Goal: Communication & Community: Connect with others

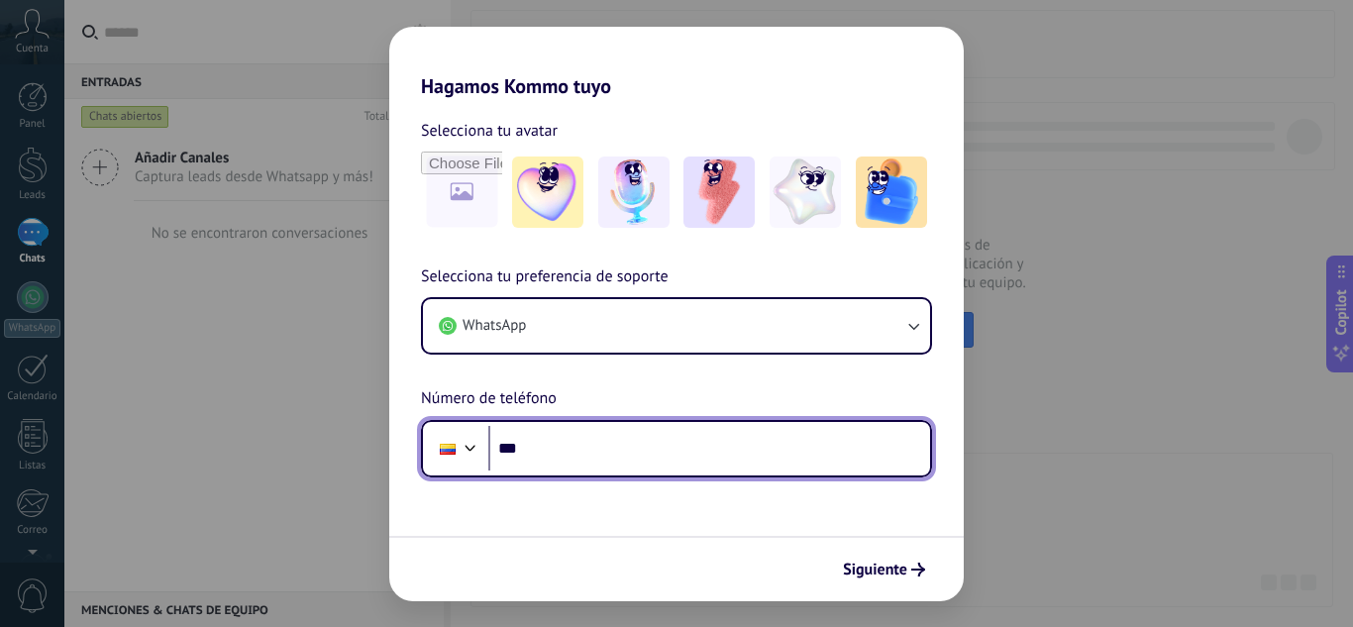
click at [555, 449] on input "***" at bounding box center [709, 449] width 442 height 46
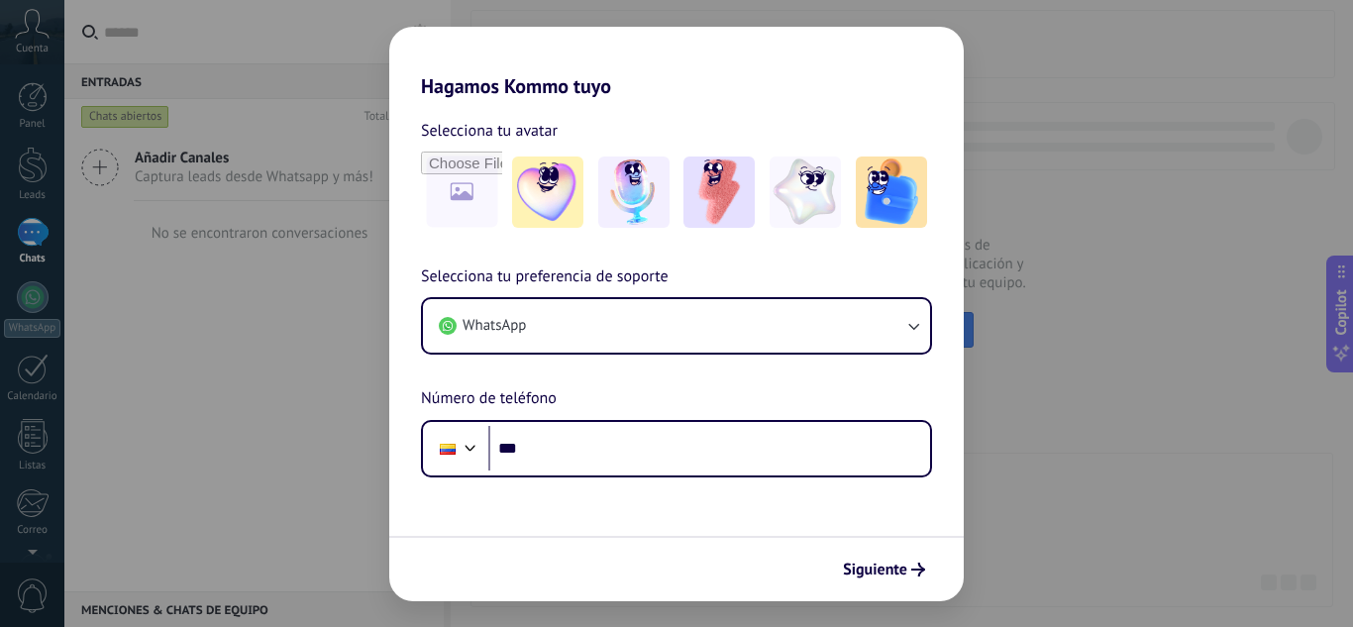
click at [1087, 422] on div "Hagamos Kommo tuyo Selecciona tu avatar Selecciona tu preferencia de soporte Wh…" at bounding box center [676, 313] width 1353 height 627
click at [1091, 158] on div "Hagamos Kommo tuyo Selecciona tu avatar Selecciona tu preferencia de soporte Wh…" at bounding box center [676, 313] width 1353 height 627
drag, startPoint x: 1091, startPoint y: 158, endPoint x: 532, endPoint y: 141, distance: 558.9
click at [1092, 158] on div "Hagamos Kommo tuyo Selecciona tu avatar Selecciona tu preferencia de soporte Wh…" at bounding box center [676, 313] width 1353 height 627
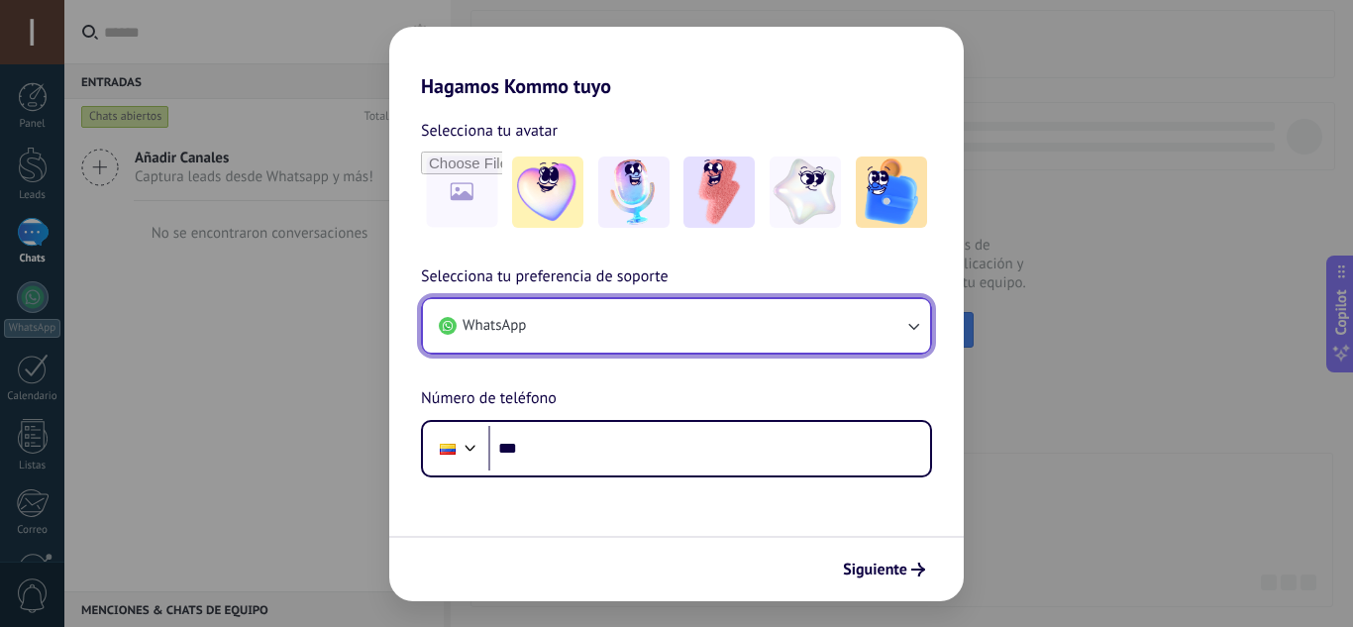
click at [554, 332] on button "WhatsApp" at bounding box center [676, 325] width 507 height 53
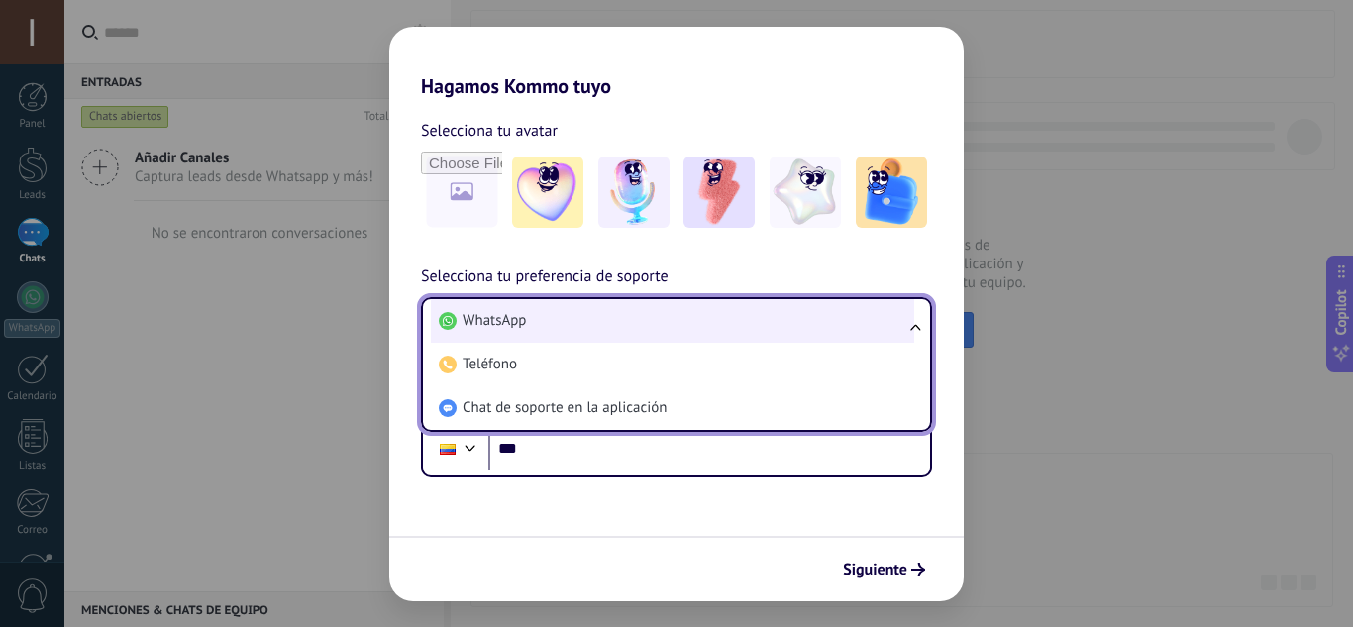
click at [554, 332] on li "WhatsApp" at bounding box center [672, 321] width 483 height 44
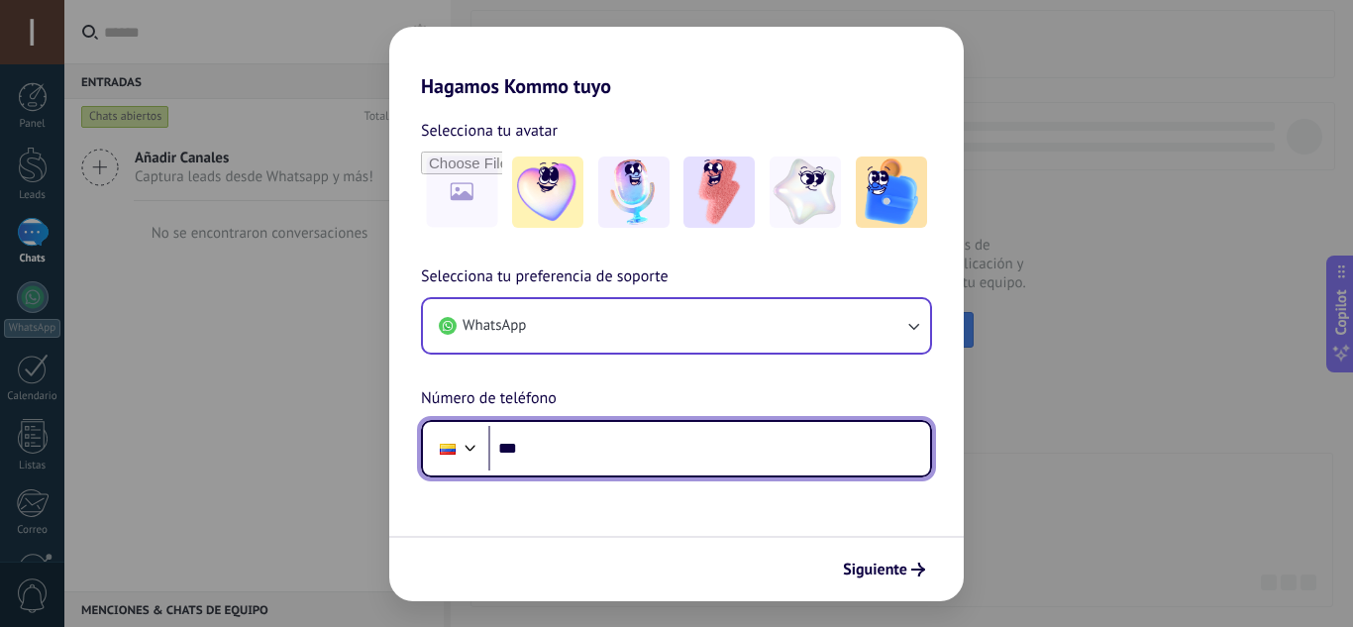
click at [559, 448] on input "***" at bounding box center [709, 449] width 442 height 46
type input "**********"
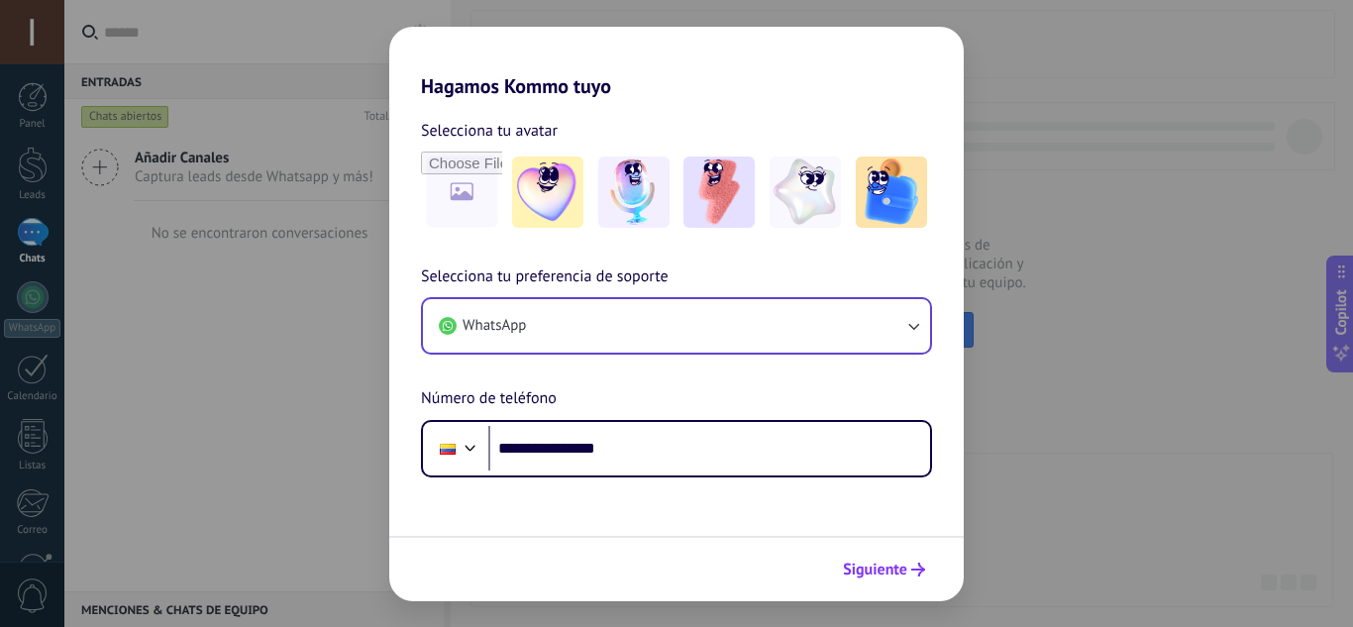
click at [870, 572] on span "Siguiente" at bounding box center [875, 570] width 64 height 14
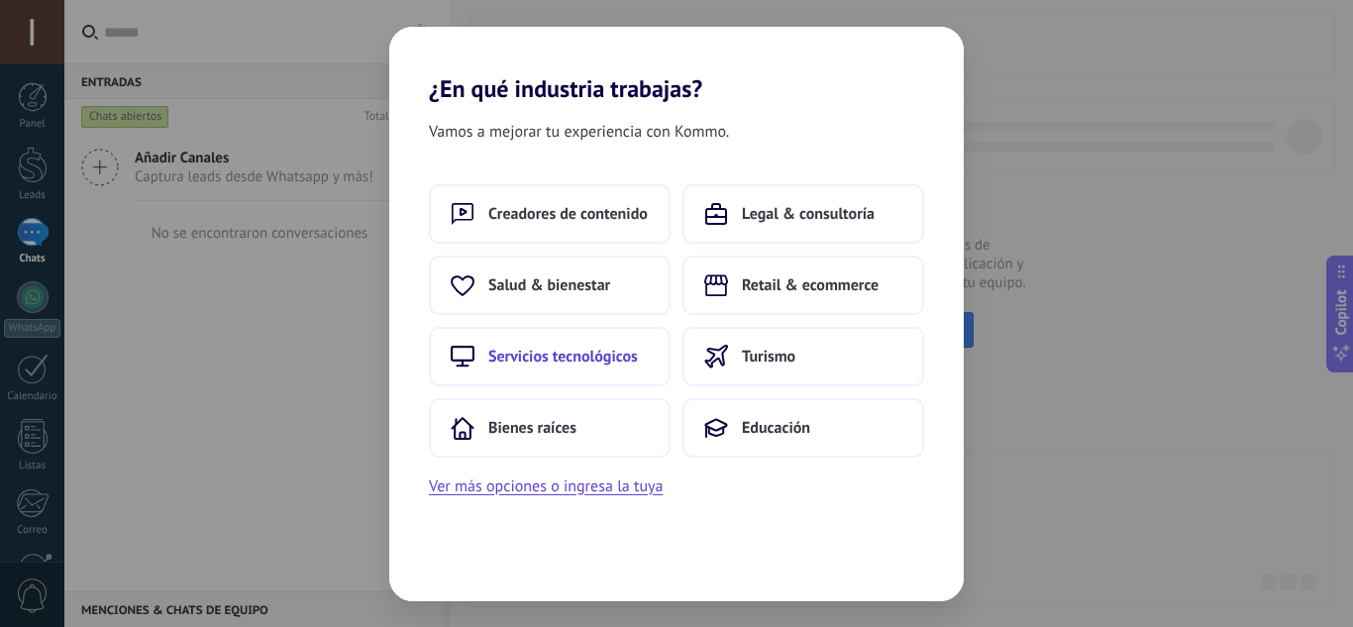
click at [548, 360] on span "Servicios tecnológicos" at bounding box center [563, 357] width 150 height 20
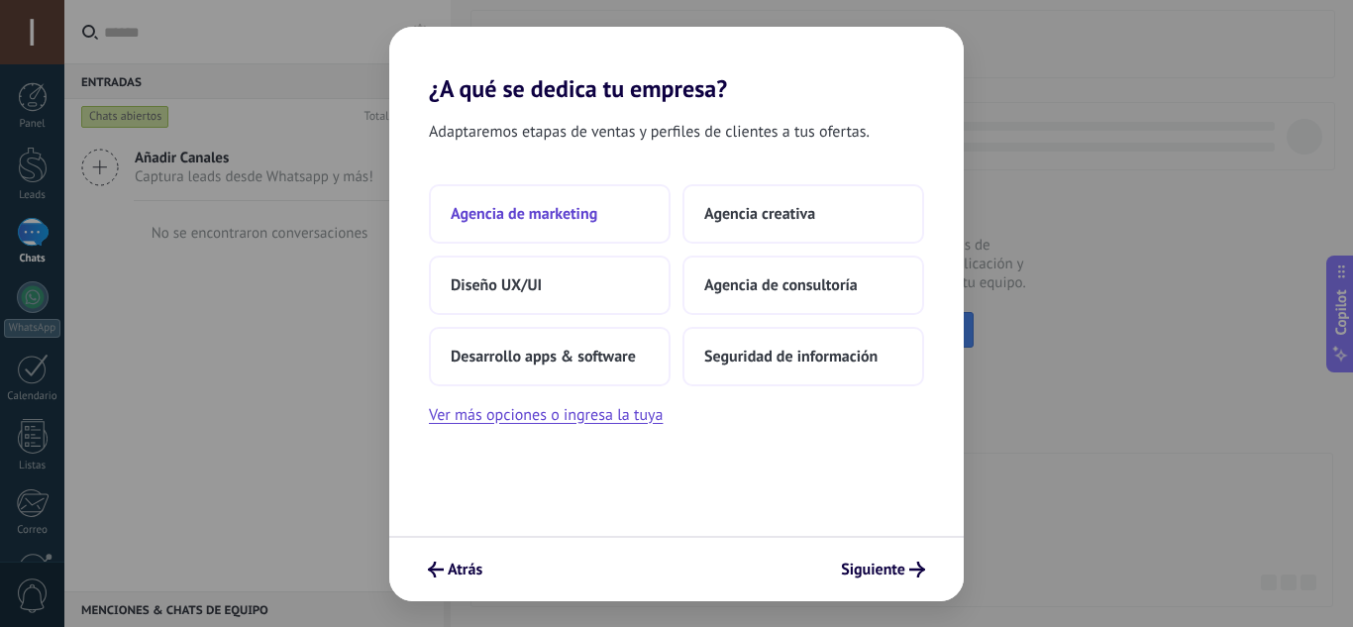
click at [544, 208] on span "Agencia de marketing" at bounding box center [524, 214] width 147 height 20
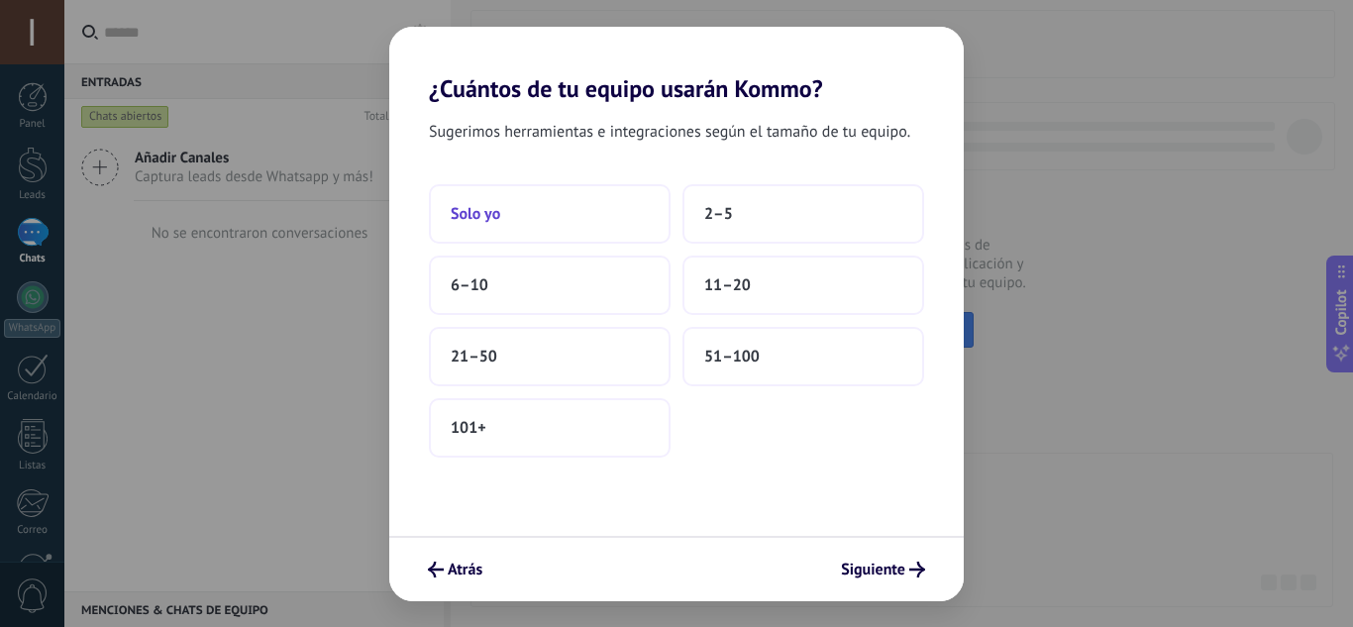
click at [544, 225] on button "Solo yo" at bounding box center [550, 213] width 242 height 59
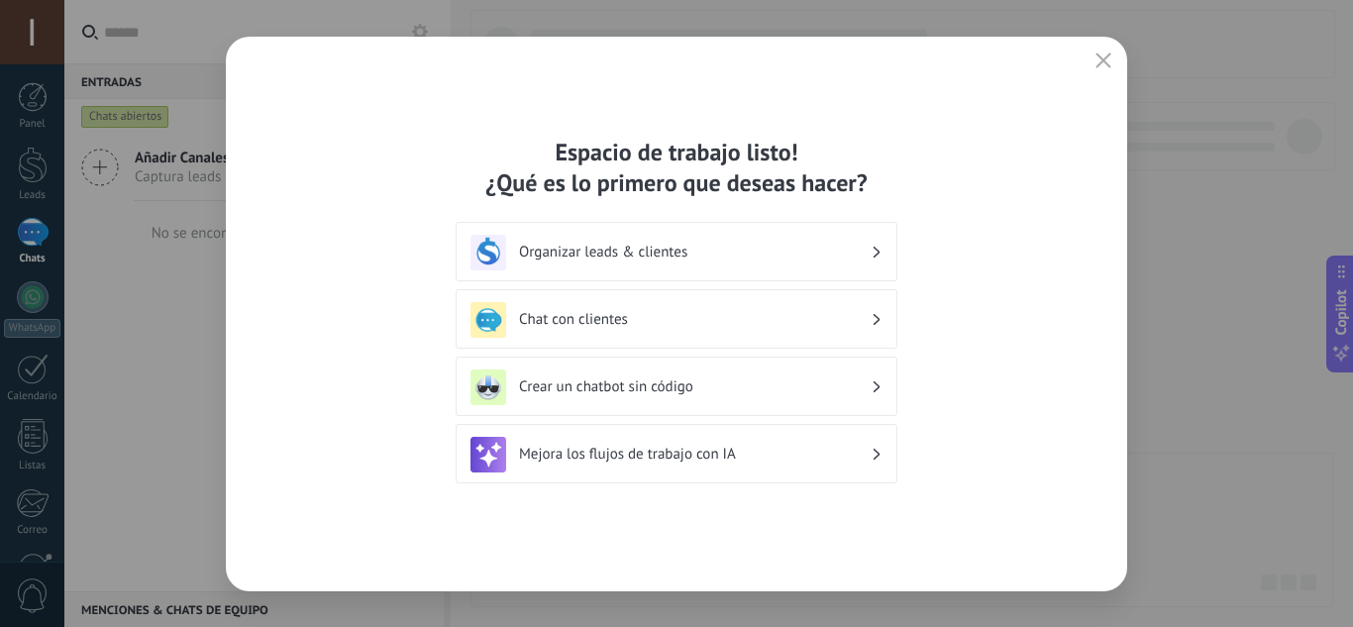
click at [668, 256] on h3 "Organizar leads & clientes" at bounding box center [695, 252] width 352 height 19
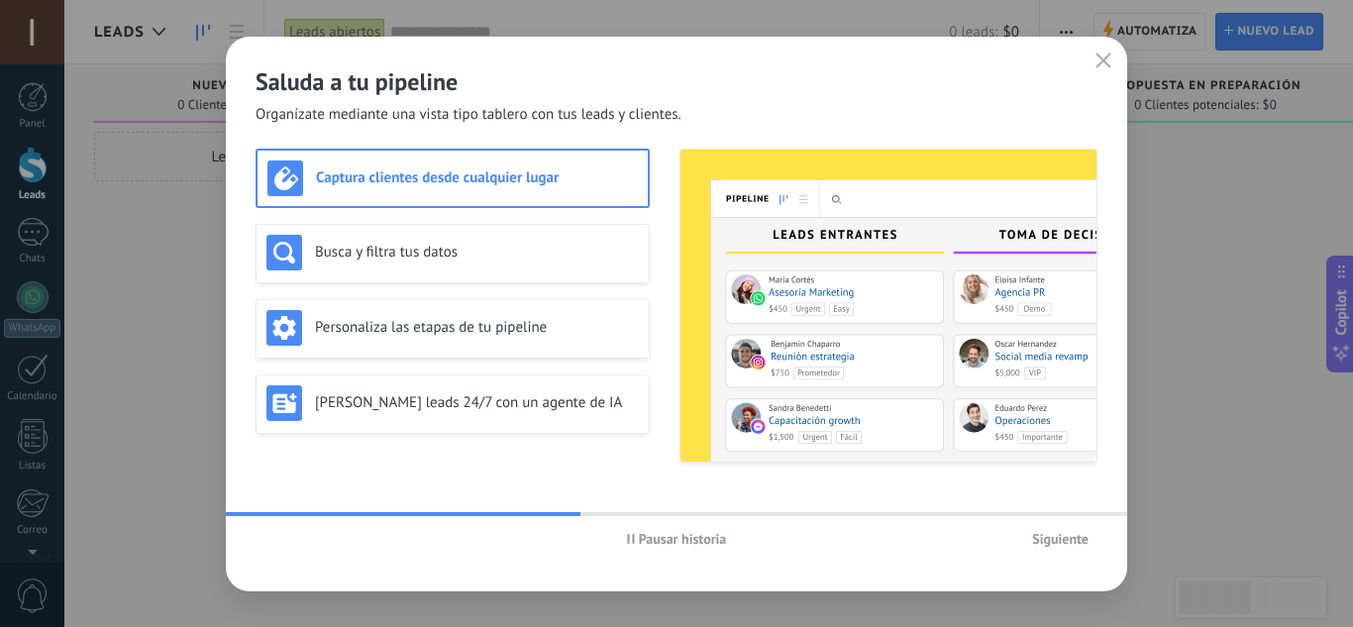
click at [459, 171] on h3 "Captura clientes desde cualquier lugar" at bounding box center [477, 177] width 322 height 19
click at [428, 238] on div "Busca y filtra tus datos" at bounding box center [452, 253] width 372 height 36
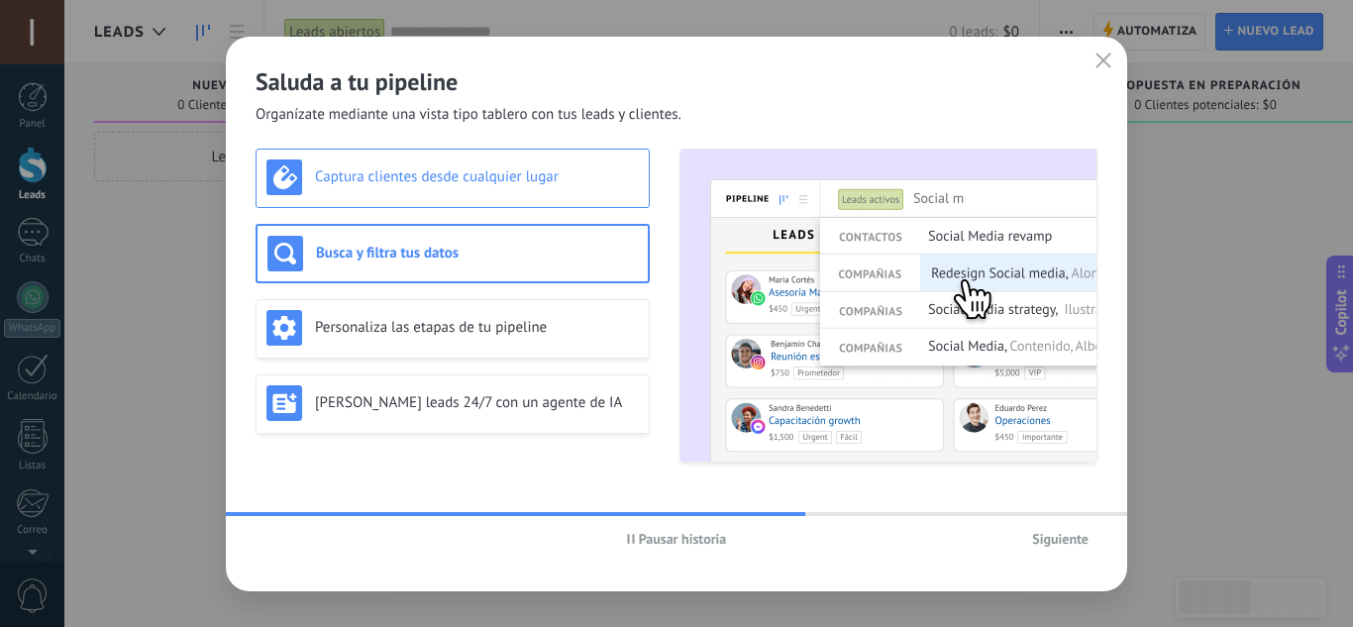
click at [455, 195] on div "Captura clientes desde cualquier lugar" at bounding box center [453, 178] width 394 height 59
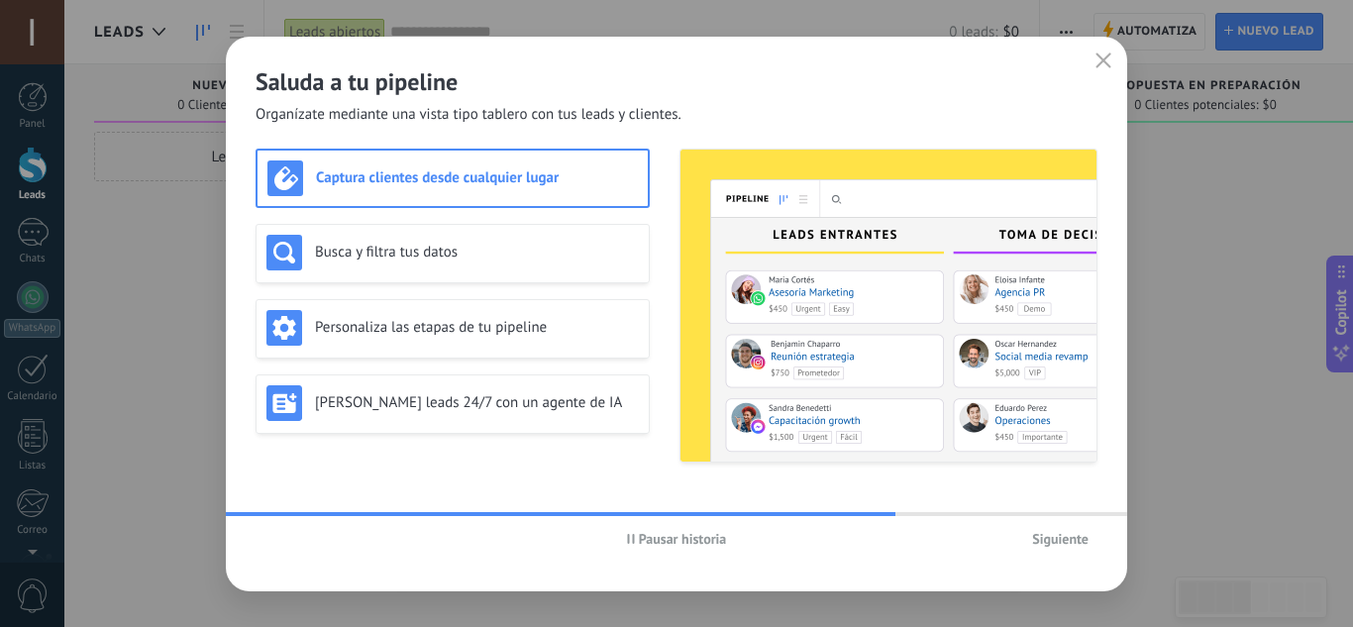
click at [1070, 532] on span "Siguiente" at bounding box center [1060, 539] width 56 height 14
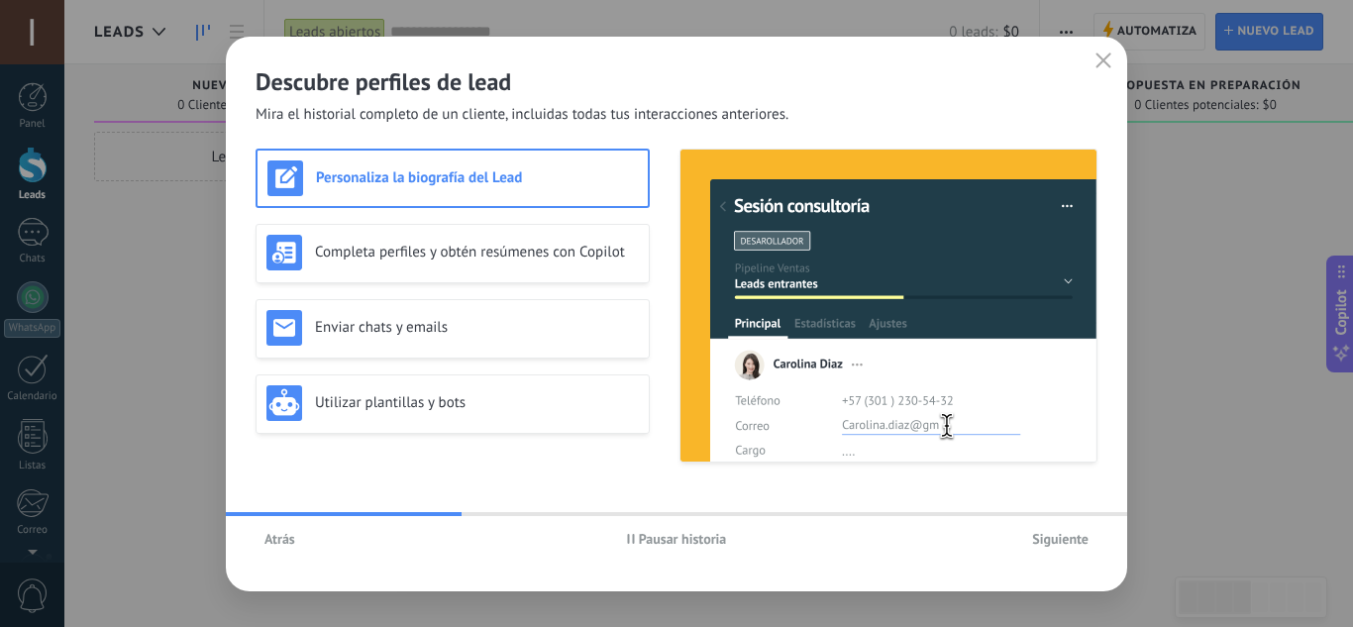
click at [1067, 539] on span "Siguiente" at bounding box center [1060, 539] width 56 height 14
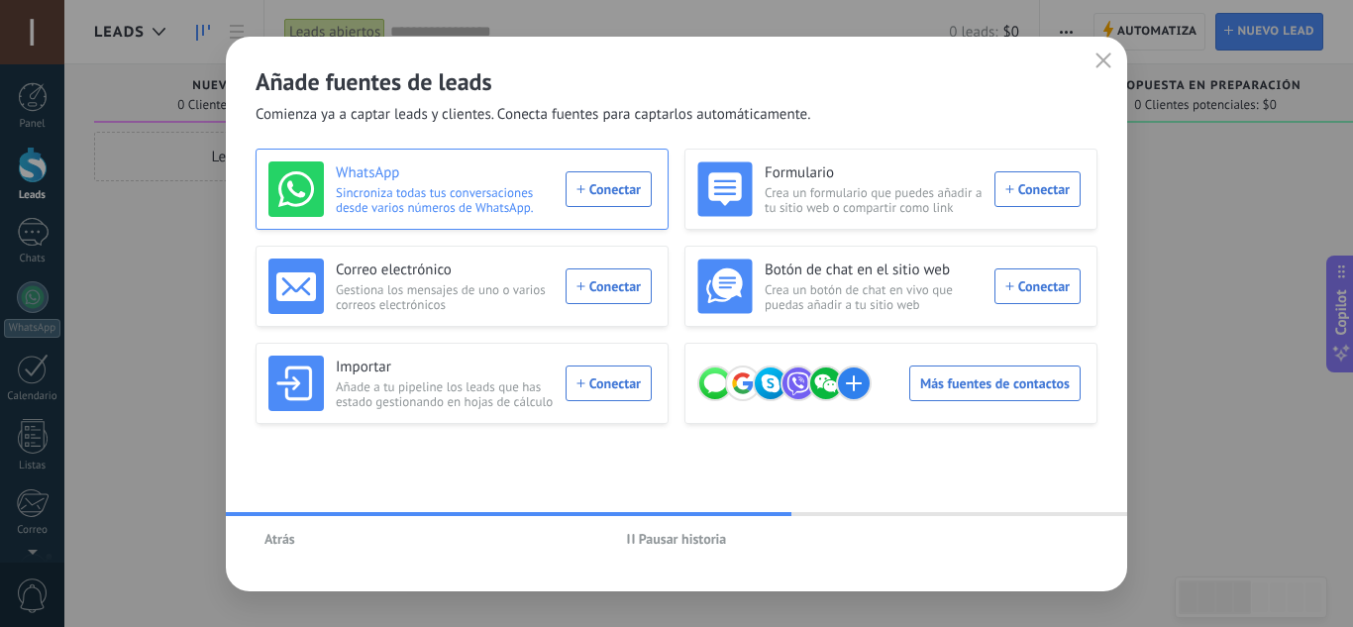
click at [620, 184] on div "WhatsApp Sincroniza todas tus conversaciones desde varios números de WhatsApp. …" at bounding box center [459, 188] width 383 height 55
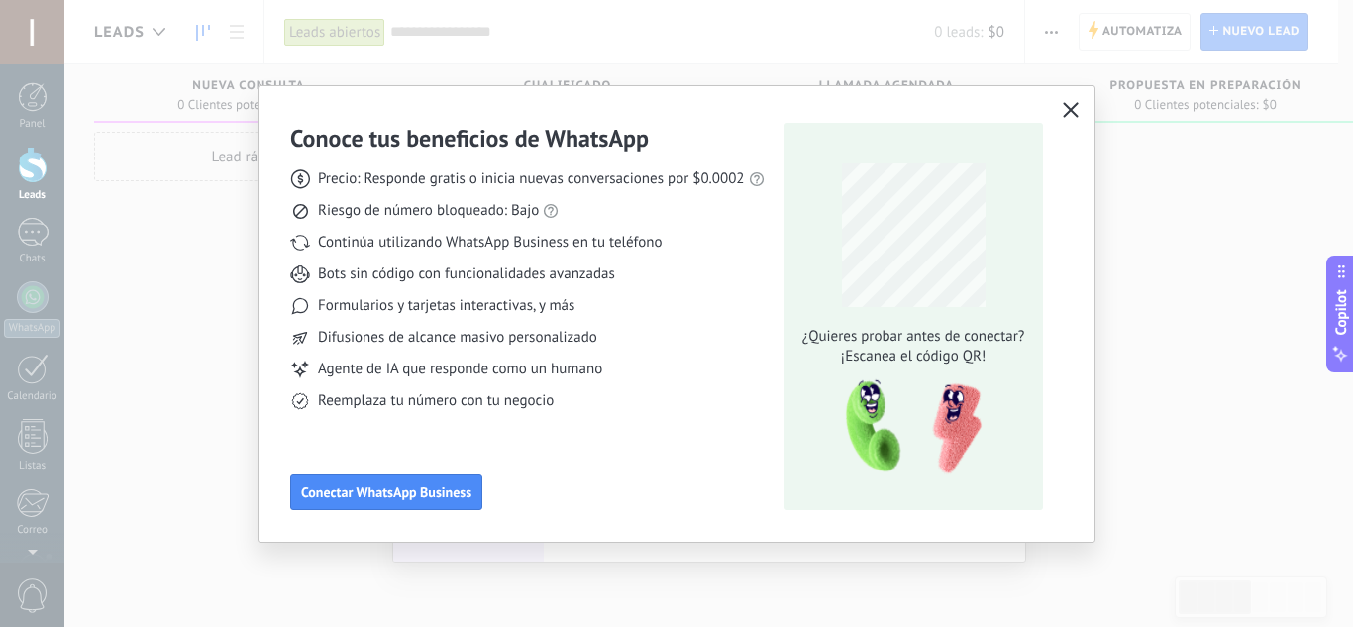
click at [1074, 111] on icon "button" at bounding box center [1071, 110] width 16 height 16
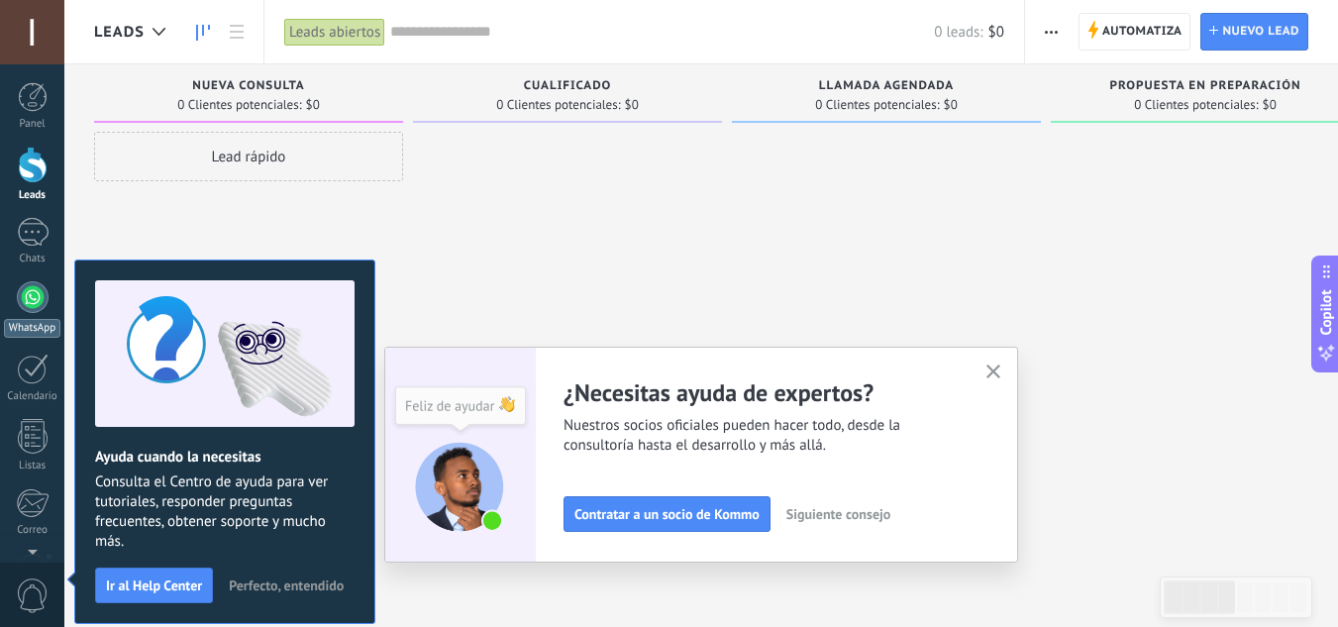
click at [33, 305] on div at bounding box center [33, 297] width 32 height 32
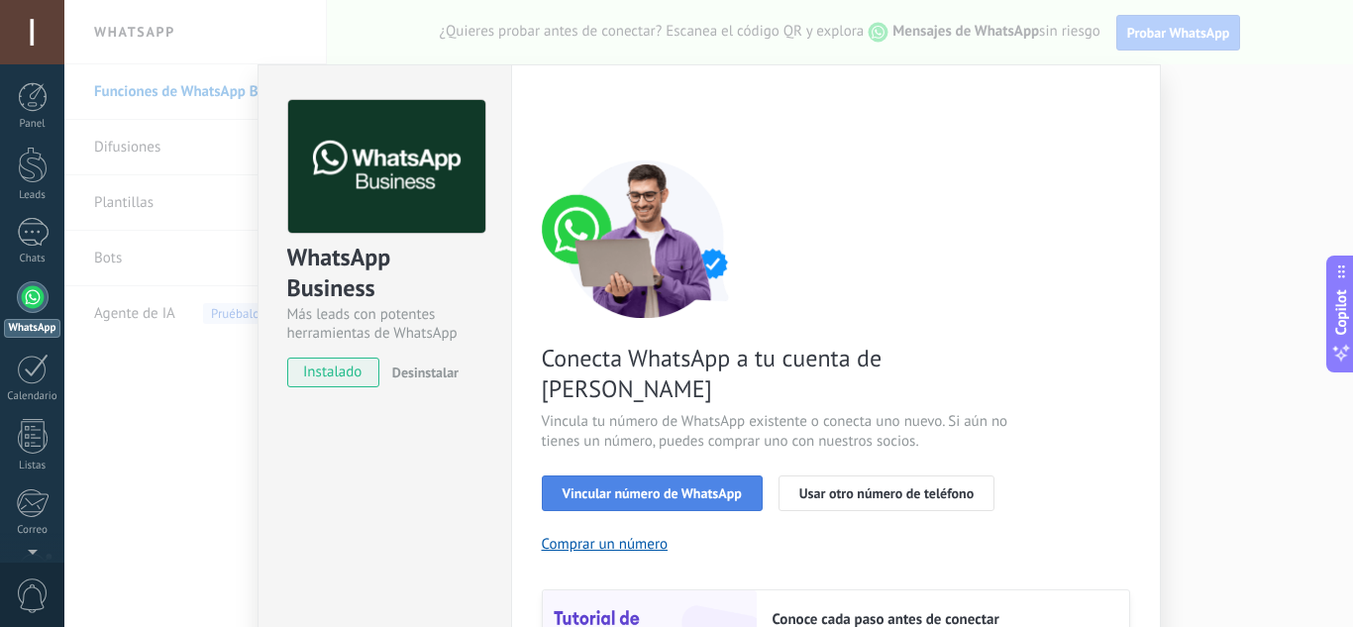
click at [664, 475] on button "Vincular número de WhatsApp" at bounding box center [652, 493] width 221 height 36
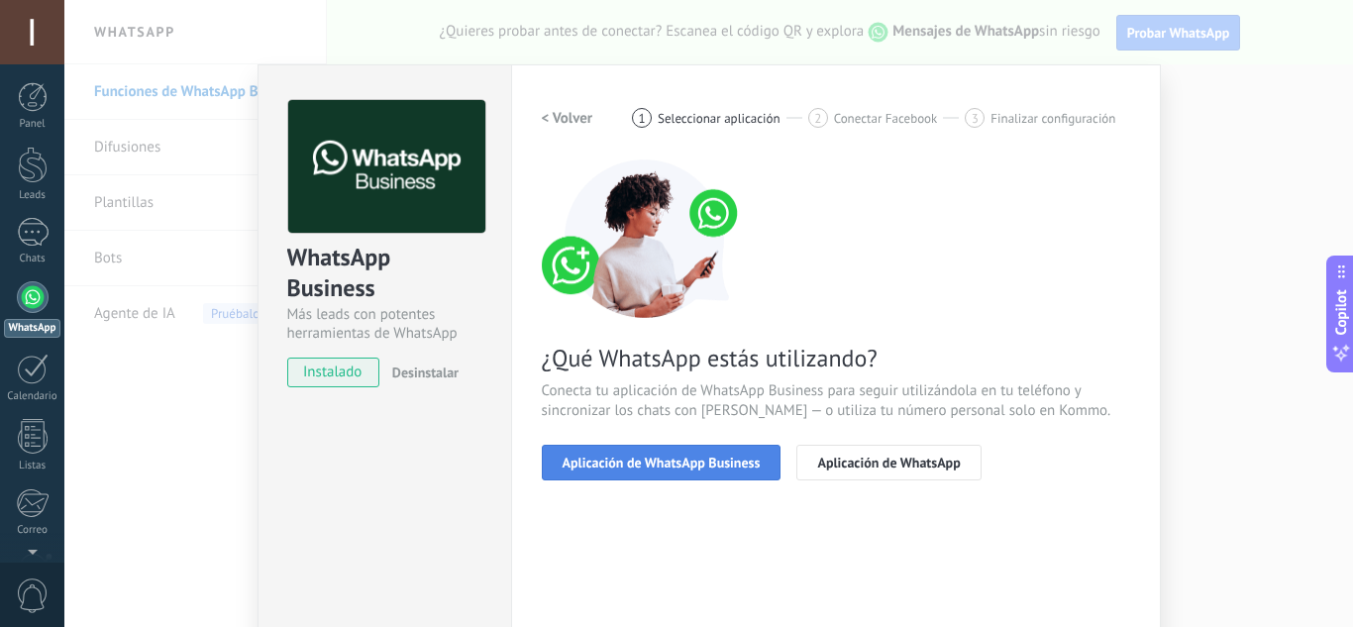
click at [663, 465] on span "Aplicación de WhatsApp Business" at bounding box center [662, 463] width 198 height 14
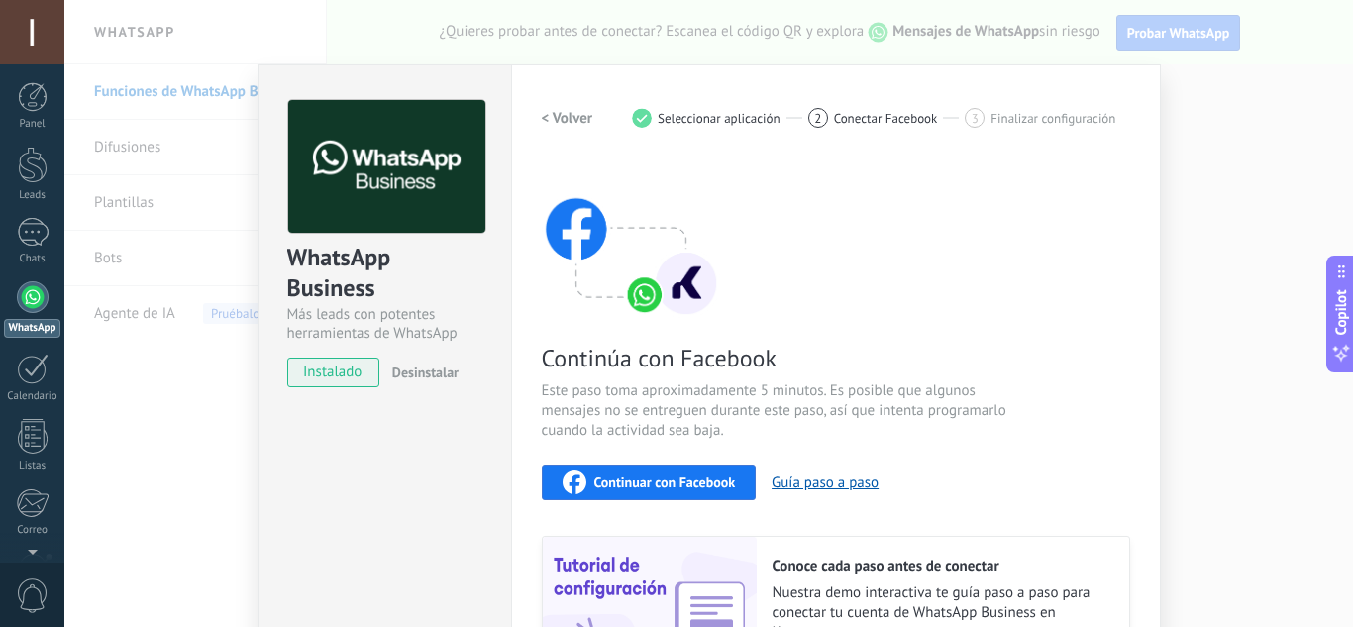
click at [1252, 147] on div "WhatsApp Business Más leads con potentes herramientas de WhatsApp instalado Des…" at bounding box center [708, 313] width 1289 height 627
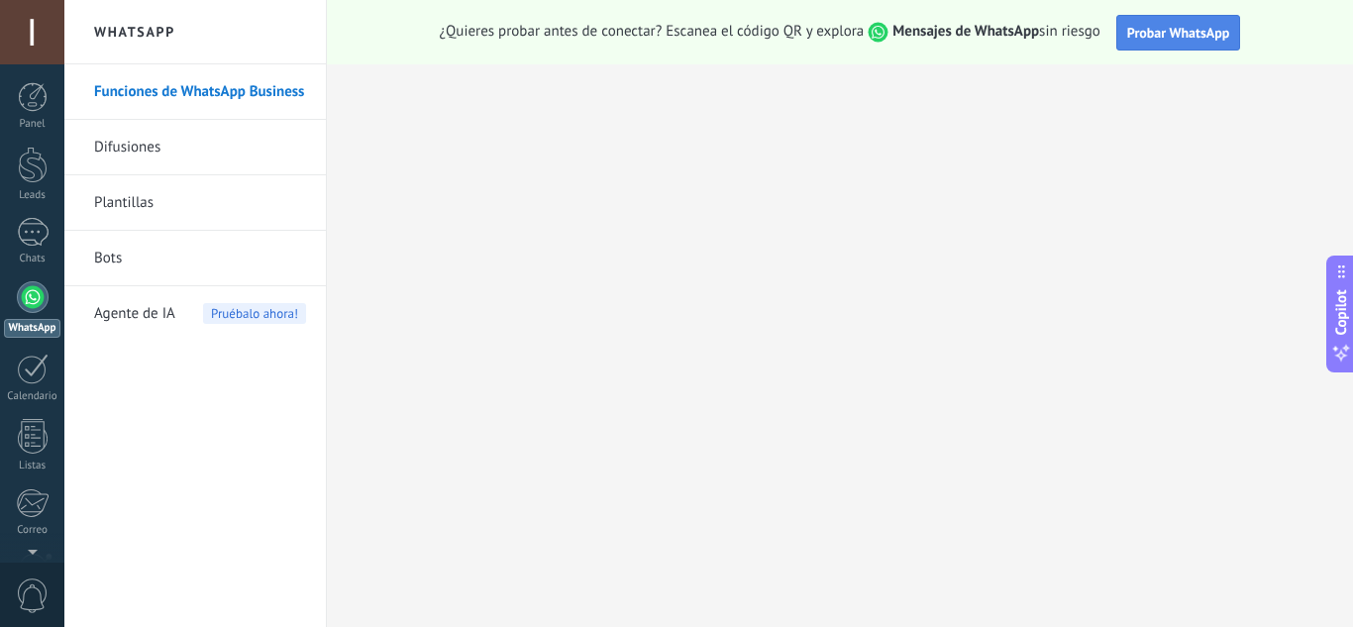
click at [1146, 31] on span "Probar WhatsApp" at bounding box center [1178, 33] width 103 height 18
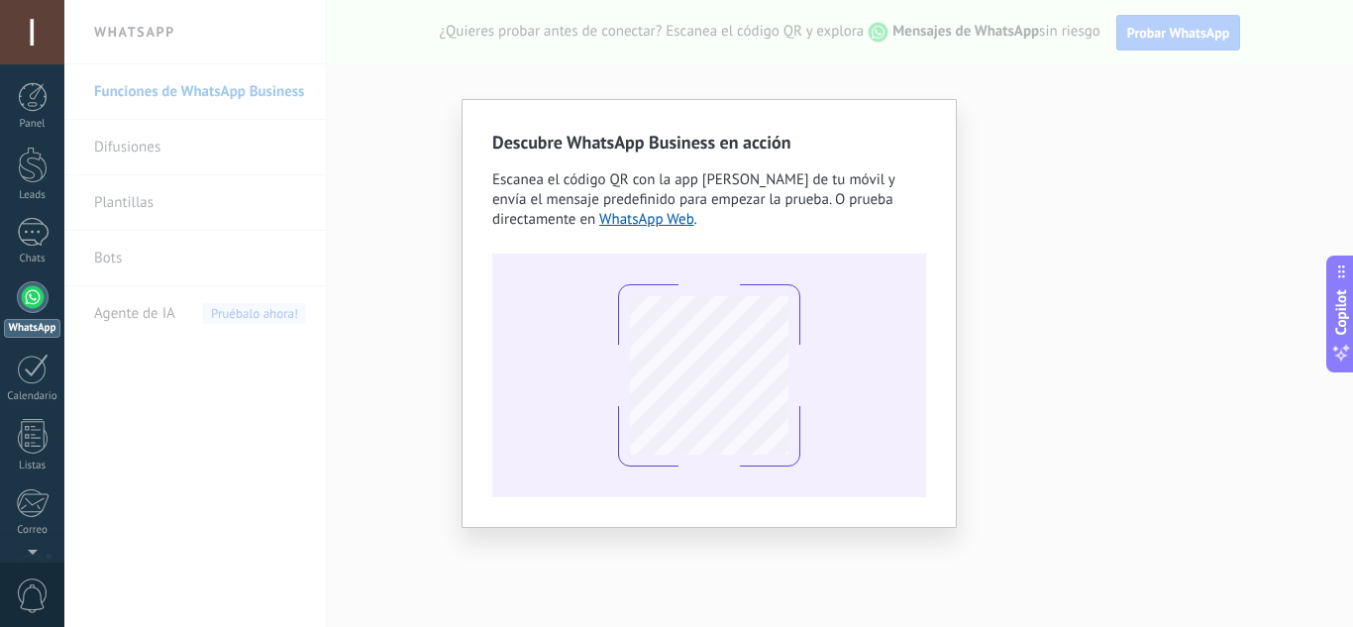
click at [263, 254] on div "Descubre WhatsApp Business en acción Escanea el código QR con la app de cámara …" at bounding box center [708, 313] width 1289 height 627
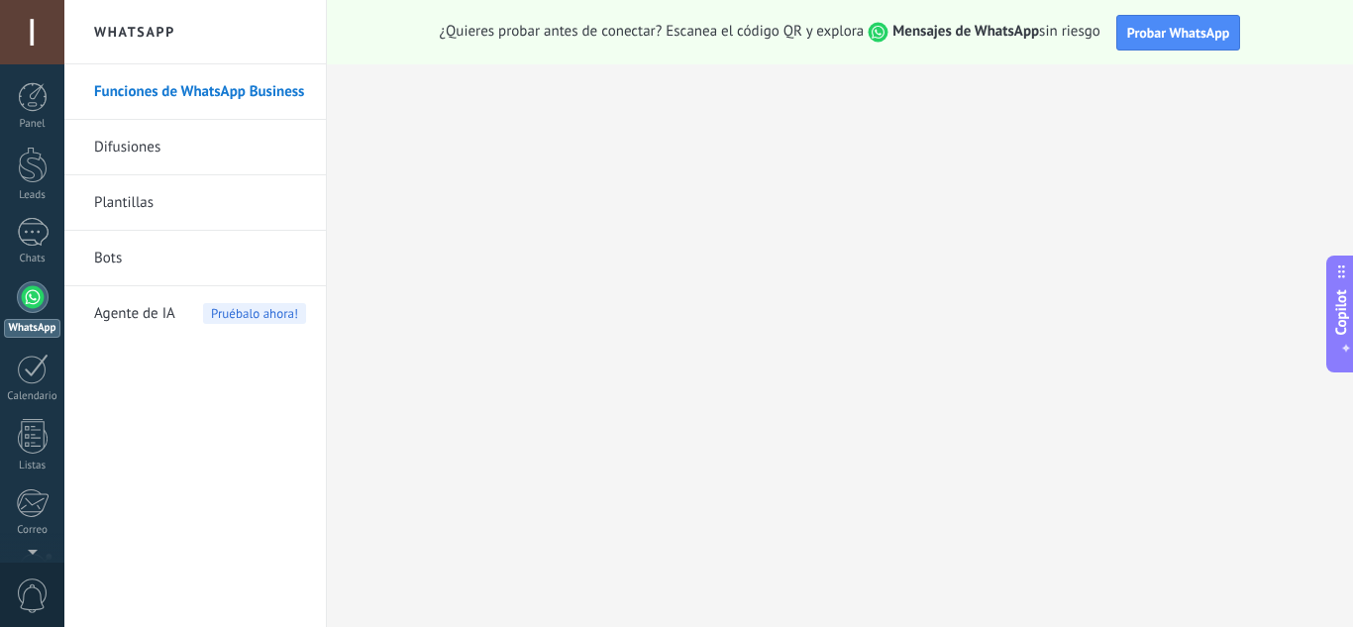
click at [34, 310] on div at bounding box center [33, 297] width 32 height 32
click at [167, 93] on link "Funciones de WhatsApp Business" at bounding box center [200, 91] width 212 height 55
click at [1142, 30] on span "Probar WhatsApp" at bounding box center [1178, 33] width 103 height 18
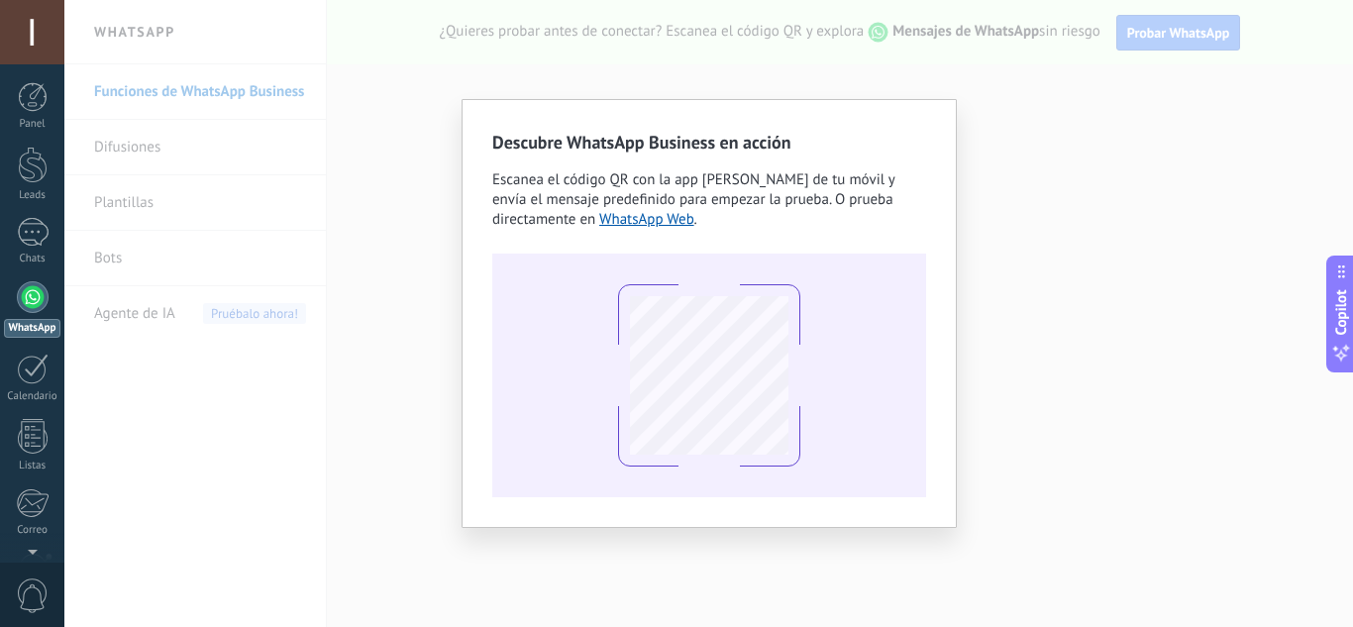
click at [315, 103] on div "Descubre WhatsApp Business en acción Escanea el código QR con la app de cámara …" at bounding box center [708, 313] width 1289 height 627
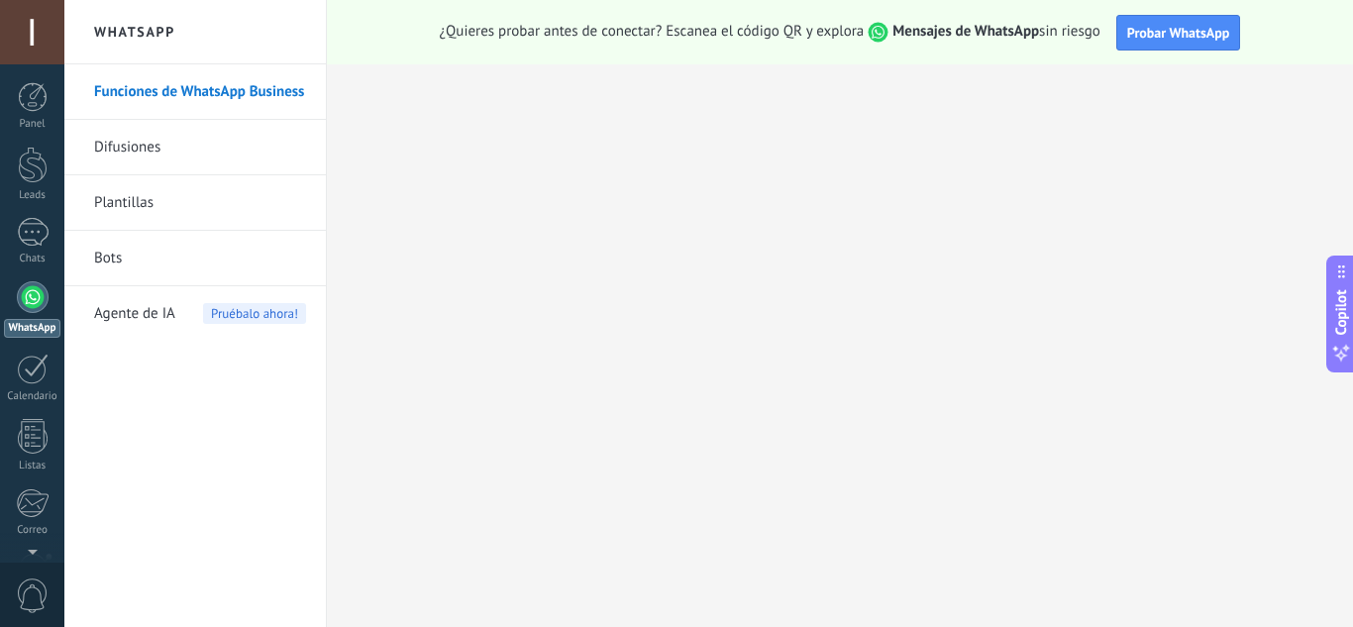
click at [31, 284] on div at bounding box center [33, 297] width 32 height 32
click at [31, 325] on div "WhatsApp" at bounding box center [32, 328] width 56 height 19
click at [1171, 41] on span "Probar WhatsApp" at bounding box center [1178, 33] width 103 height 18
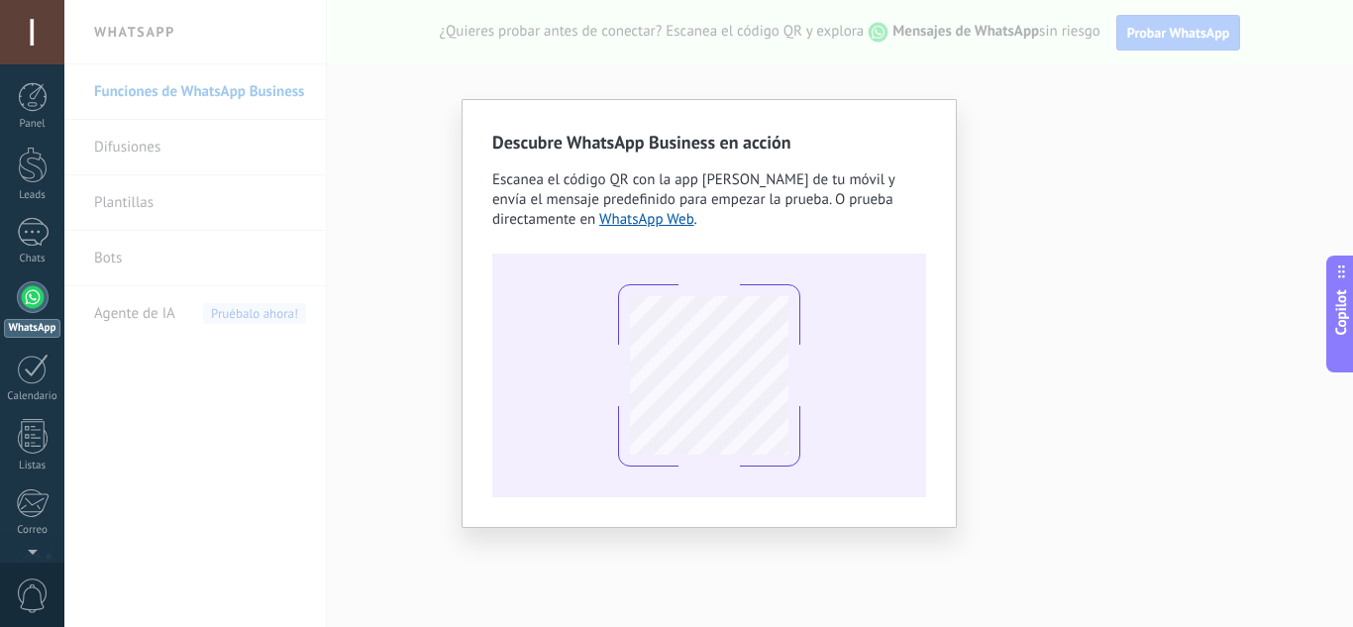
click at [996, 301] on div "Descubre WhatsApp Business en acción Escanea el código QR con la app de cámara …" at bounding box center [708, 313] width 1289 height 627
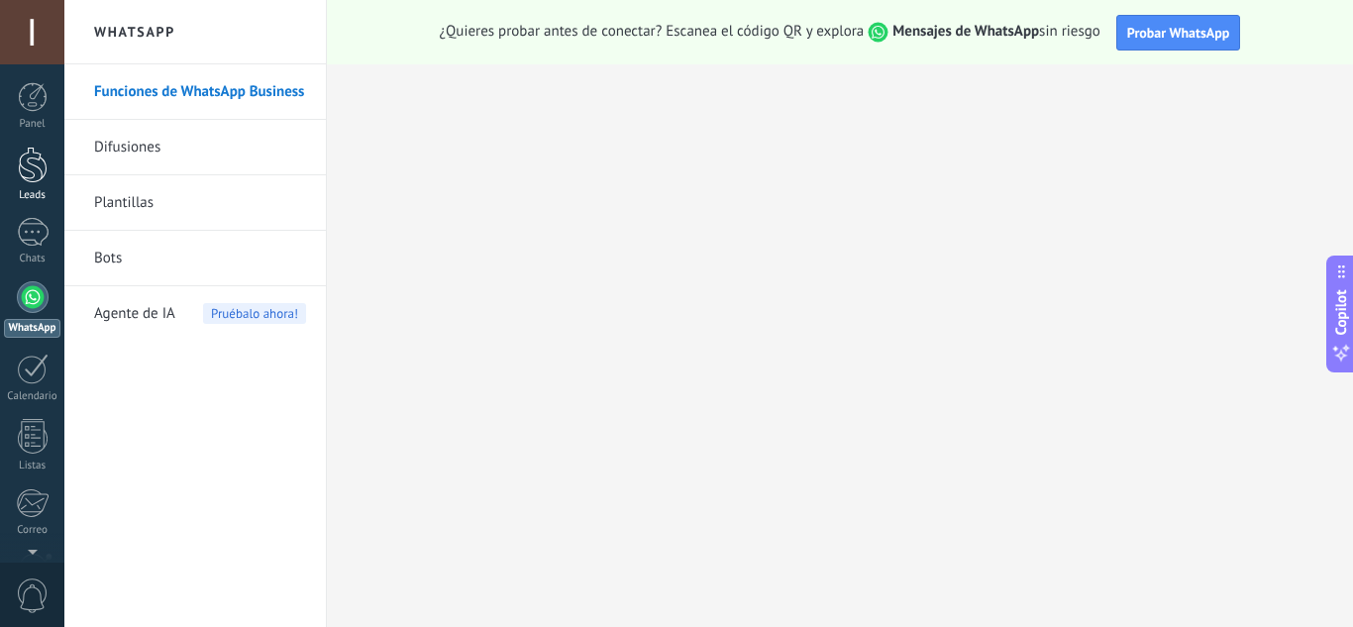
click at [27, 166] on div at bounding box center [33, 165] width 30 height 37
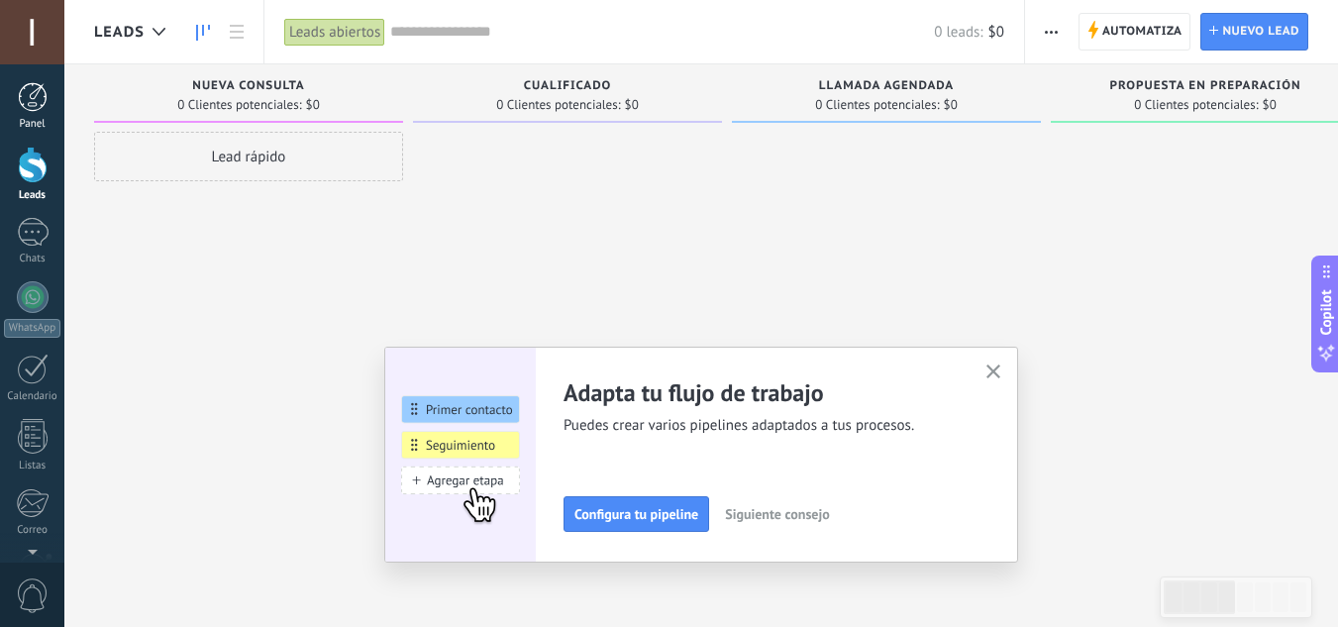
click at [38, 103] on div at bounding box center [33, 97] width 30 height 30
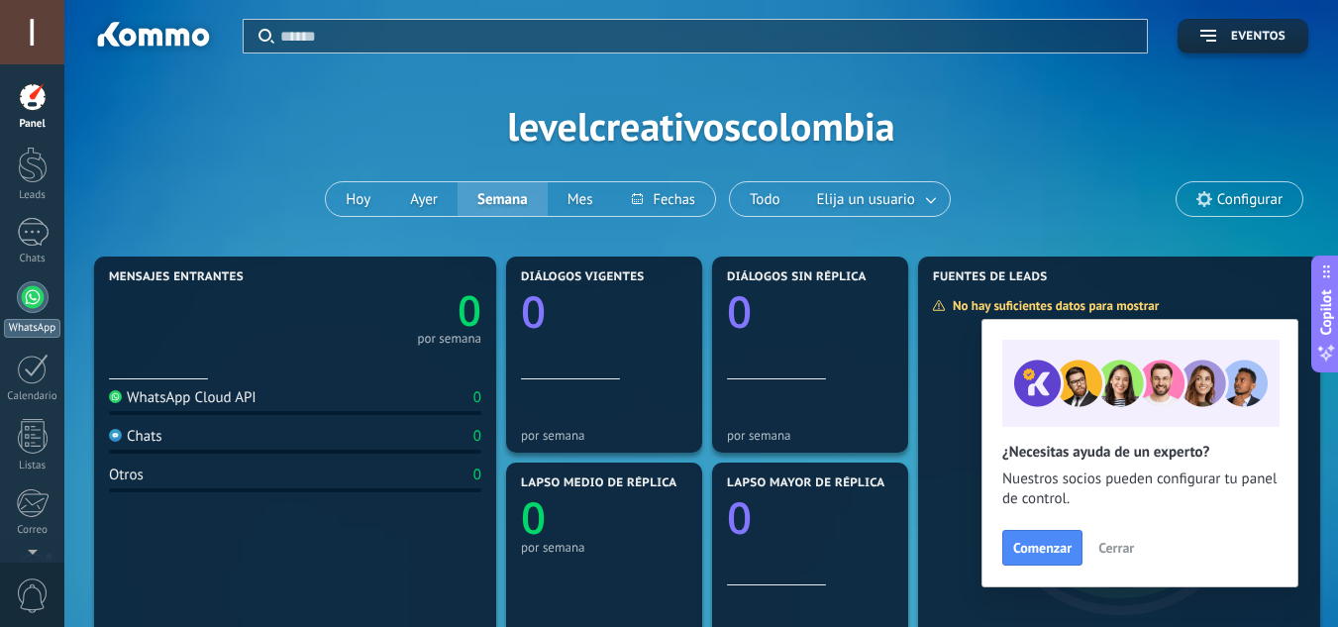
click at [31, 310] on div at bounding box center [33, 297] width 32 height 32
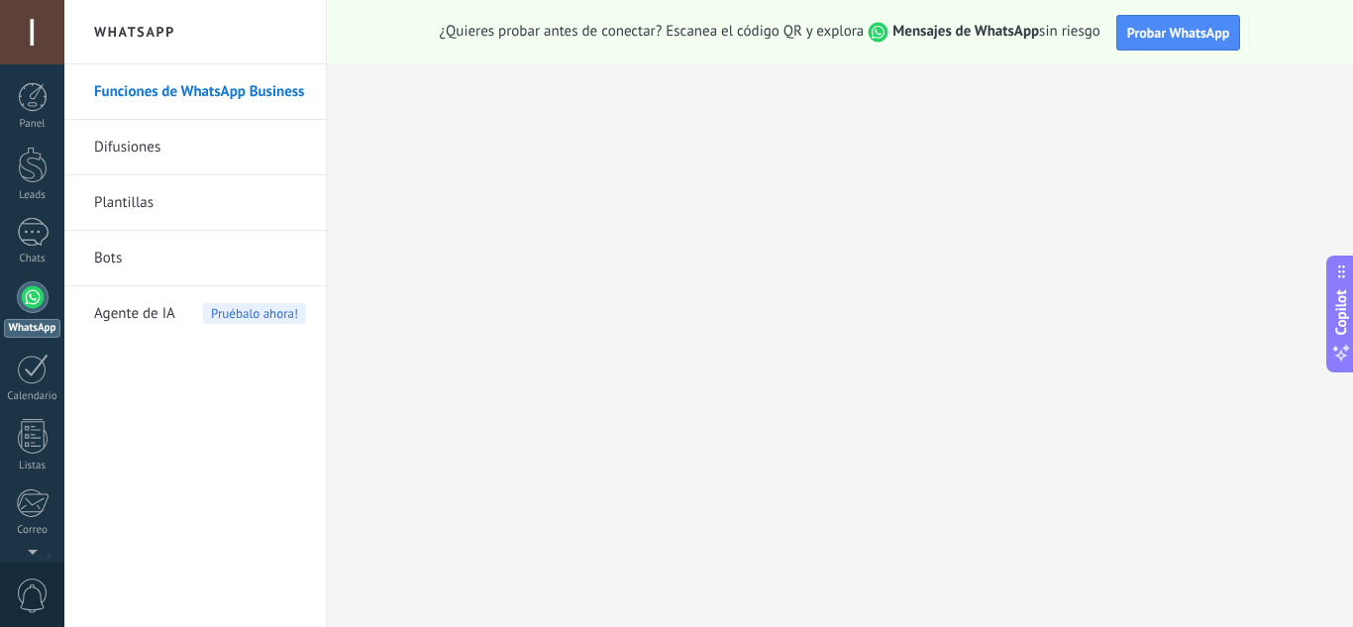
click at [142, 87] on link "Funciones de WhatsApp Business" at bounding box center [200, 91] width 212 height 55
click at [1172, 34] on span "Probar WhatsApp" at bounding box center [1178, 33] width 103 height 18
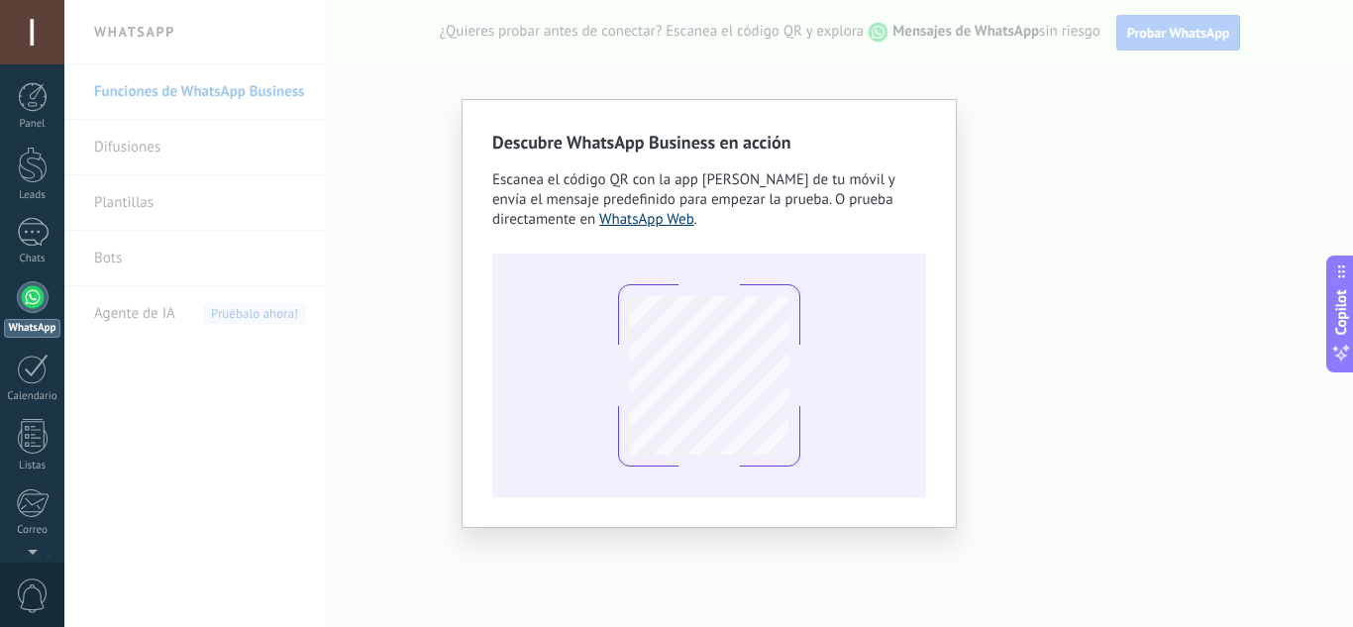
click at [654, 221] on link "WhatsApp Web" at bounding box center [646, 219] width 95 height 19
drag, startPoint x: 0, startPoint y: 324, endPoint x: 23, endPoint y: 319, distance: 23.3
click at [1, 325] on link "WhatsApp" at bounding box center [32, 309] width 64 height 56
click at [23, 319] on div "WhatsApp" at bounding box center [32, 328] width 56 height 19
click at [773, 72] on div "Descubre WhatsApp Business en acción Escanea el código QR con la app de cámara …" at bounding box center [708, 313] width 1289 height 627
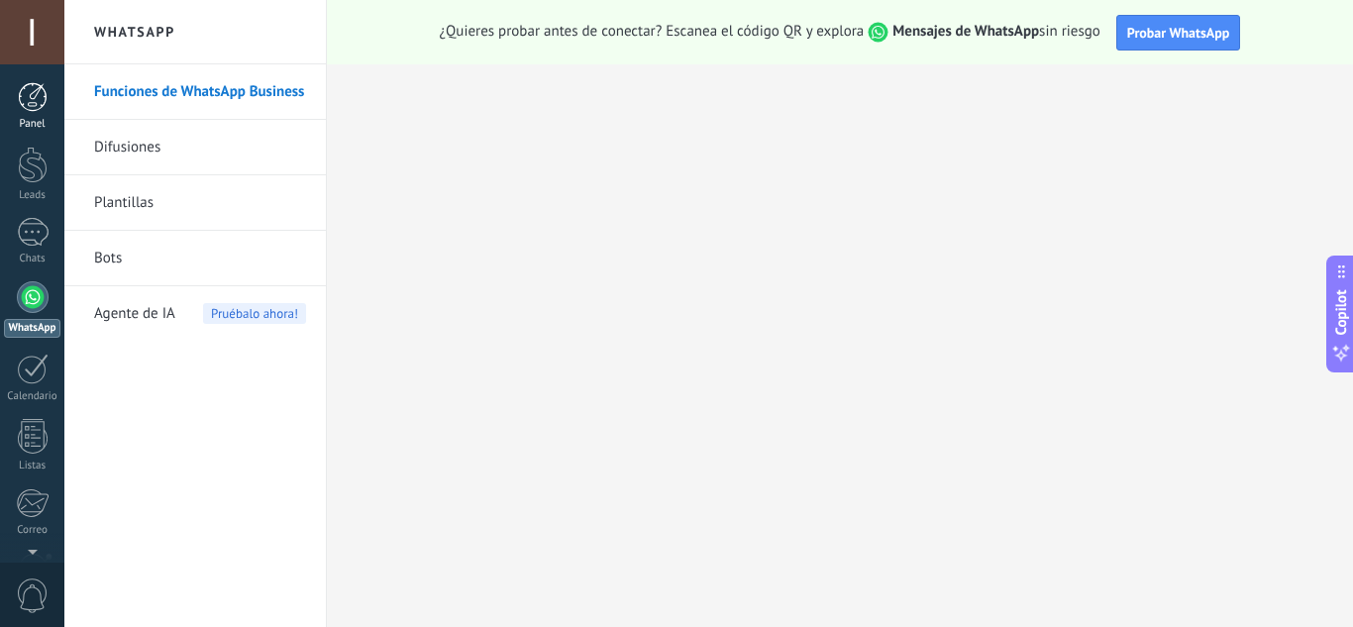
click at [27, 120] on div "Panel" at bounding box center [32, 124] width 57 height 13
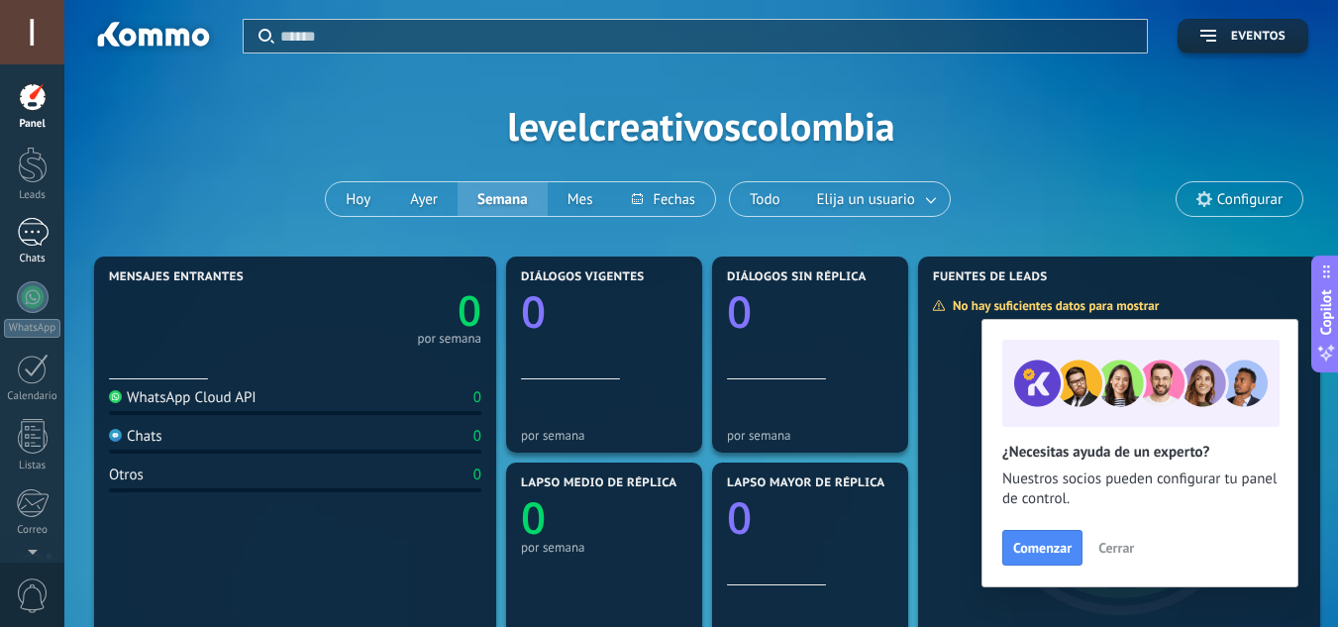
click at [21, 234] on div at bounding box center [33, 232] width 32 height 29
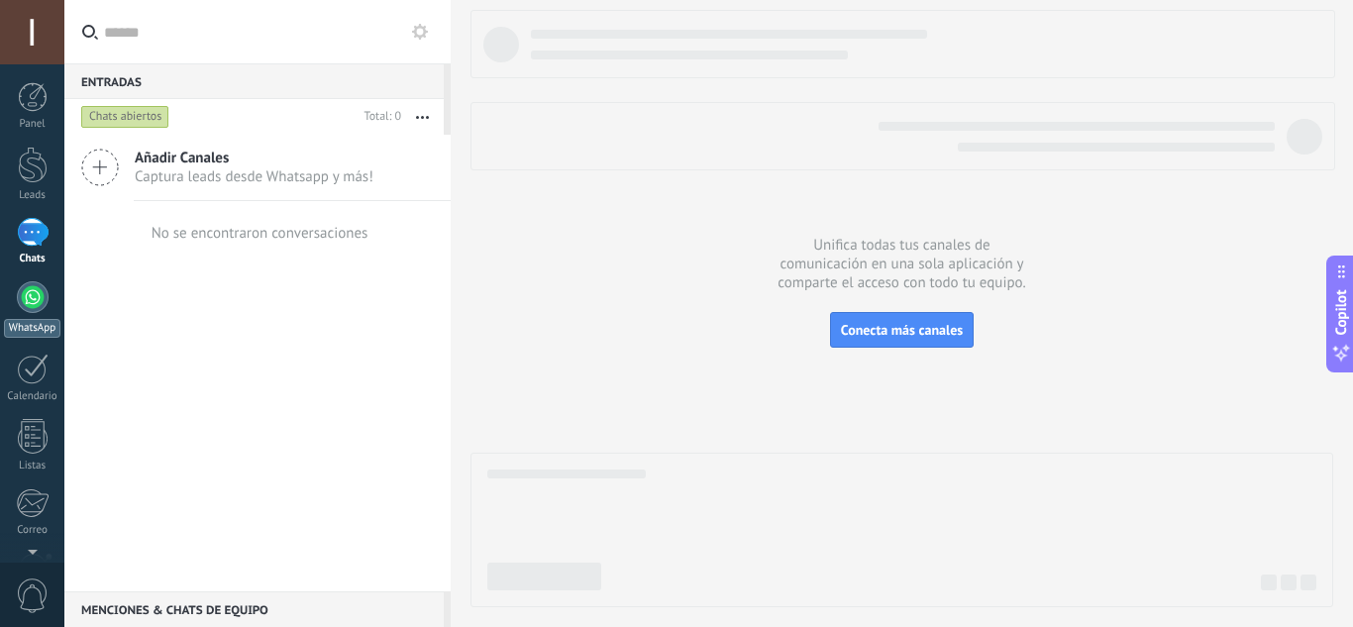
click at [16, 304] on link "WhatsApp" at bounding box center [32, 309] width 64 height 56
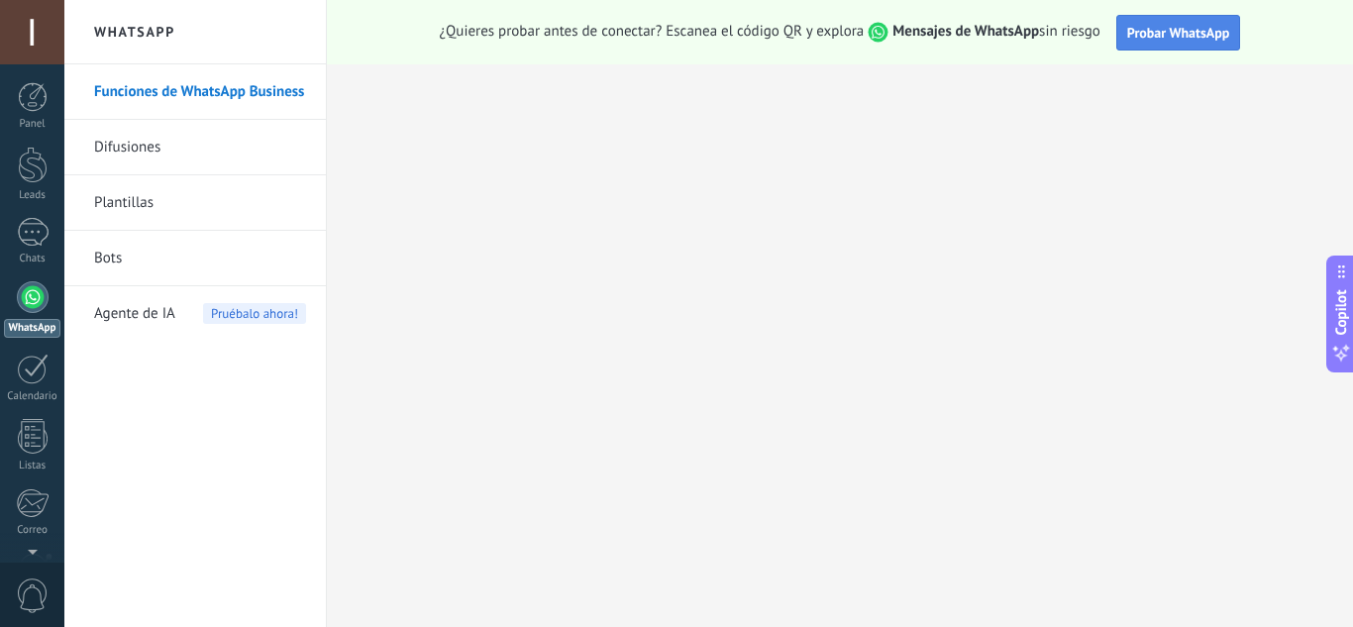
click at [1192, 35] on span "Probar WhatsApp" at bounding box center [1178, 33] width 103 height 18
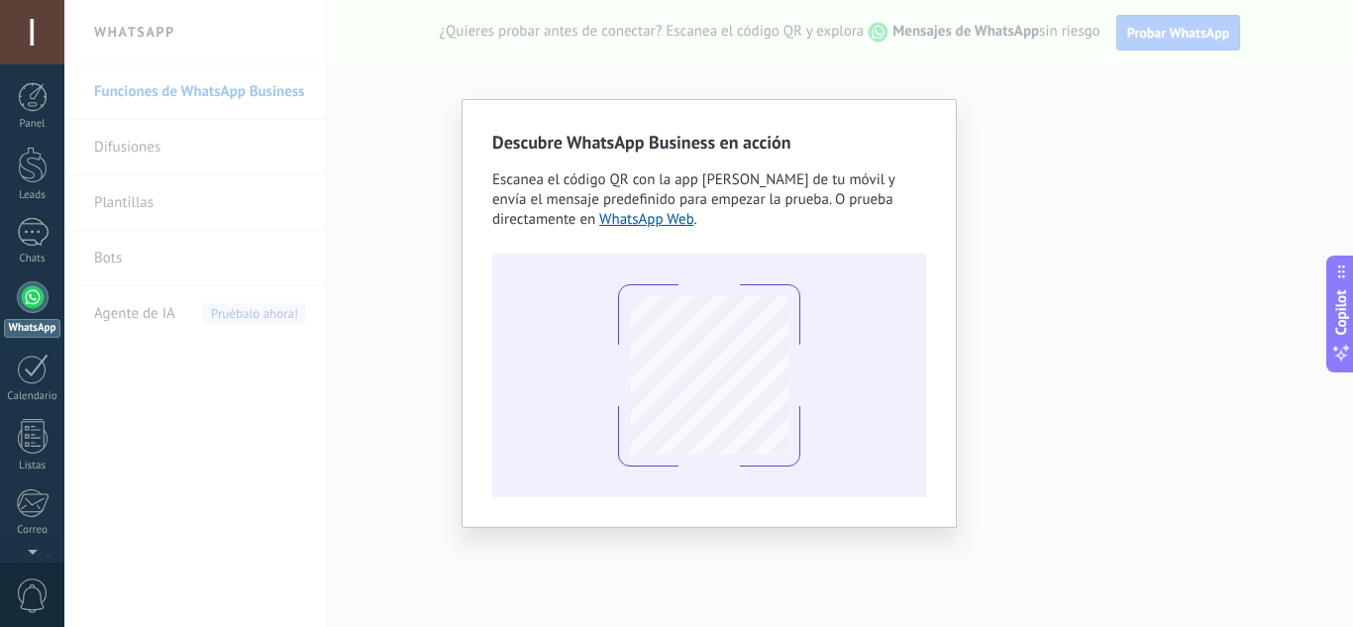
click at [469, 88] on div "Descubre WhatsApp Business en acción Escanea el código QR con la app [PERSON_NA…" at bounding box center [708, 313] width 1289 height 627
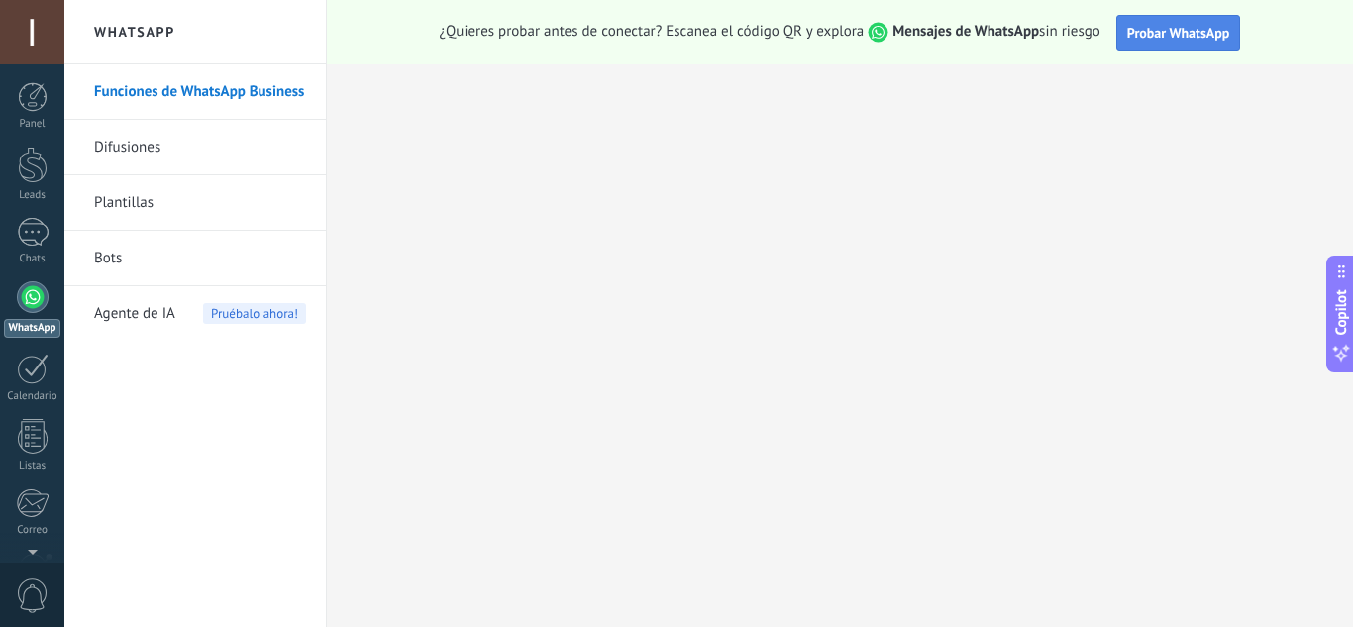
click at [1170, 21] on button "Probar WhatsApp" at bounding box center [1178, 33] width 125 height 36
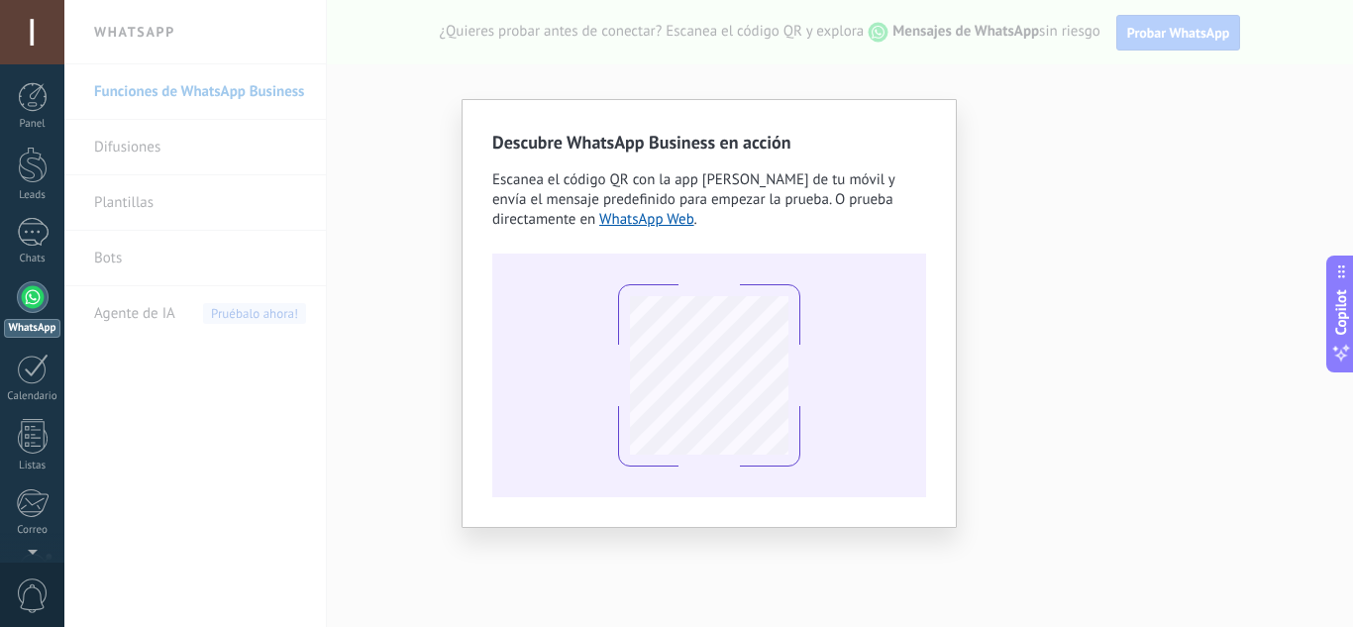
click at [371, 336] on div "Descubre WhatsApp Business en acción Escanea el código QR con la app [PERSON_NA…" at bounding box center [708, 313] width 1289 height 627
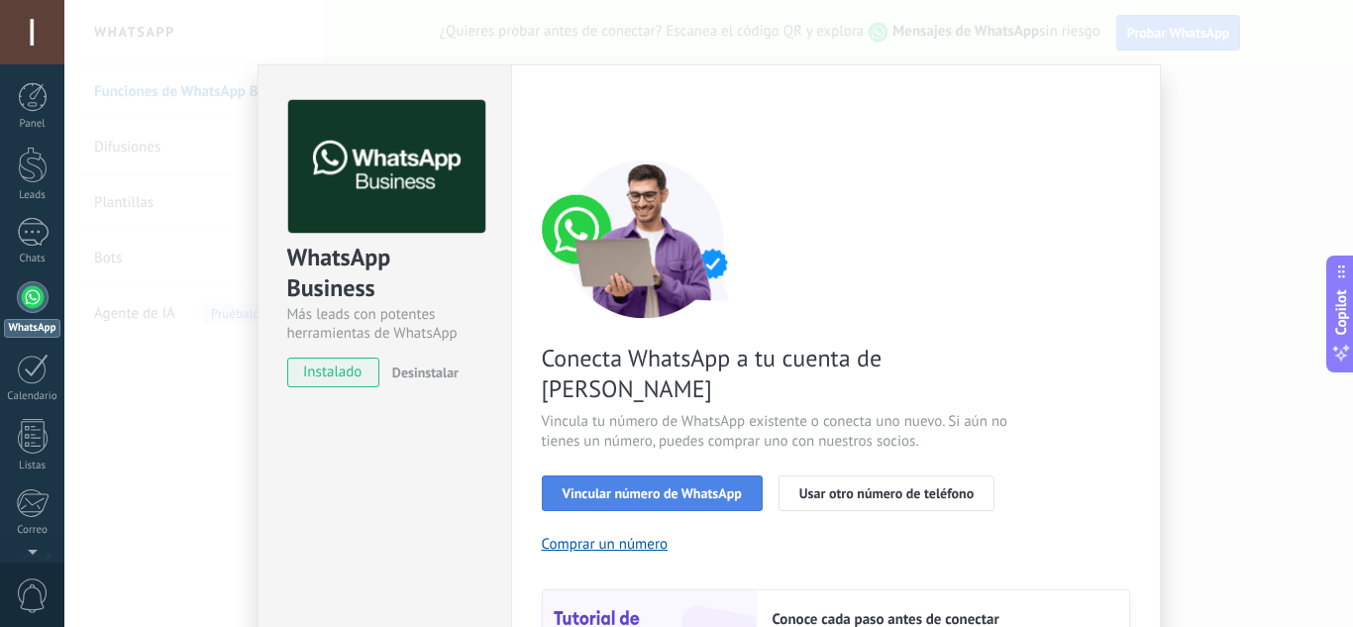
click at [640, 486] on span "Vincular número de WhatsApp" at bounding box center [652, 493] width 179 height 14
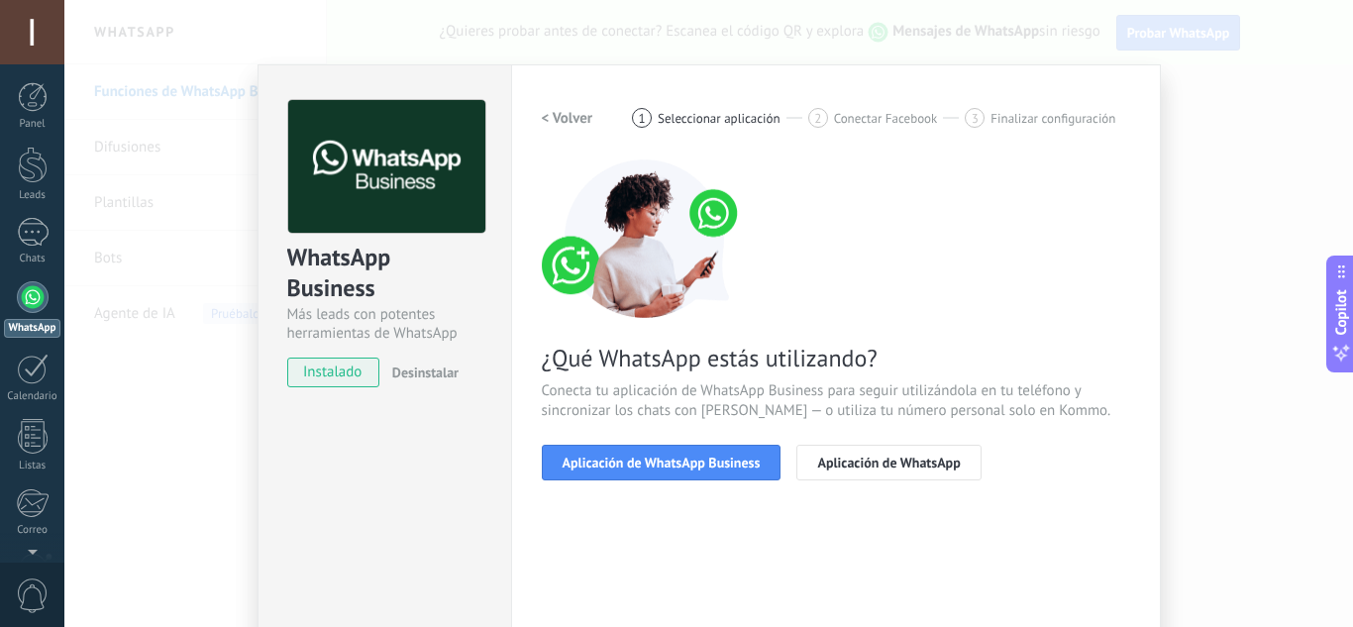
click at [640, 469] on span "Aplicación de WhatsApp Business" at bounding box center [662, 463] width 198 height 14
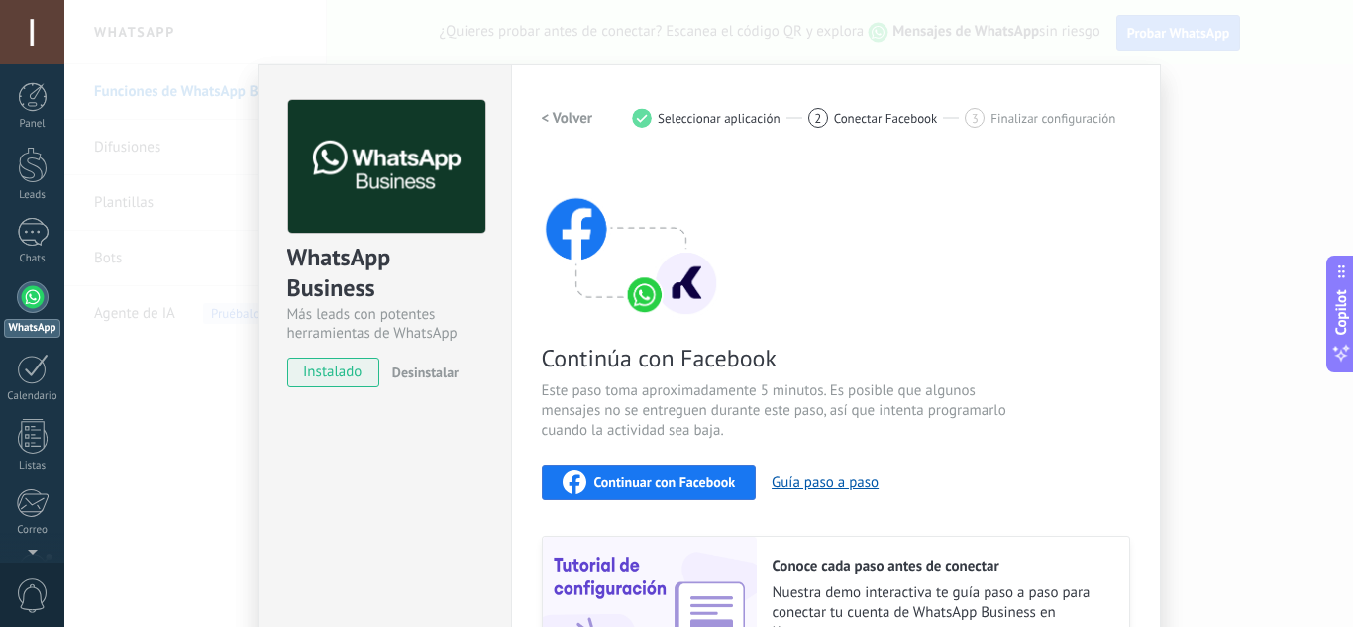
click at [677, 481] on span "Continuar con Facebook" at bounding box center [665, 482] width 142 height 14
click at [31, 299] on div at bounding box center [33, 297] width 32 height 32
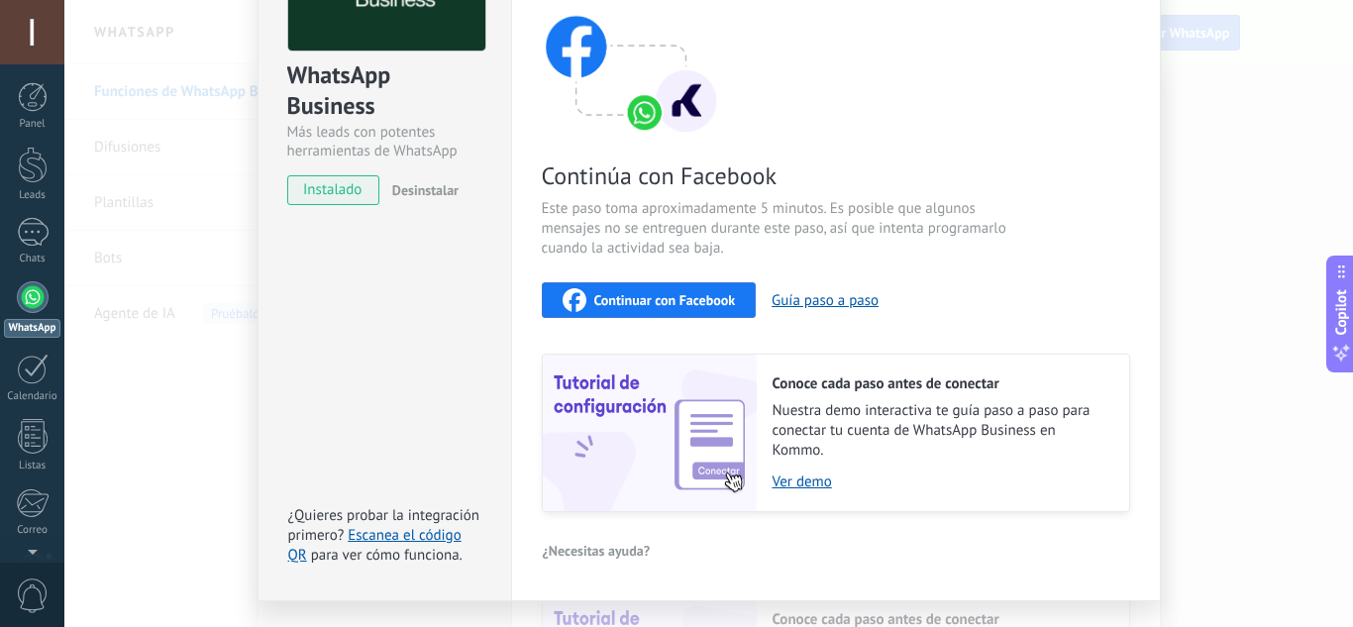
scroll to position [230, 0]
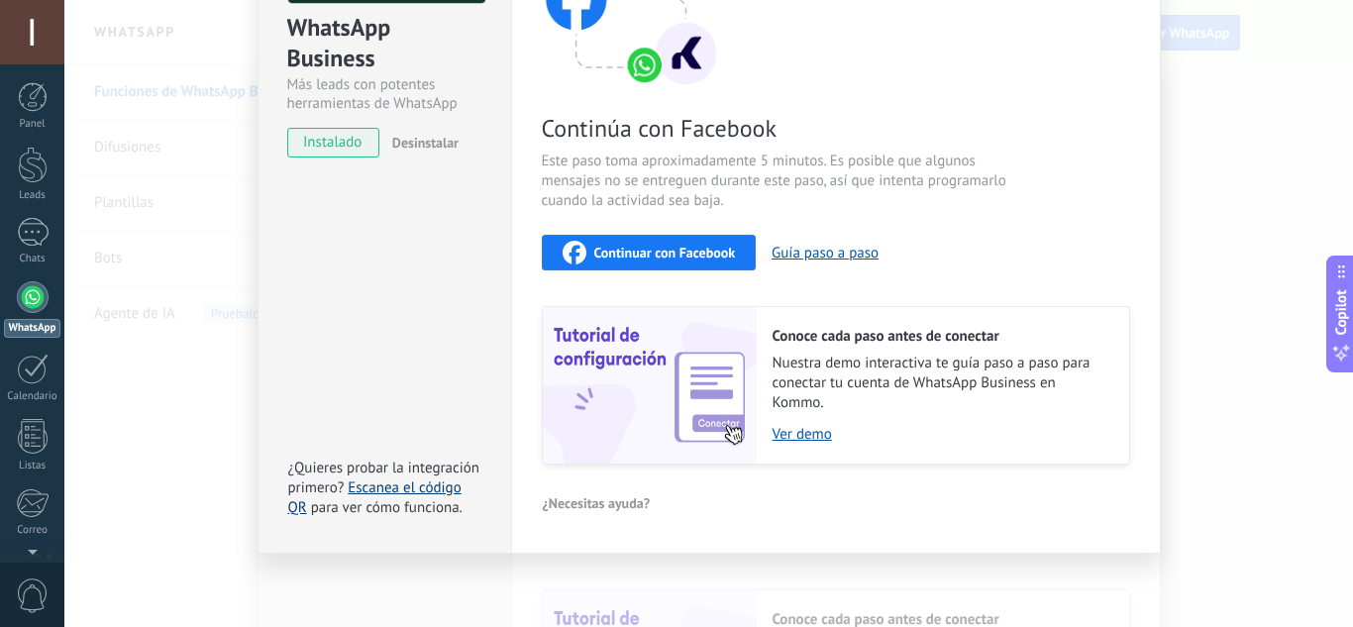
click at [407, 487] on link "Escanea el código QR" at bounding box center [374, 497] width 173 height 39
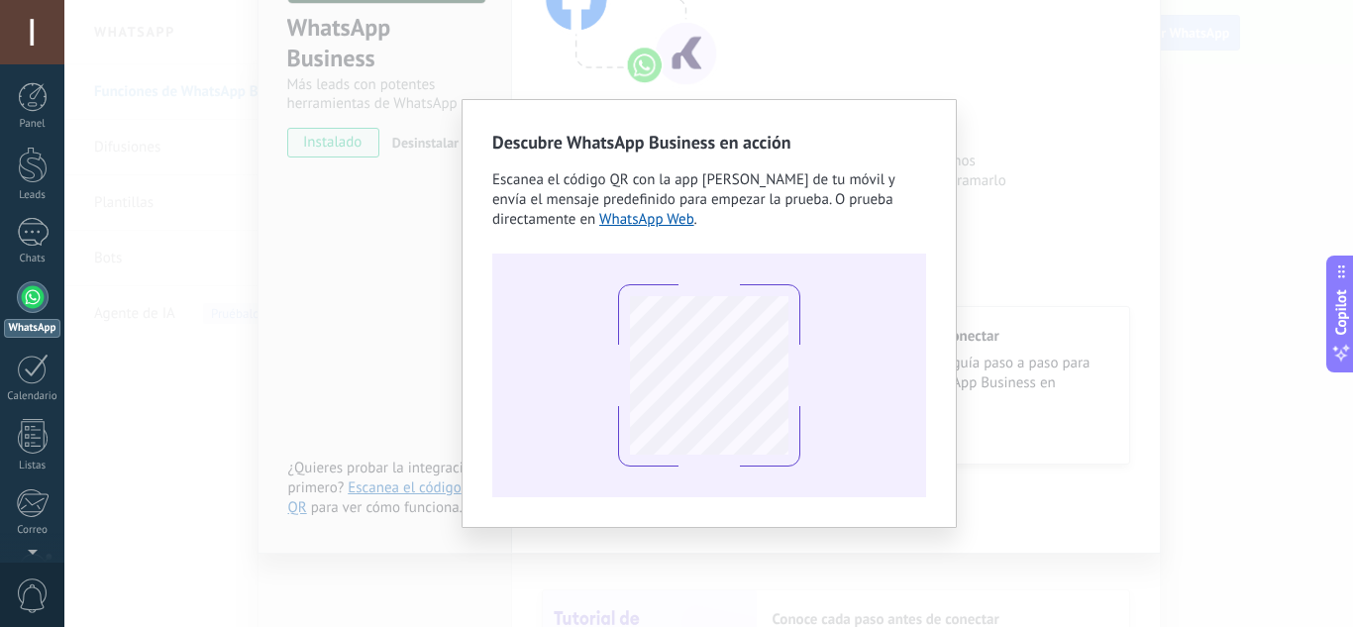
click at [121, 328] on div "Descubre WhatsApp Business en acción Escanea el código QR con la app [PERSON_NA…" at bounding box center [708, 313] width 1289 height 627
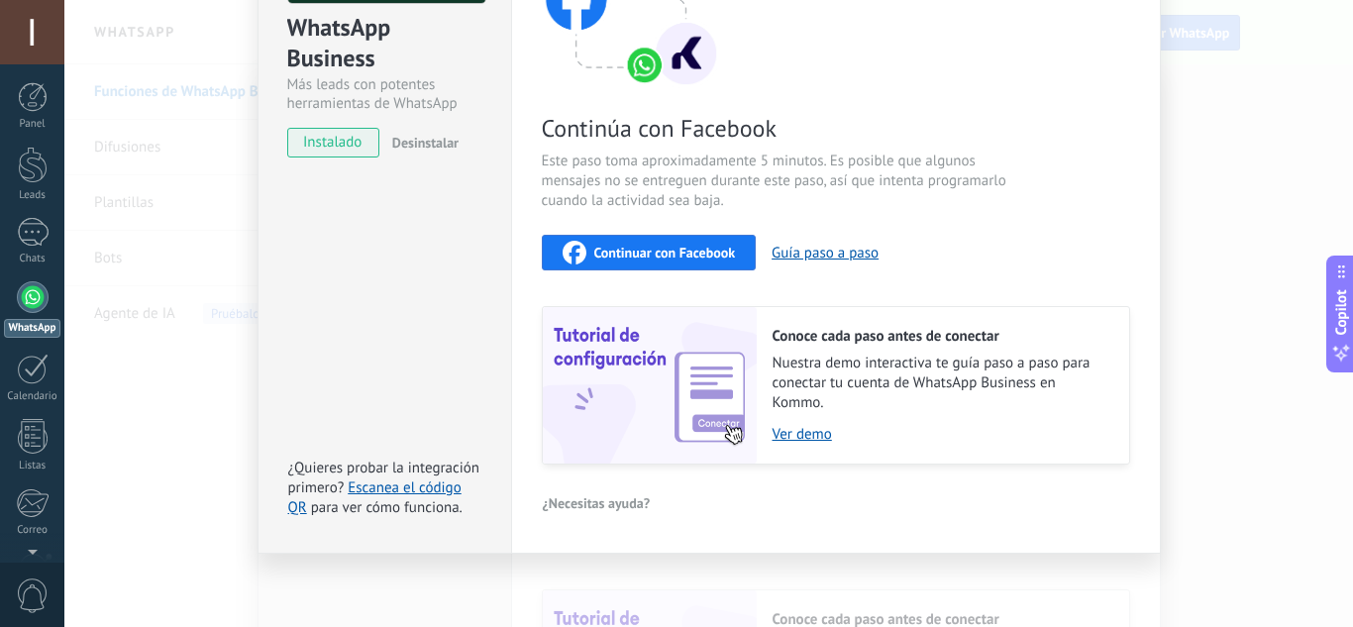
scroll to position [0, 0]
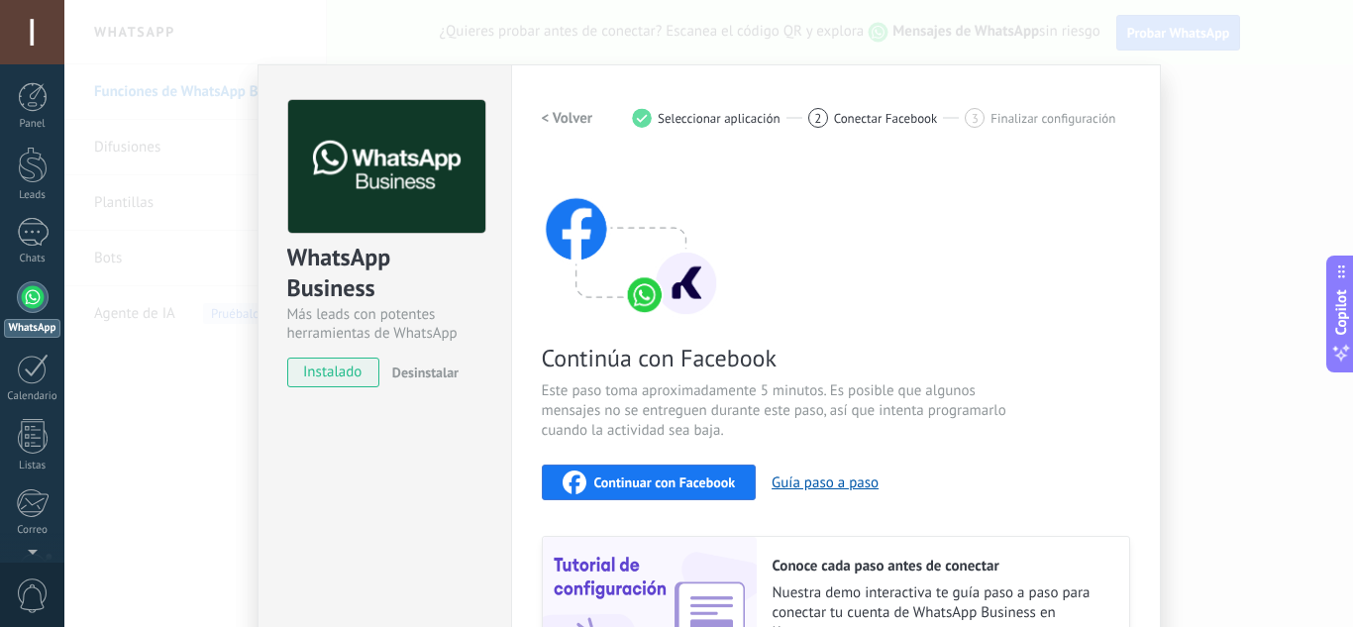
click at [26, 286] on div at bounding box center [33, 297] width 32 height 32
click at [127, 176] on div "WhatsApp Business Más leads con potentes herramientas de WhatsApp instalado Des…" at bounding box center [708, 313] width 1289 height 627
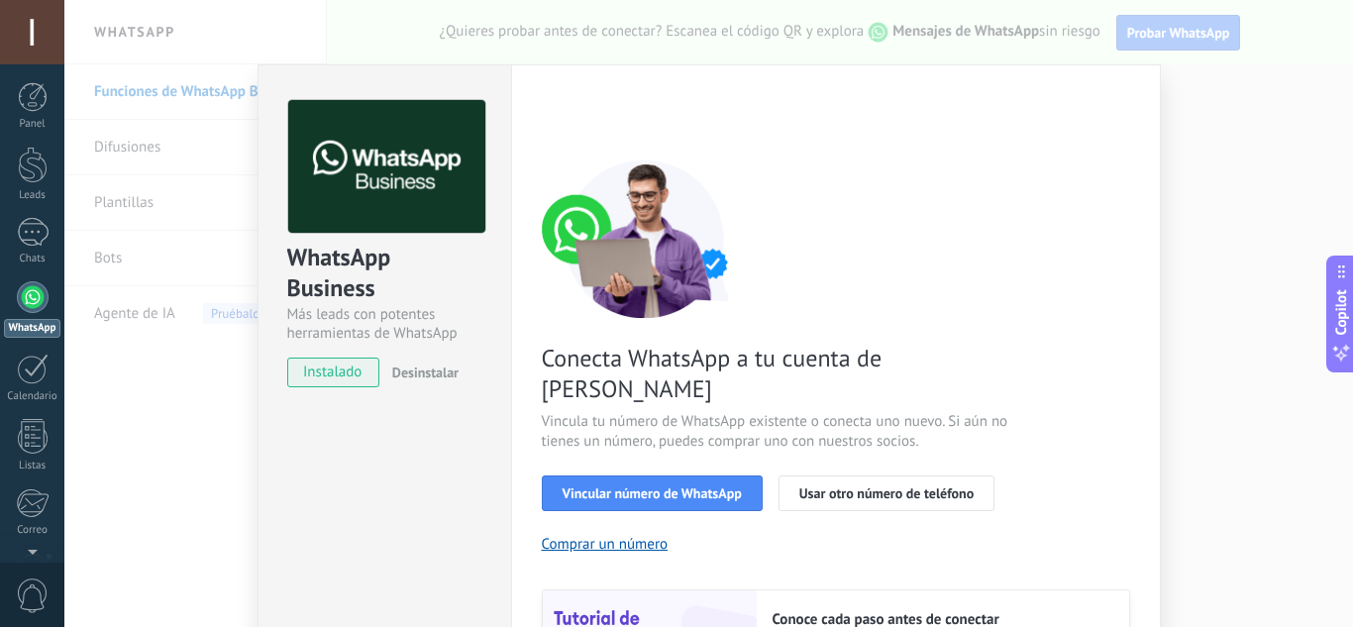
click at [152, 35] on div "WhatsApp Business Más leads con potentes herramientas de WhatsApp instalado Des…" at bounding box center [708, 313] width 1289 height 627
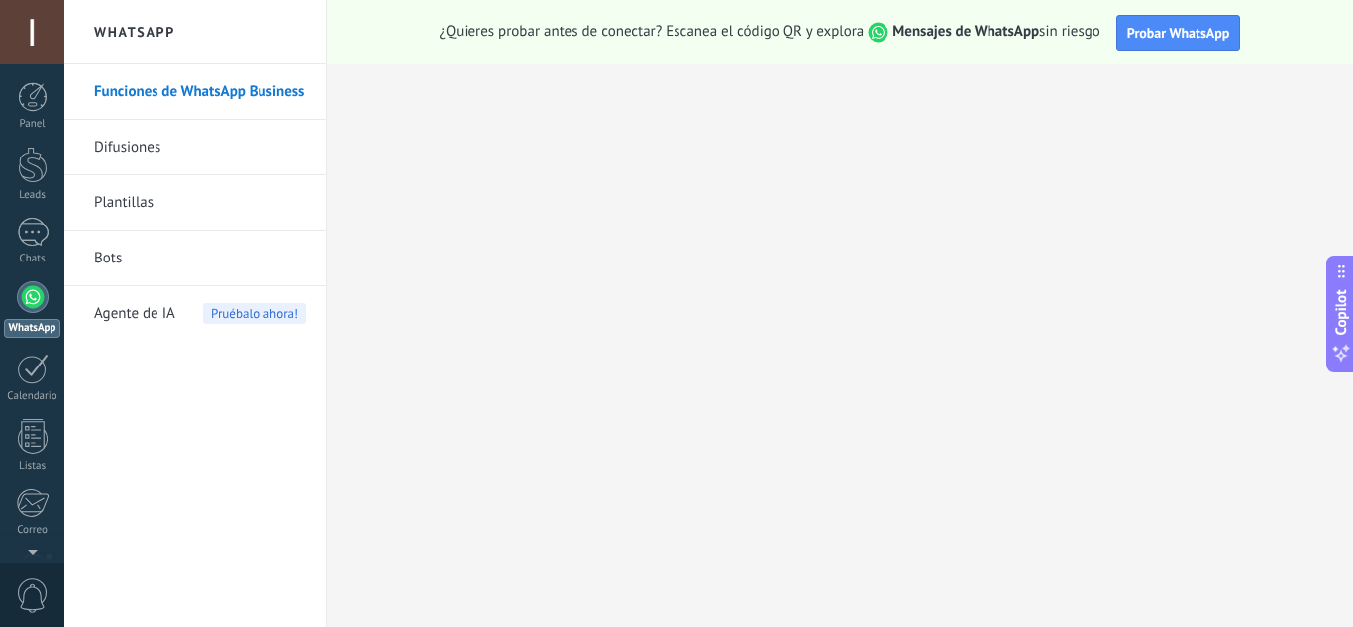
click at [174, 94] on link "Funciones de WhatsApp Business" at bounding box center [200, 91] width 212 height 55
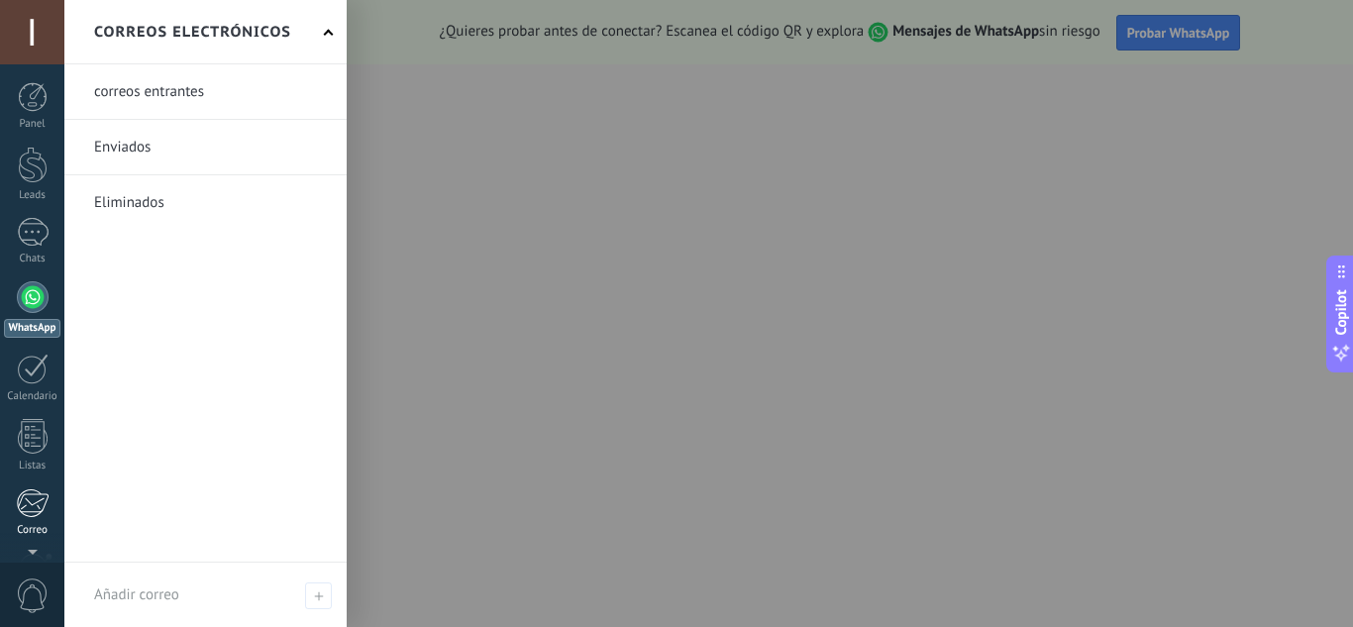
click at [32, 506] on div at bounding box center [32, 503] width 33 height 30
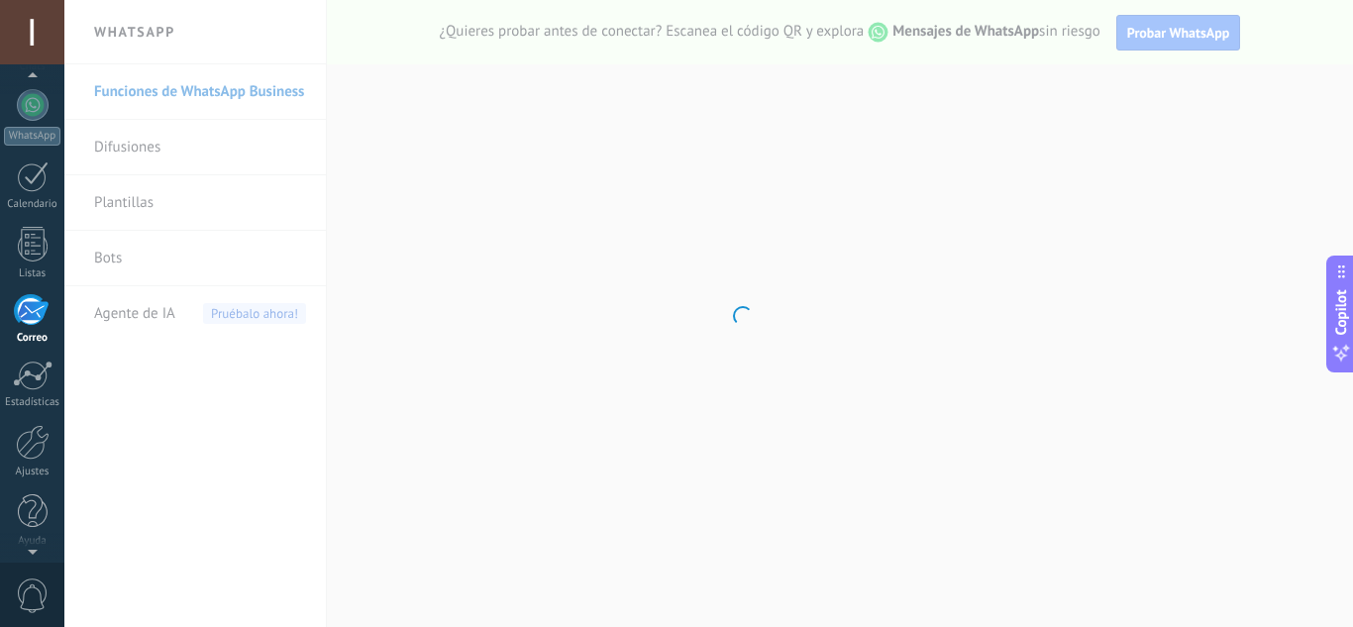
scroll to position [192, 0]
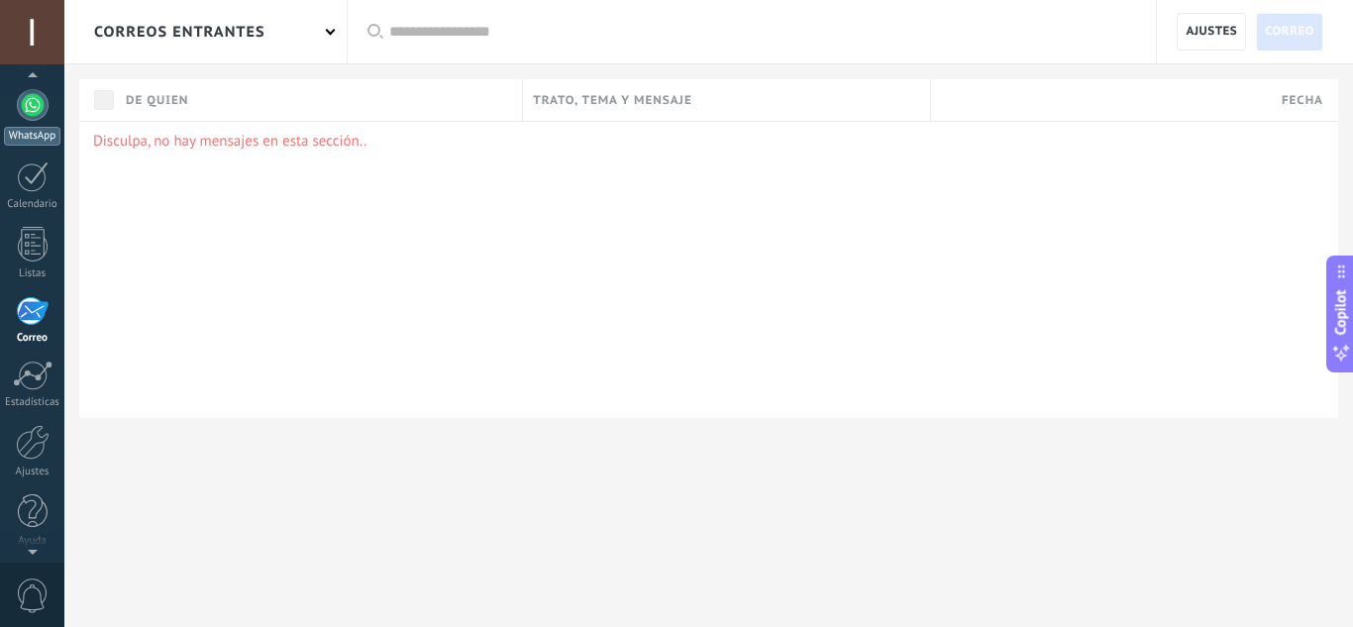
click at [33, 120] on div at bounding box center [33, 105] width 32 height 32
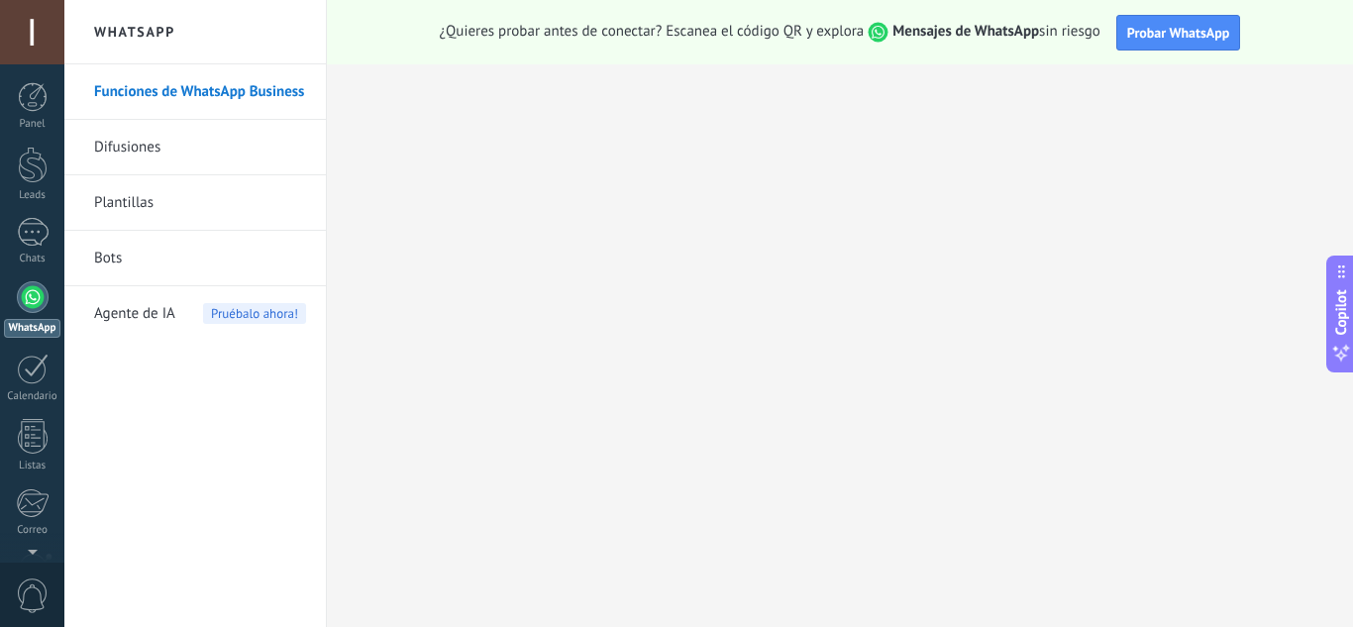
click at [41, 302] on div at bounding box center [33, 297] width 32 height 32
click at [41, 230] on div at bounding box center [33, 232] width 32 height 29
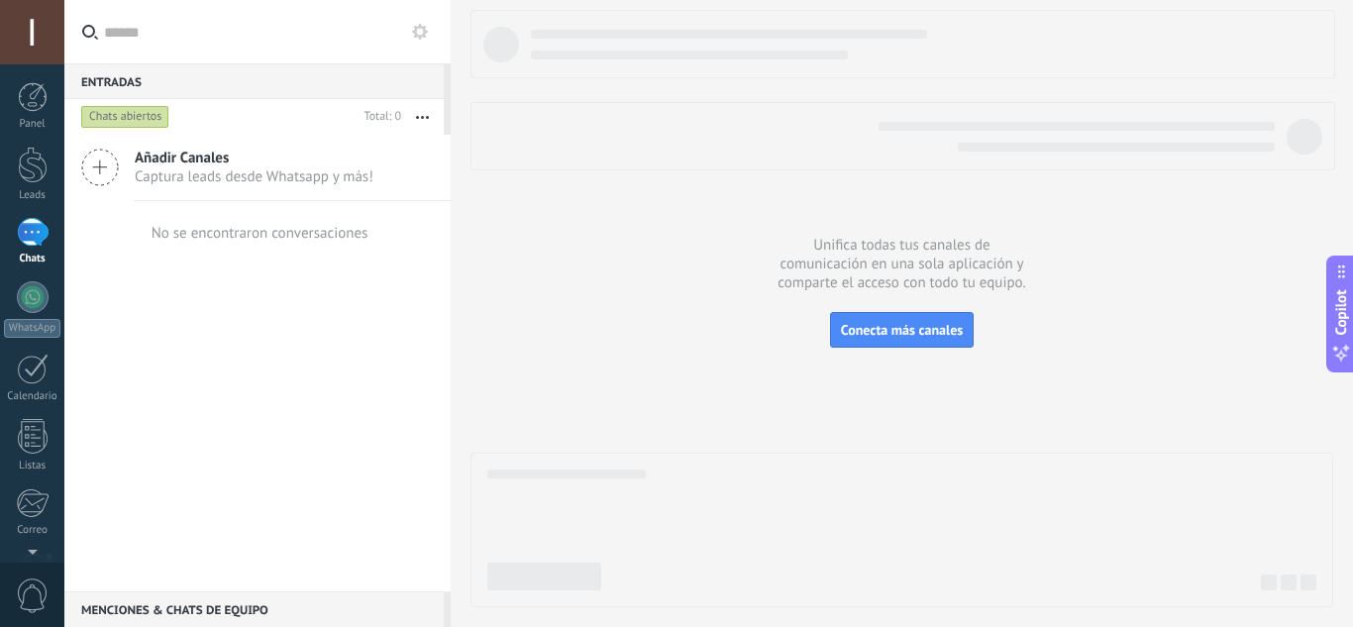
click at [188, 156] on span "Añadir Canales" at bounding box center [254, 158] width 239 height 19
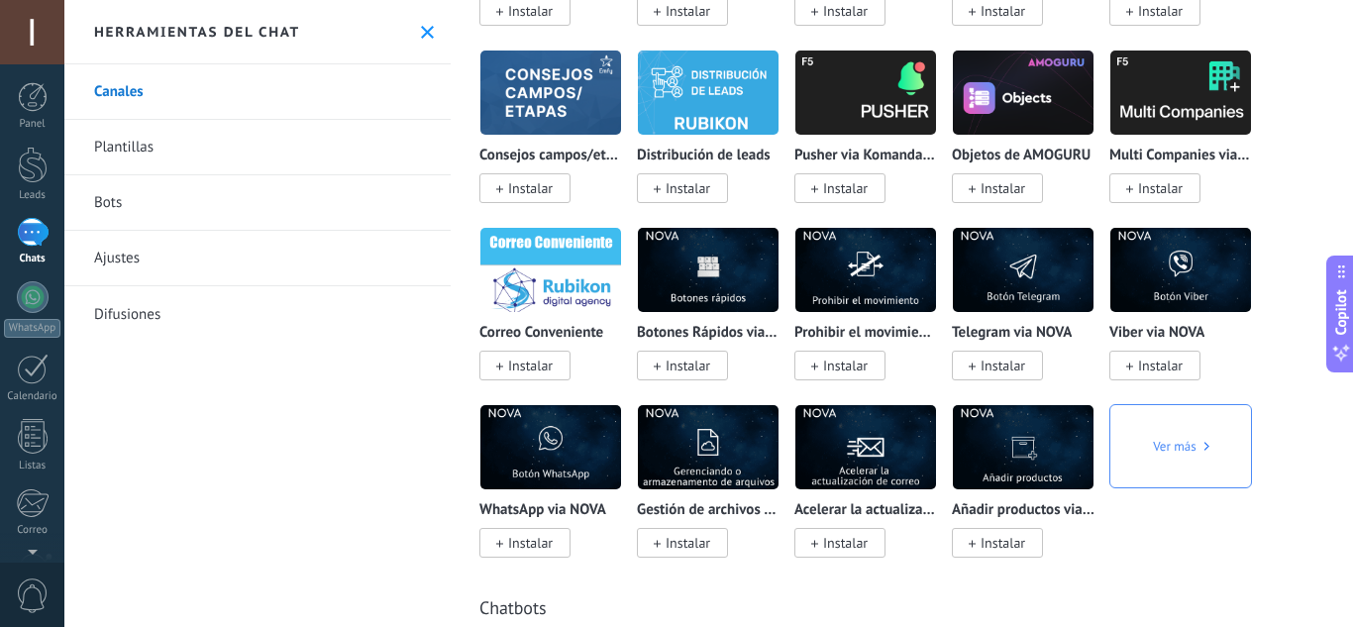
scroll to position [4854, 0]
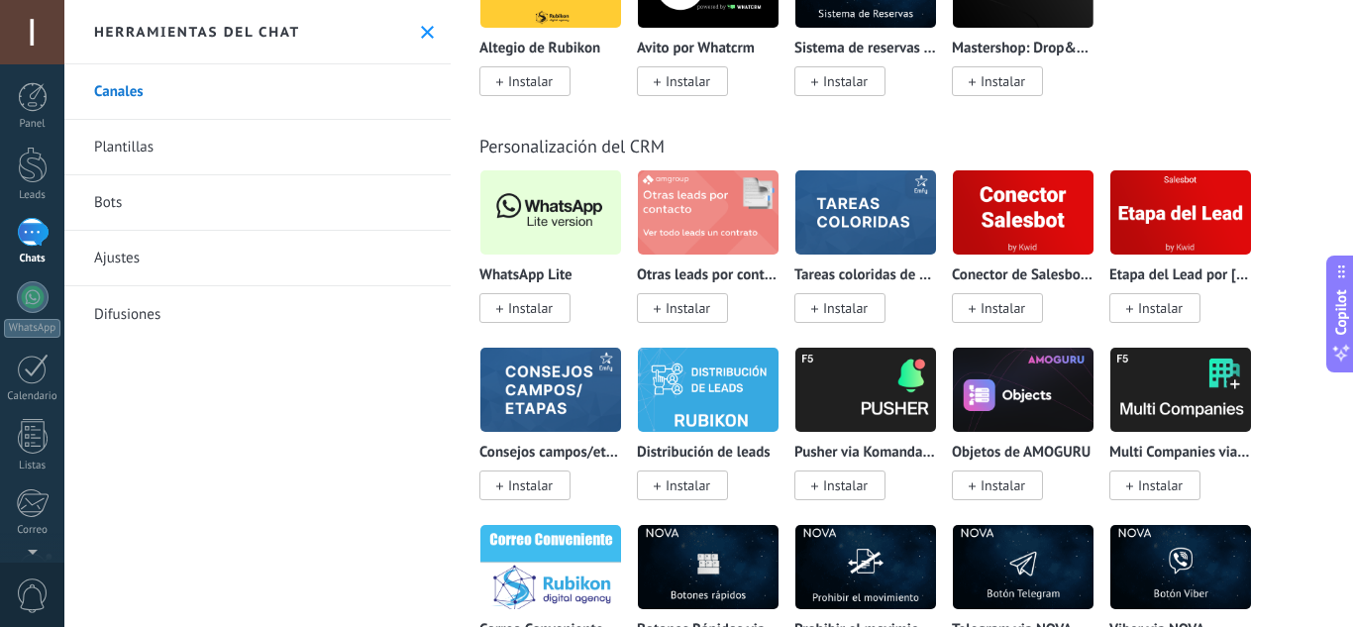
click at [535, 303] on span "Instalar" at bounding box center [530, 308] width 45 height 18
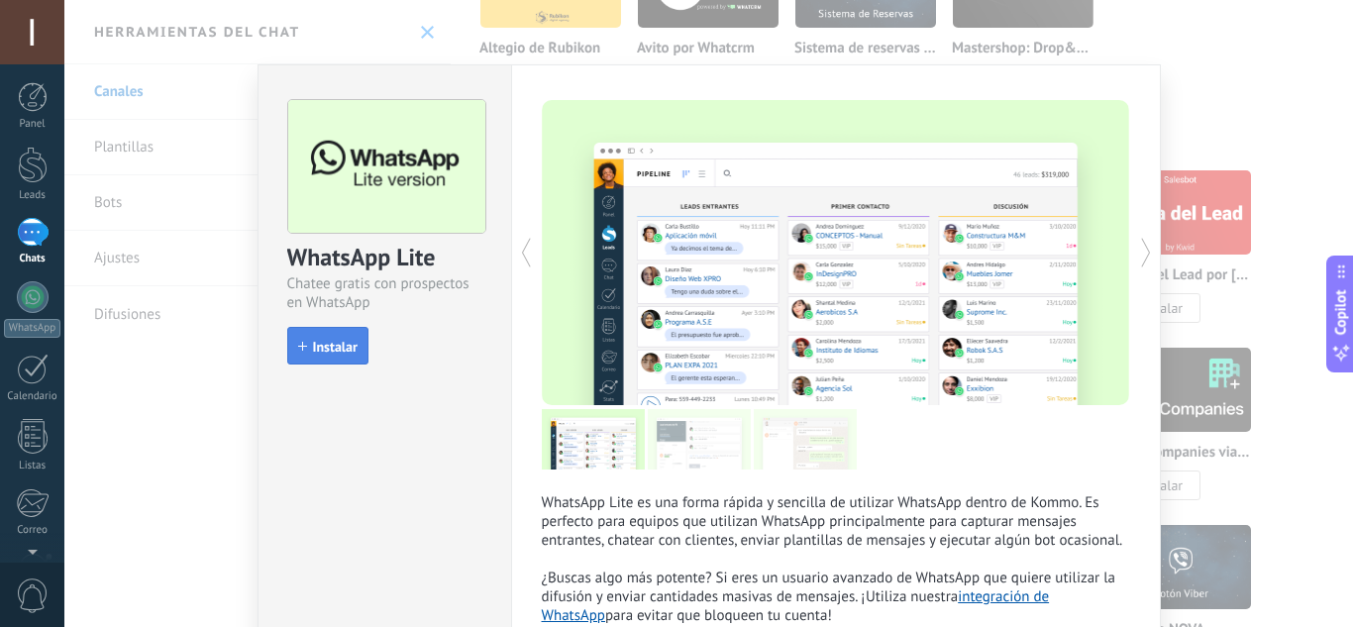
click at [327, 344] on span "Instalar" at bounding box center [335, 347] width 45 height 14
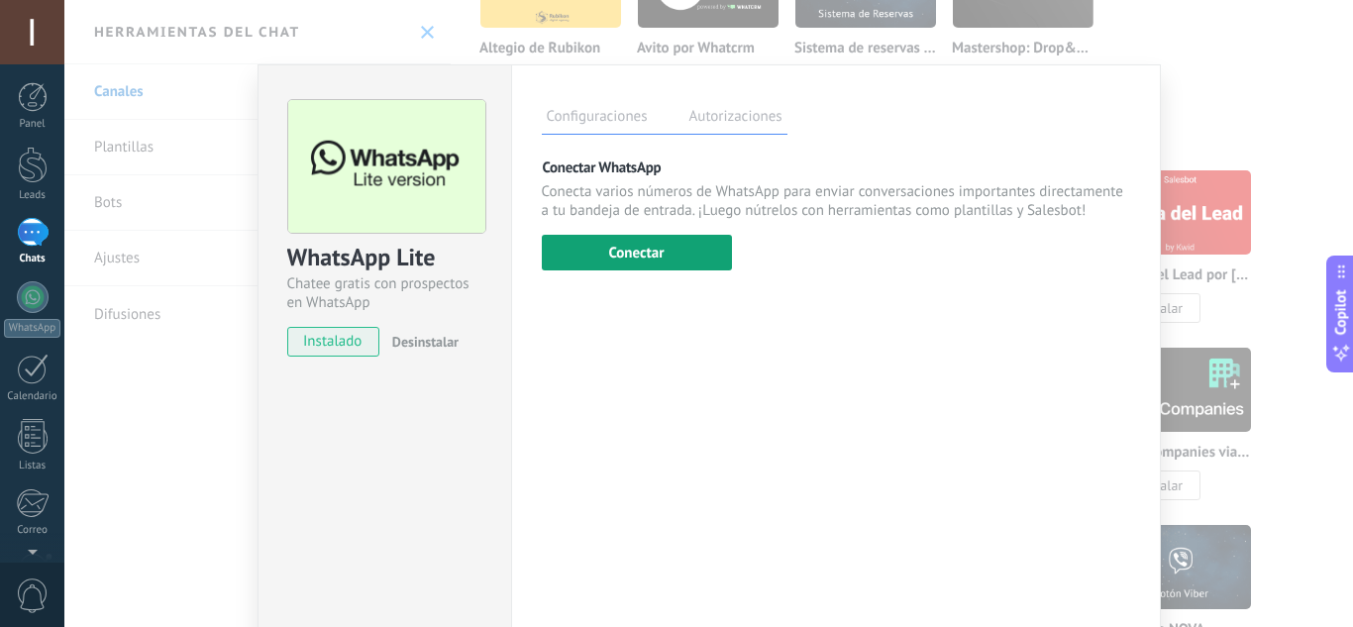
click at [634, 253] on button "Conectar" at bounding box center [637, 253] width 190 height 36
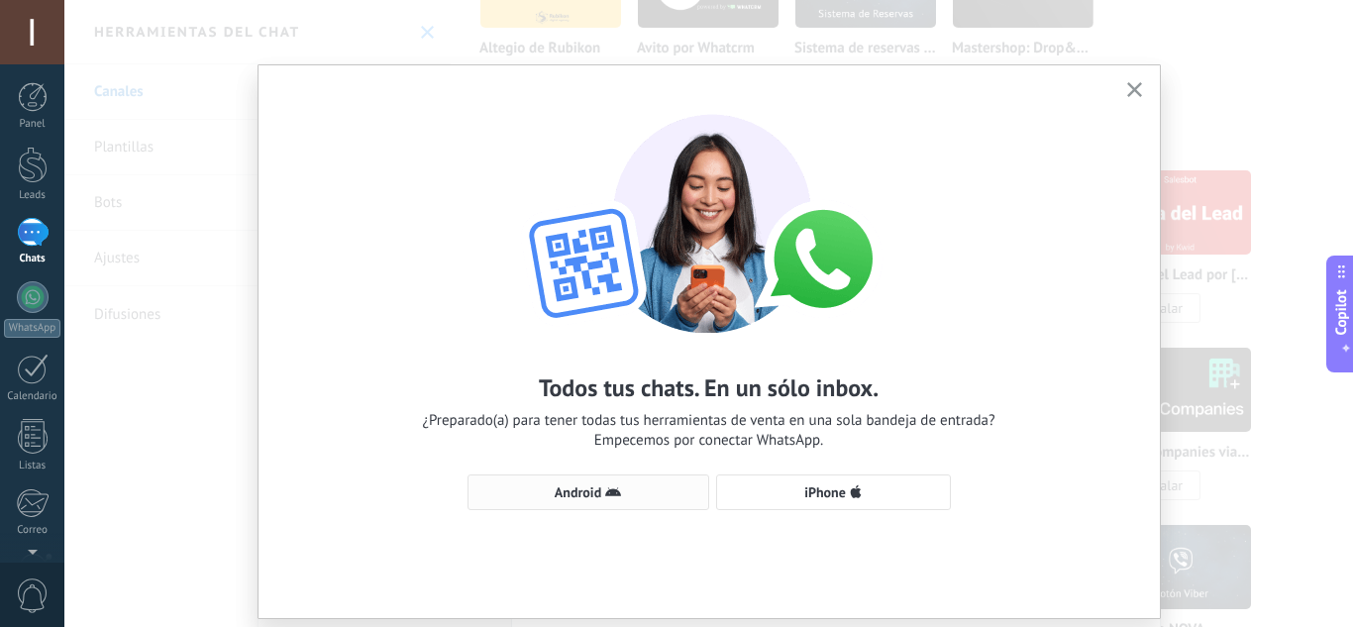
click at [544, 490] on span "Android" at bounding box center [588, 492] width 220 height 16
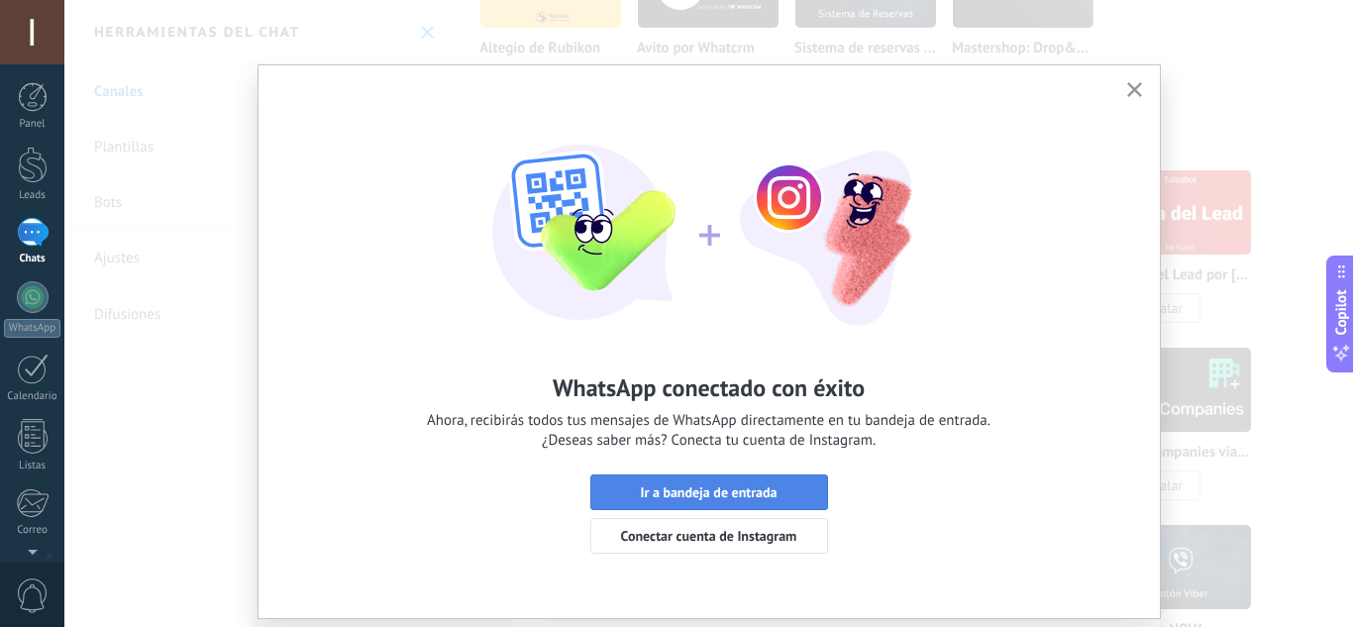
click at [659, 486] on span "Ir a bandeja de entrada" at bounding box center [708, 492] width 137 height 14
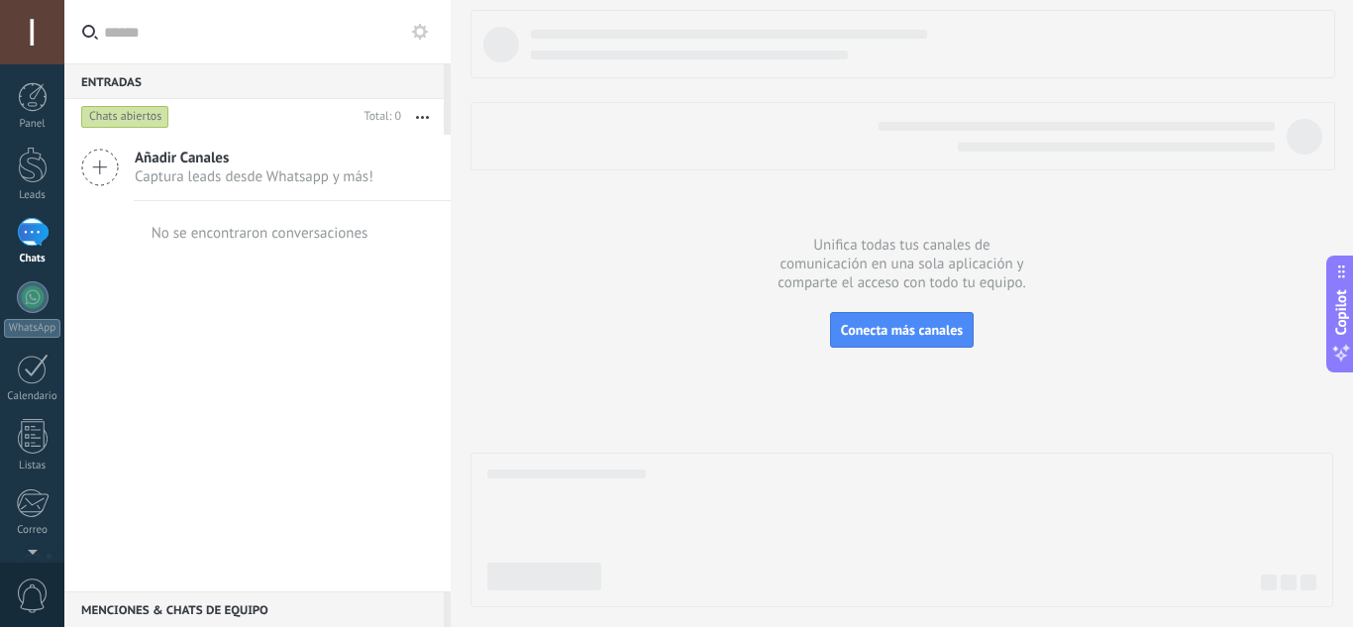
click at [25, 239] on div at bounding box center [33, 232] width 32 height 29
click at [28, 240] on div at bounding box center [33, 232] width 32 height 29
click at [35, 296] on div at bounding box center [33, 297] width 32 height 32
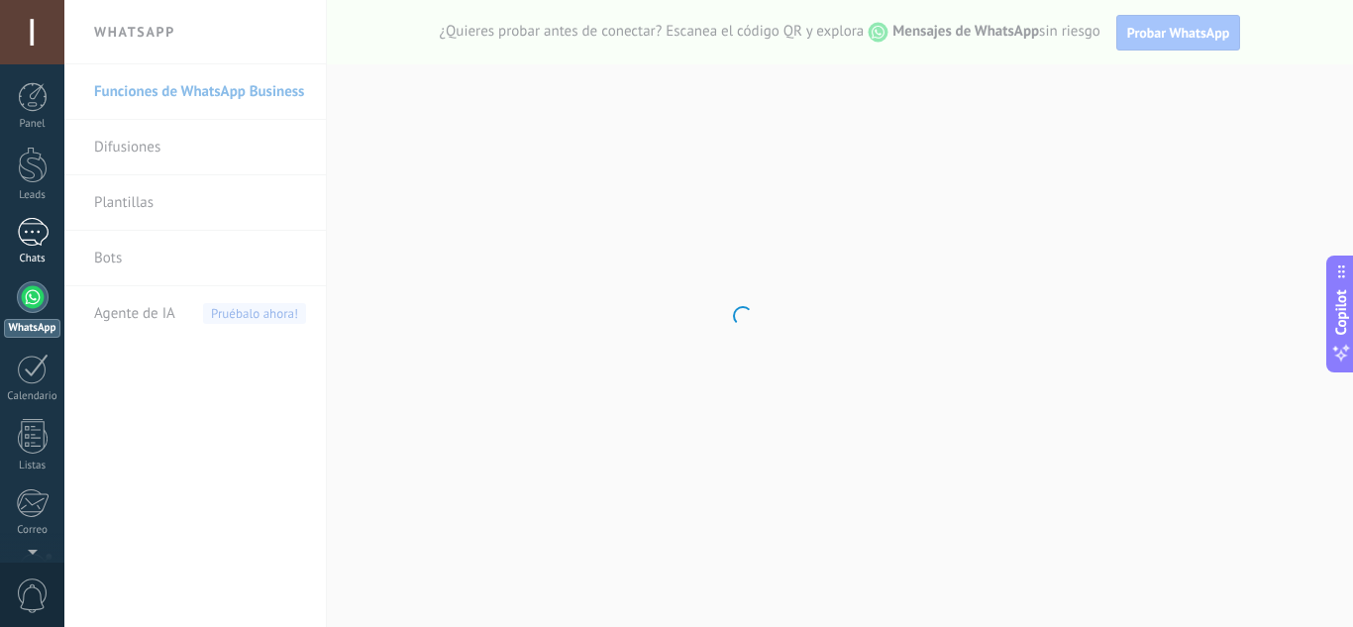
click at [37, 239] on div at bounding box center [33, 232] width 32 height 29
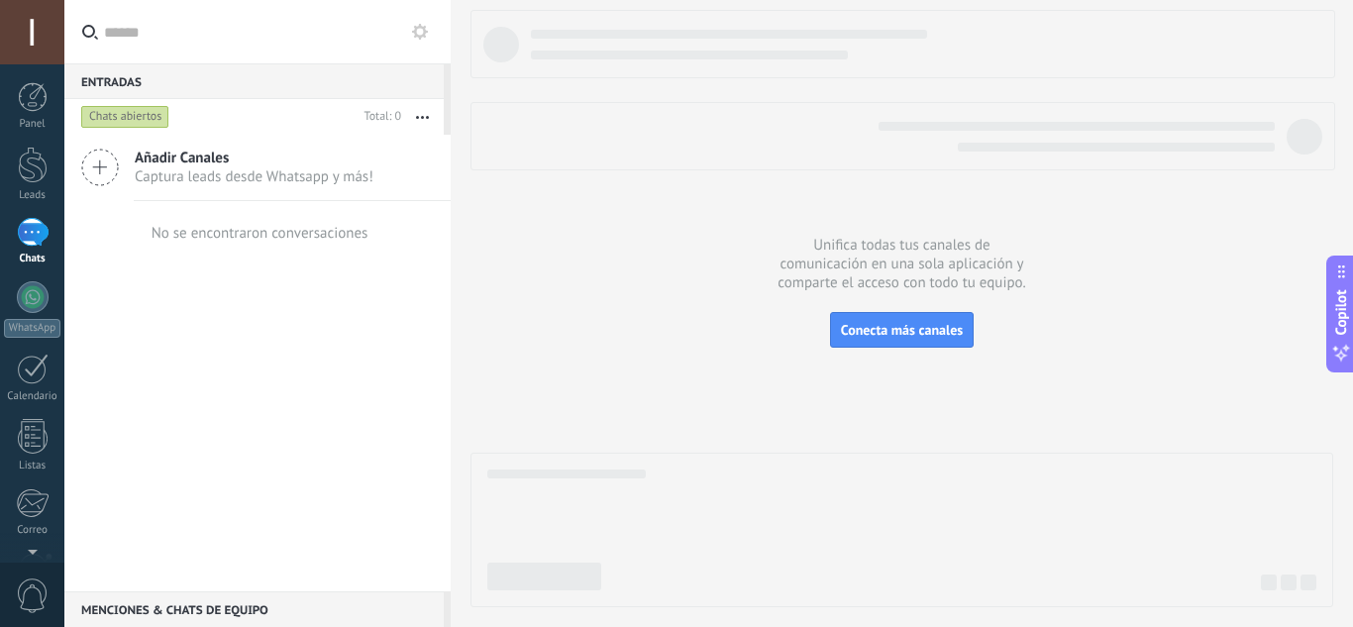
click at [186, 161] on span "Añadir Canales" at bounding box center [254, 158] width 239 height 19
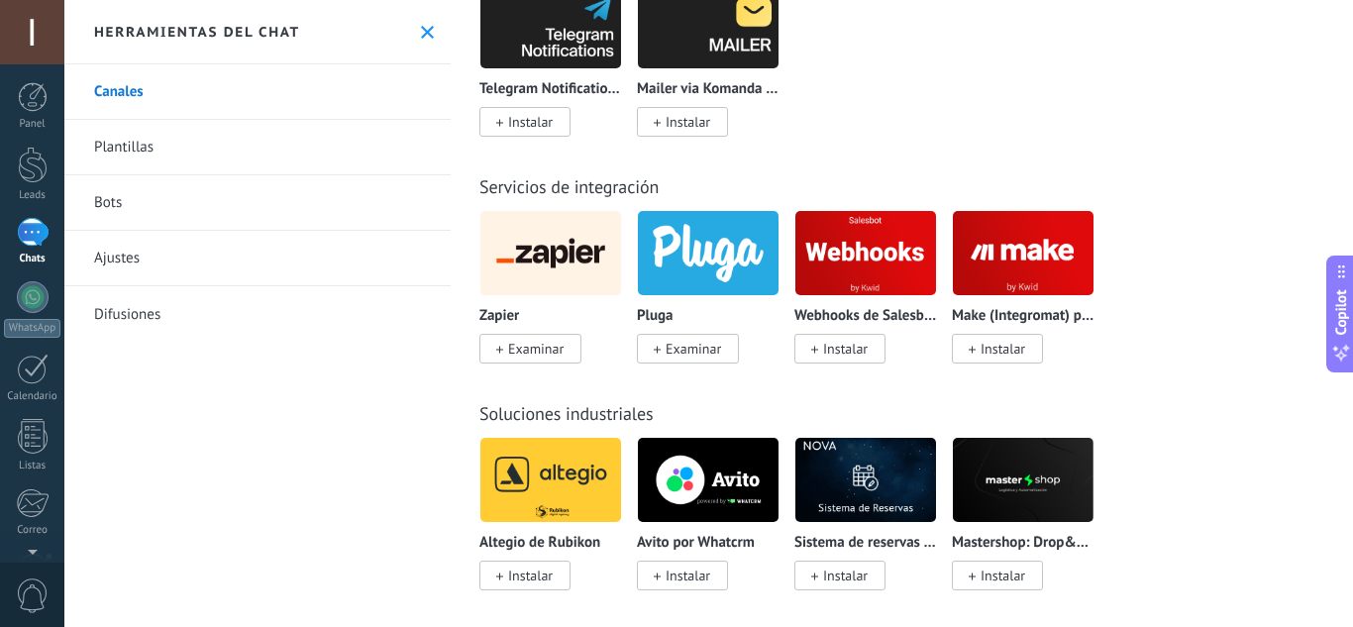
scroll to position [4656, 0]
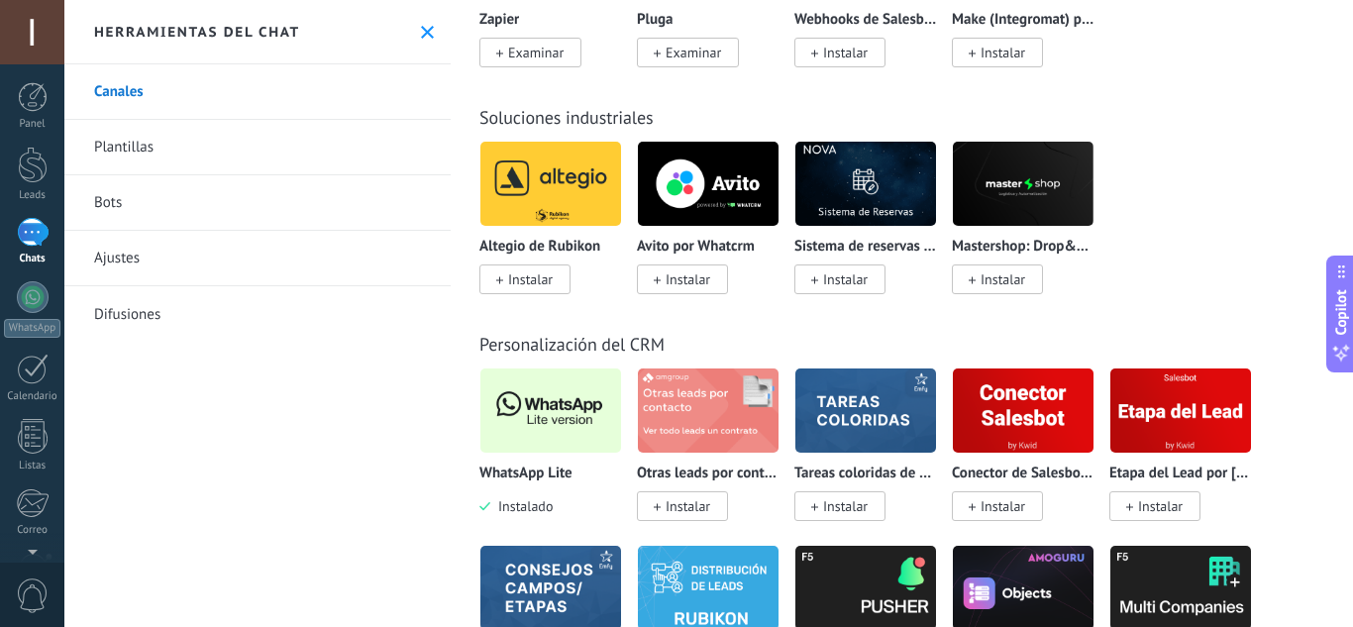
click at [546, 406] on img at bounding box center [550, 411] width 141 height 96
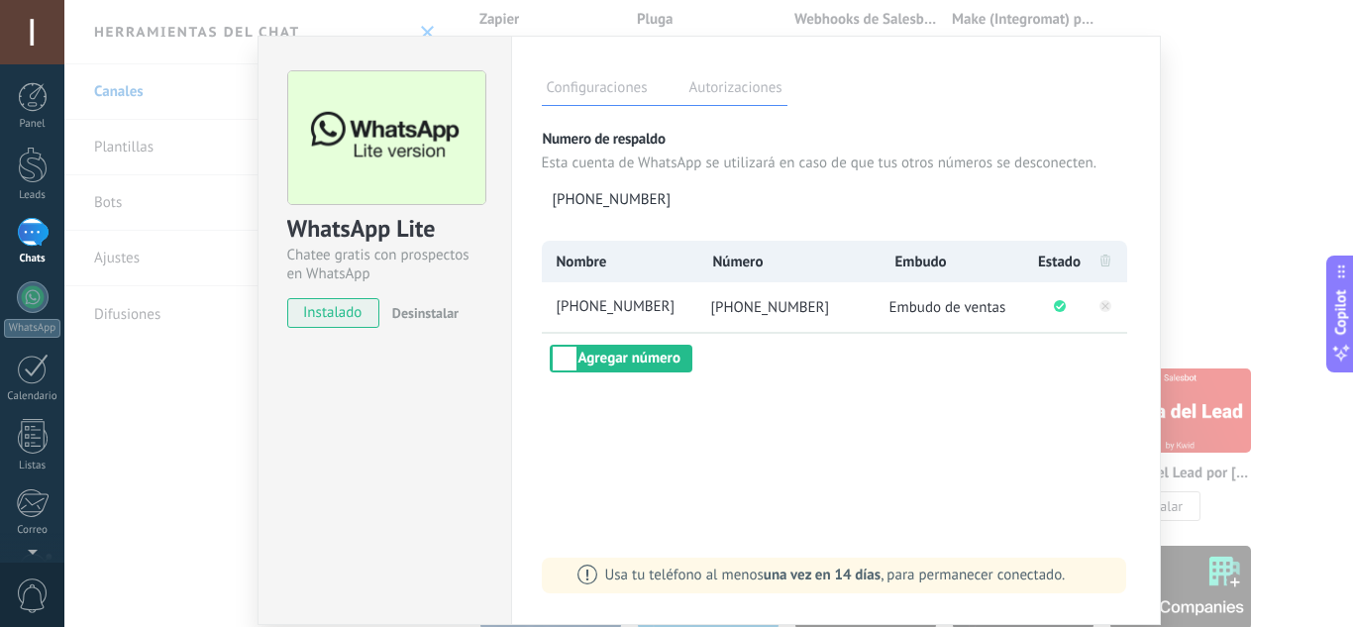
scroll to position [0, 0]
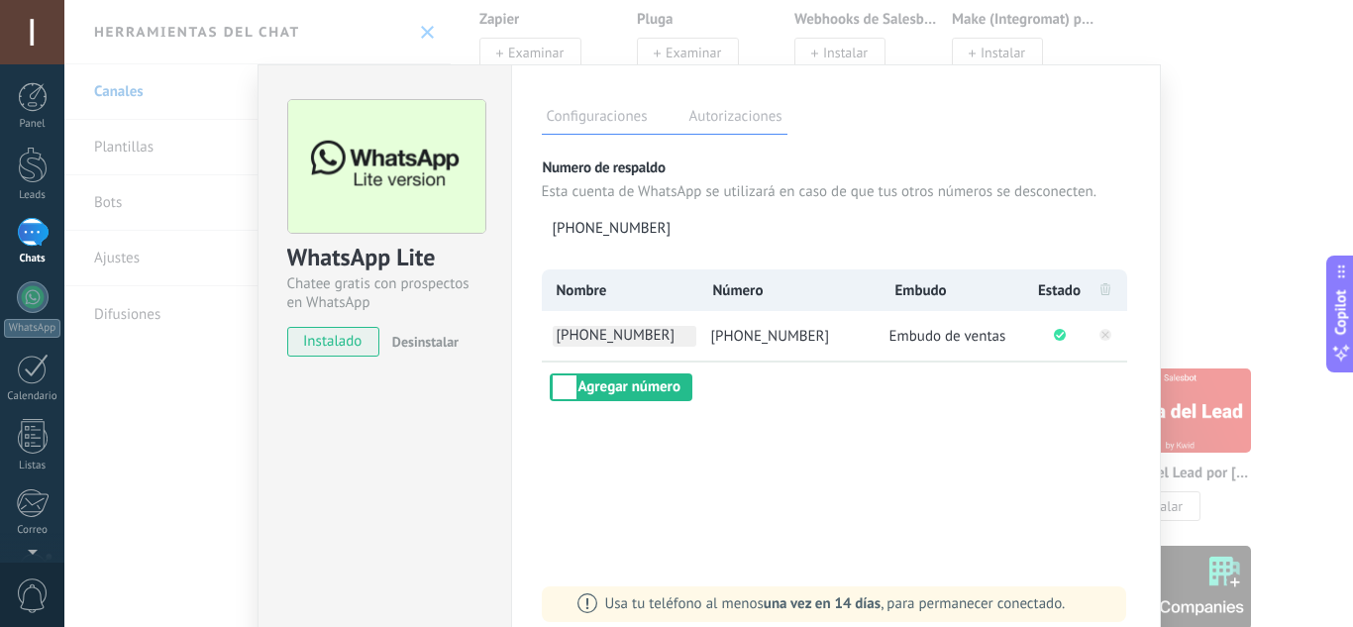
click at [684, 338] on span "[PHONE_NUMBER]" at bounding box center [625, 336] width 144 height 21
click at [769, 337] on span "[PHONE_NUMBER]" at bounding box center [770, 336] width 119 height 19
click at [770, 285] on li "Número" at bounding box center [788, 290] width 184 height 42
click at [29, 246] on div at bounding box center [33, 232] width 32 height 29
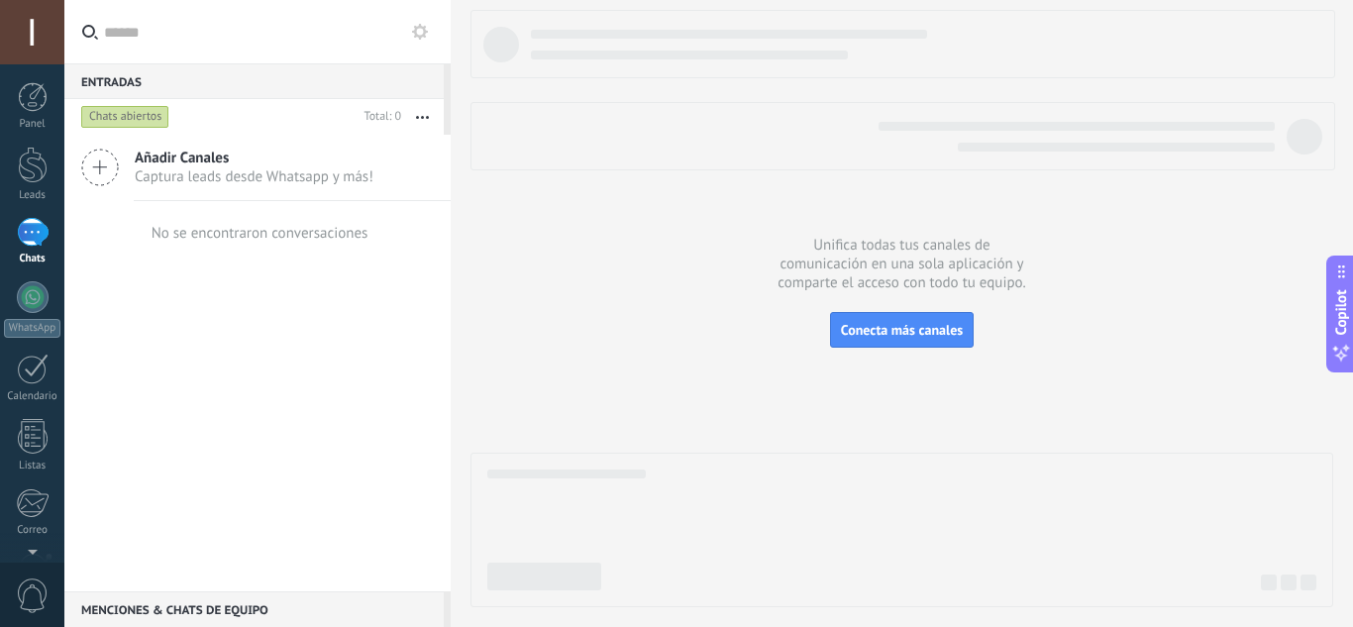
click at [413, 33] on use at bounding box center [420, 32] width 16 height 16
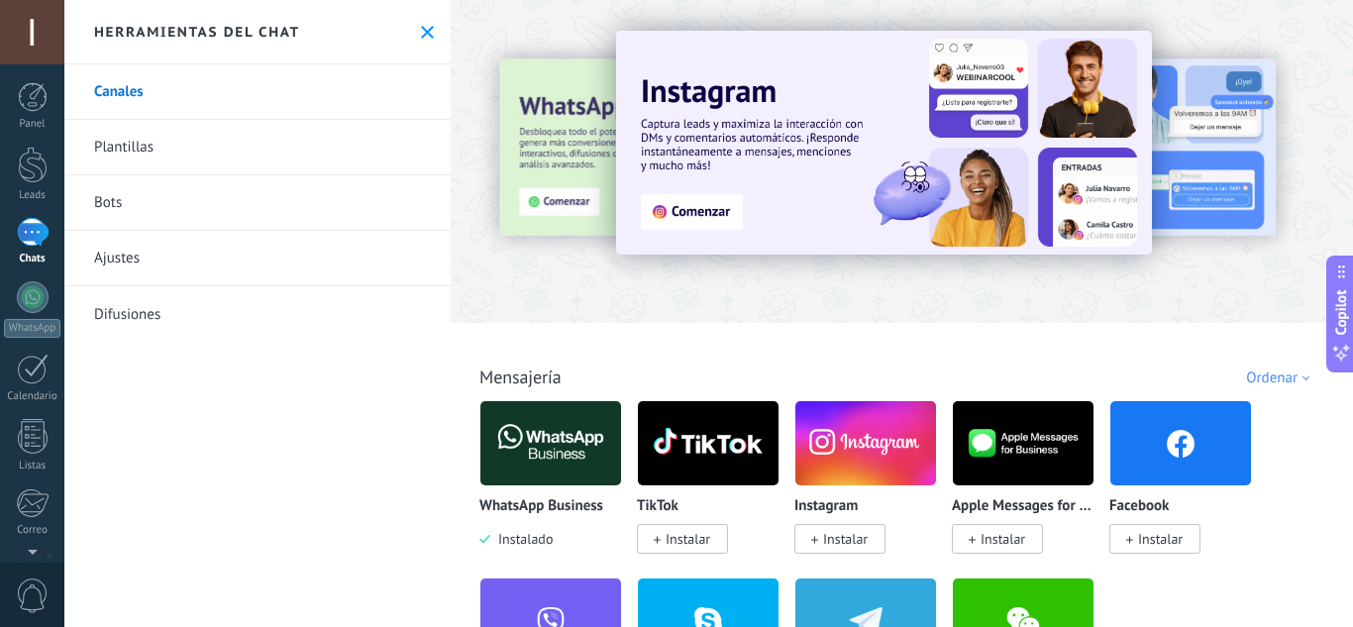
click at [25, 230] on div at bounding box center [33, 232] width 32 height 29
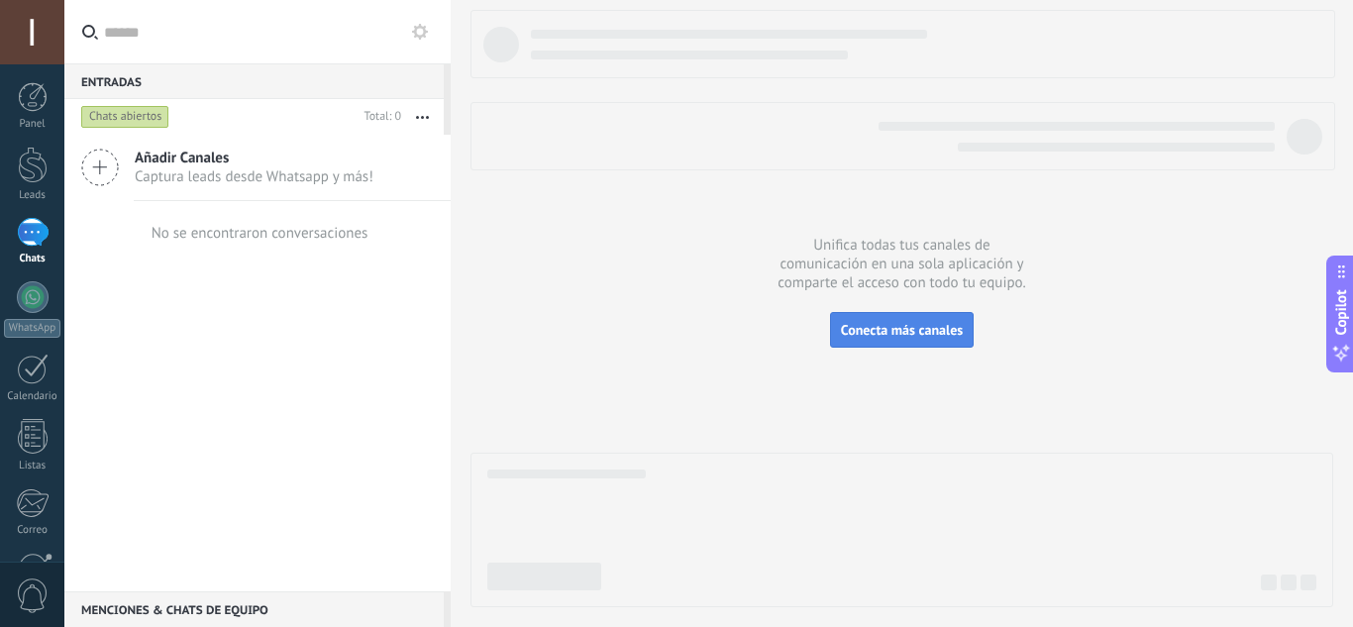
click at [915, 323] on span "Conecta más canales" at bounding box center [902, 330] width 122 height 18
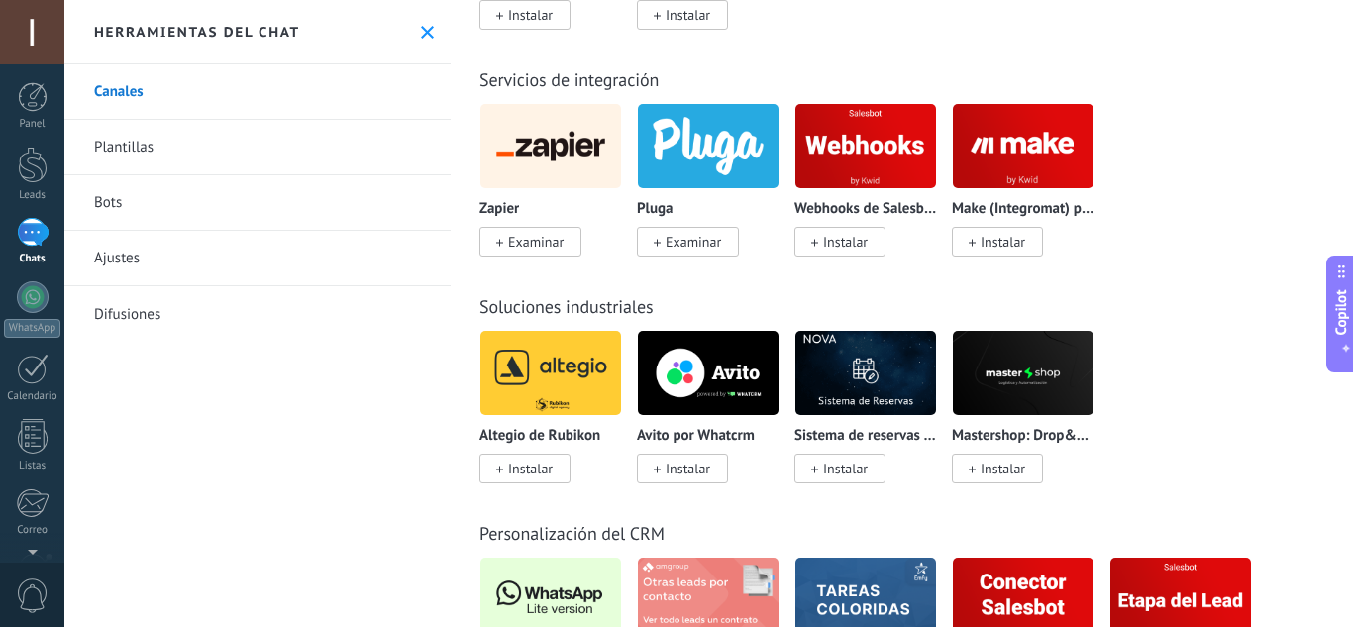
scroll to position [4764, 0]
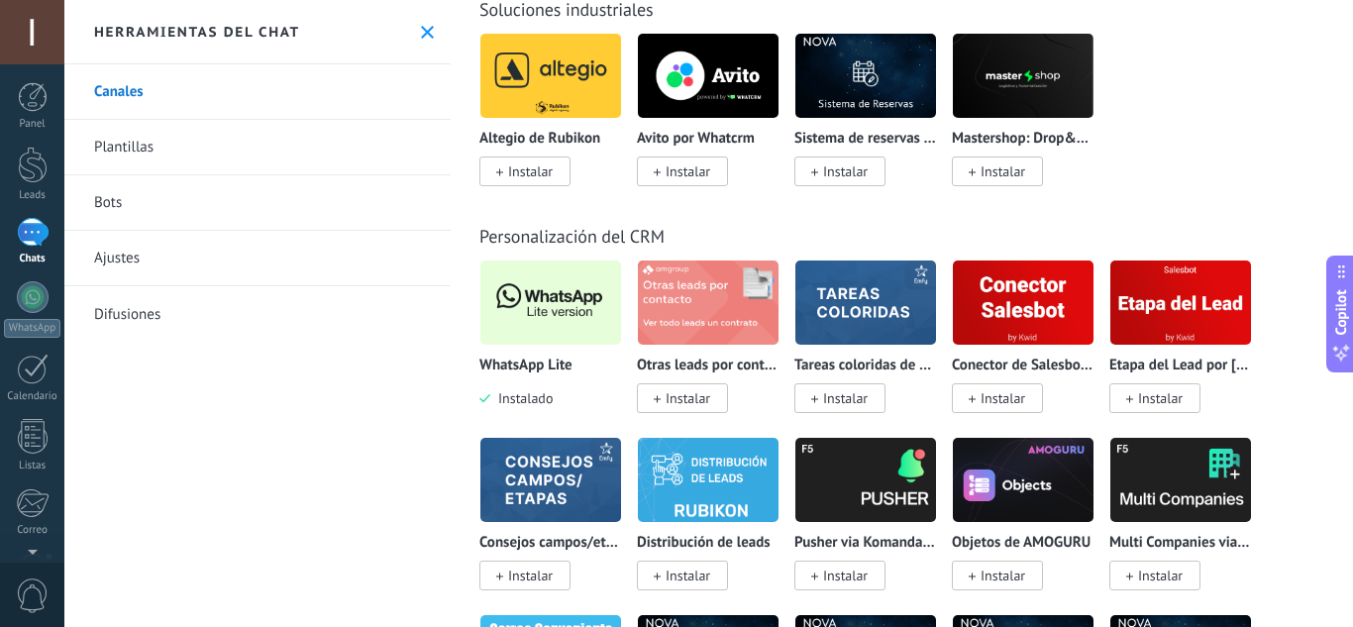
click at [568, 312] on img at bounding box center [550, 303] width 141 height 96
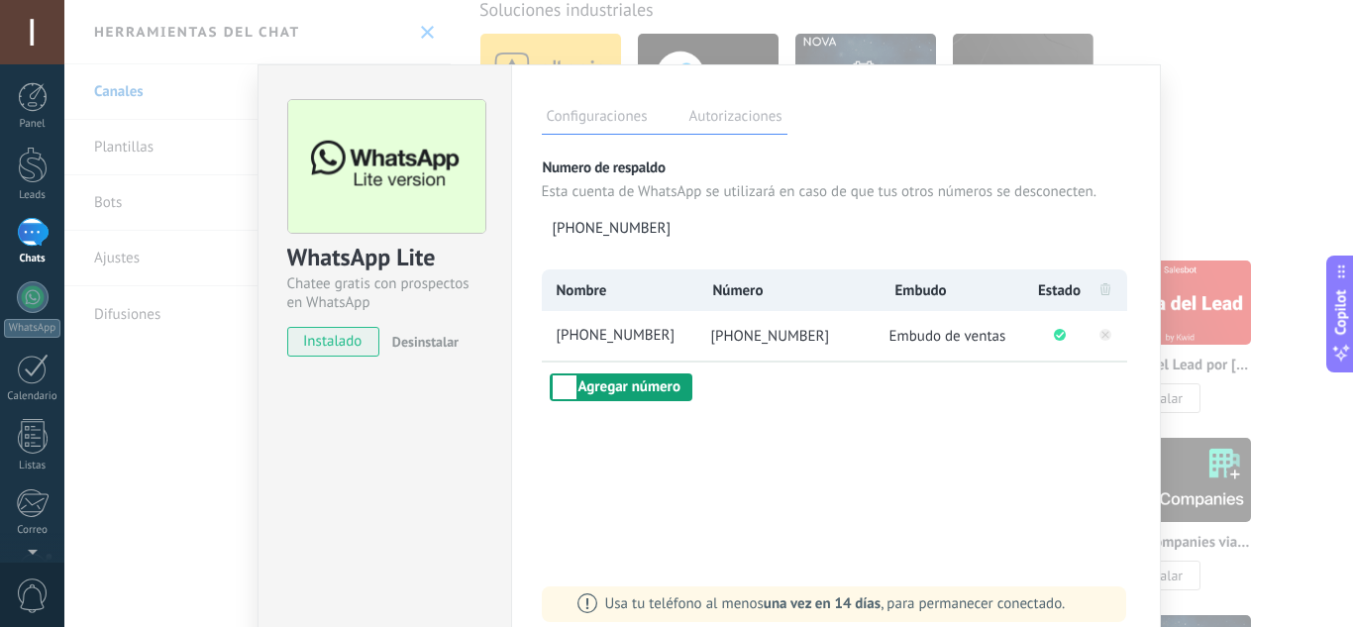
click at [630, 395] on button "Agregar número" at bounding box center [621, 387] width 143 height 28
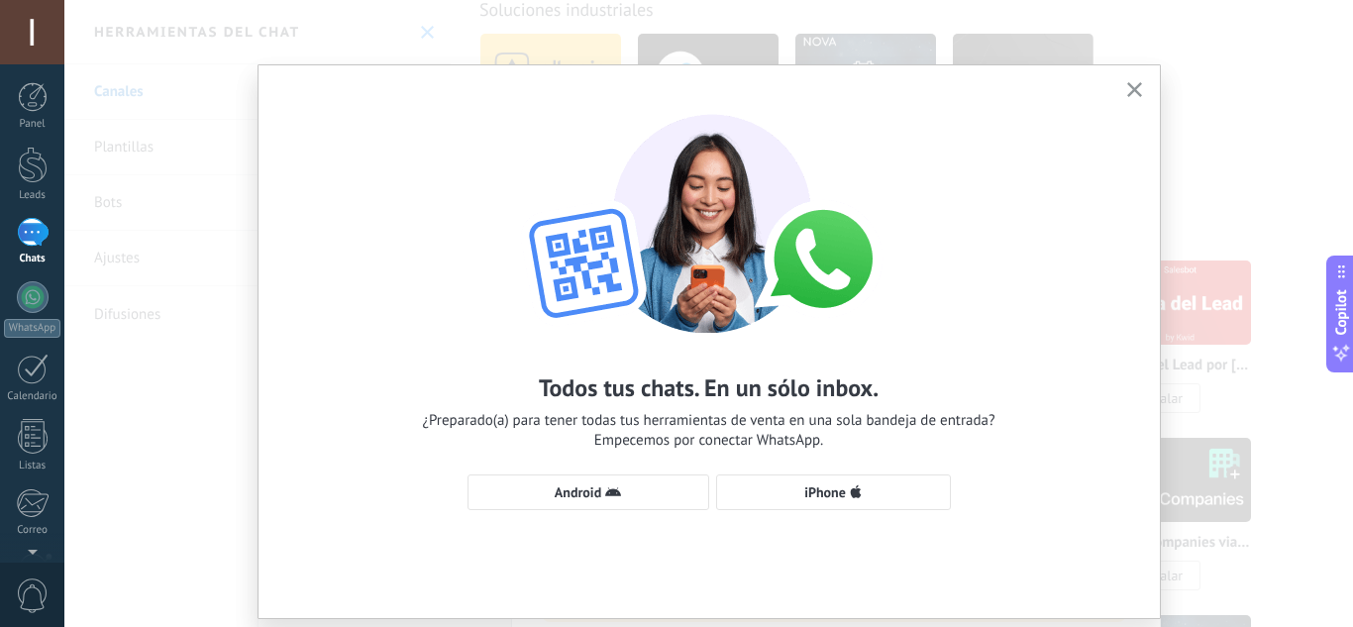
click at [1135, 94] on use "button" at bounding box center [1134, 89] width 15 height 15
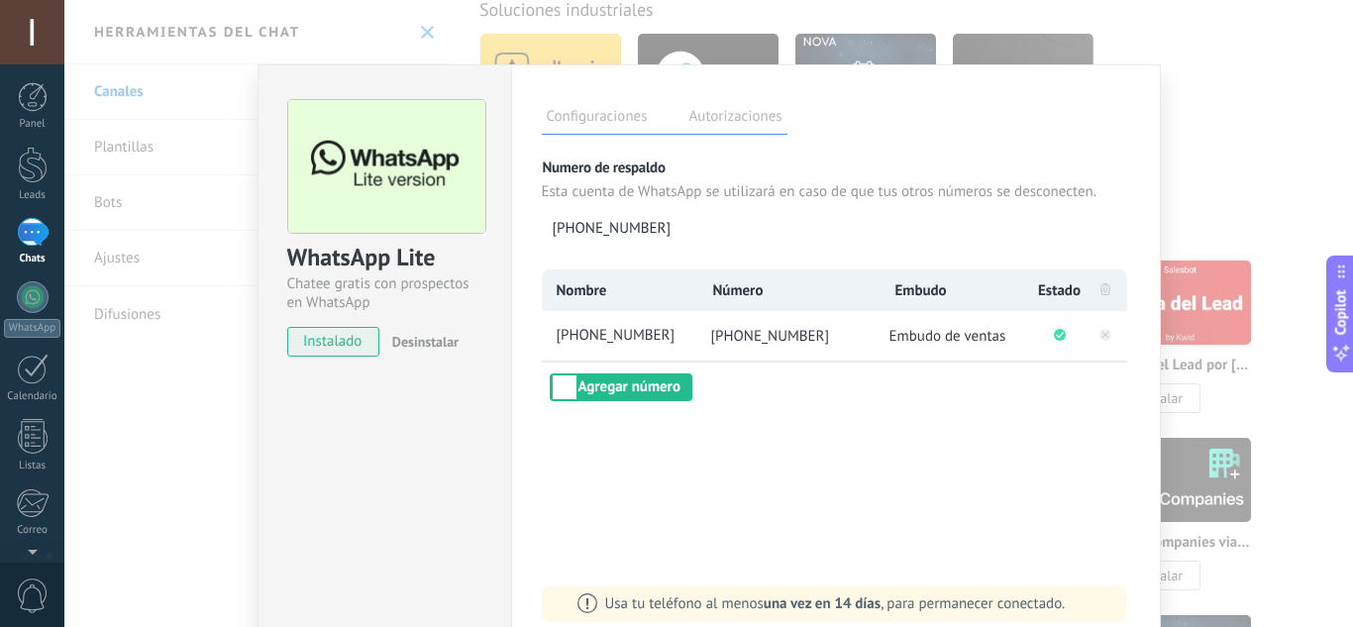
click at [739, 110] on label "Autorizaciones" at bounding box center [735, 119] width 103 height 29
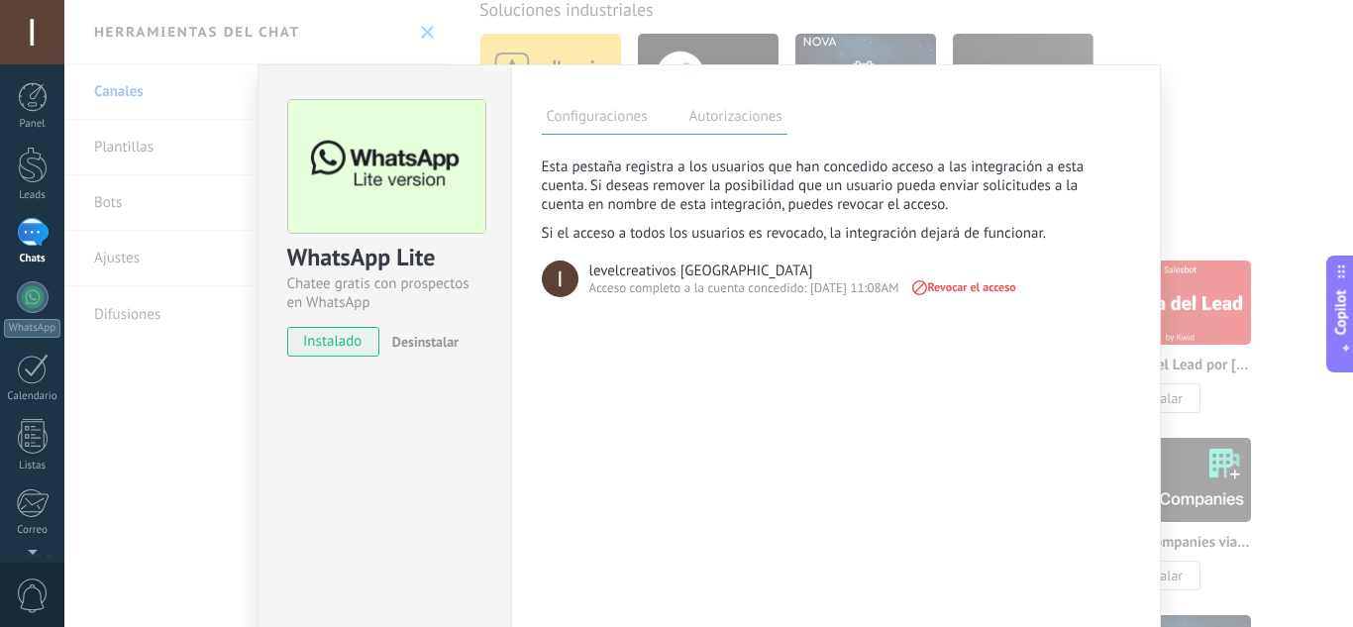
click at [601, 118] on label "Configuraciones" at bounding box center [597, 119] width 111 height 29
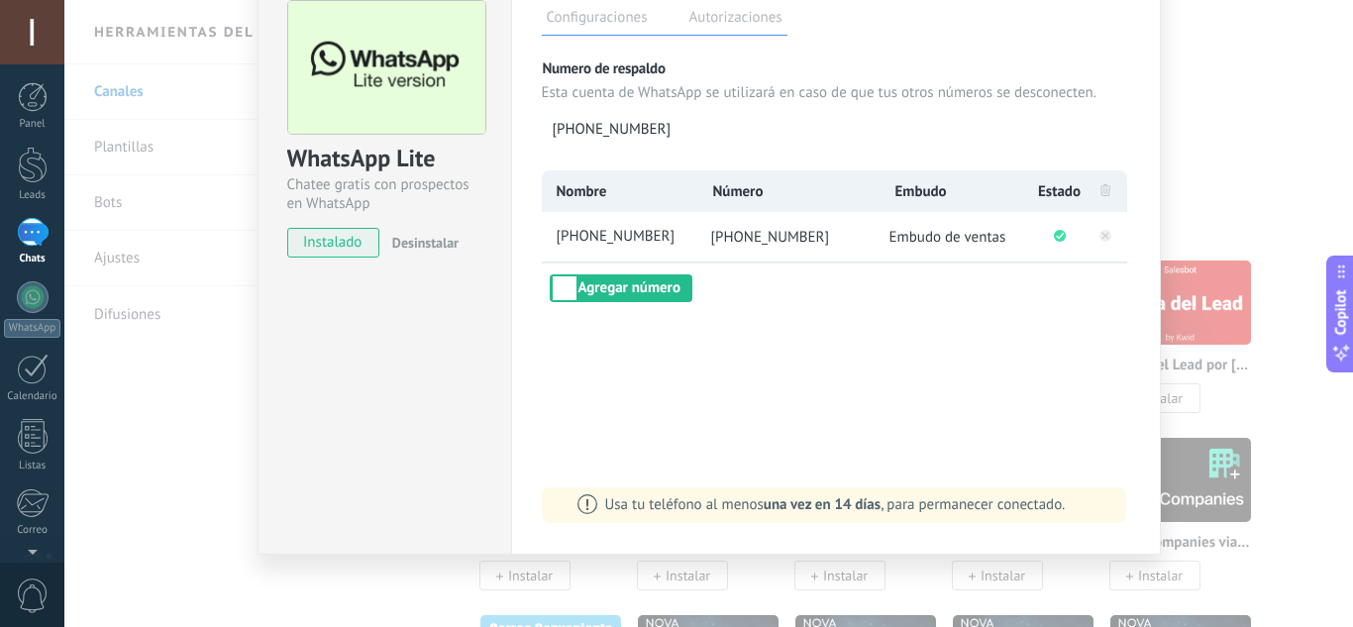
scroll to position [101, 0]
click at [124, 151] on div "WhatsApp Lite Chatee gratis con prospectos en WhatsApp instalado Desinstalar Co…" at bounding box center [708, 313] width 1289 height 627
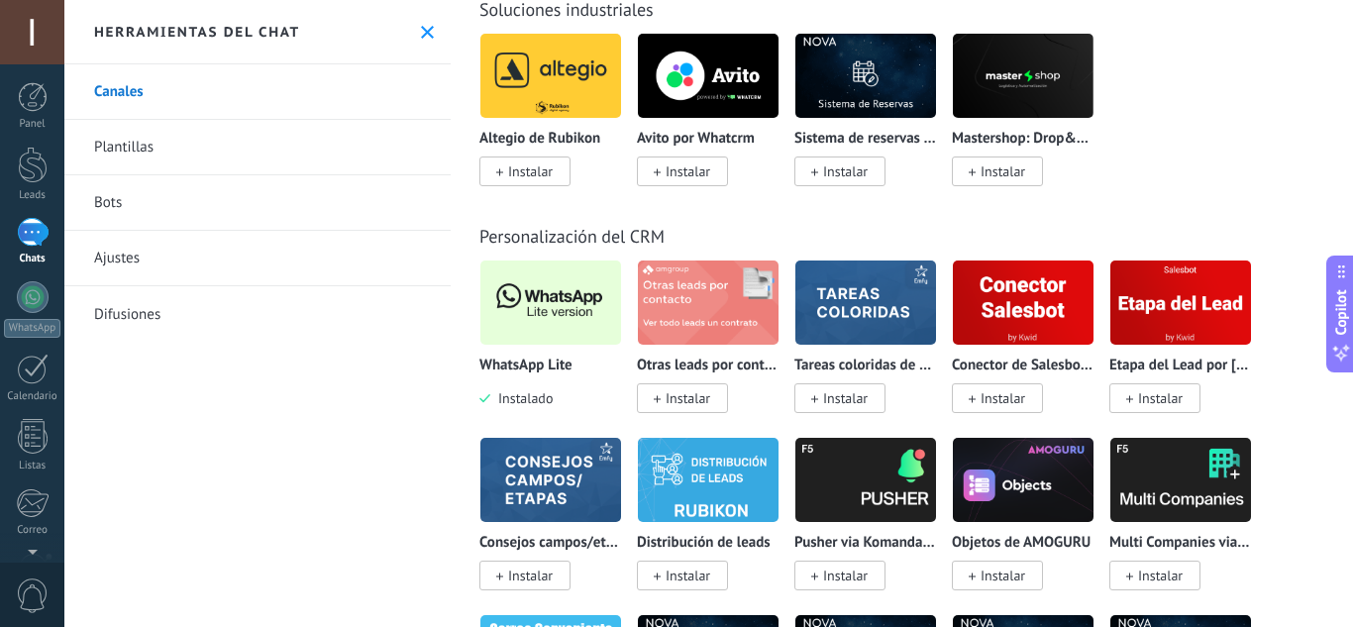
click at [124, 151] on link "Plantillas" at bounding box center [257, 147] width 386 height 55
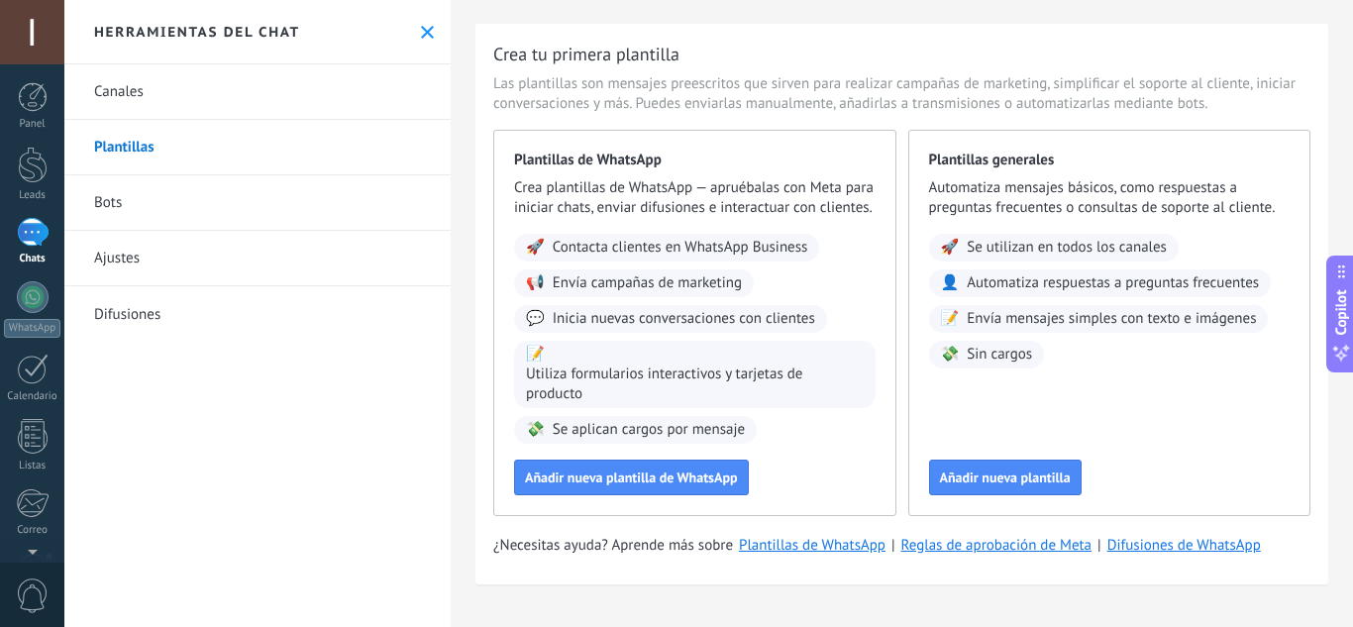
scroll to position [59, 0]
click at [43, 307] on div at bounding box center [33, 297] width 32 height 32
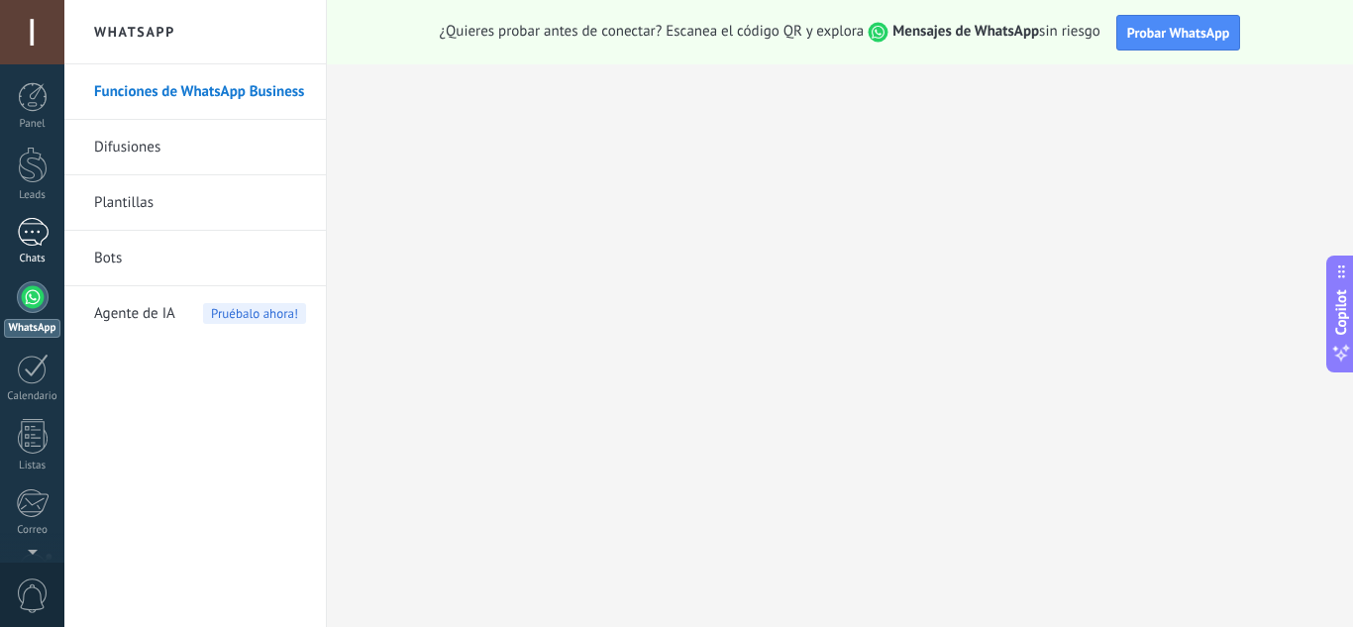
click at [34, 228] on div at bounding box center [33, 232] width 32 height 29
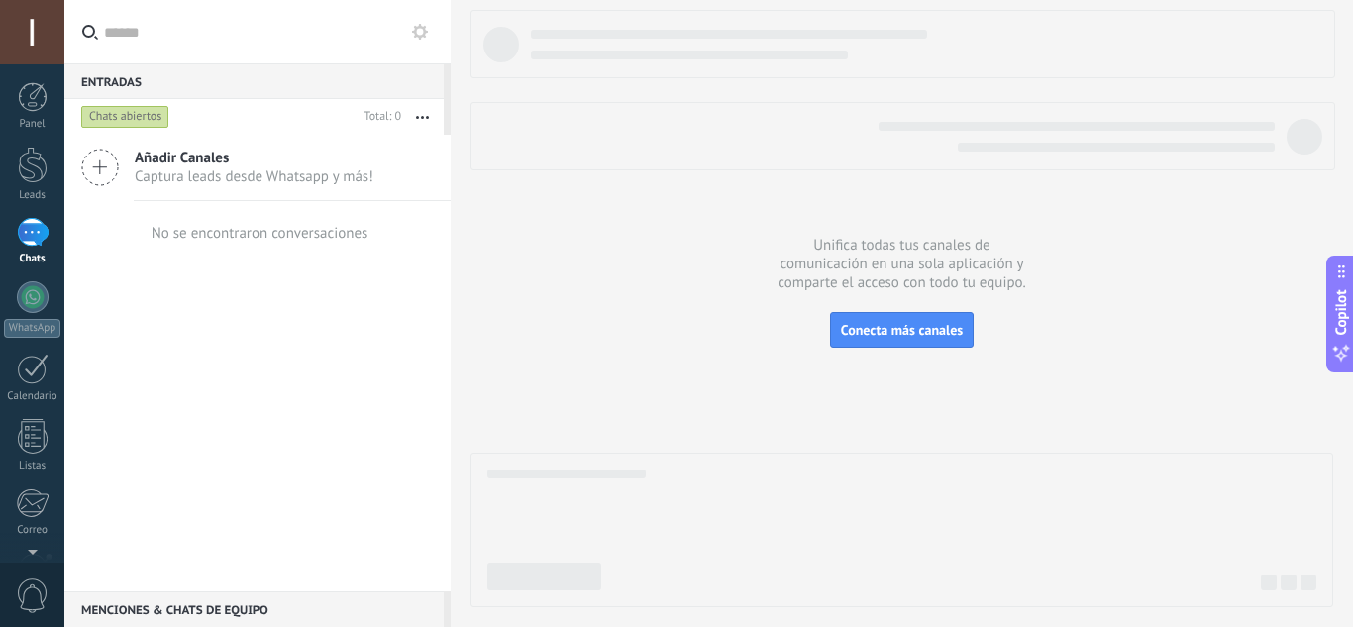
click at [424, 122] on button "button" at bounding box center [422, 117] width 43 height 36
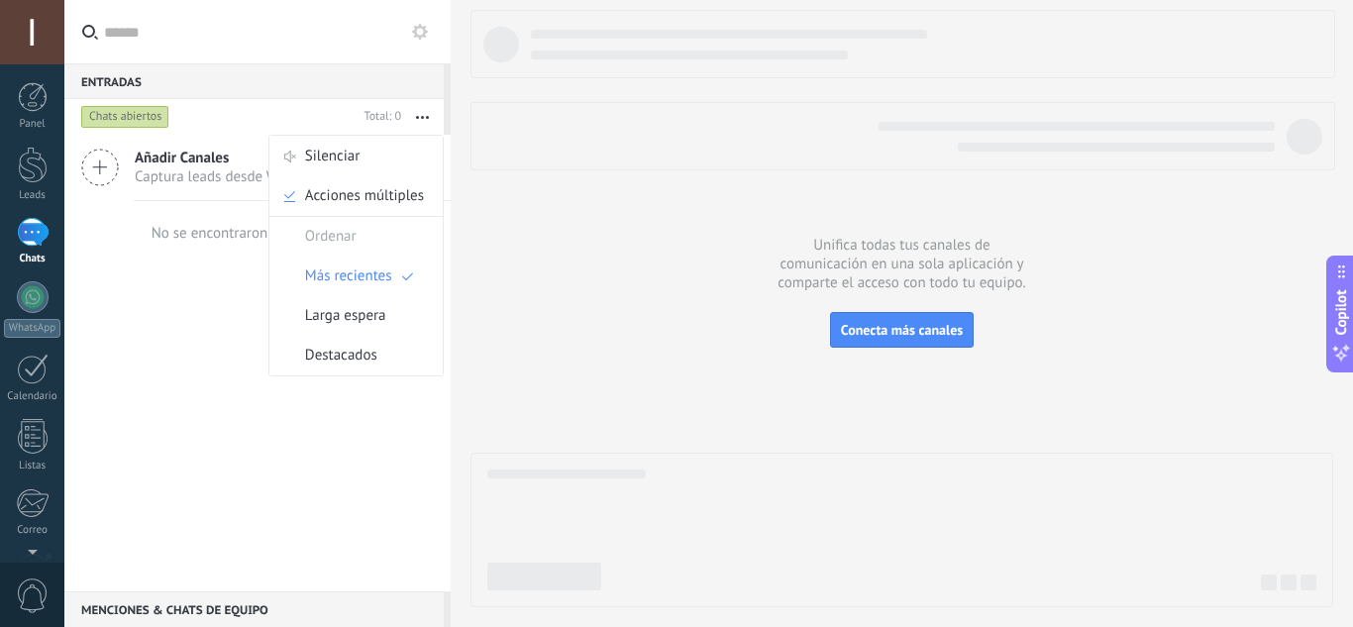
click at [183, 262] on div "No se encontraron conversaciones" at bounding box center [258, 232] width 221 height 63
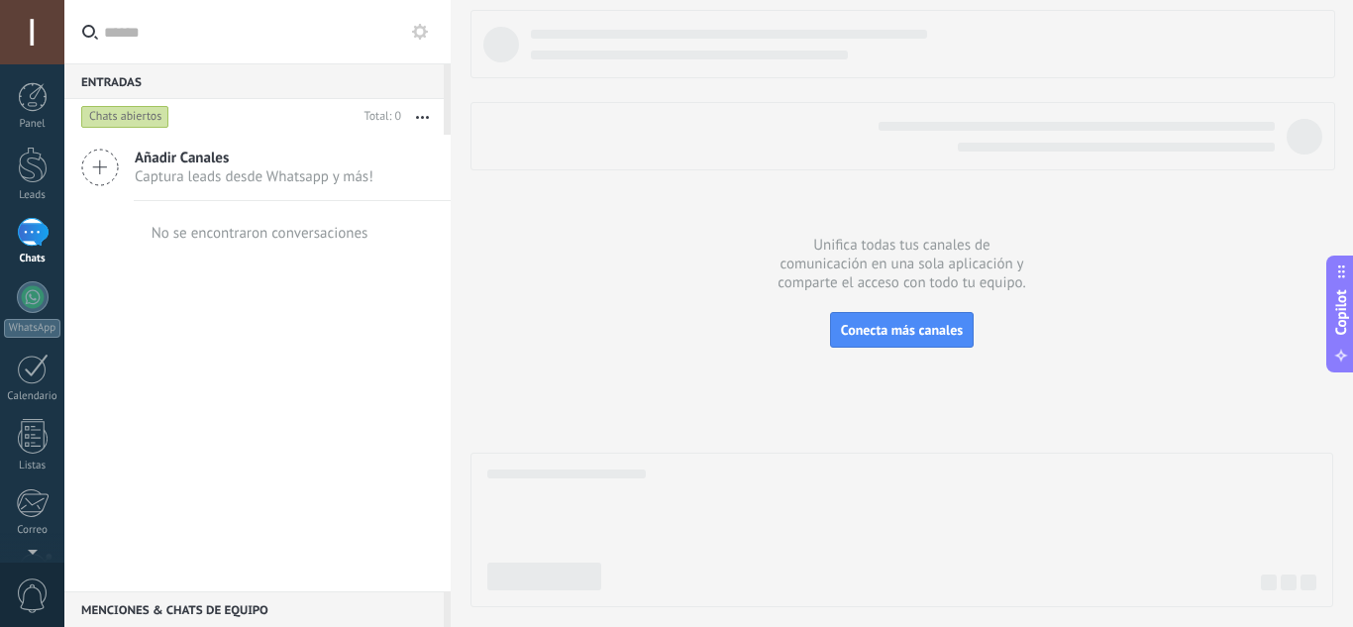
click at [185, 160] on span "Añadir Canales" at bounding box center [254, 158] width 239 height 19
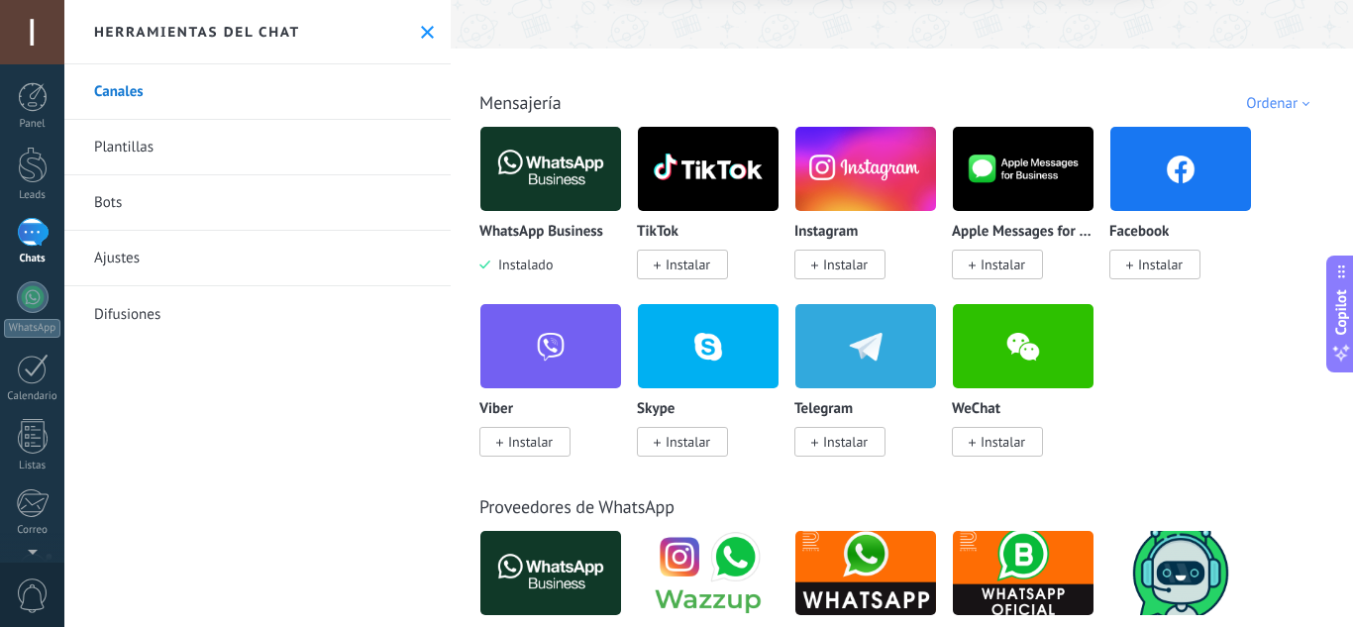
scroll to position [297, 0]
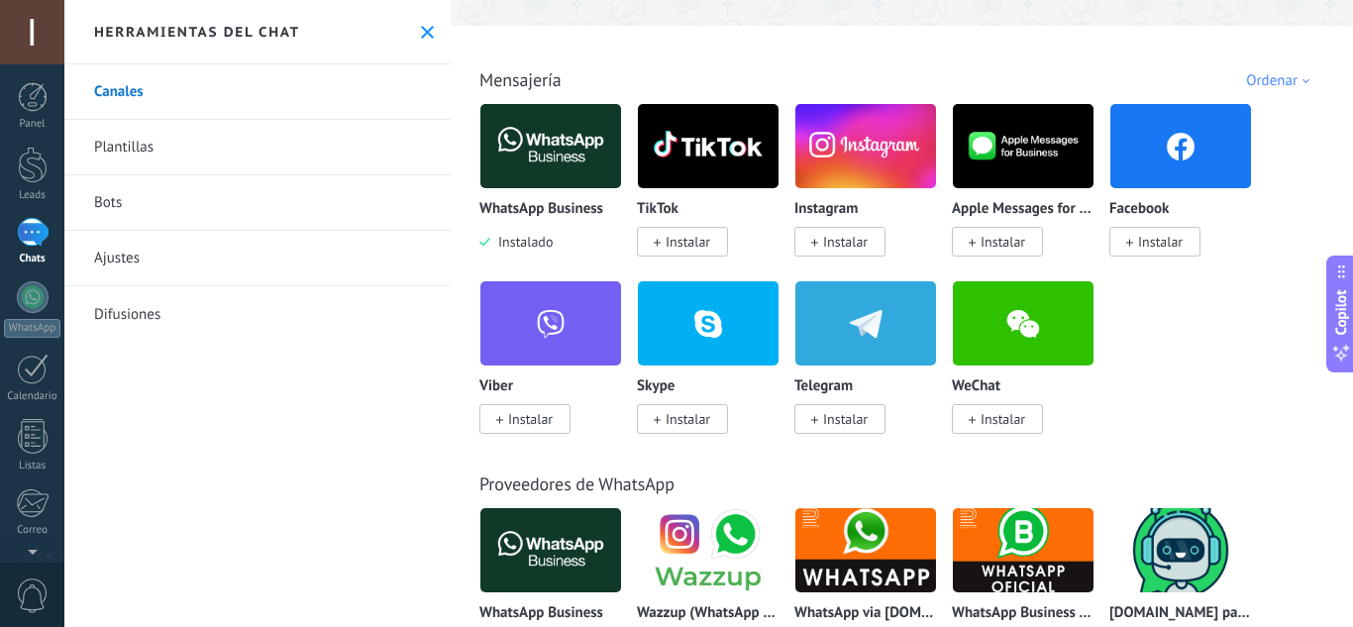
click at [35, 233] on div at bounding box center [33, 232] width 32 height 29
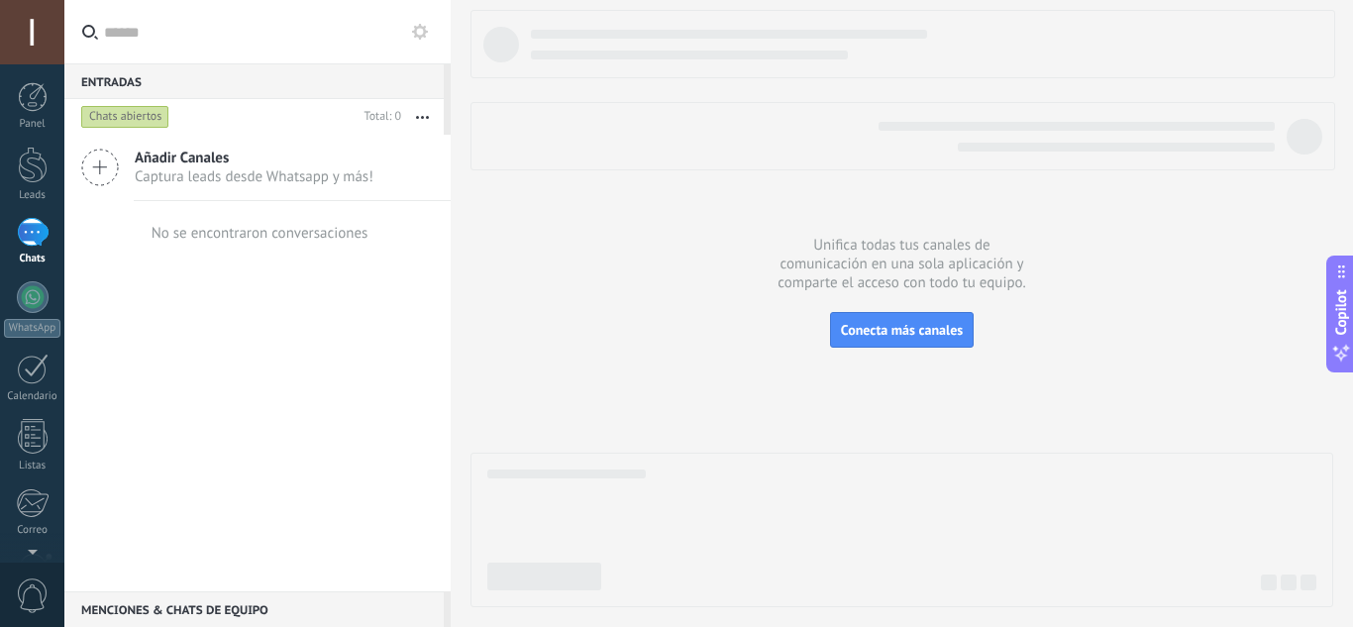
click at [192, 160] on span "Añadir Canales" at bounding box center [254, 158] width 239 height 19
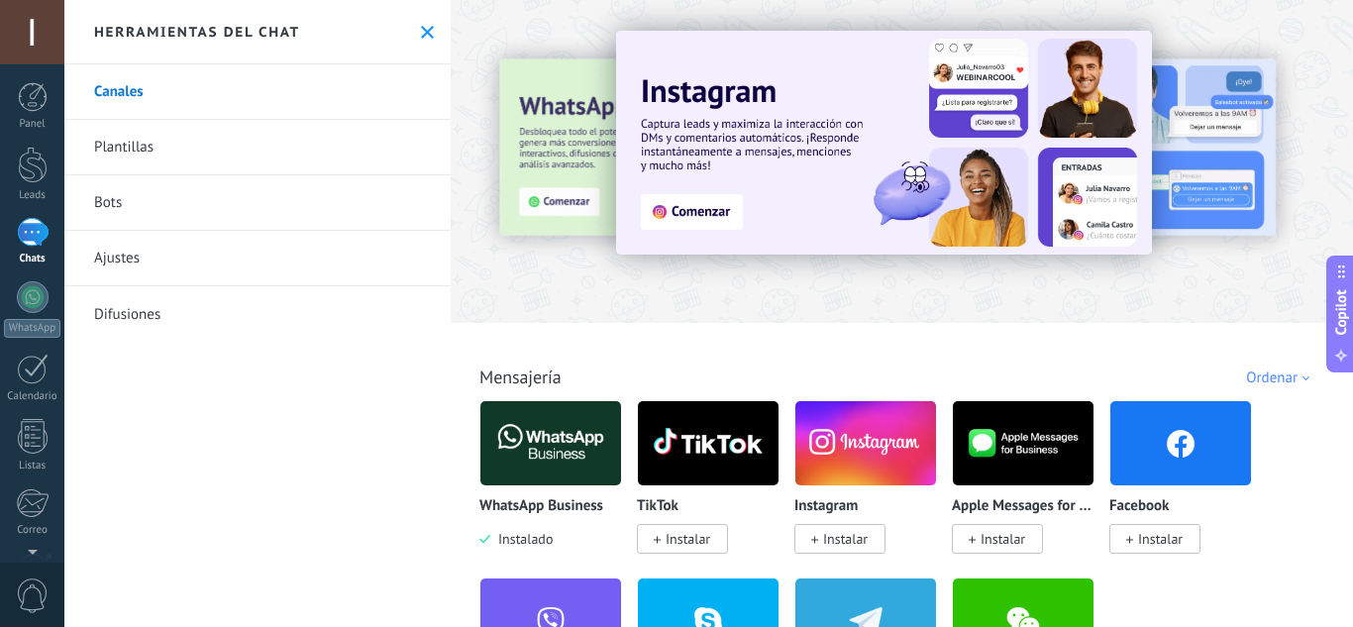
click at [517, 435] on img at bounding box center [550, 443] width 141 height 96
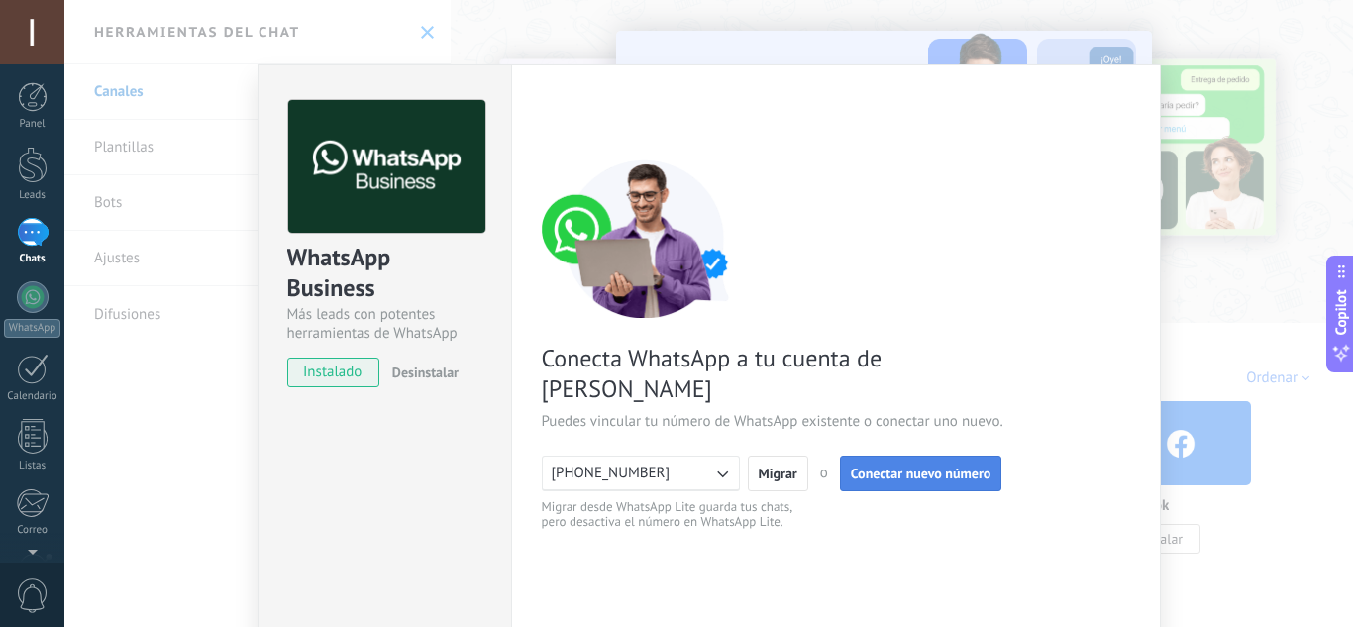
click at [903, 467] on span "Conectar nuevo número" at bounding box center [921, 474] width 141 height 14
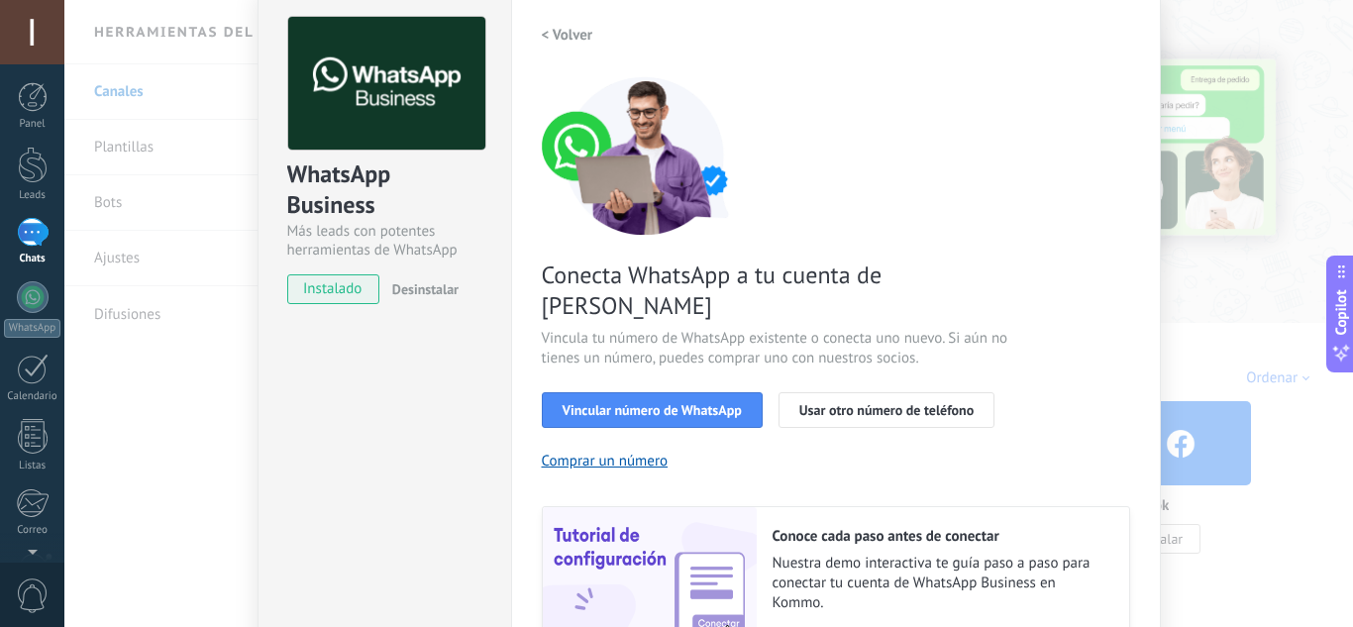
scroll to position [99, 0]
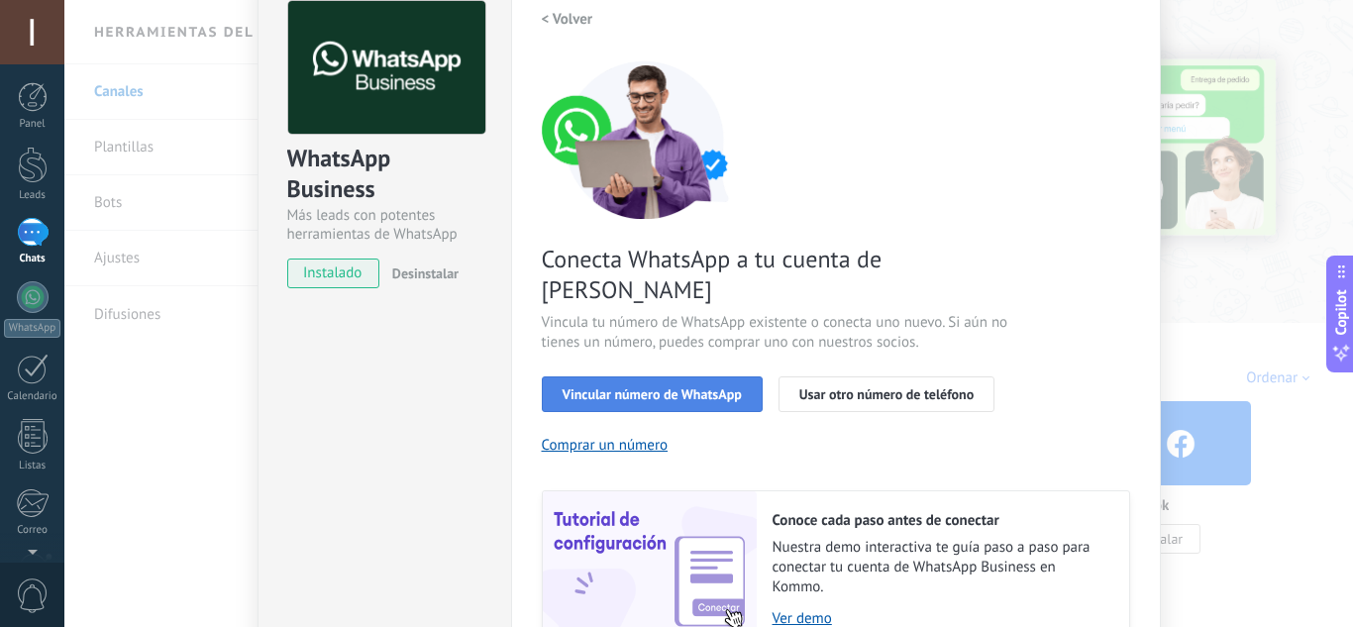
click at [679, 387] on span "Vincular número de WhatsApp" at bounding box center [652, 394] width 179 height 14
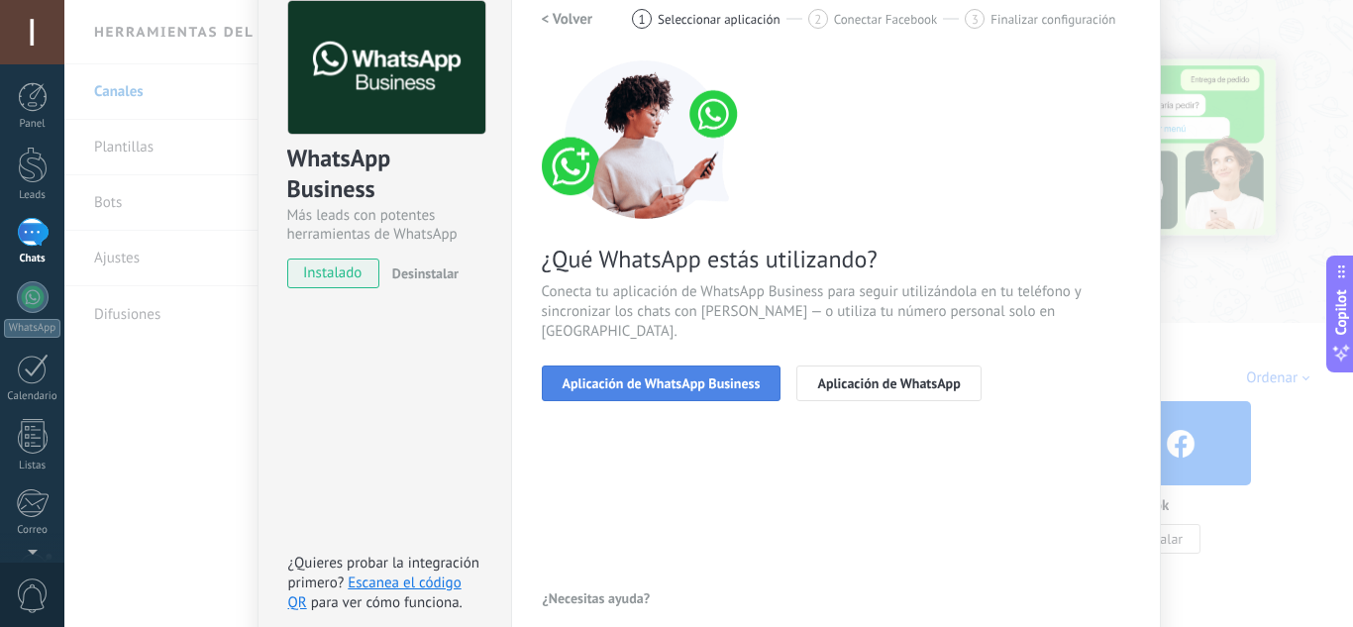
click at [677, 376] on span "Aplicación de WhatsApp Business" at bounding box center [662, 383] width 198 height 14
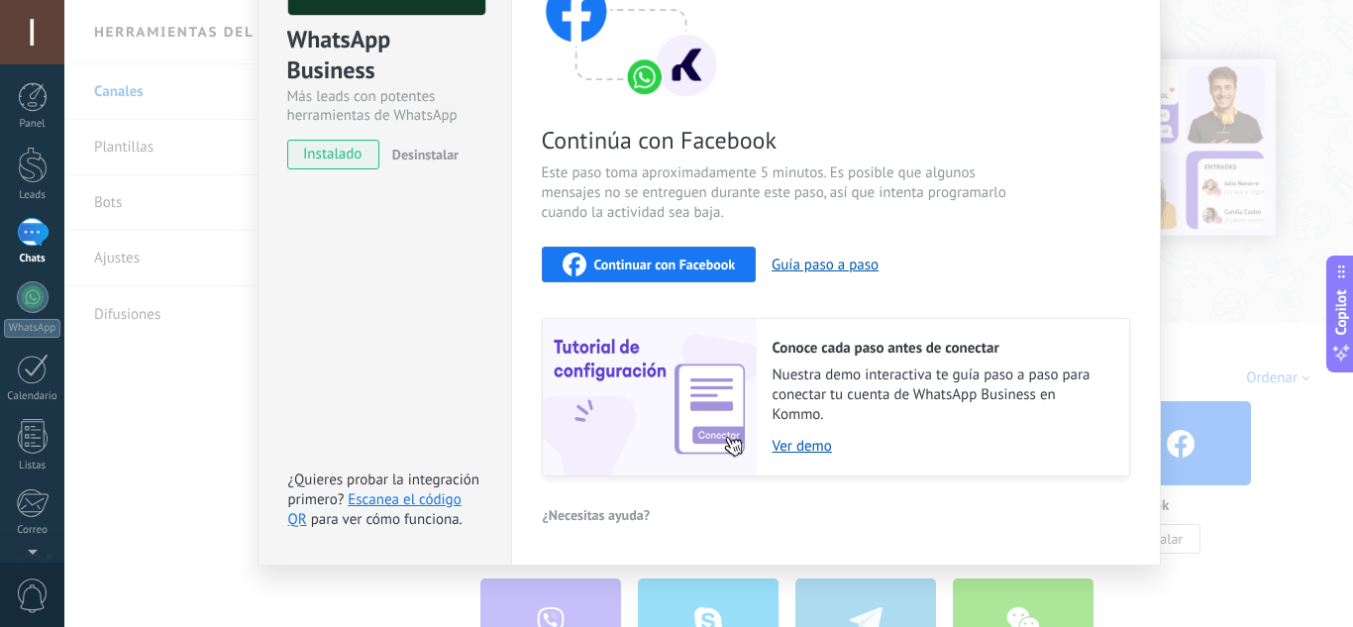
scroll to position [230, 0]
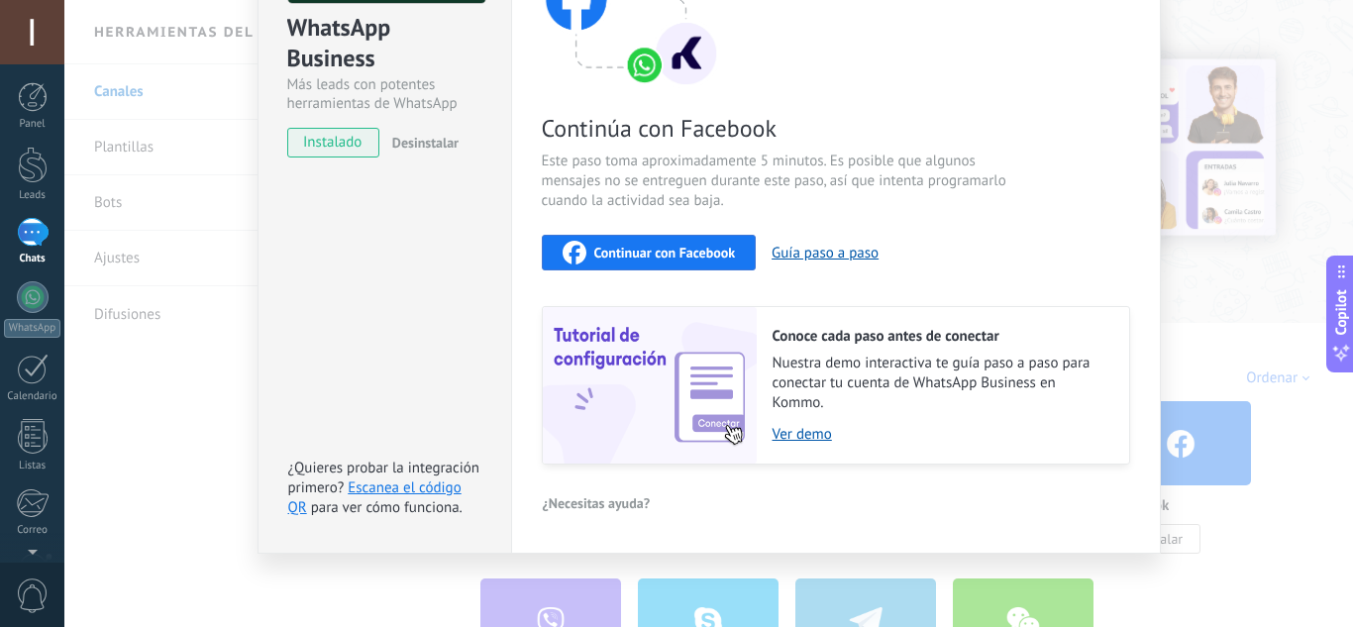
click at [636, 251] on span "Continuar con Facebook" at bounding box center [665, 253] width 142 height 14
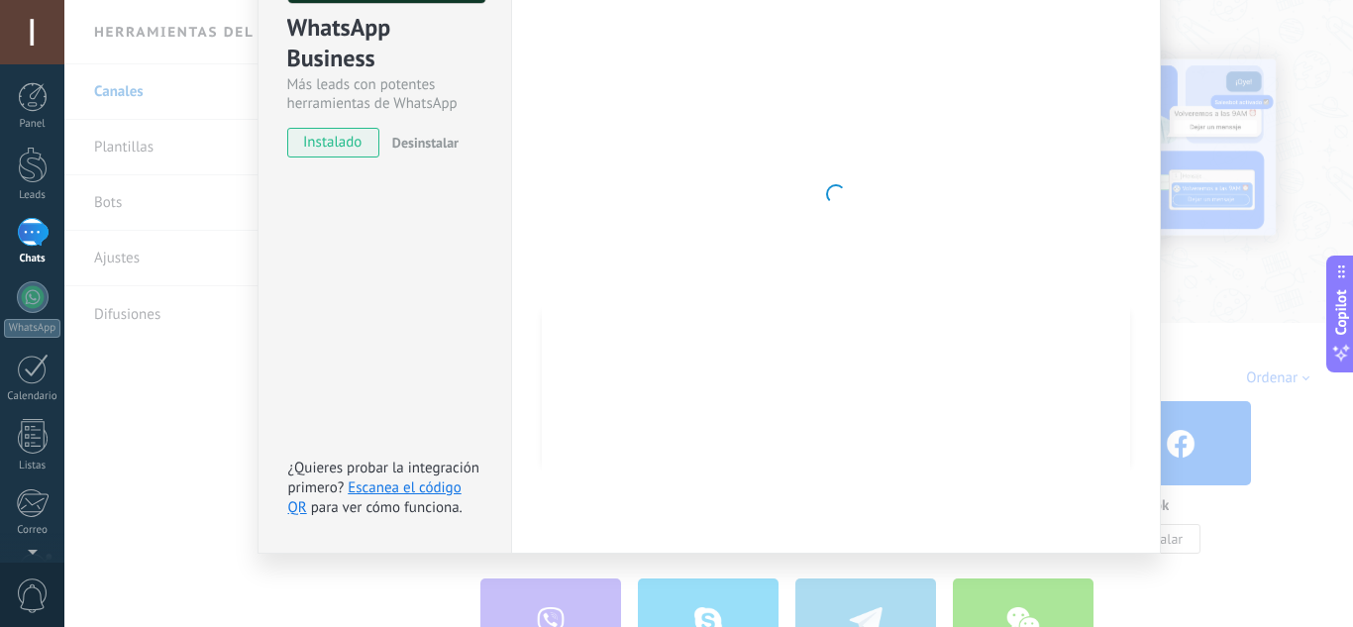
click at [1048, 268] on div at bounding box center [836, 194] width 588 height 648
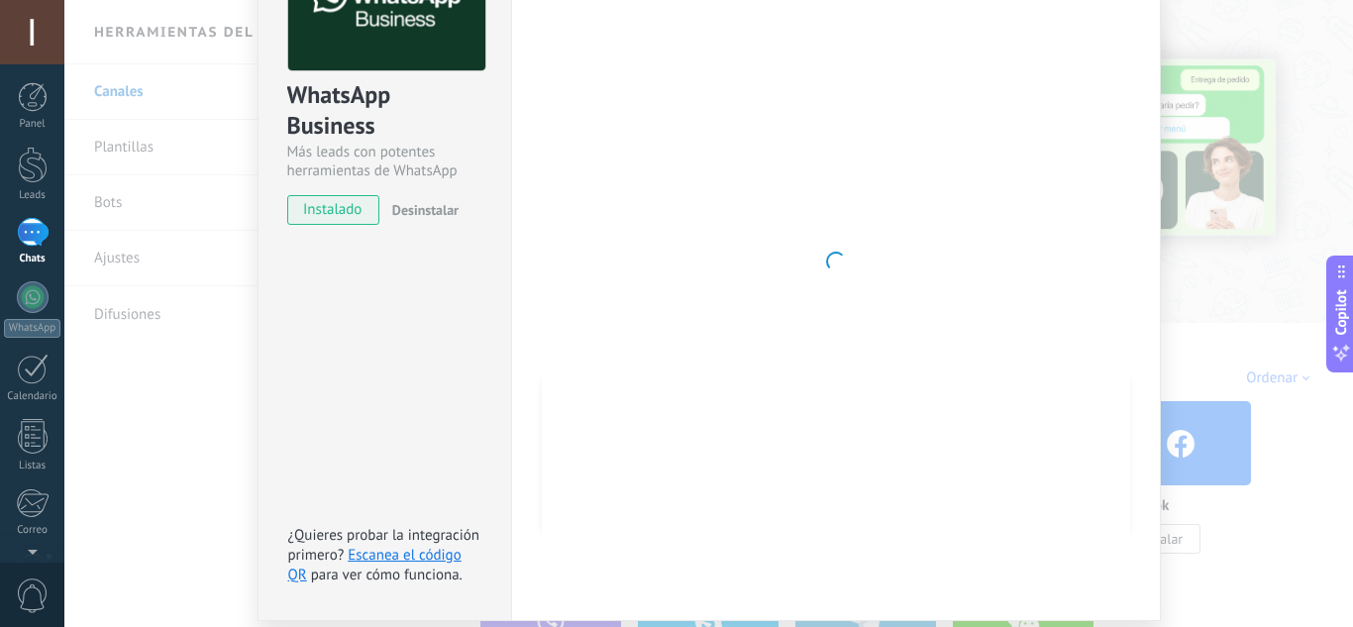
scroll to position [131, 0]
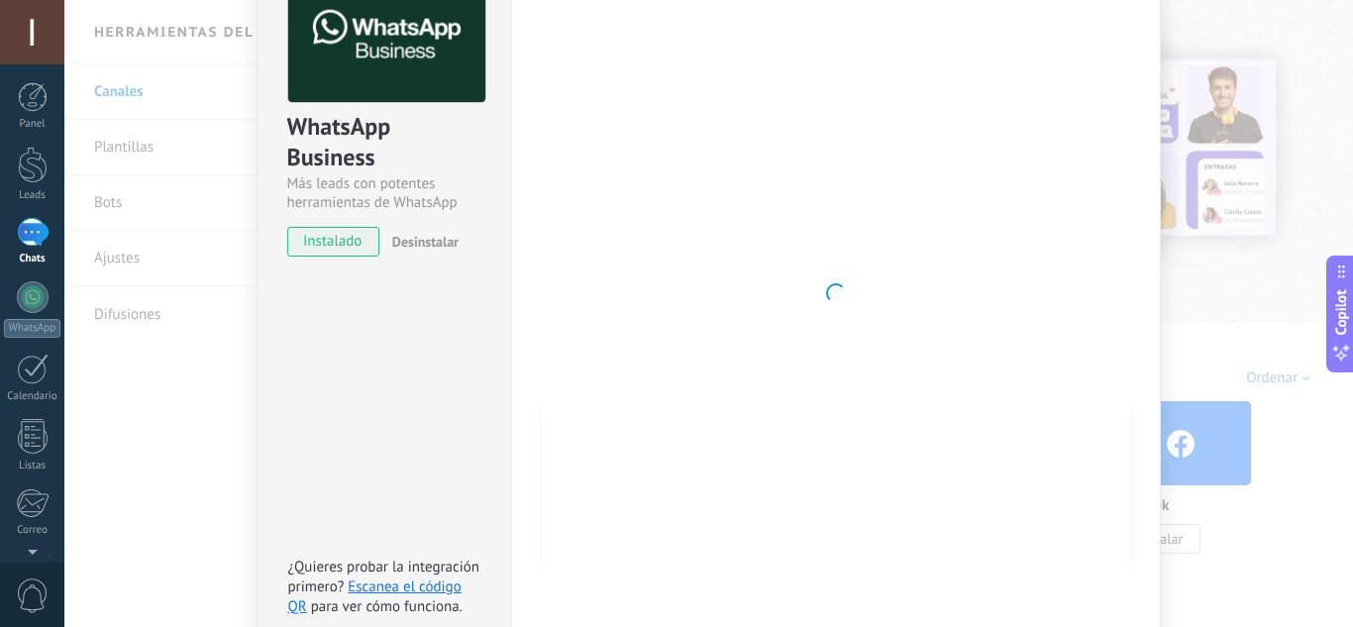
click at [1178, 301] on div "WhatsApp Business Más leads con potentes herramientas de WhatsApp instalado Des…" at bounding box center [708, 313] width 1289 height 627
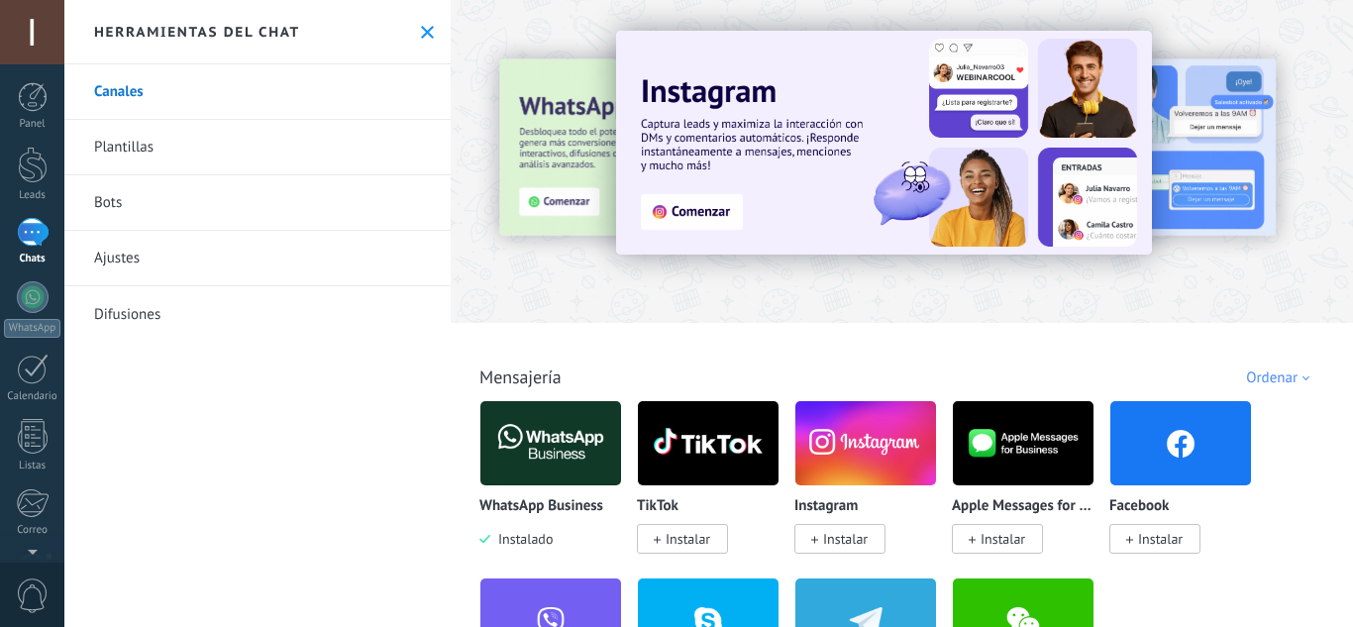
click at [27, 247] on div at bounding box center [33, 232] width 32 height 29
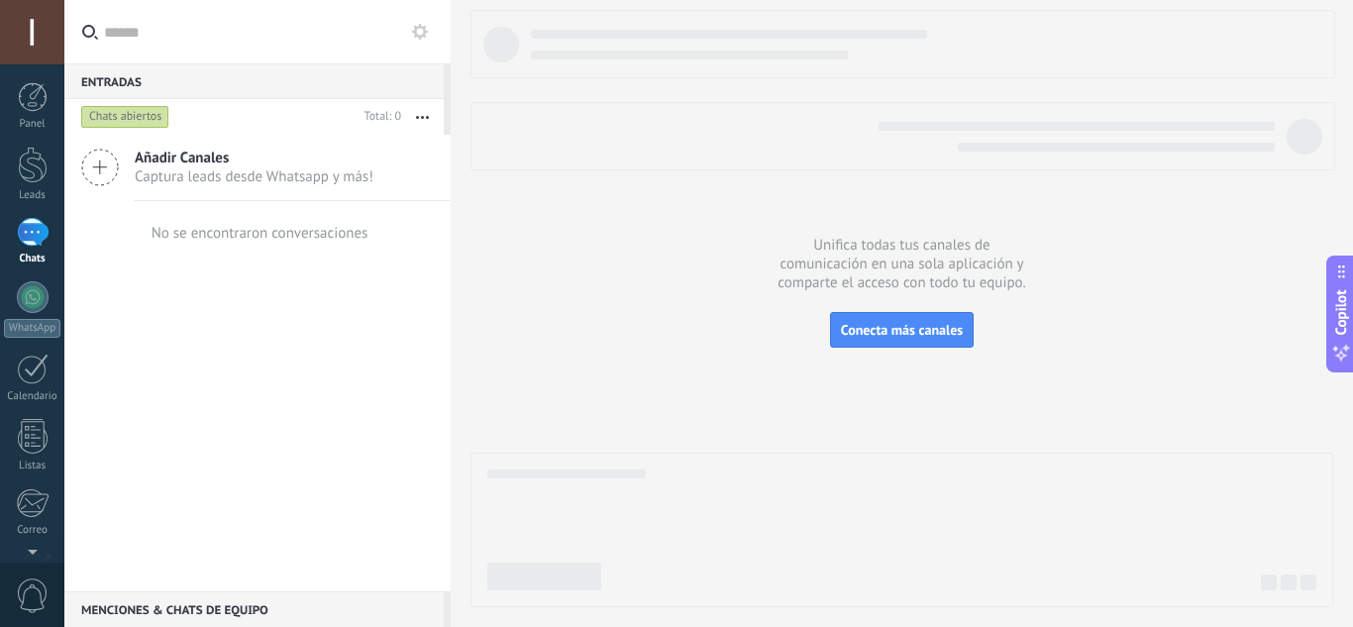
click at [187, 173] on span "Captura leads desde Whatsapp y más!" at bounding box center [254, 176] width 239 height 19
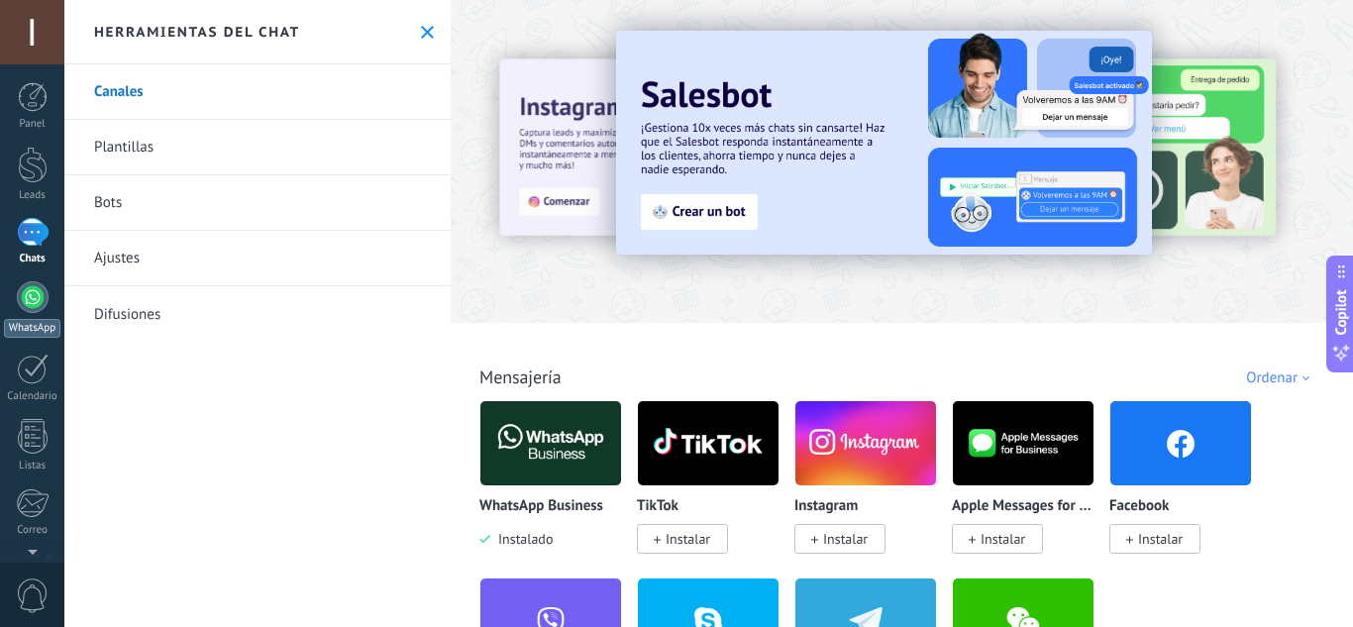
click at [24, 316] on link "WhatsApp" at bounding box center [32, 309] width 64 height 56
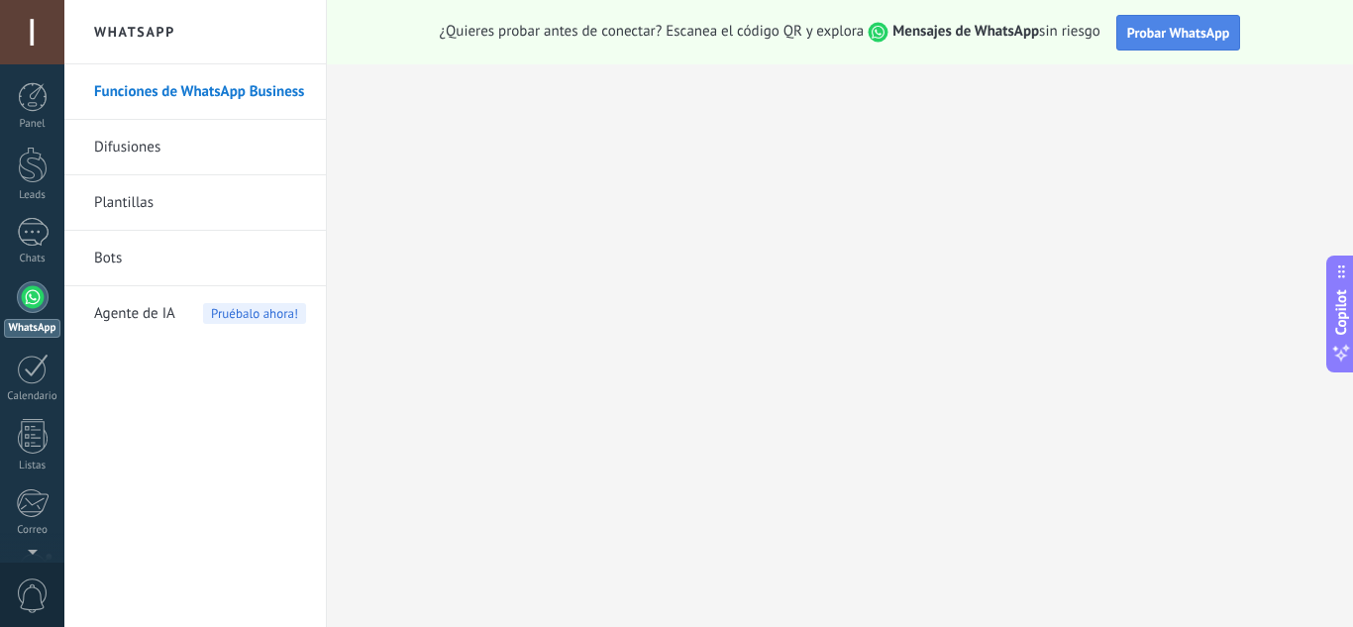
click at [1162, 21] on button "Probar WhatsApp" at bounding box center [1178, 33] width 125 height 36
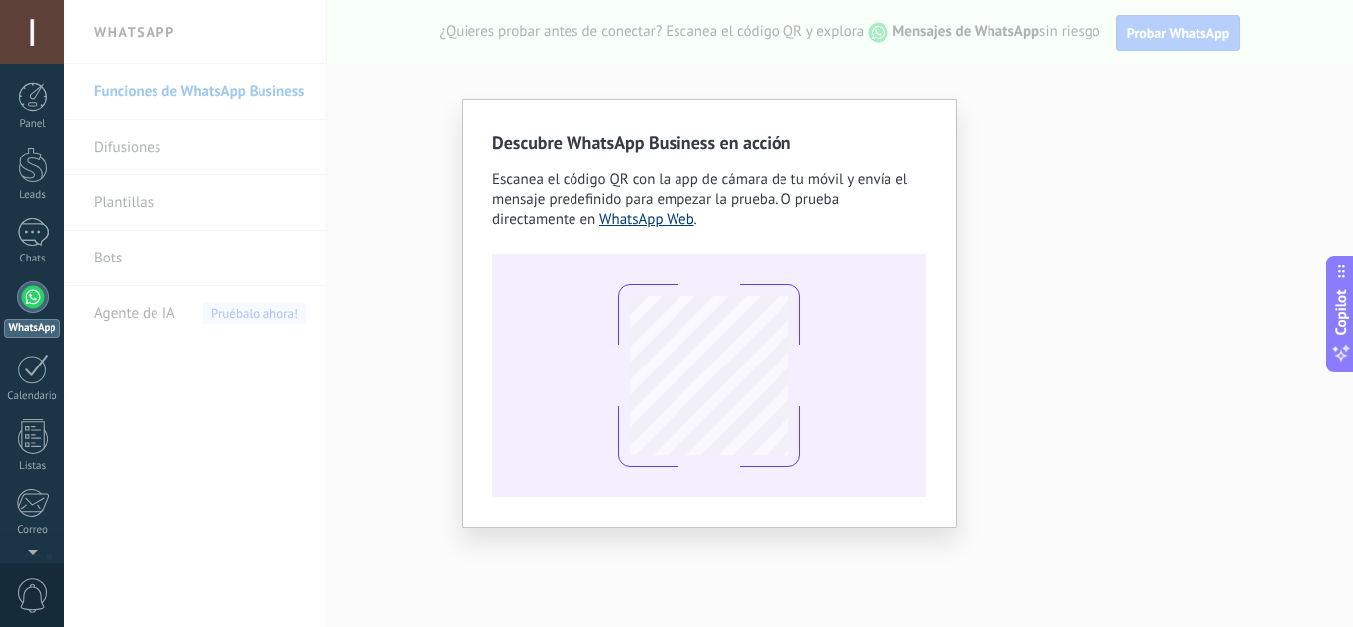
click at [641, 223] on link "WhatsApp Web" at bounding box center [646, 219] width 95 height 19
click at [29, 300] on div at bounding box center [33, 297] width 32 height 32
click at [27, 386] on link "Calendario" at bounding box center [32, 379] width 64 height 50
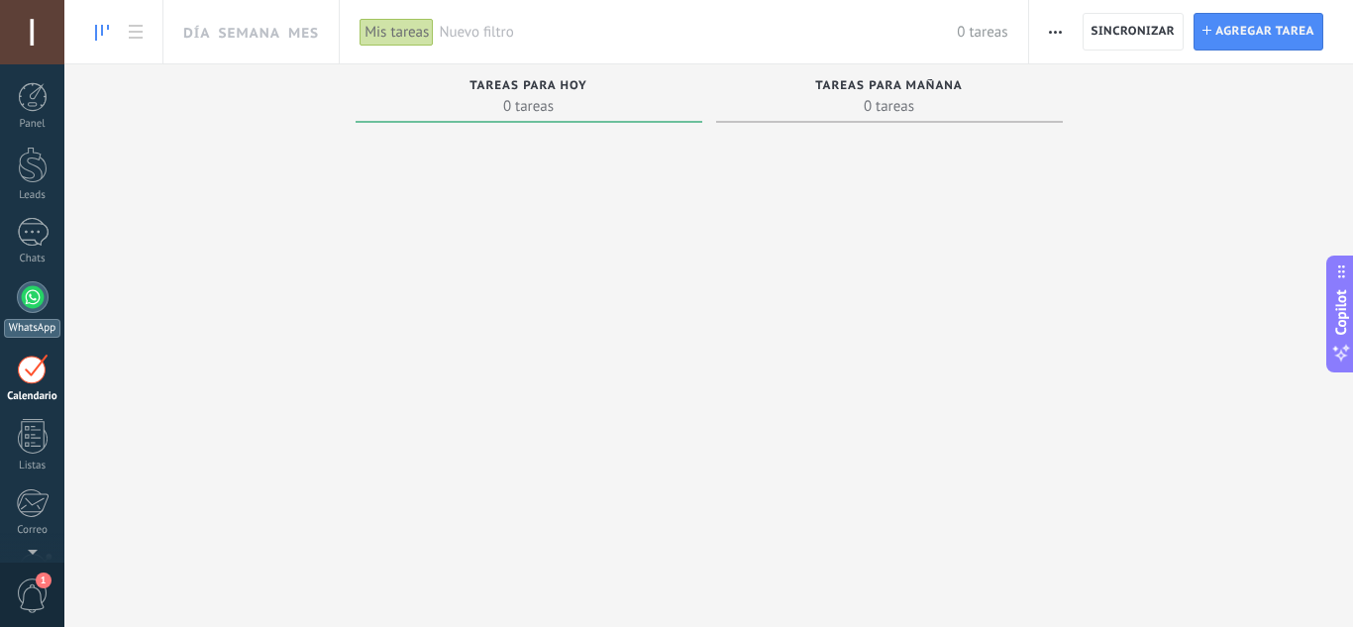
click at [29, 306] on div at bounding box center [33, 297] width 32 height 32
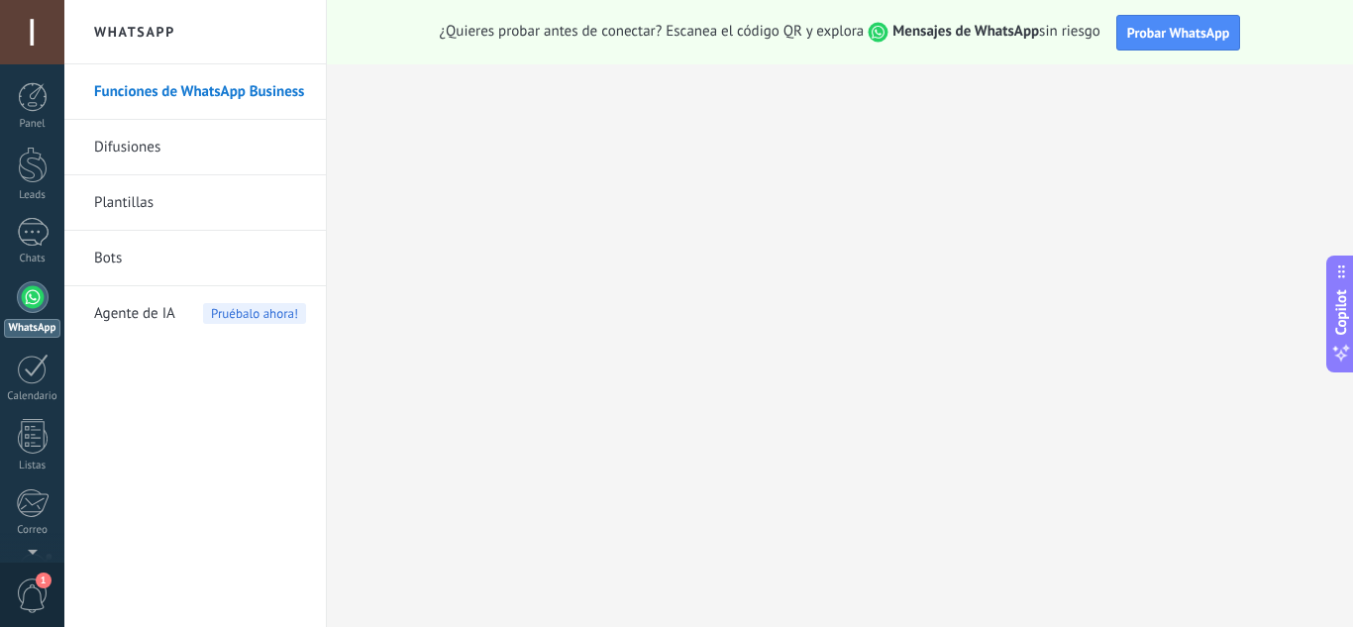
click at [199, 88] on link "Funciones de WhatsApp Business" at bounding box center [200, 91] width 212 height 55
click at [175, 152] on link "Difusiones" at bounding box center [200, 147] width 212 height 55
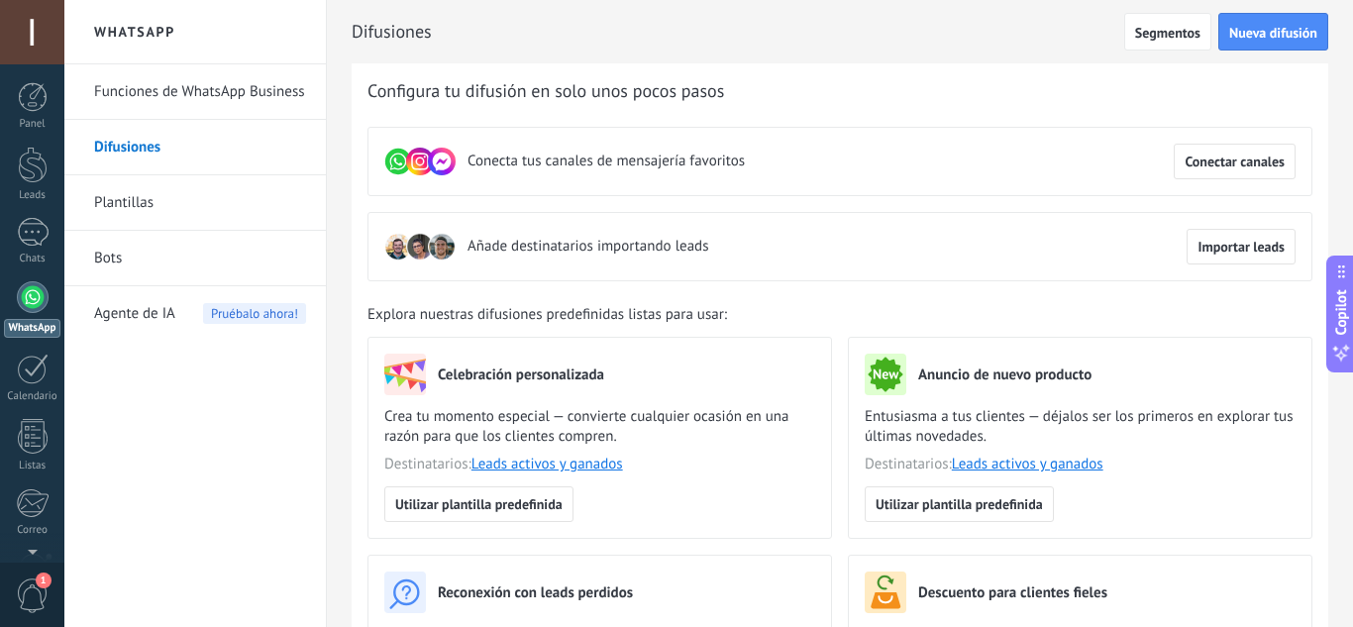
click at [31, 306] on div at bounding box center [33, 297] width 32 height 32
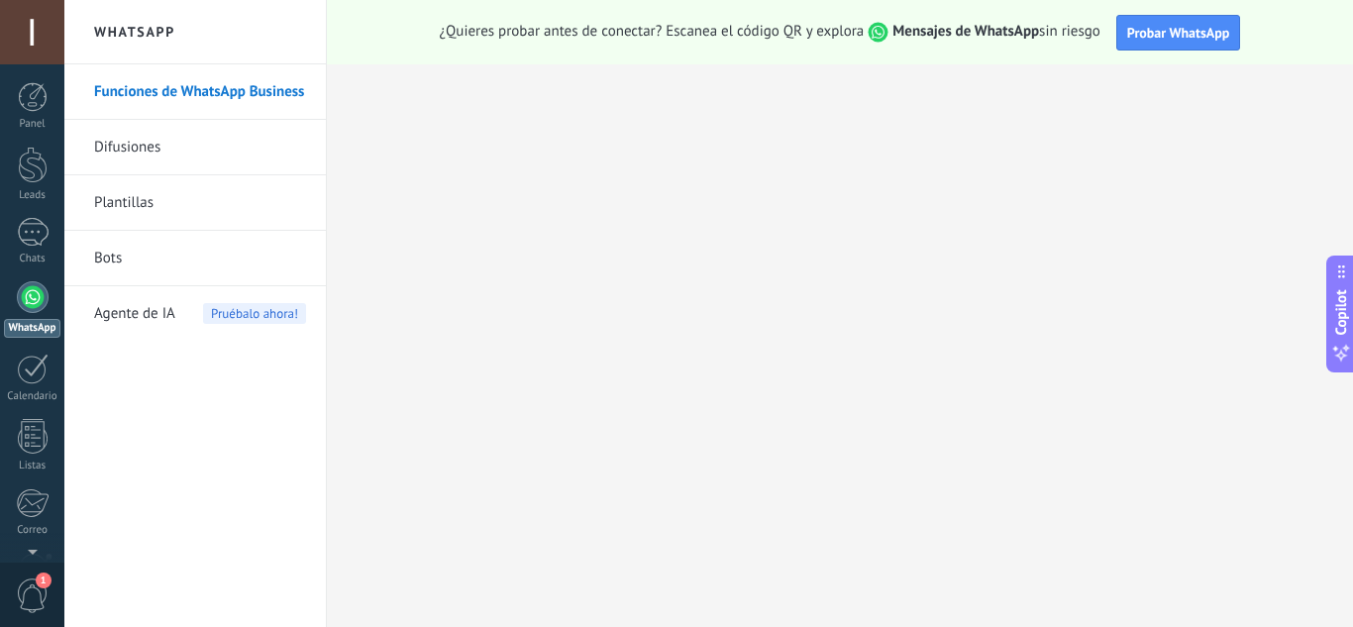
click at [1145, 32] on span "Probar WhatsApp" at bounding box center [1178, 33] width 103 height 18
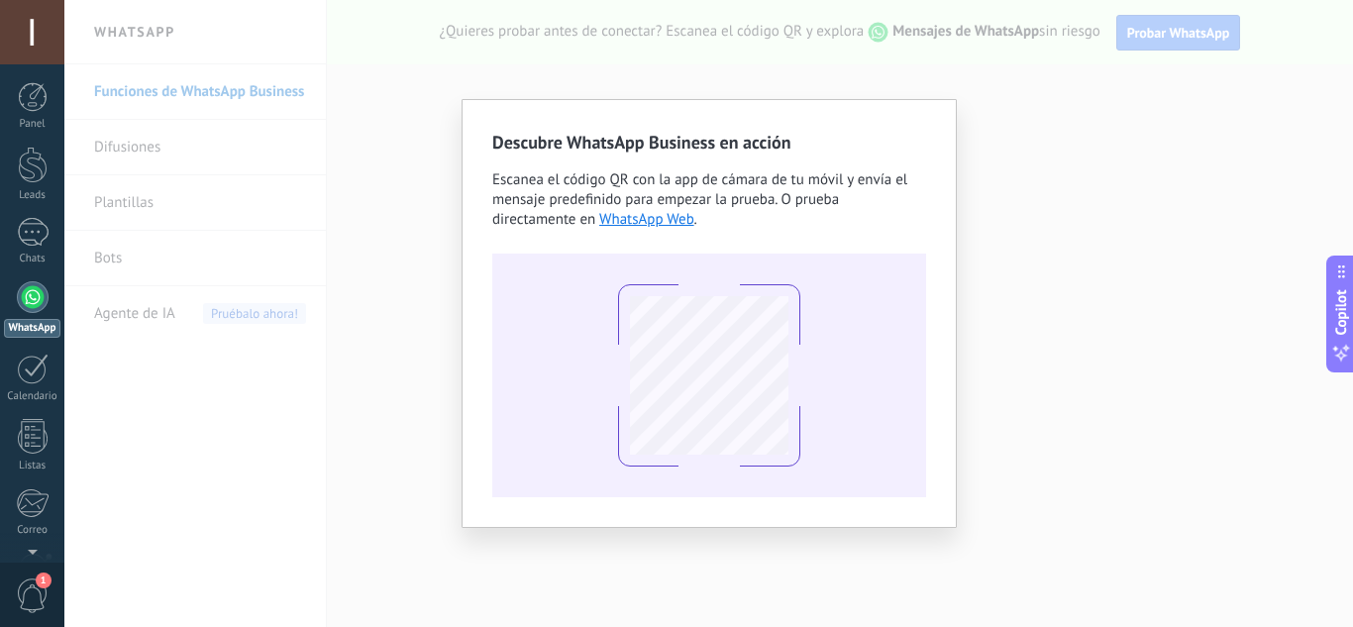
click at [132, 262] on div "Descubre WhatsApp Business en acción Escanea el código QR con la app [PERSON_NA…" at bounding box center [708, 313] width 1289 height 627
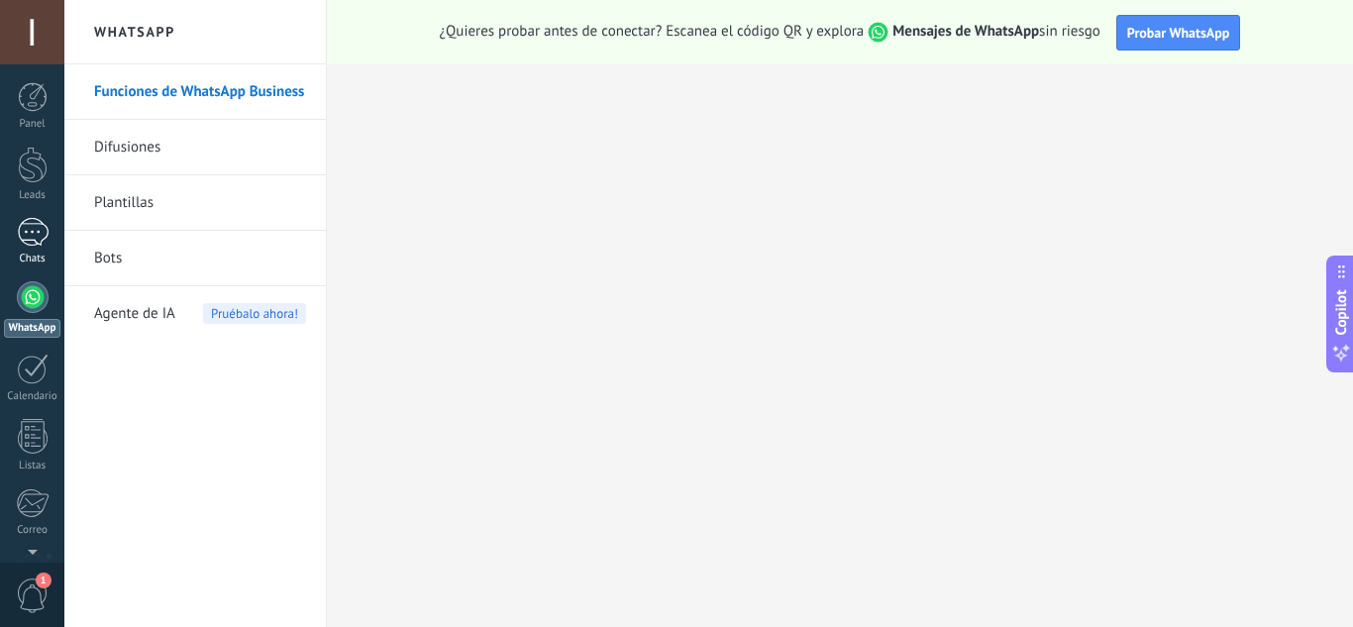
click at [31, 238] on div at bounding box center [33, 232] width 32 height 29
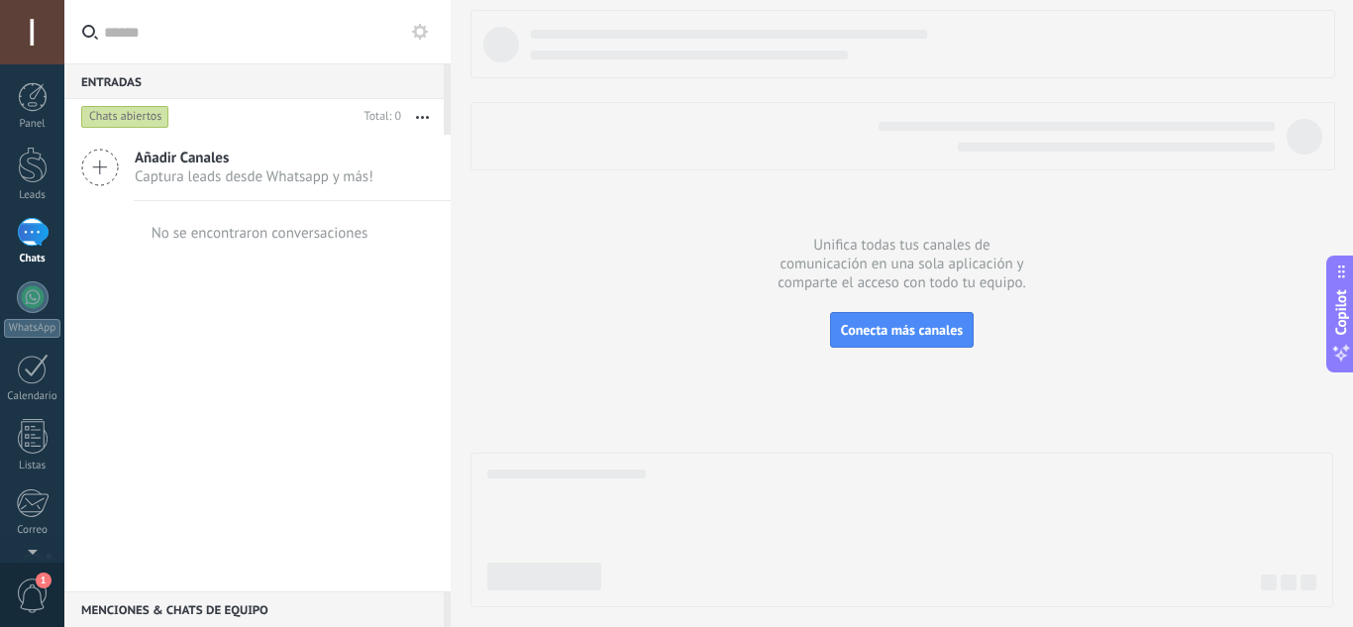
click at [188, 172] on span "Captura leads desde Whatsapp y más!" at bounding box center [254, 176] width 239 height 19
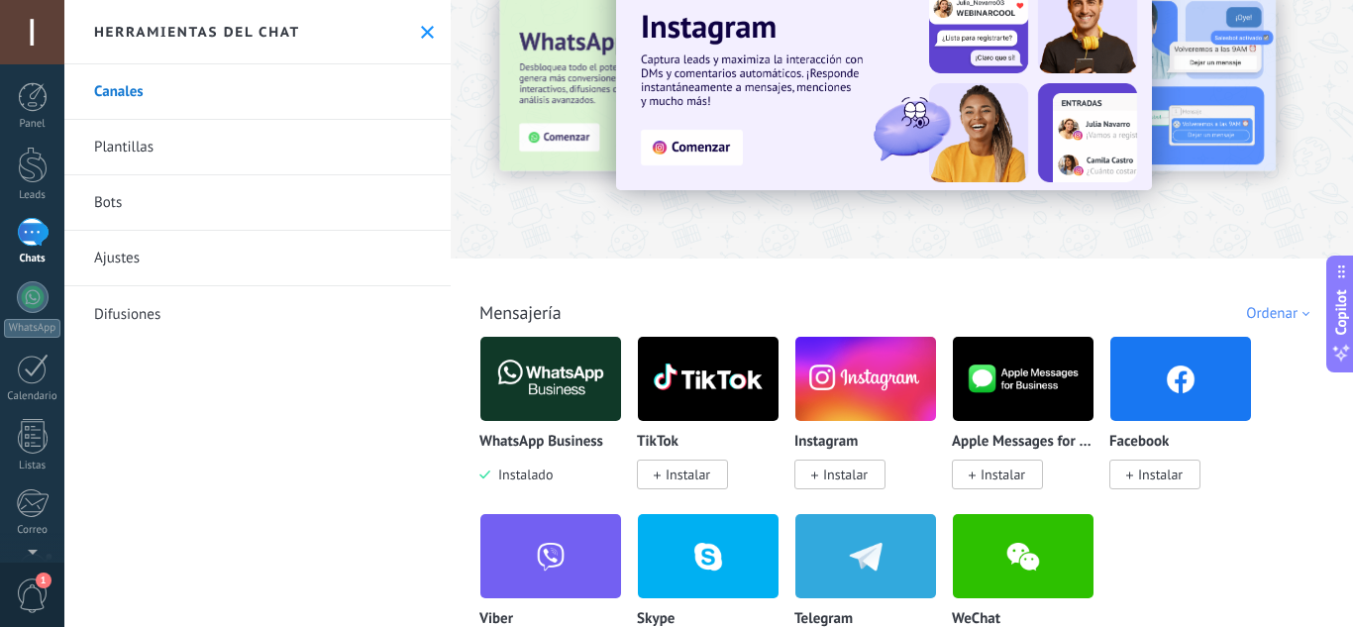
scroll to position [99, 0]
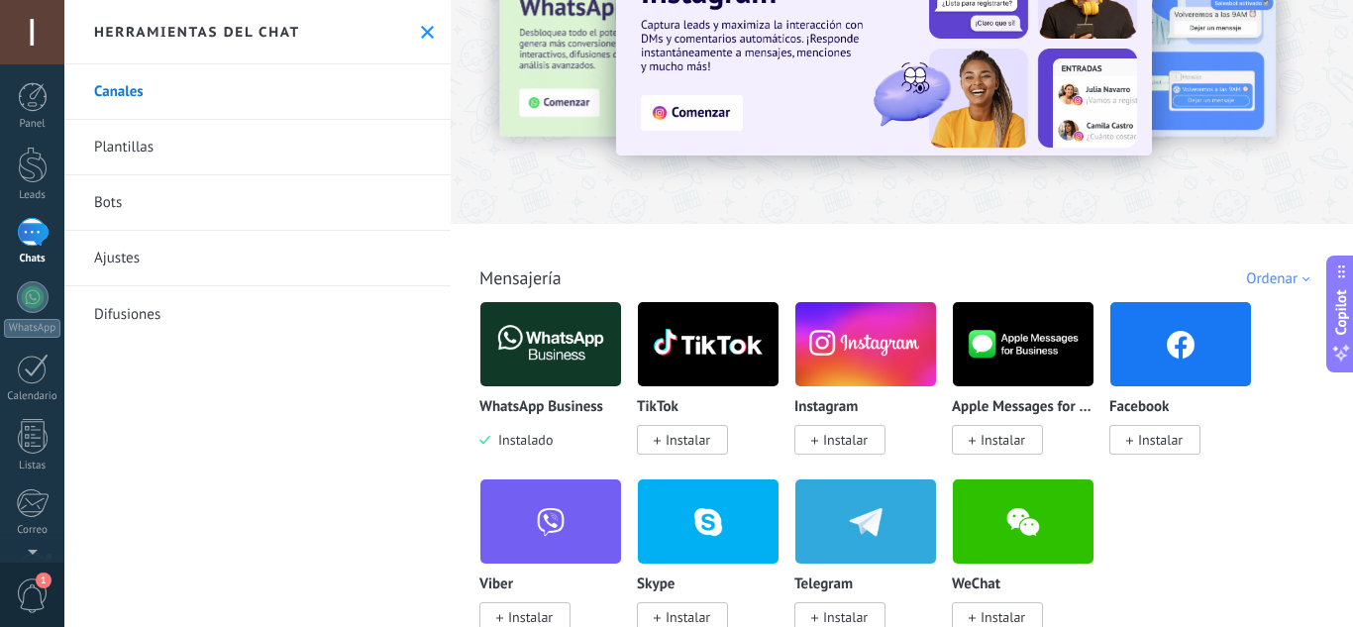
click at [589, 344] on img at bounding box center [550, 344] width 141 height 96
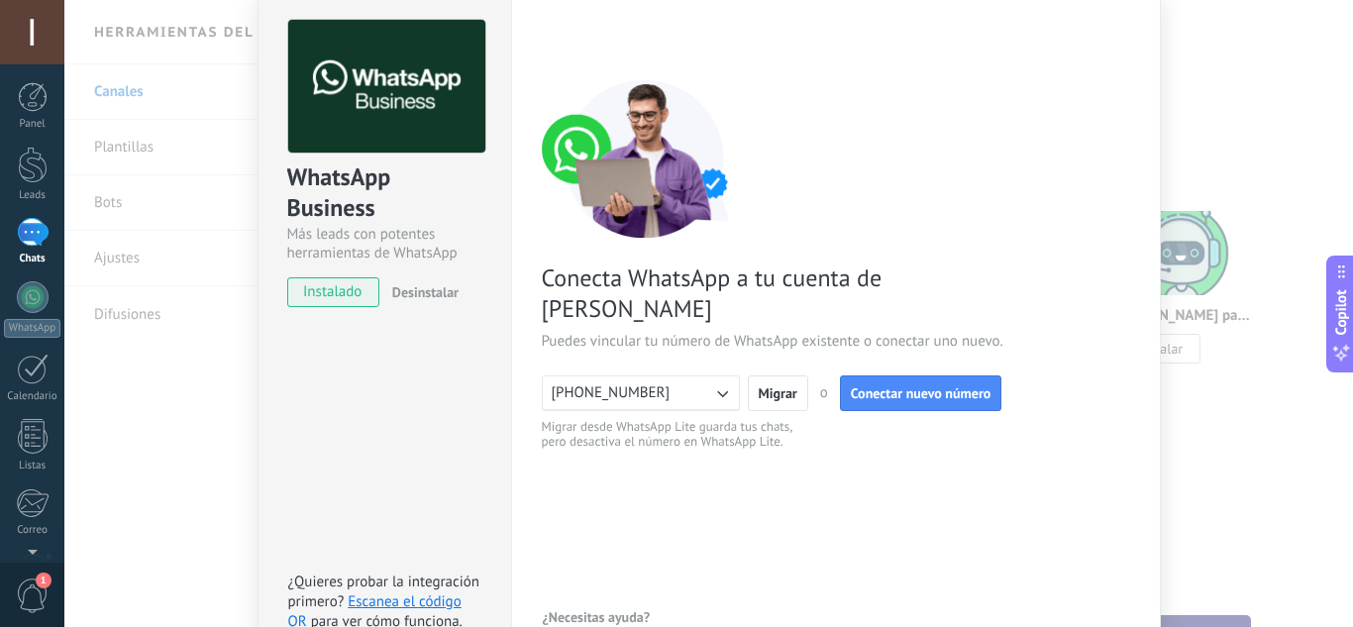
scroll to position [0, 0]
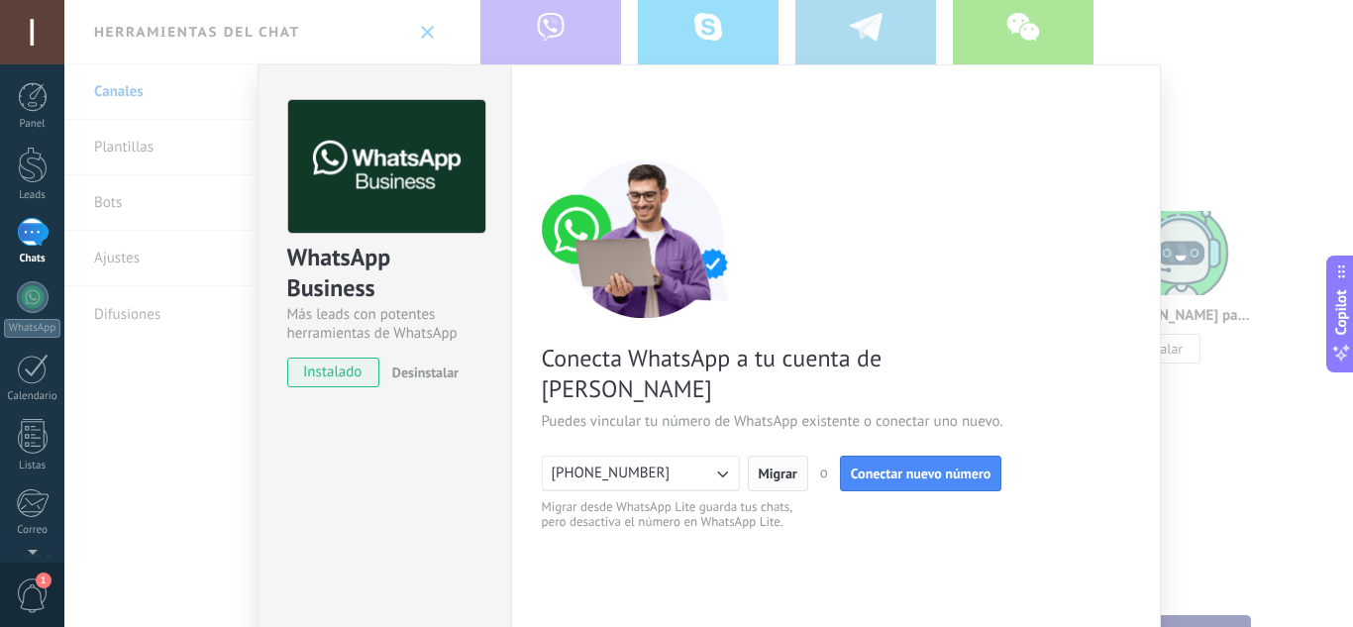
click at [763, 467] on span "Migrar" at bounding box center [778, 474] width 39 height 14
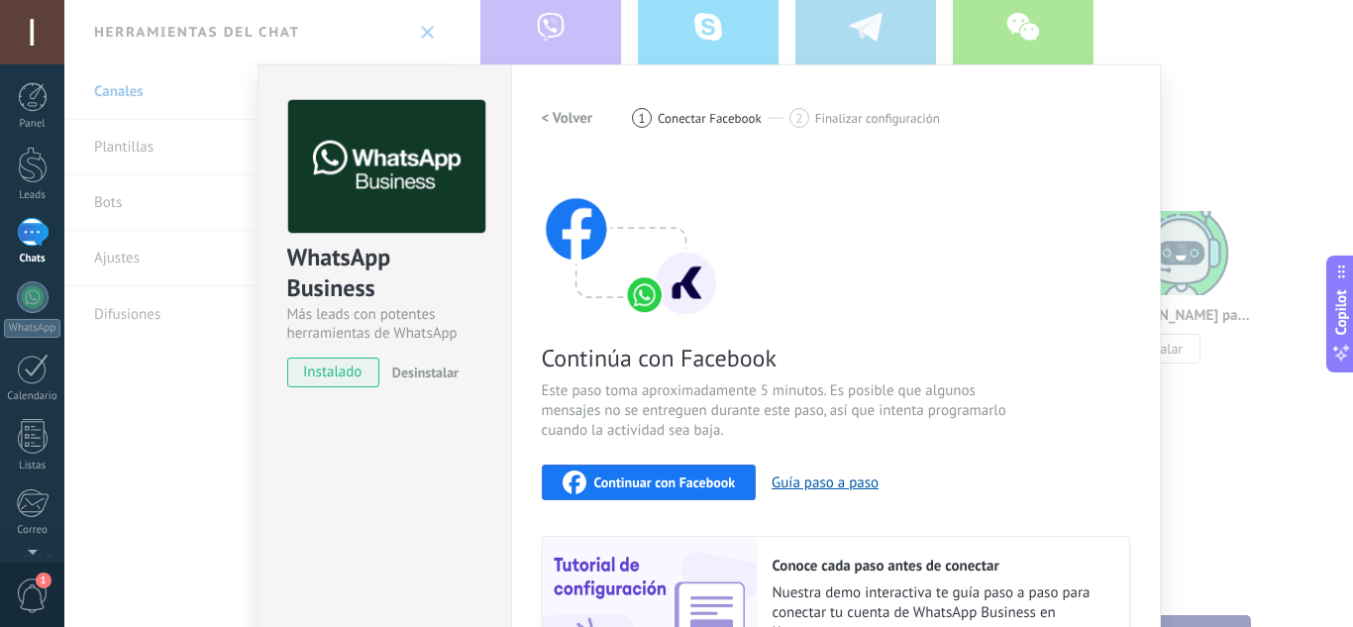
click at [20, 241] on div at bounding box center [33, 232] width 32 height 29
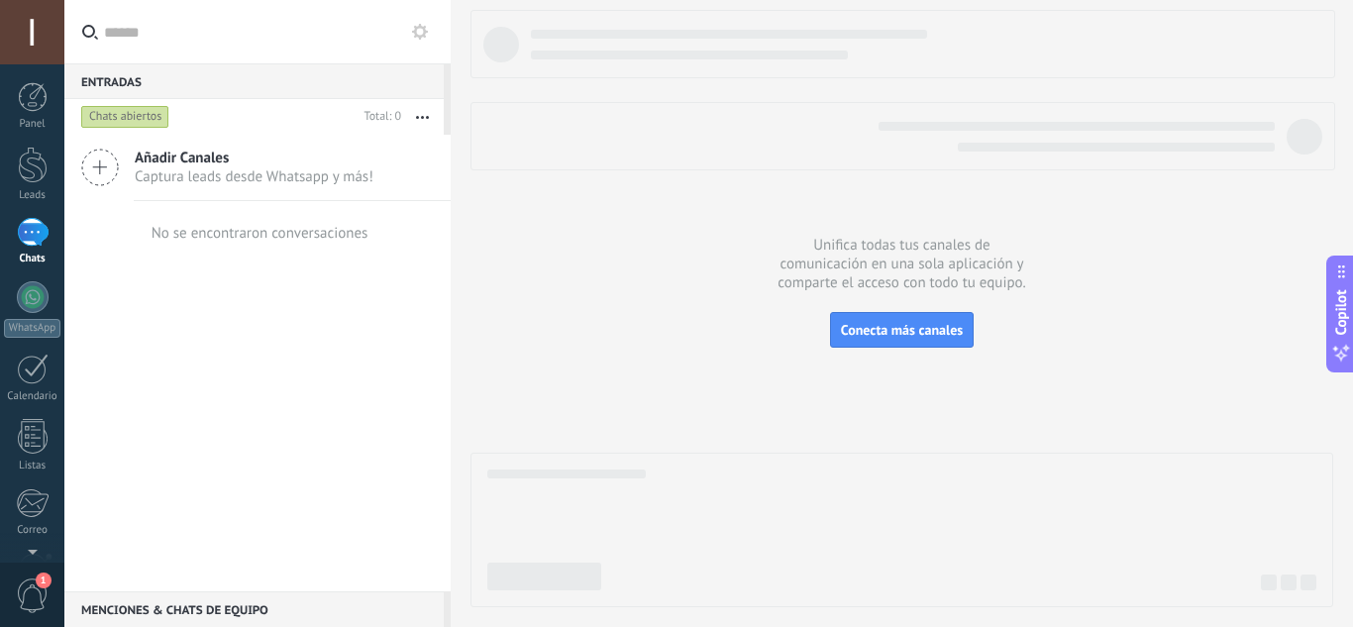
click at [157, 174] on span "Captura leads desde Whatsapp y más!" at bounding box center [254, 176] width 239 height 19
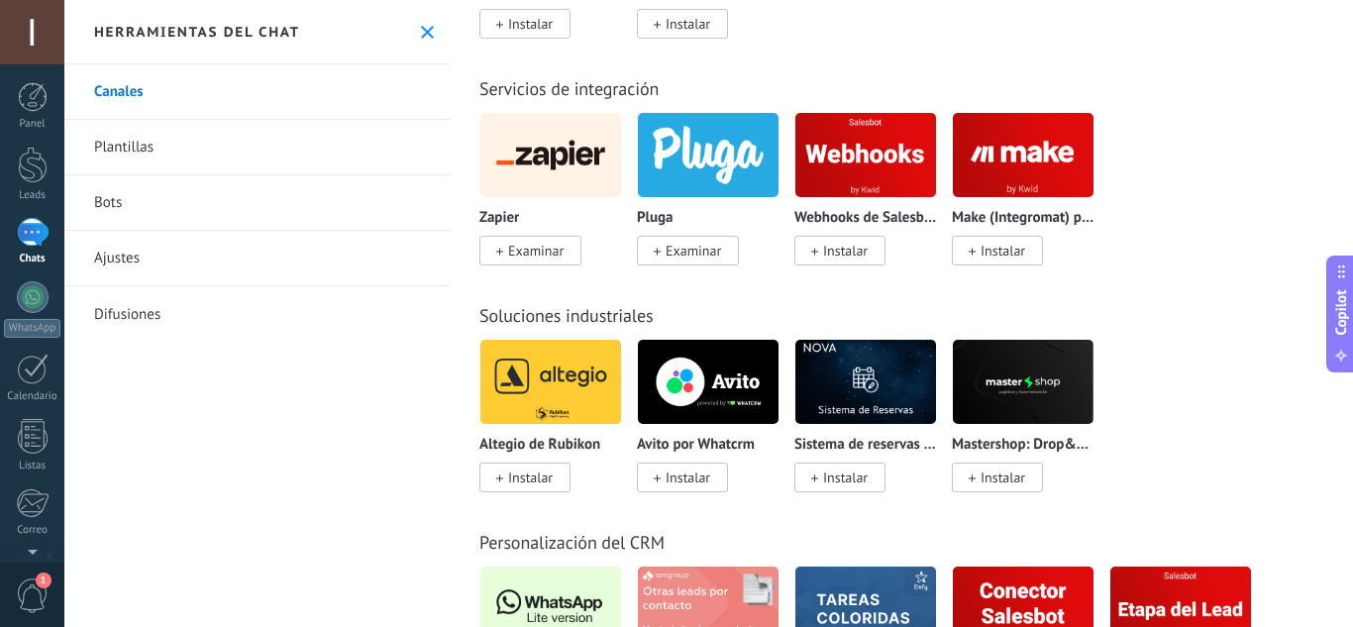
scroll to position [4854, 0]
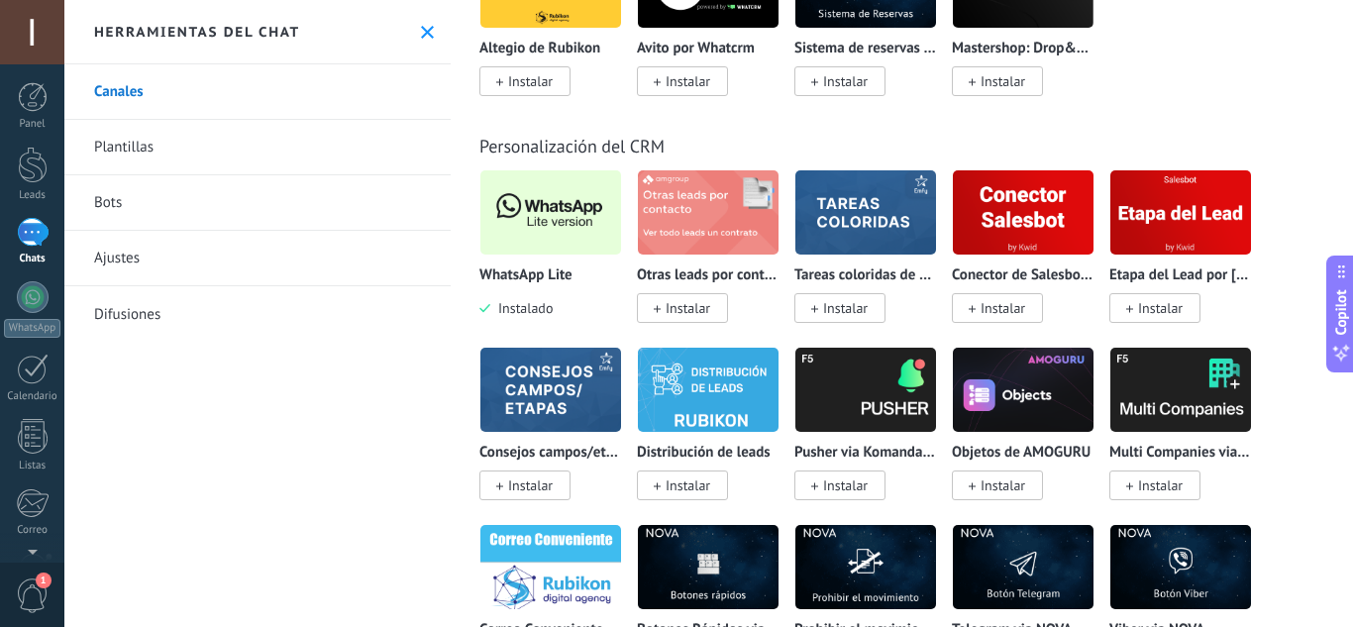
click at [530, 218] on img at bounding box center [550, 212] width 141 height 96
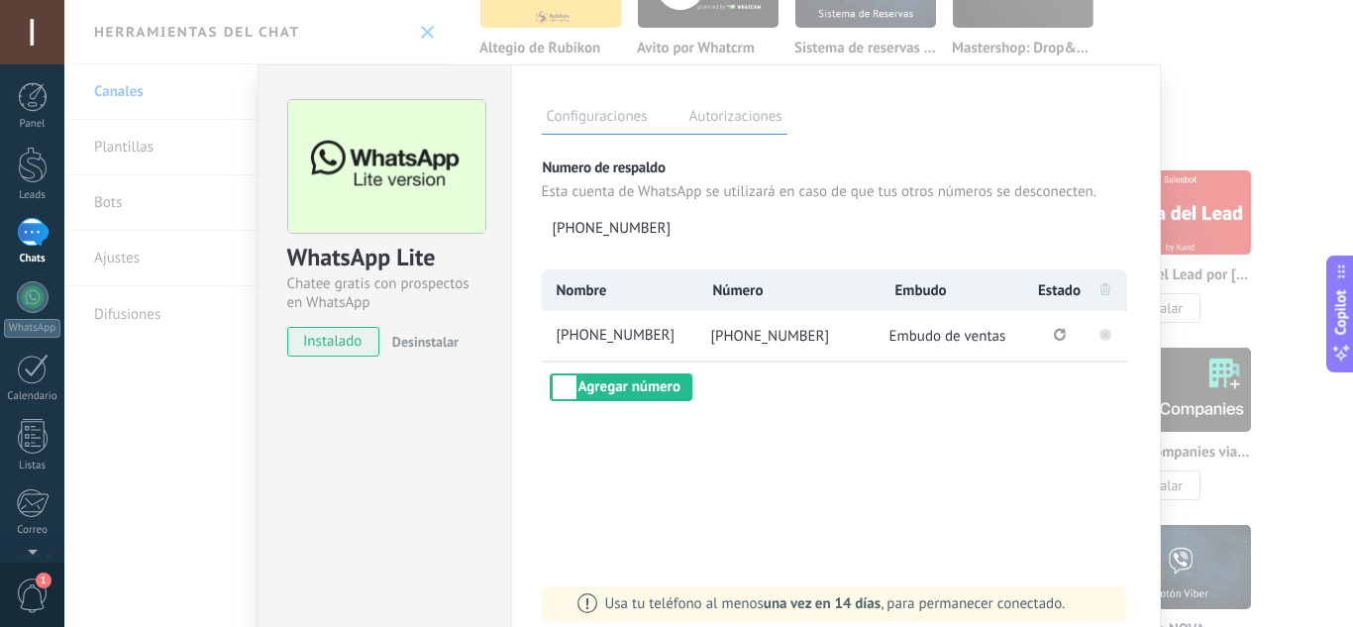
click at [1102, 330] on rect at bounding box center [1106, 335] width 12 height 12
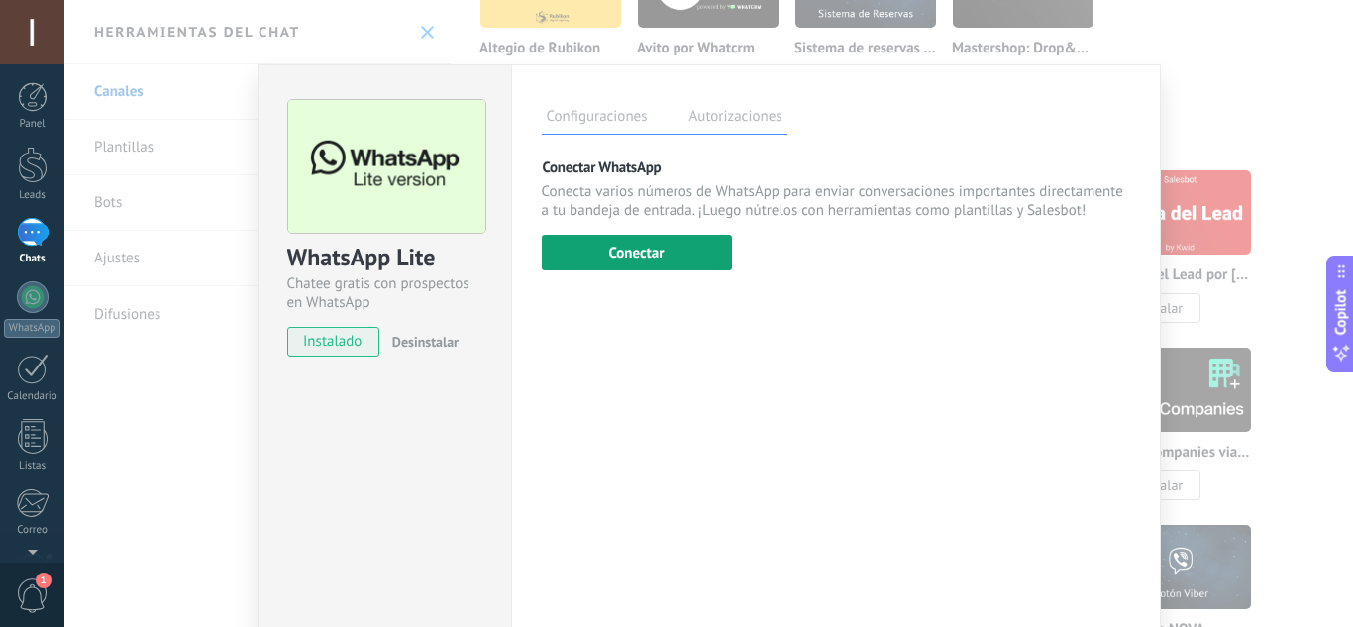
click at [670, 247] on button "Conectar" at bounding box center [637, 253] width 190 height 36
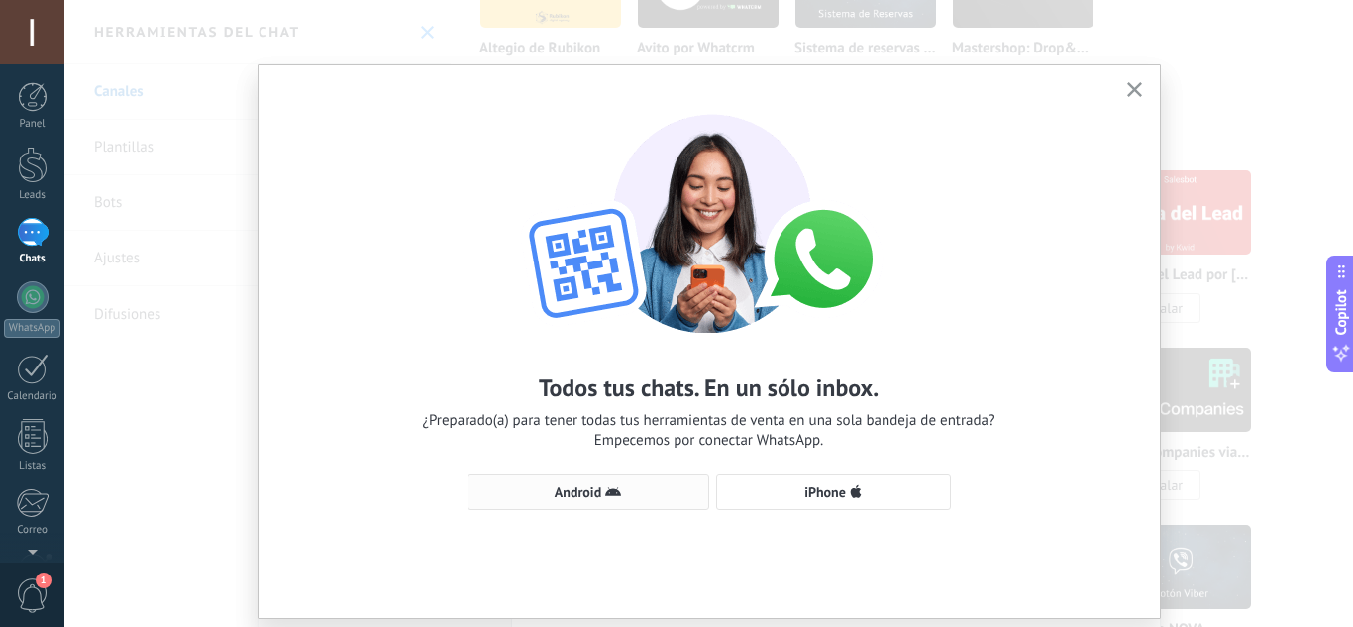
click at [568, 479] on button "Android" at bounding box center [589, 492] width 242 height 36
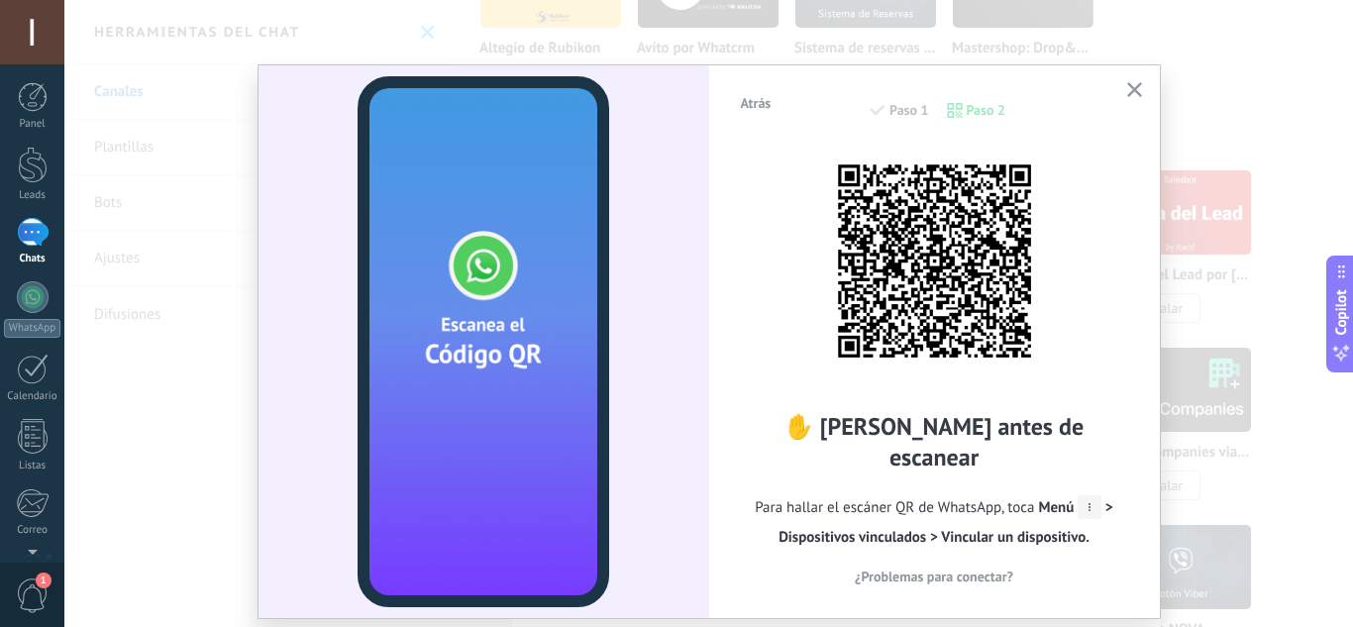
click at [1092, 495] on icon at bounding box center [1090, 507] width 24 height 24
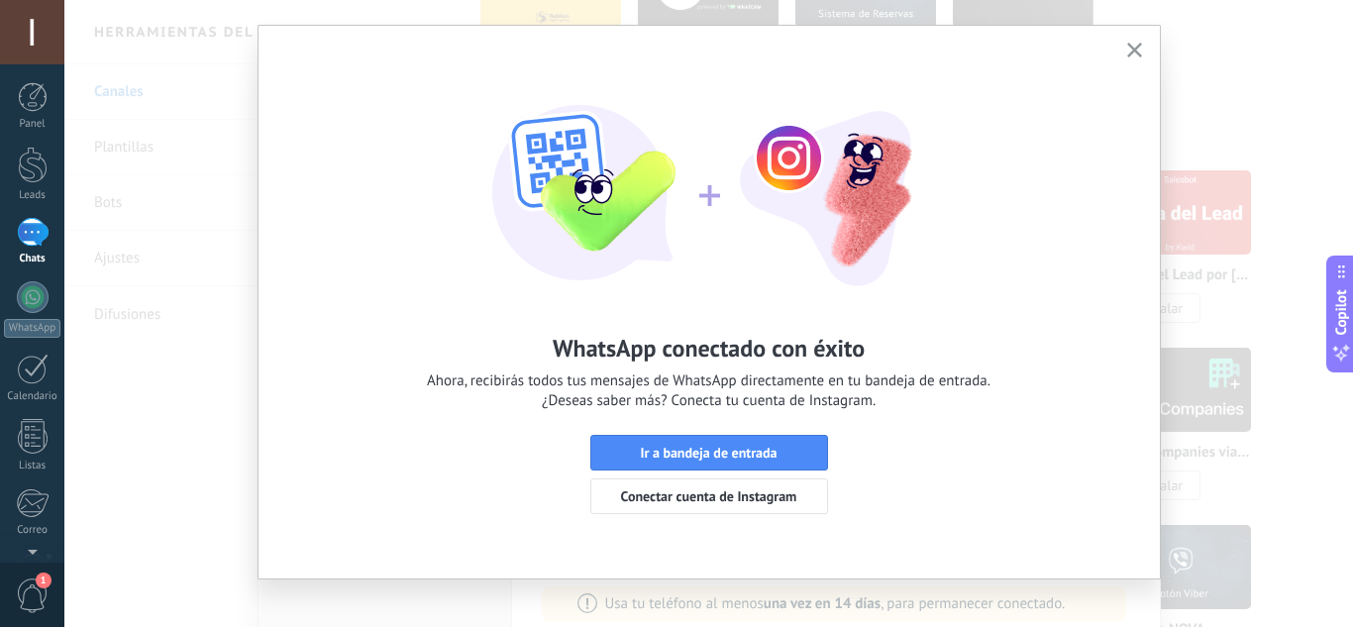
scroll to position [56, 0]
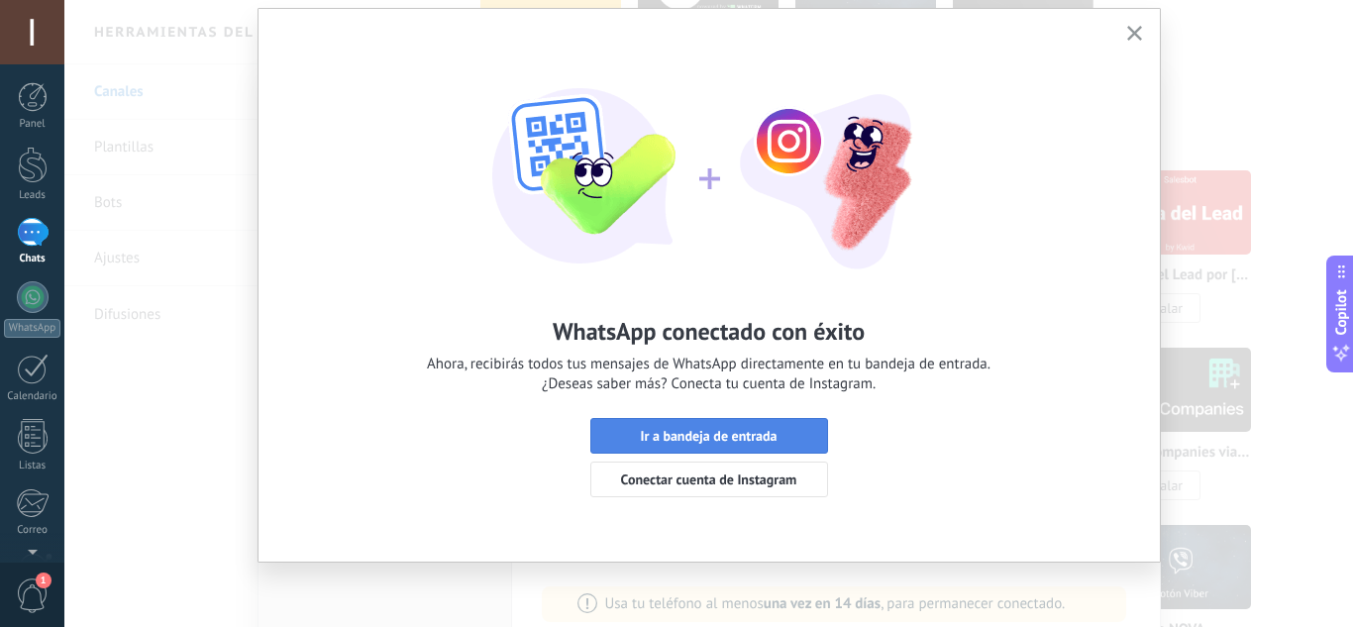
click at [731, 436] on span "Ir a bandeja de entrada" at bounding box center [708, 436] width 137 height 14
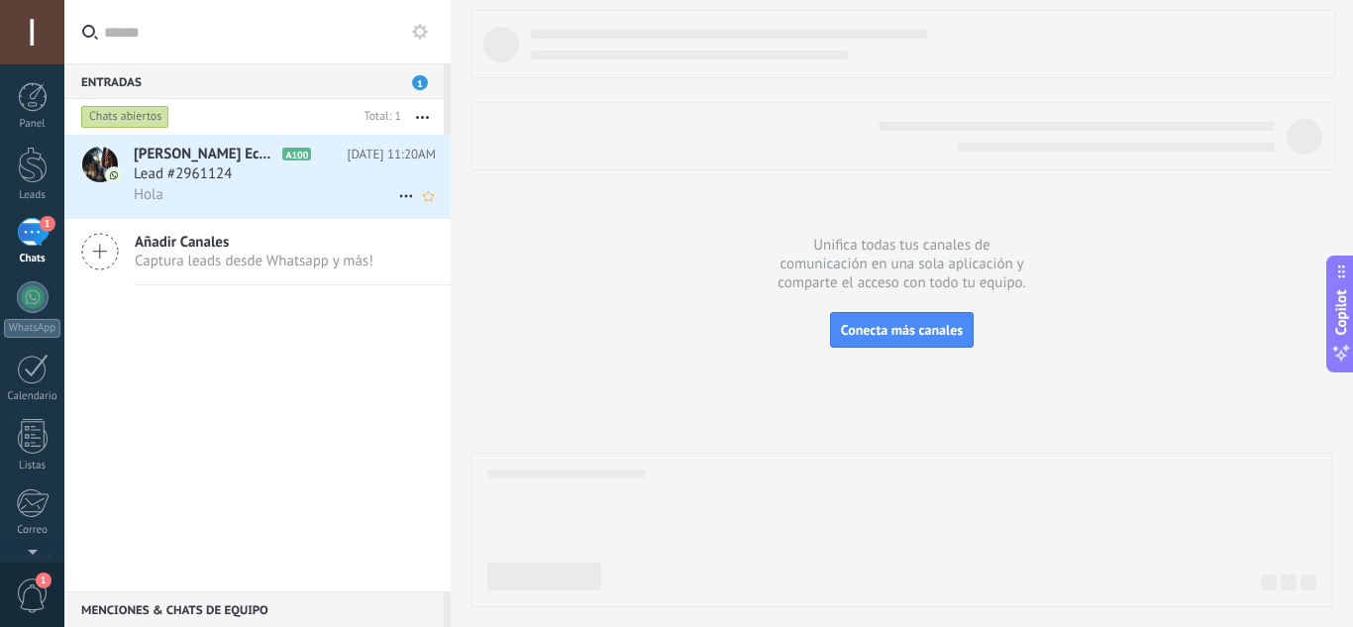
click at [258, 196] on div "Hola" at bounding box center [285, 194] width 302 height 21
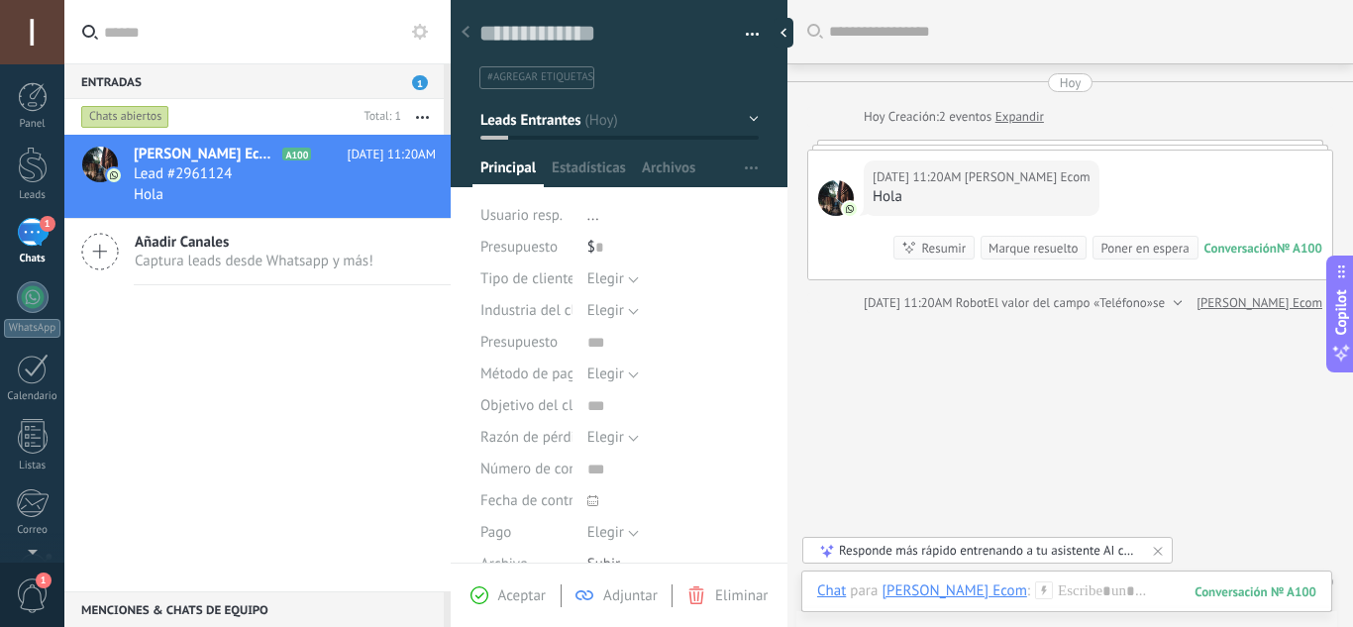
click at [838, 200] on div at bounding box center [836, 198] width 36 height 36
click at [96, 165] on div at bounding box center [100, 165] width 36 height 36
click at [158, 150] on span "[PERSON_NAME] Ecom" at bounding box center [206, 155] width 145 height 20
click at [746, 36] on span "button" at bounding box center [753, 38] width 14 height 4
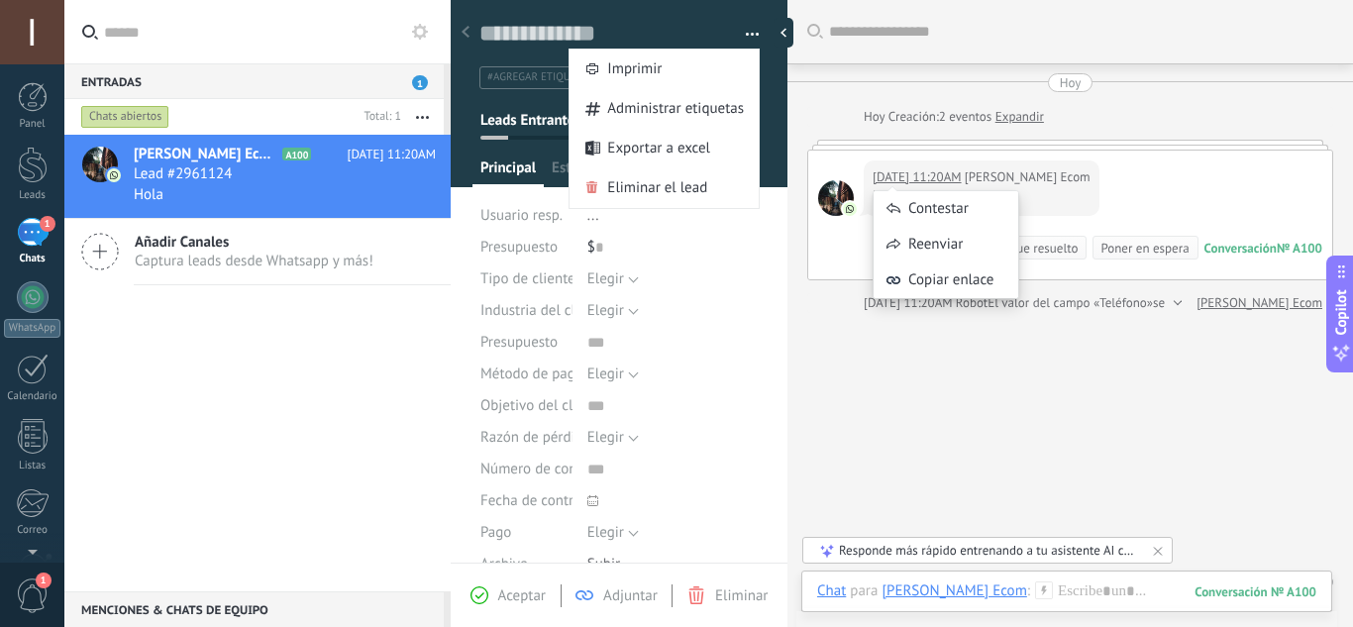
click at [919, 171] on div "Contestar Reenviar Copiar enlace" at bounding box center [946, 234] width 147 height 149
click at [832, 205] on div at bounding box center [836, 198] width 36 height 36
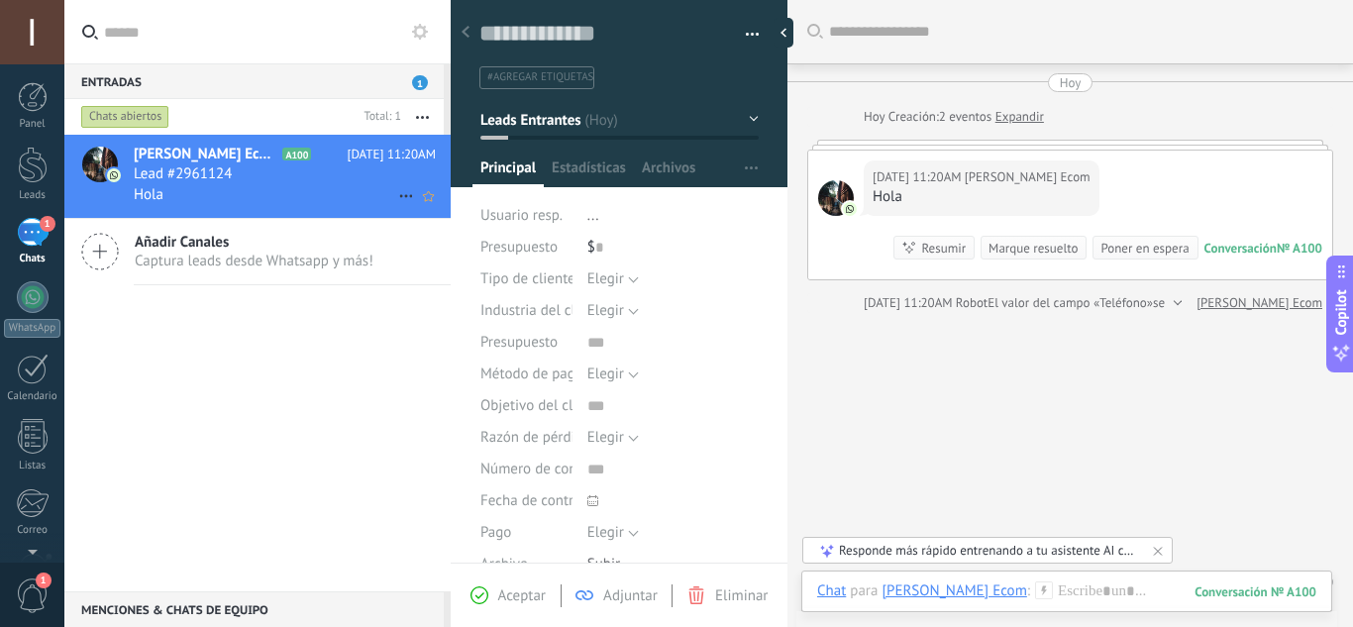
click at [257, 194] on div "Hola" at bounding box center [285, 194] width 302 height 21
click at [218, 248] on span "Añadir Canales" at bounding box center [254, 242] width 239 height 19
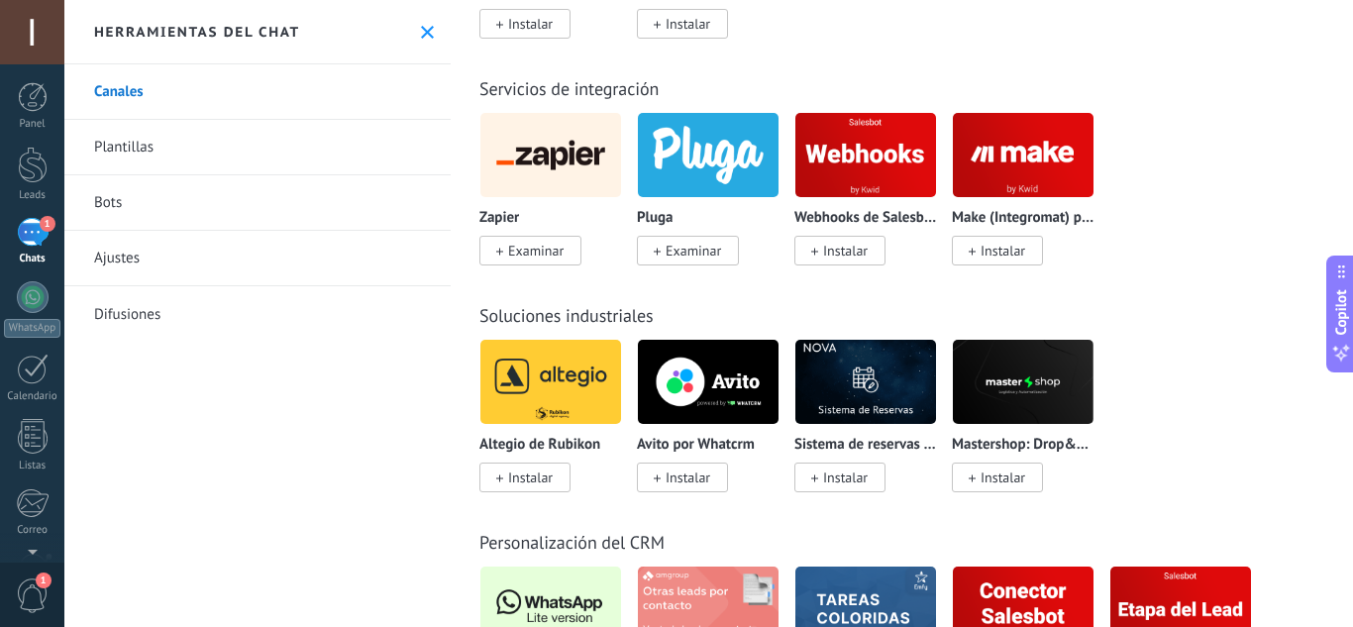
scroll to position [4953, 0]
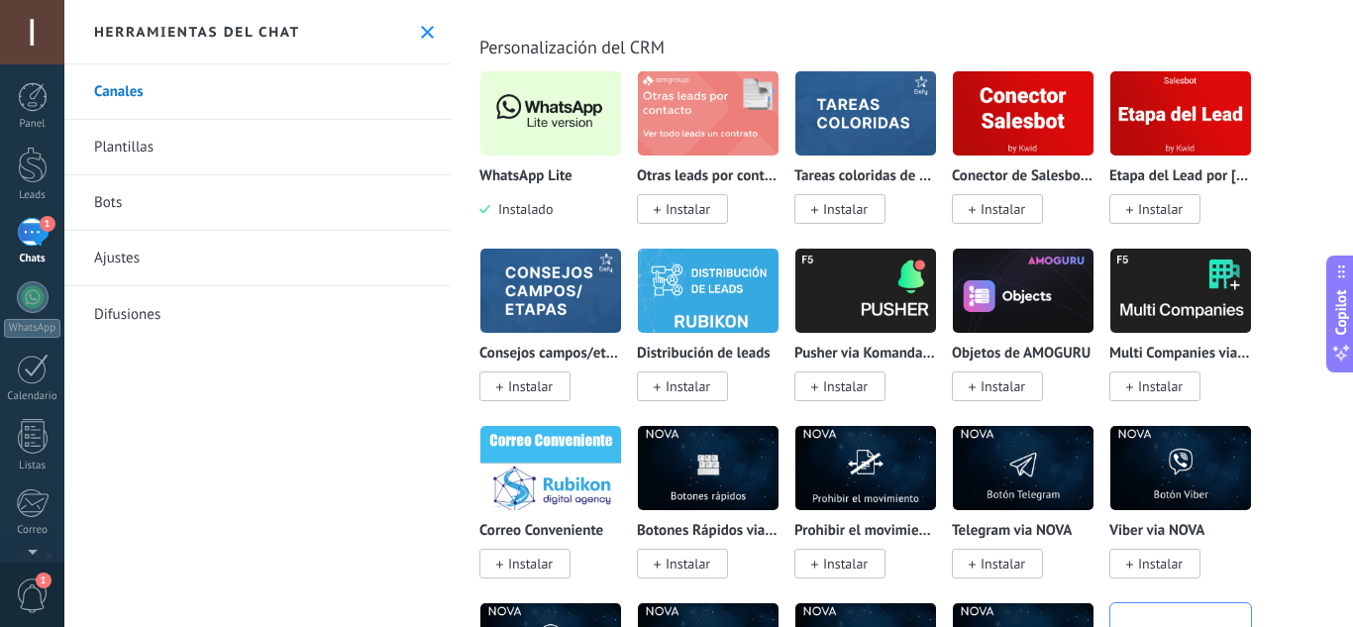
click at [556, 125] on img at bounding box center [550, 113] width 141 height 96
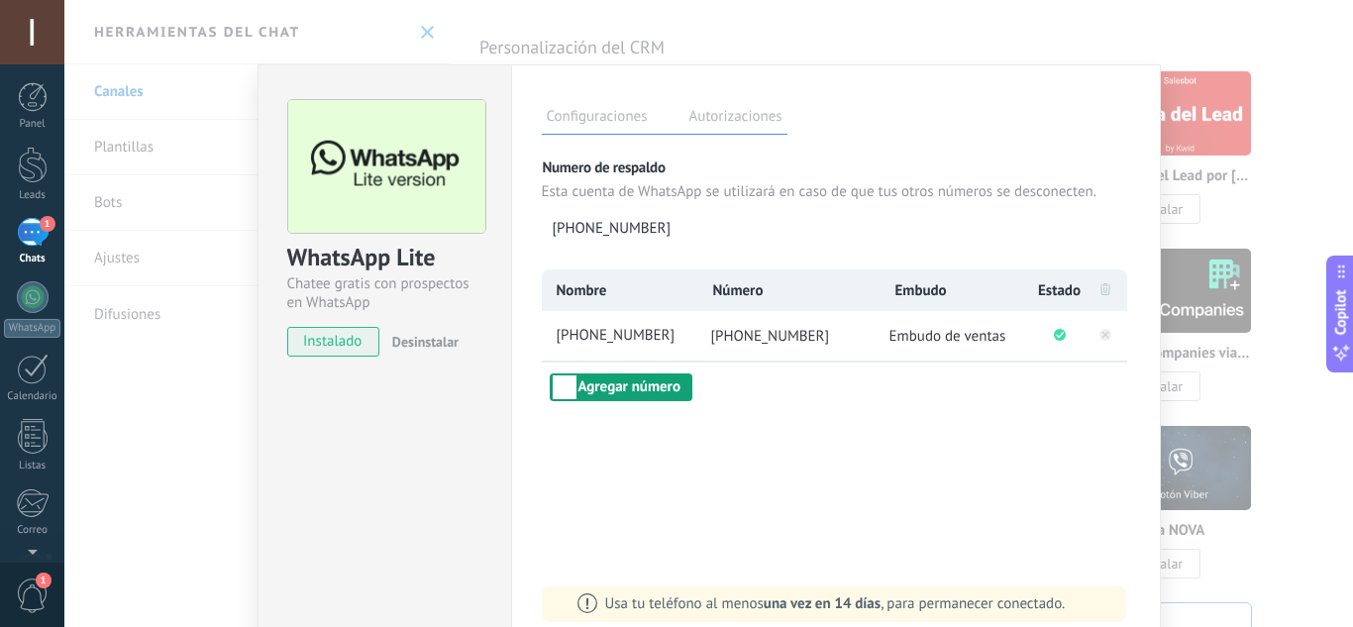
click at [614, 392] on button "Agregar número" at bounding box center [621, 387] width 143 height 28
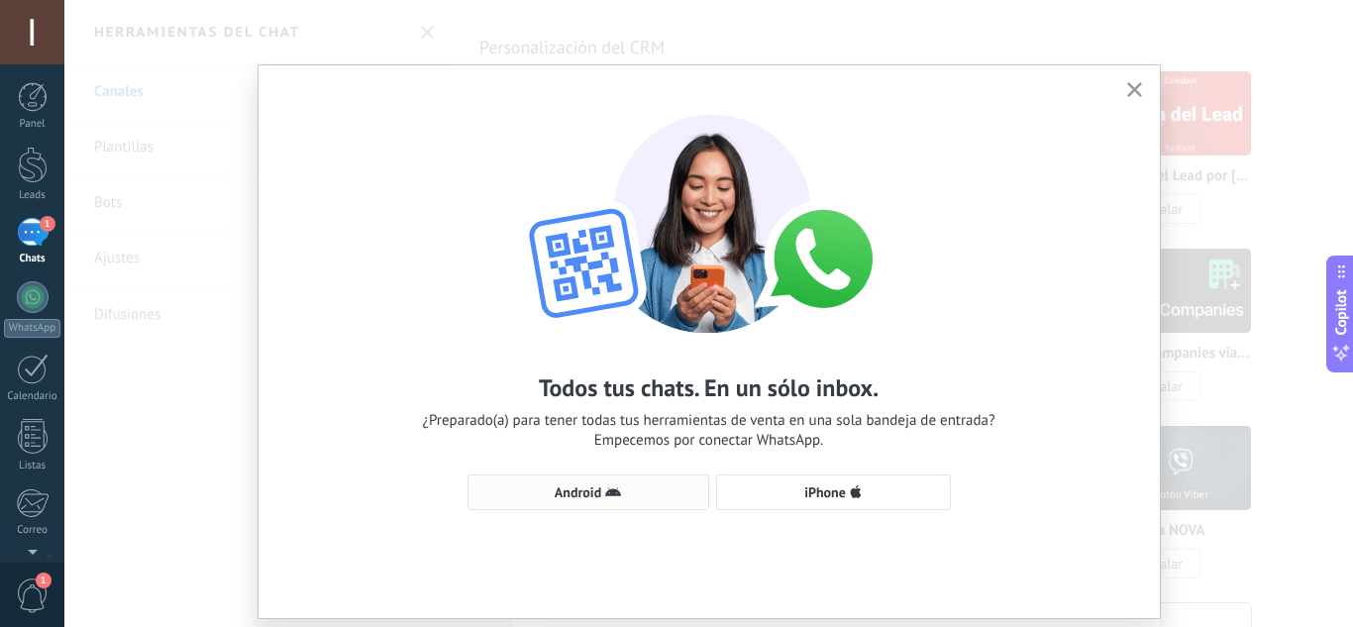
click at [591, 503] on button "Android" at bounding box center [589, 492] width 242 height 36
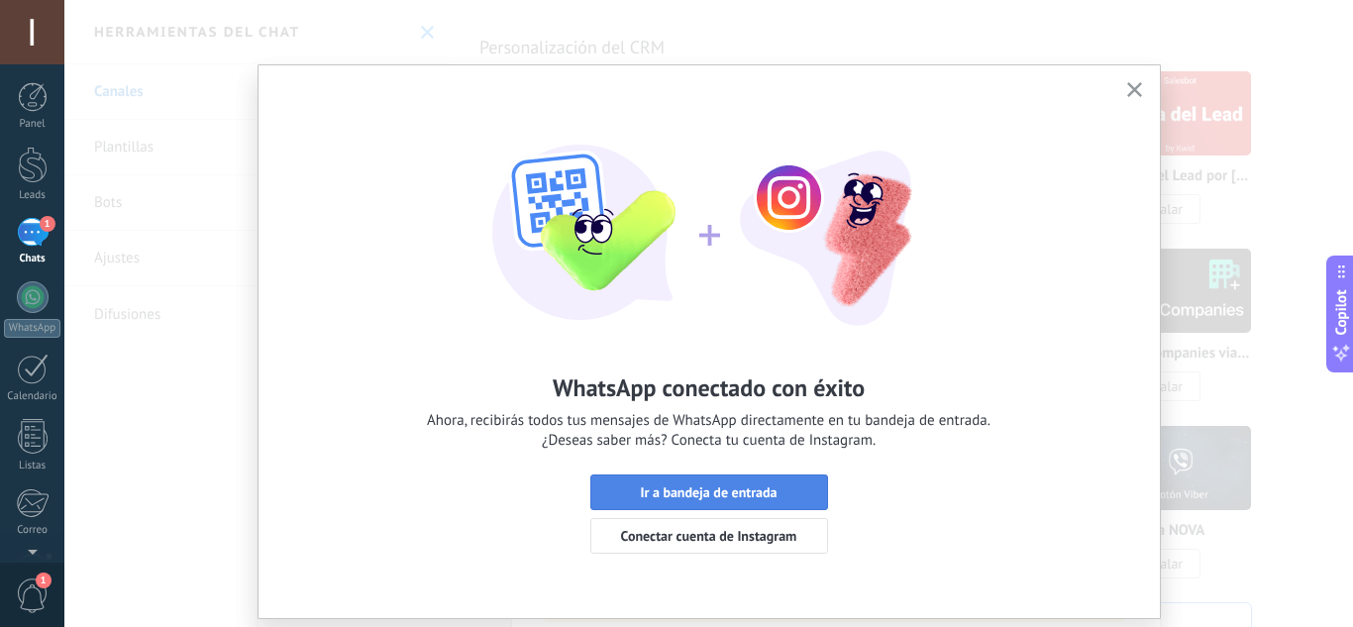
click at [631, 497] on span "Ir a bandeja de entrada" at bounding box center [709, 492] width 216 height 14
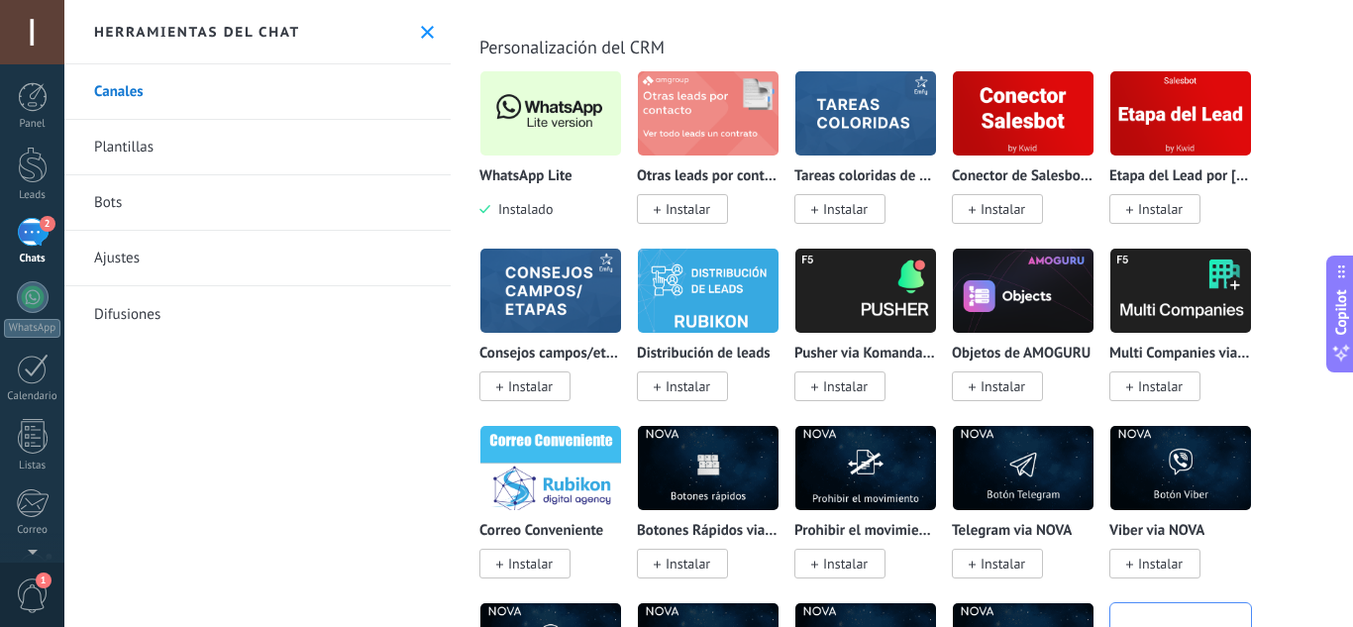
click at [38, 235] on div "2" at bounding box center [33, 232] width 32 height 29
click at [35, 234] on div "2" at bounding box center [33, 232] width 32 height 29
click at [421, 31] on icon at bounding box center [427, 32] width 13 height 13
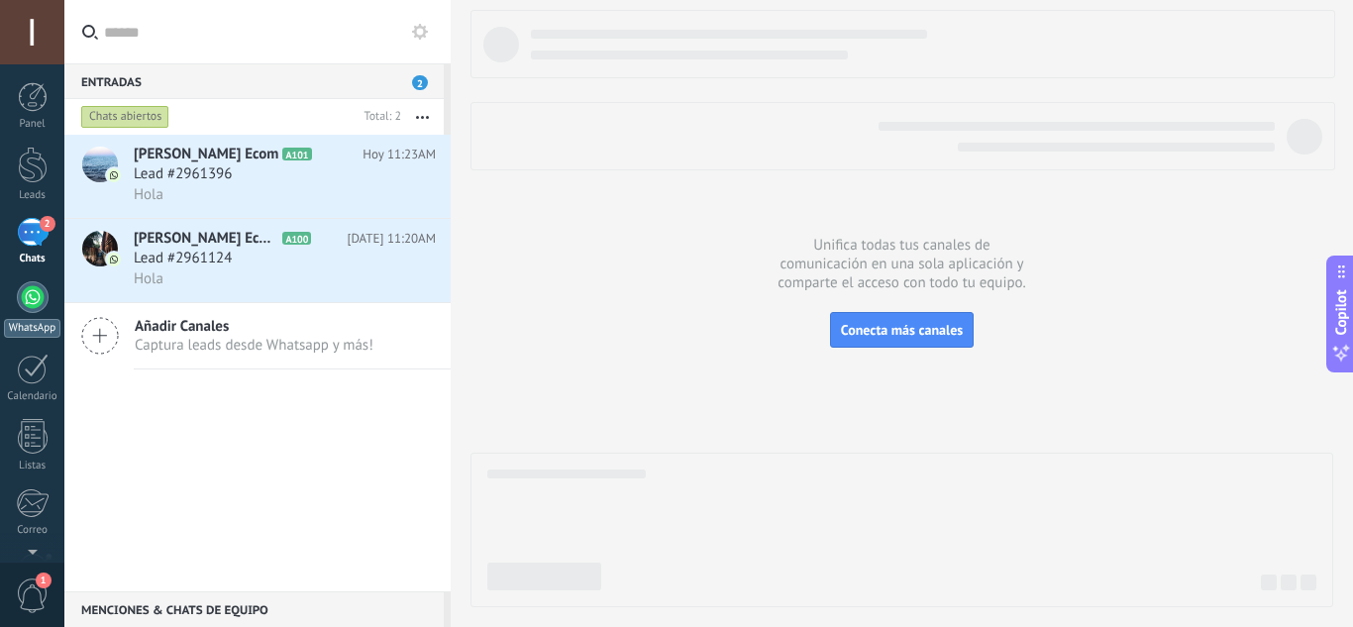
click at [28, 302] on div at bounding box center [33, 297] width 32 height 32
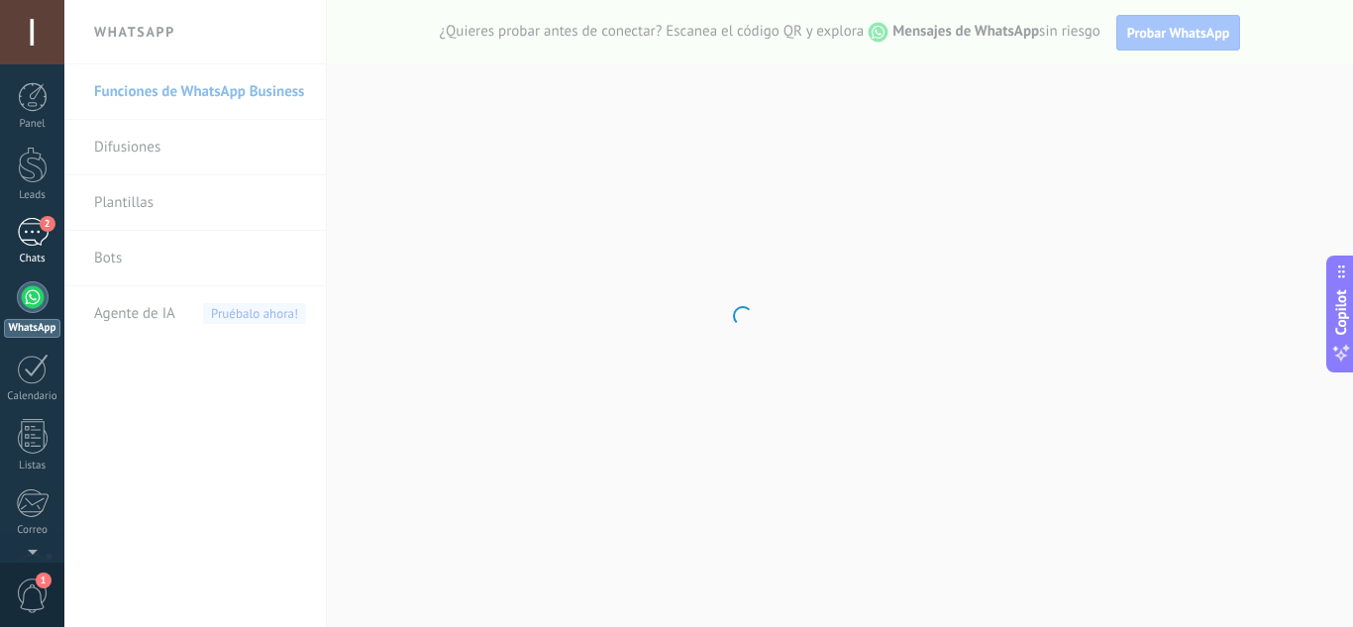
click at [29, 240] on div "2" at bounding box center [33, 232] width 32 height 29
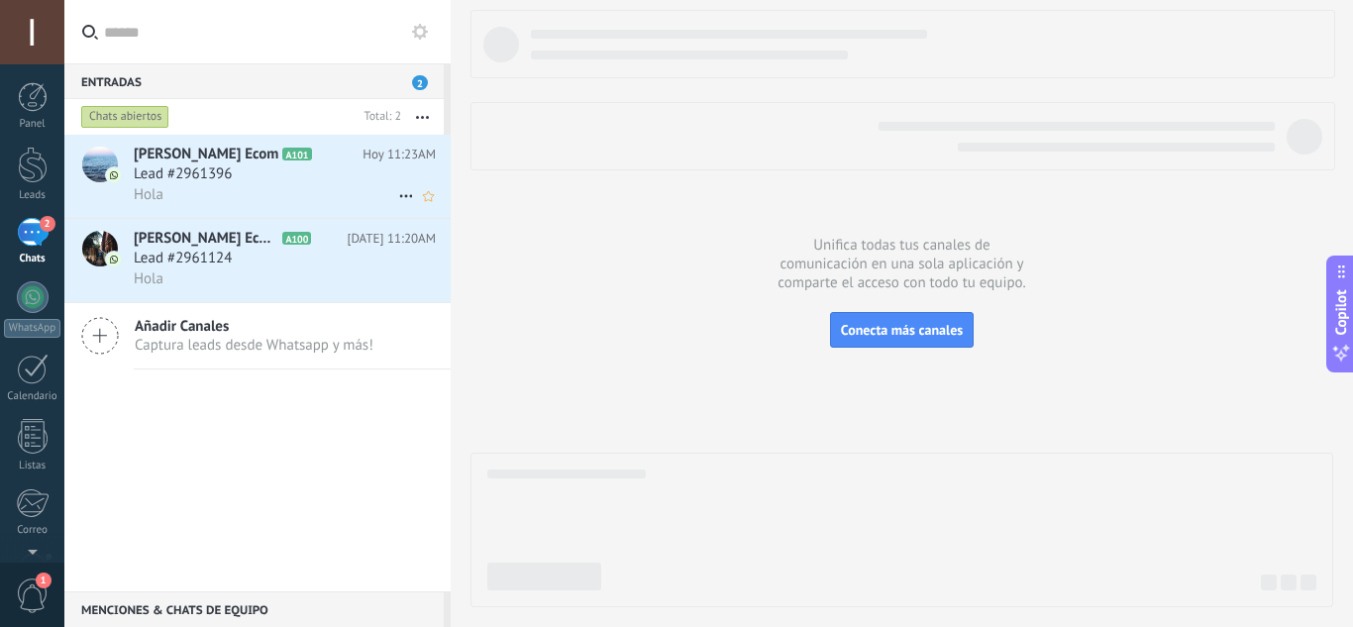
click at [307, 166] on div "Lead #2961396" at bounding box center [285, 174] width 302 height 20
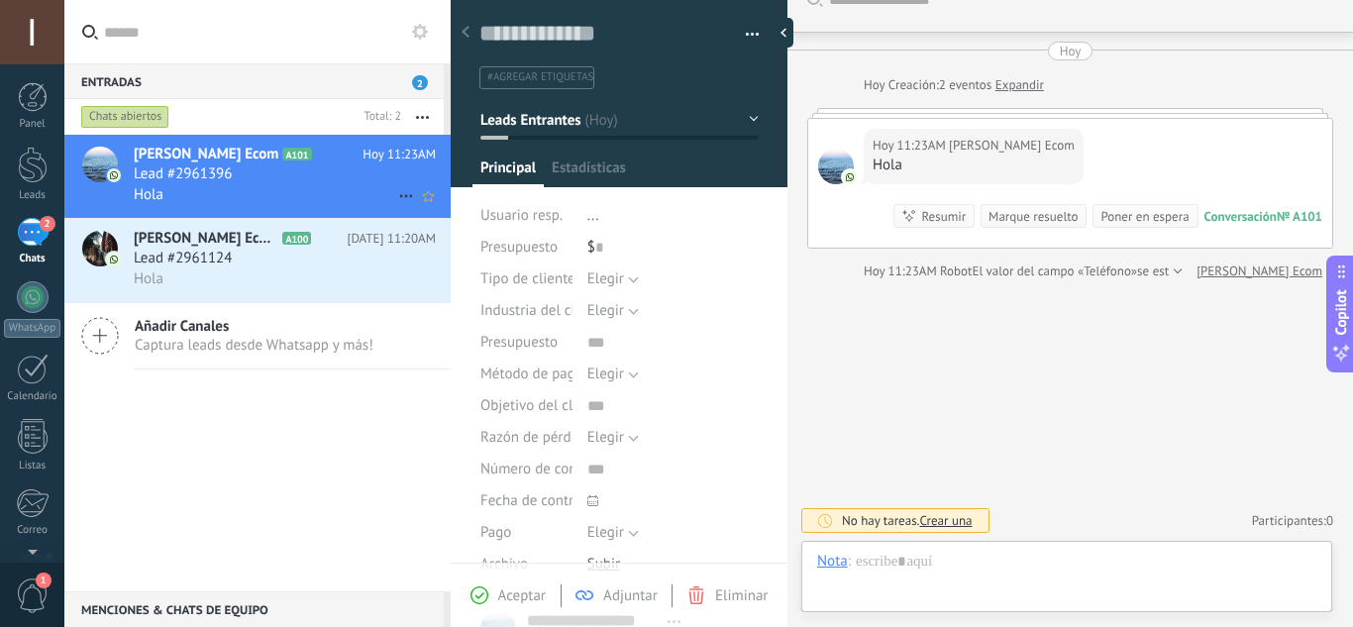
scroll to position [19, 0]
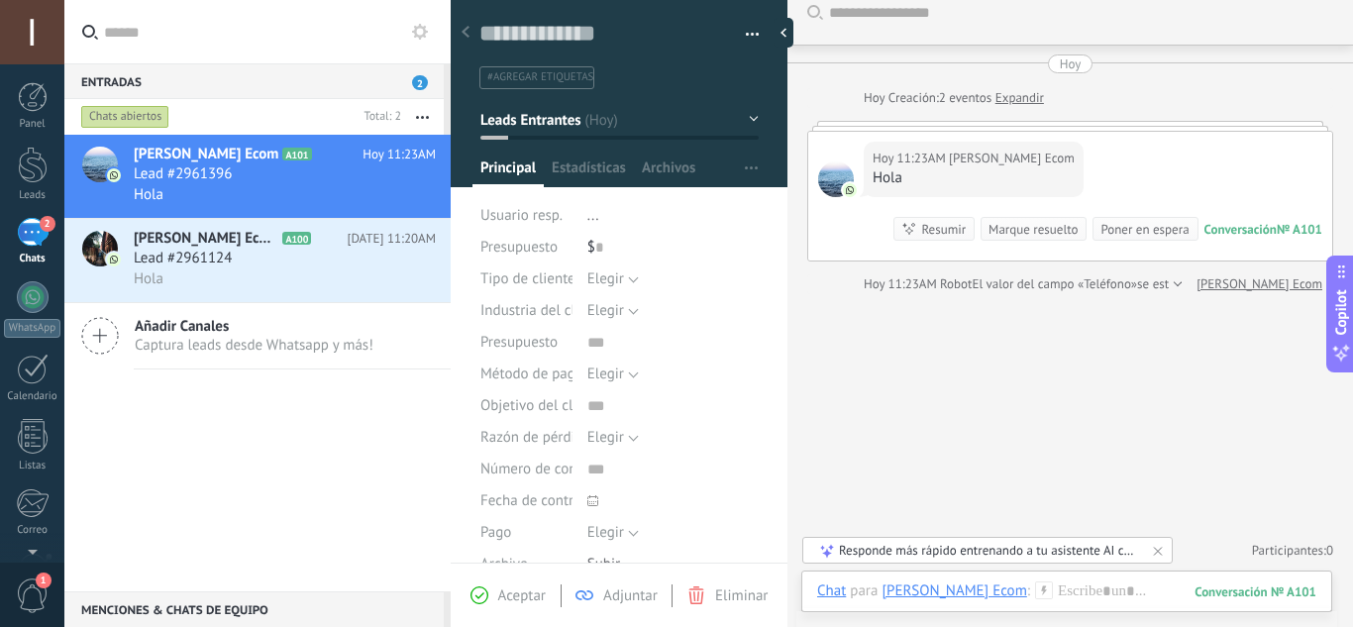
click at [477, 592] on icon at bounding box center [480, 595] width 18 height 18
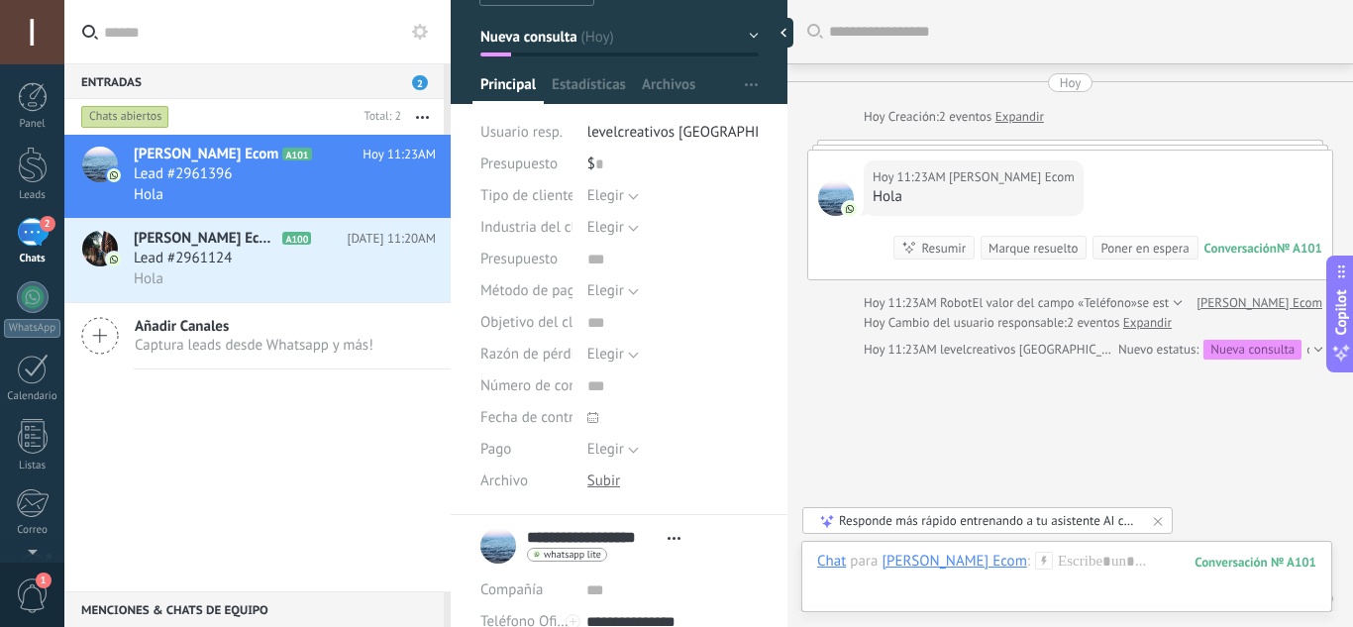
scroll to position [99, 0]
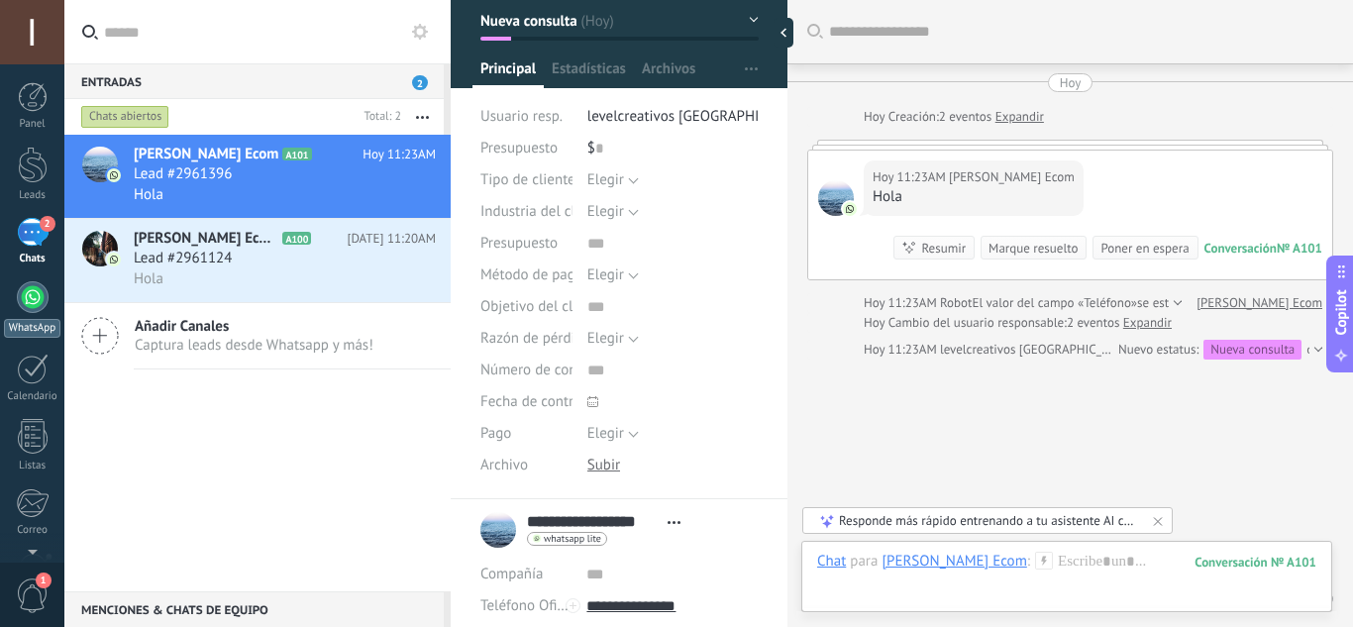
click at [35, 297] on div at bounding box center [33, 297] width 32 height 32
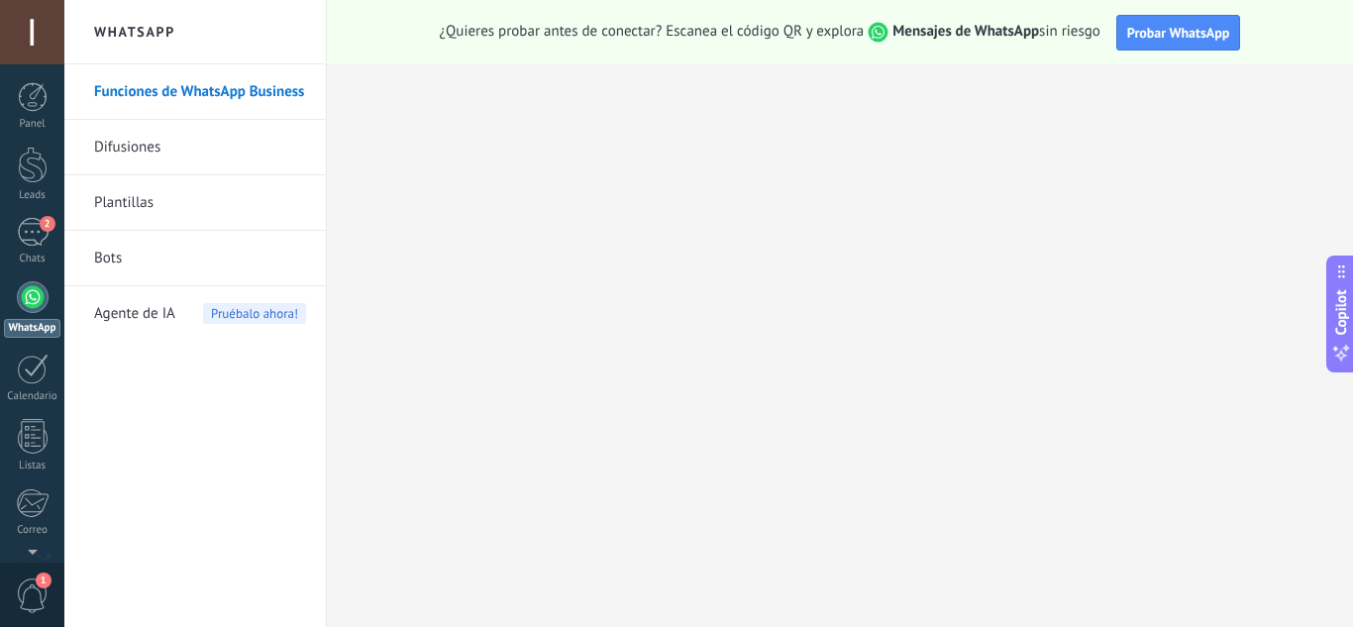
click at [209, 98] on link "Funciones de WhatsApp Business" at bounding box center [200, 91] width 212 height 55
click at [24, 300] on div at bounding box center [33, 297] width 32 height 32
click at [1178, 31] on span "Probar WhatsApp" at bounding box center [1178, 33] width 103 height 18
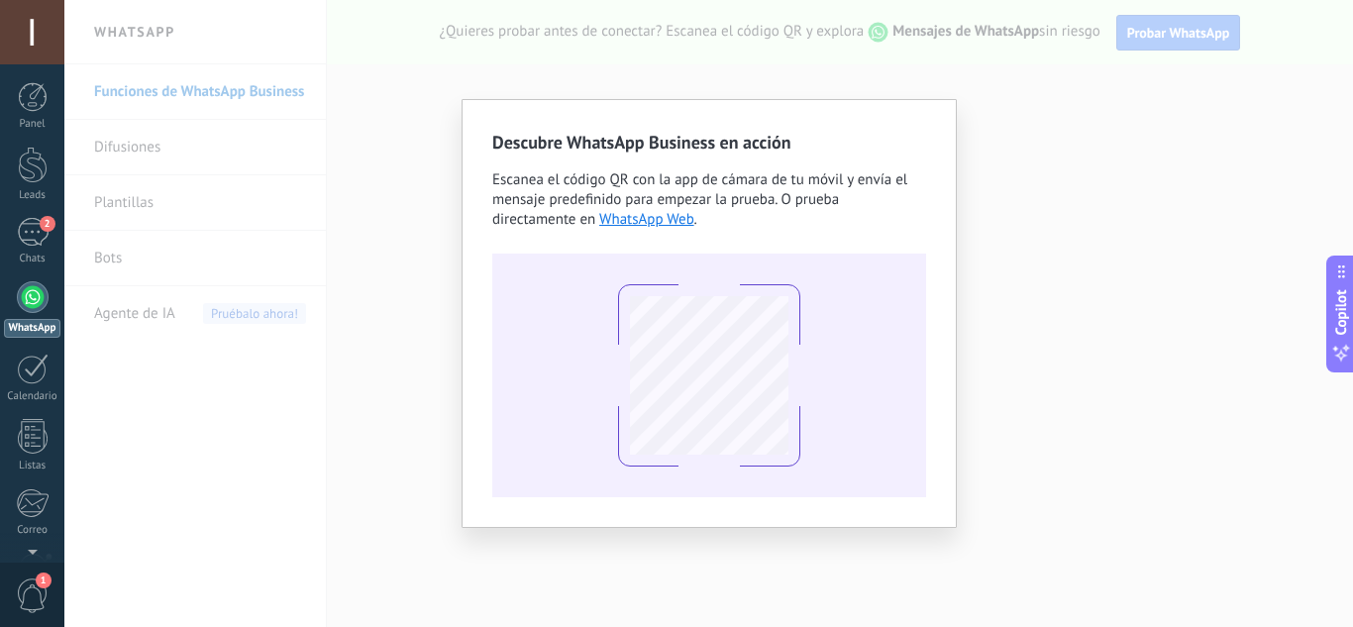
click at [1118, 240] on div "Descubre WhatsApp Business en acción Escanea el código QR con la app [PERSON_NA…" at bounding box center [708, 313] width 1289 height 627
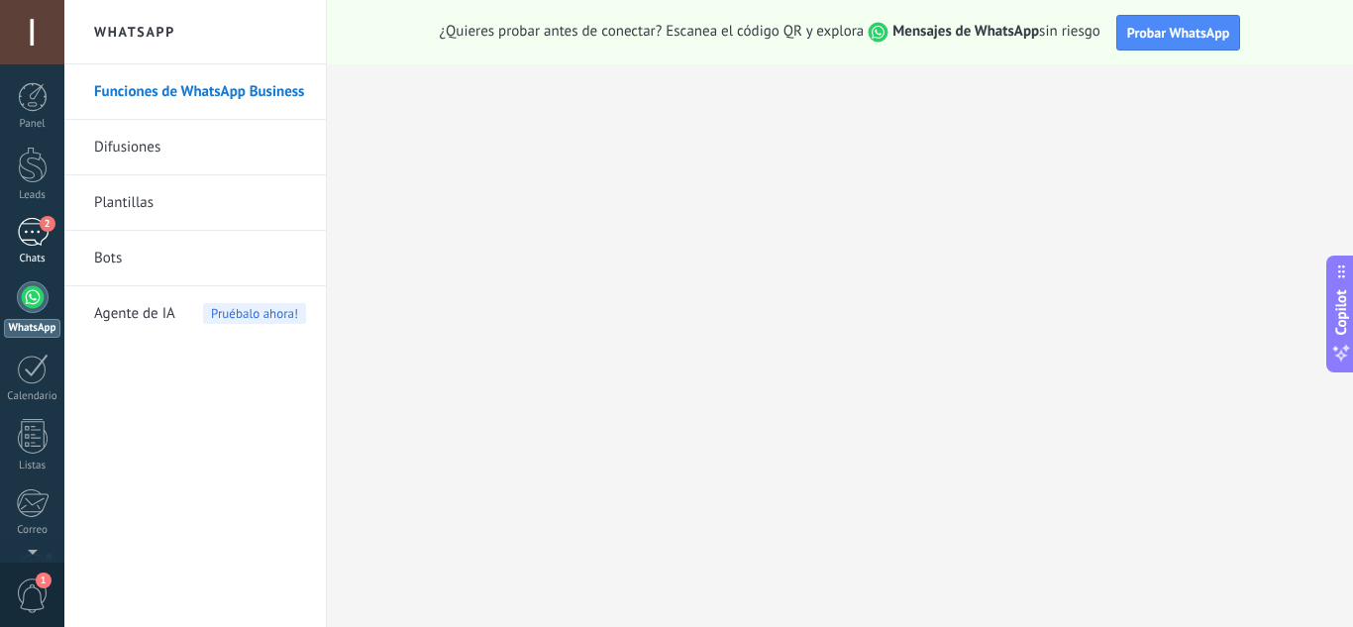
click at [21, 225] on div "2" at bounding box center [33, 232] width 32 height 29
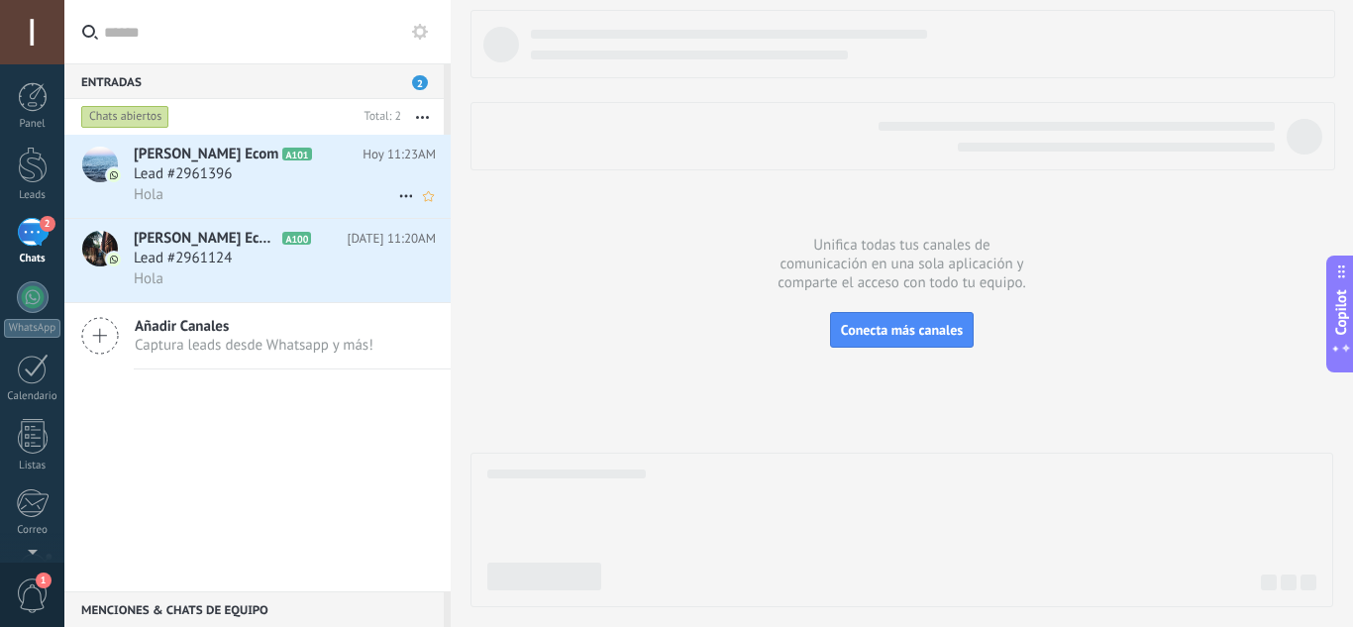
click at [347, 172] on div "Lead #2961396" at bounding box center [285, 174] width 302 height 20
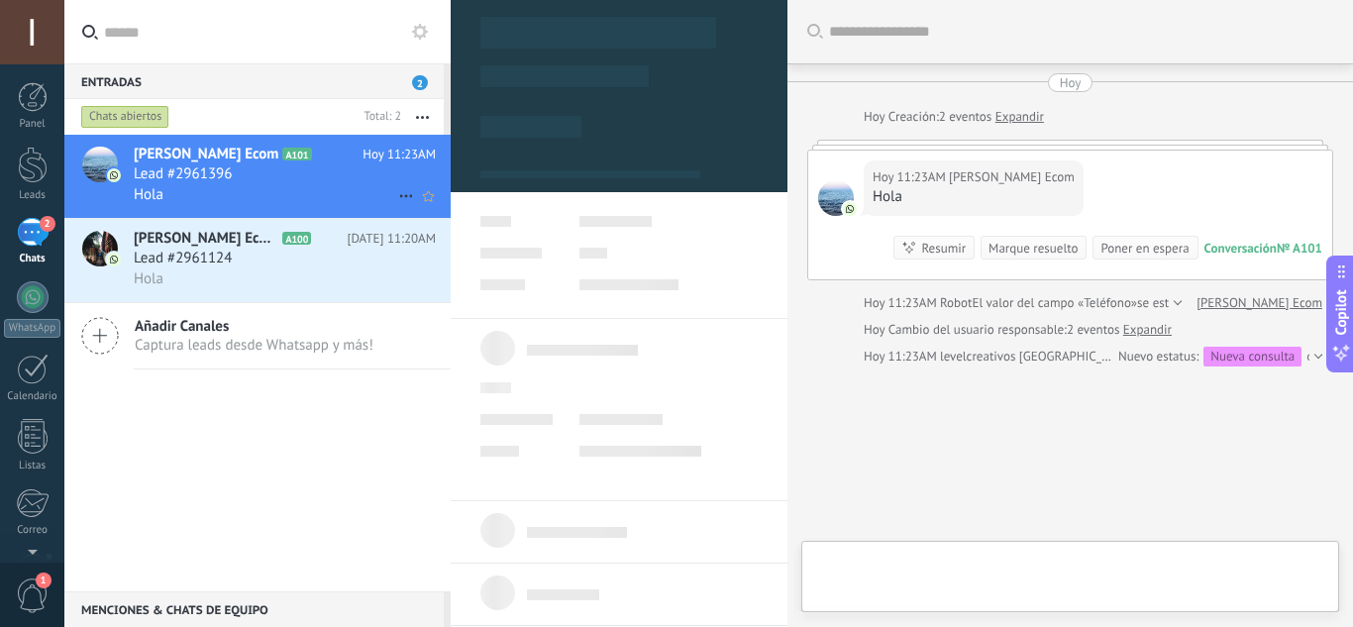
type textarea "**********"
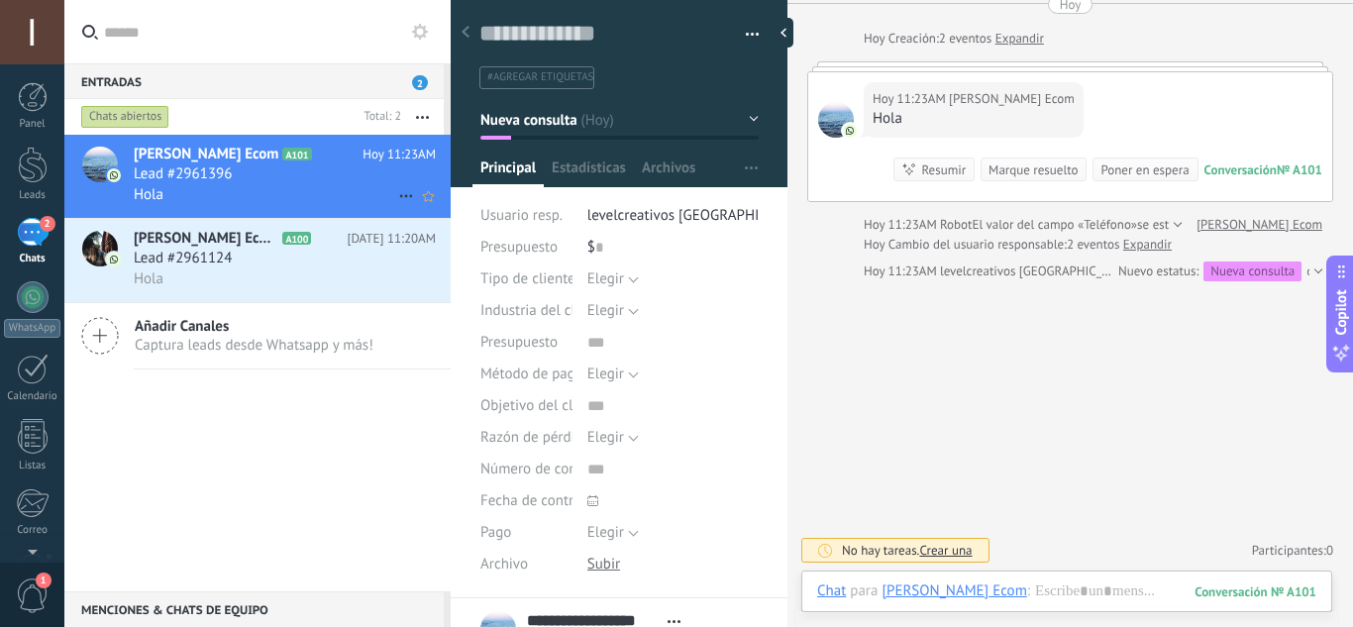
scroll to position [78, 0]
click at [176, 343] on span "Captura leads desde Whatsapp y más!" at bounding box center [254, 345] width 239 height 19
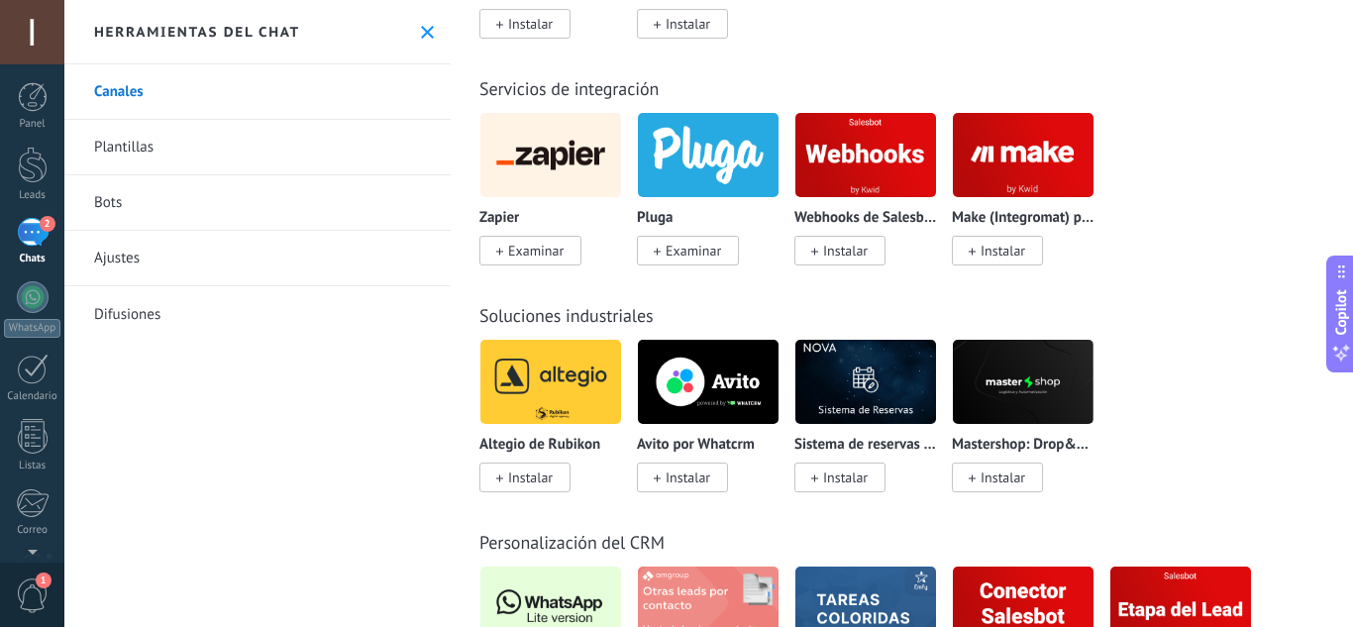
scroll to position [4953, 0]
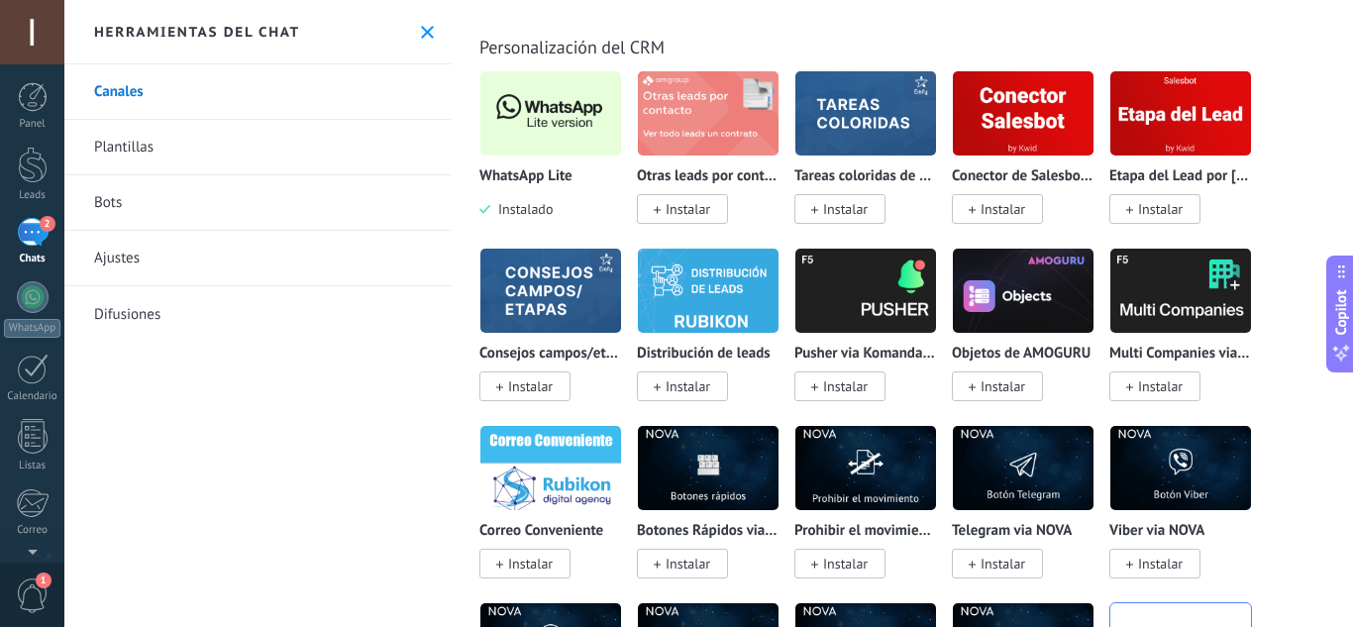
click at [542, 112] on img at bounding box center [550, 113] width 141 height 96
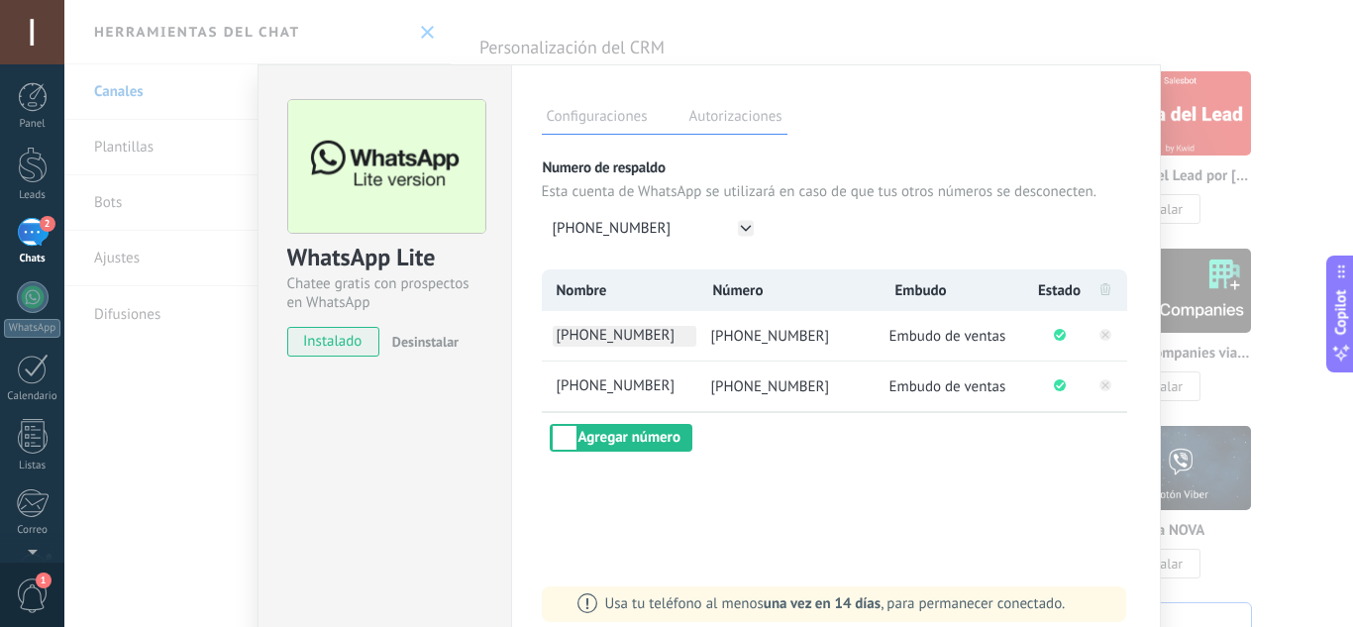
click at [663, 335] on span "[PHONE_NUMBER]" at bounding box center [625, 336] width 144 height 21
drag, startPoint x: 683, startPoint y: 337, endPoint x: 535, endPoint y: 335, distance: 147.6
click at [535, 335] on div "**********" at bounding box center [836, 358] width 650 height 589
click at [535, 335] on div "Configuraciones Autorizaciones Esta pestaña registra a los usuarios que han con…" at bounding box center [836, 358] width 650 height 589
click at [616, 332] on span "[PHONE_NUMBER]" at bounding box center [625, 336] width 144 height 21
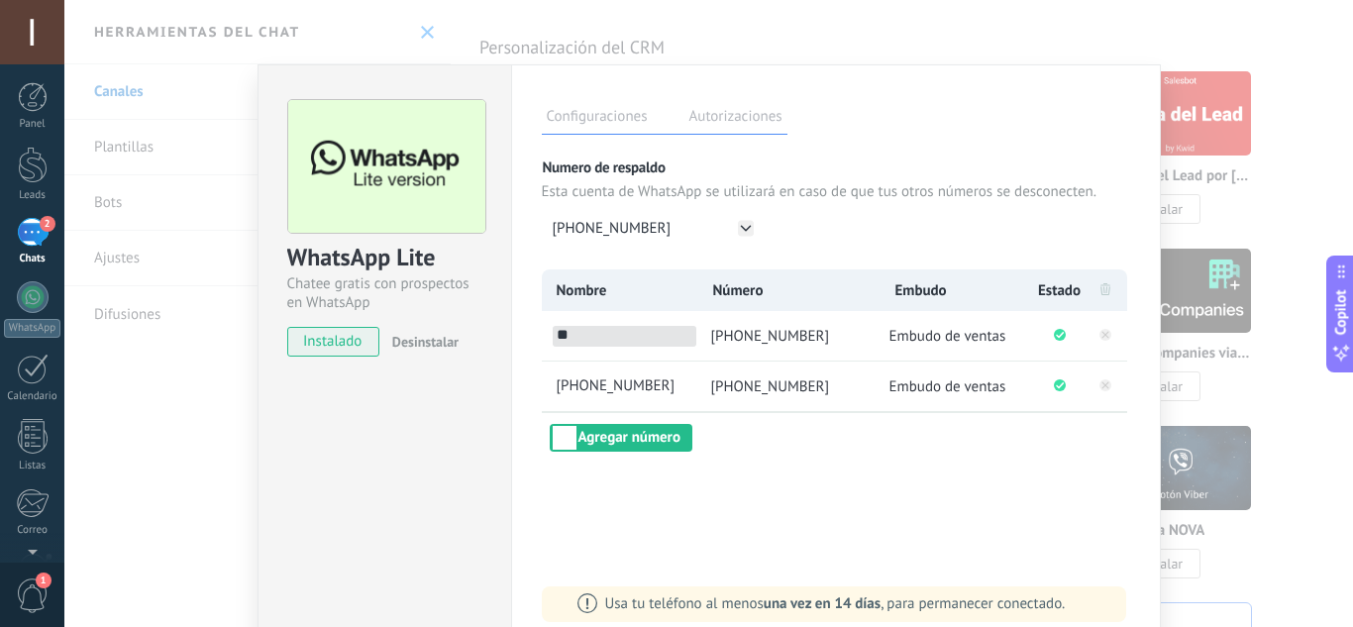
type input "*"
type input "**********"
click at [628, 386] on span "[PHONE_NUMBER]" at bounding box center [625, 386] width 144 height 21
type input "*"
type input "******"
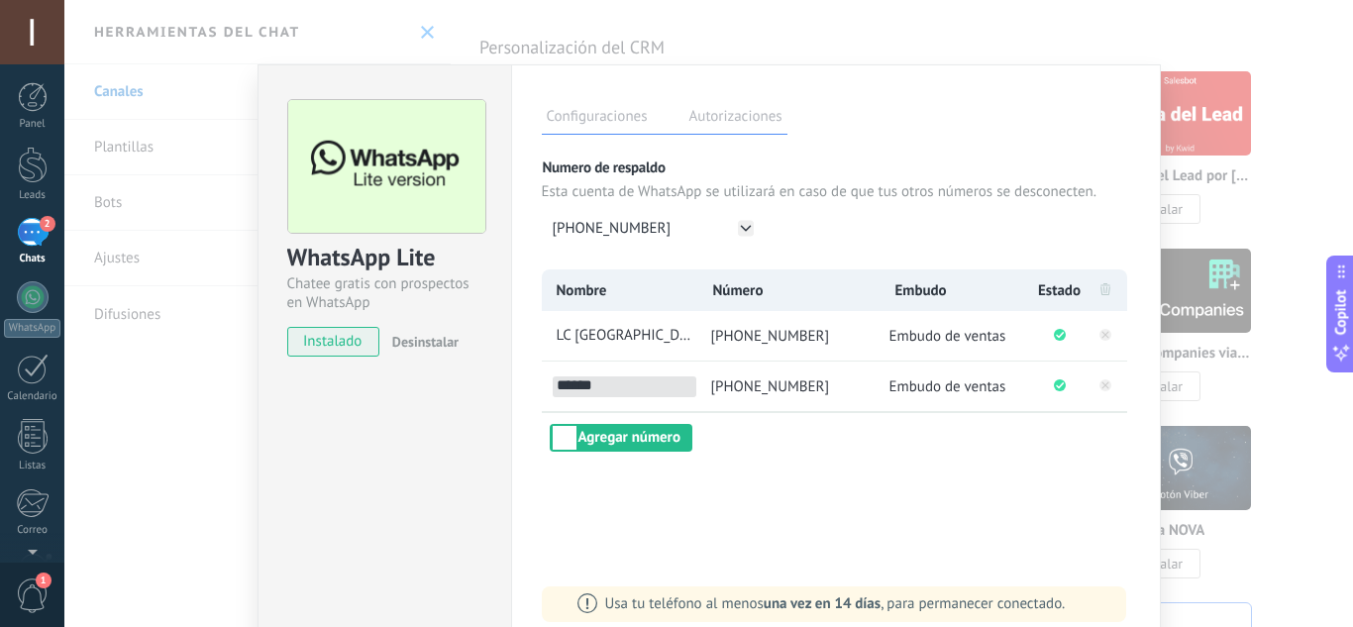
click at [683, 518] on div "Configuraciones Autorizaciones Esta pestaña registra a los usuarios que han con…" at bounding box center [836, 358] width 650 height 589
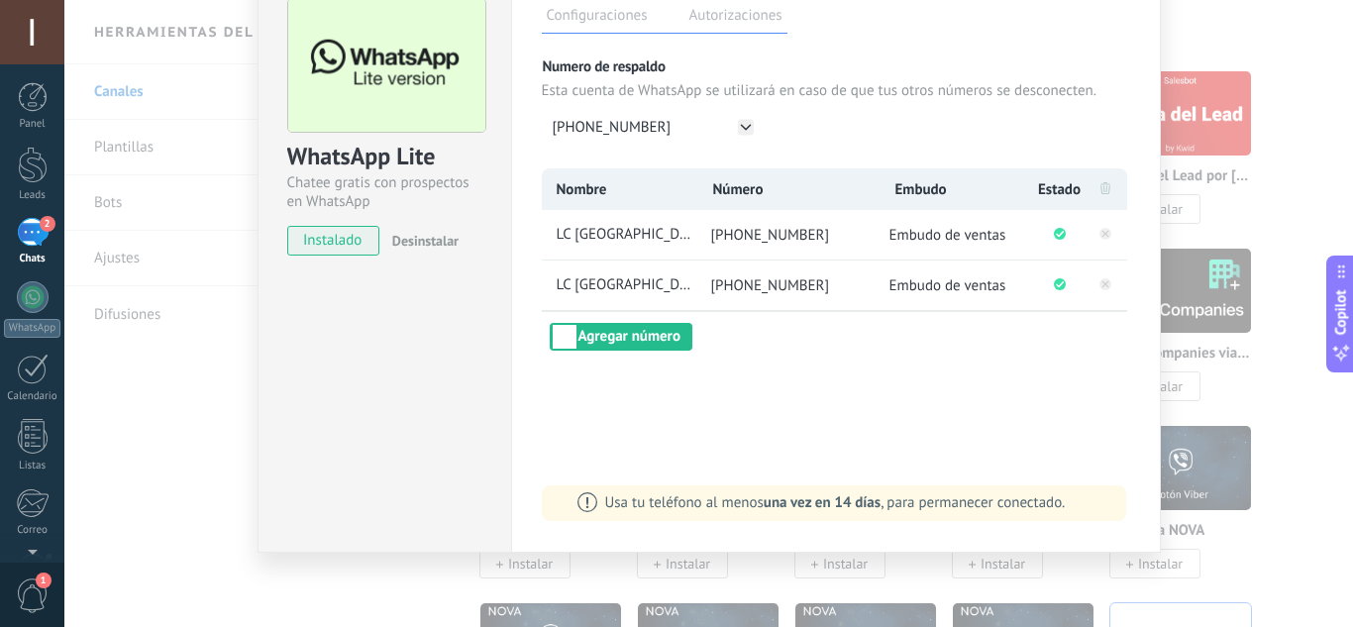
scroll to position [0, 0]
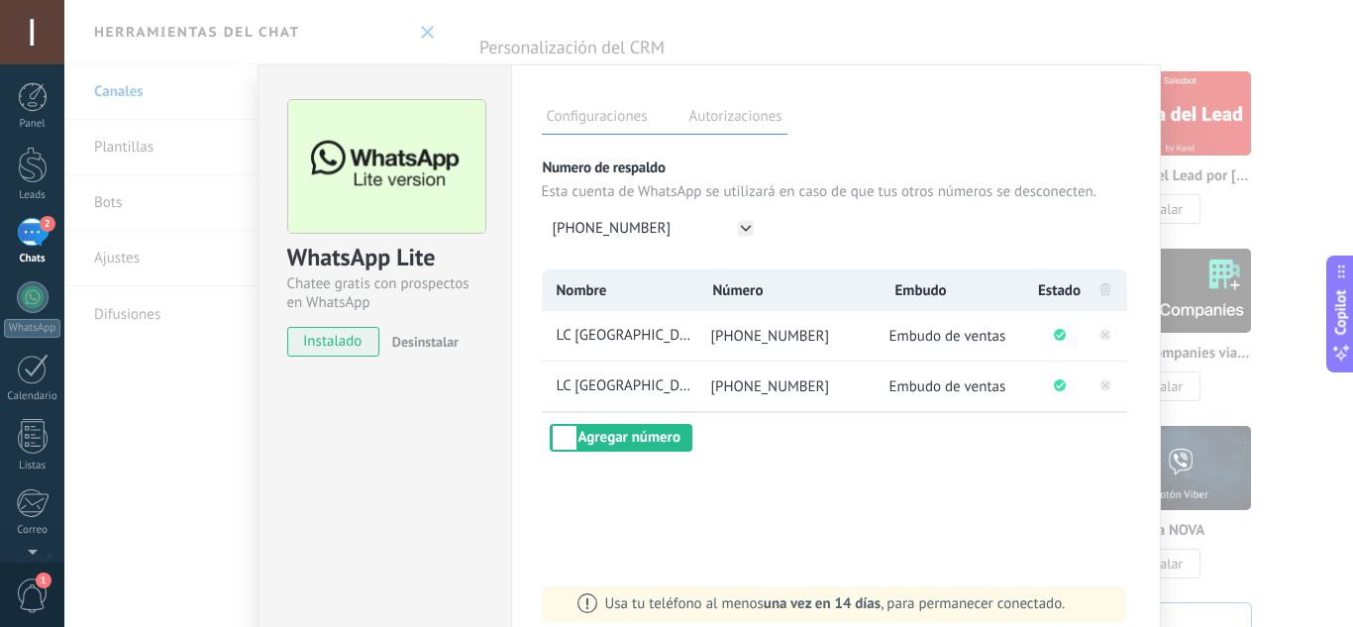
click at [1220, 484] on div "WhatsApp Lite Chatee gratis con prospectos en WhatsApp instalado Desinstalar Co…" at bounding box center [708, 313] width 1289 height 627
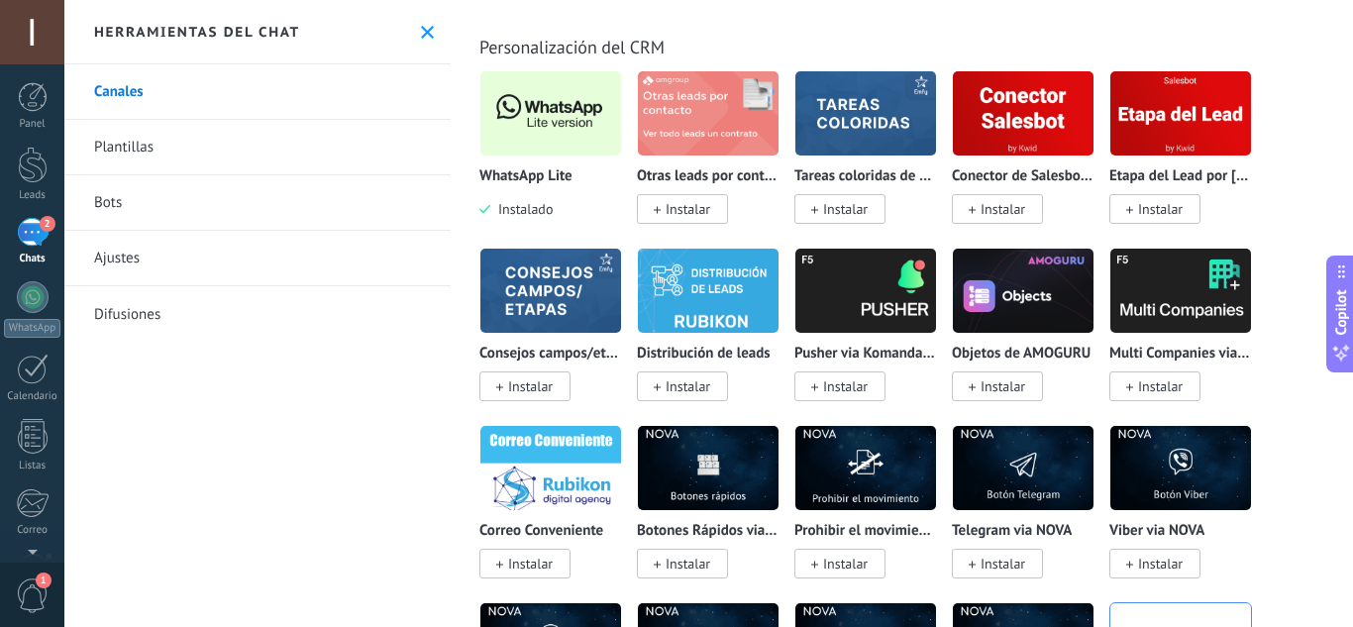
click at [536, 128] on img at bounding box center [550, 113] width 141 height 96
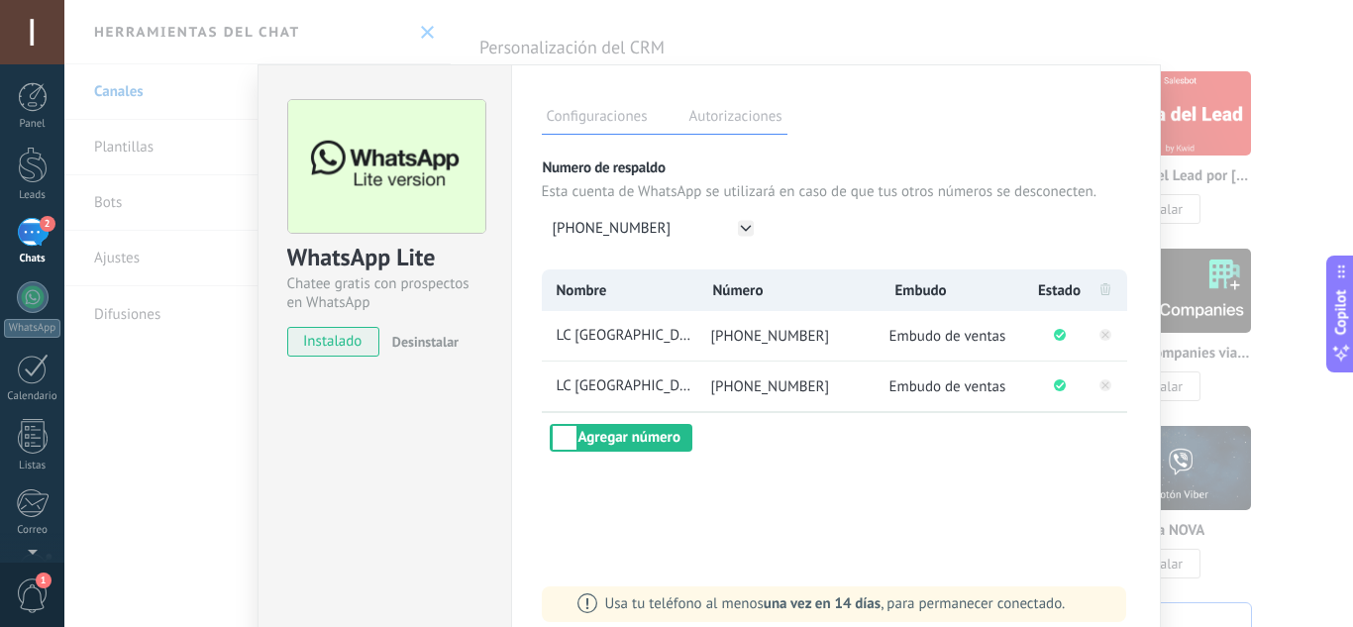
click at [946, 339] on span "Embudo de ventas" at bounding box center [948, 336] width 117 height 19
click at [947, 339] on span "Embudo de ventas" at bounding box center [948, 336] width 117 height 19
click at [1301, 498] on div "WhatsApp Lite Chatee gratis con prospectos en WhatsApp instalado Desinstalar Co…" at bounding box center [708, 313] width 1289 height 627
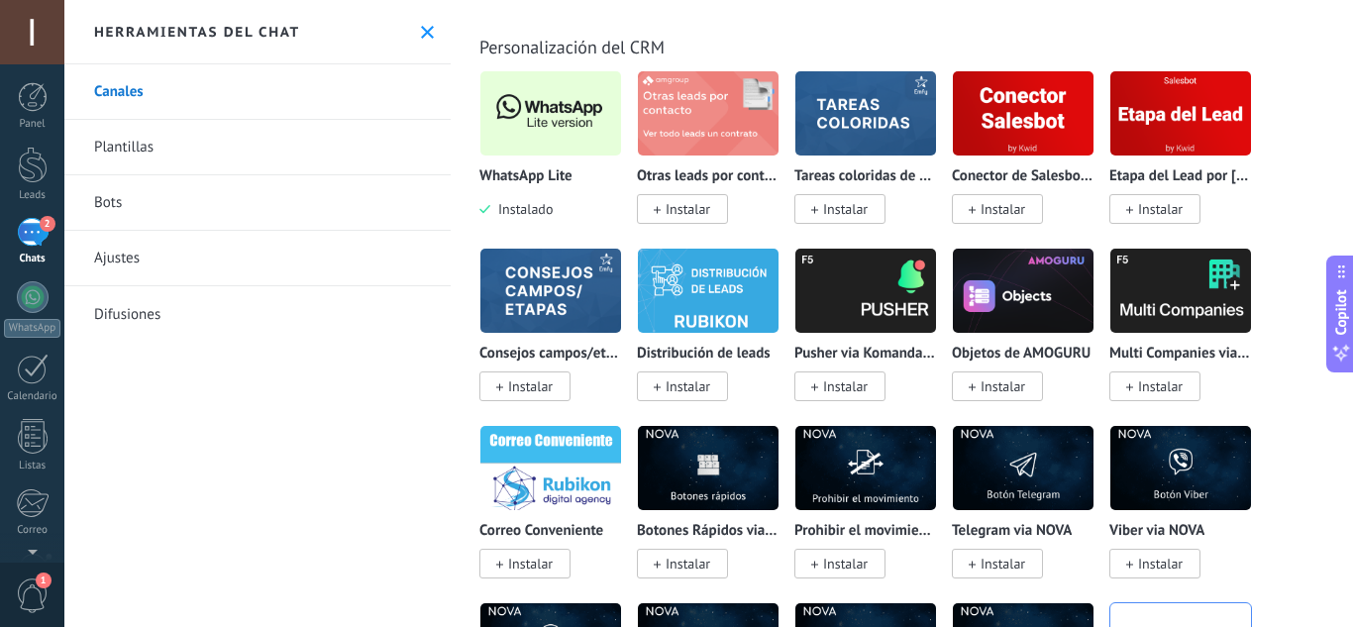
click at [34, 228] on div "2" at bounding box center [33, 232] width 32 height 29
click at [34, 227] on div "2" at bounding box center [33, 232] width 32 height 29
click at [36, 316] on link "WhatsApp" at bounding box center [32, 309] width 64 height 56
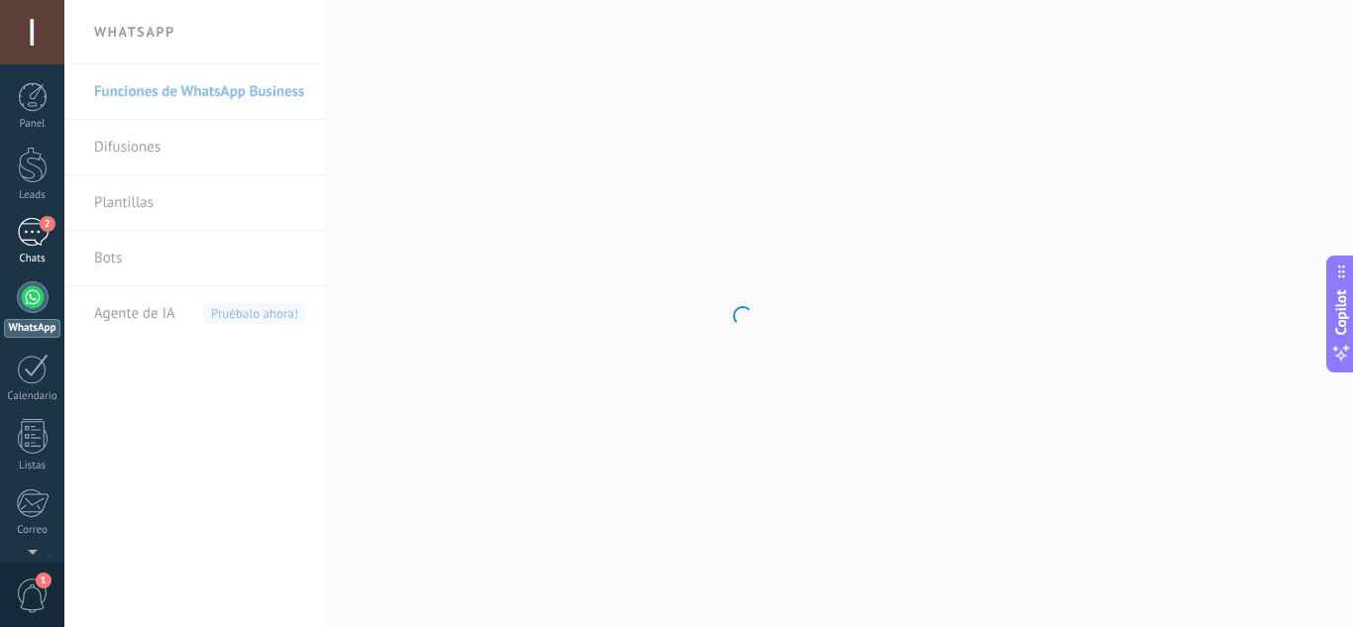
click at [30, 235] on div "2" at bounding box center [33, 232] width 32 height 29
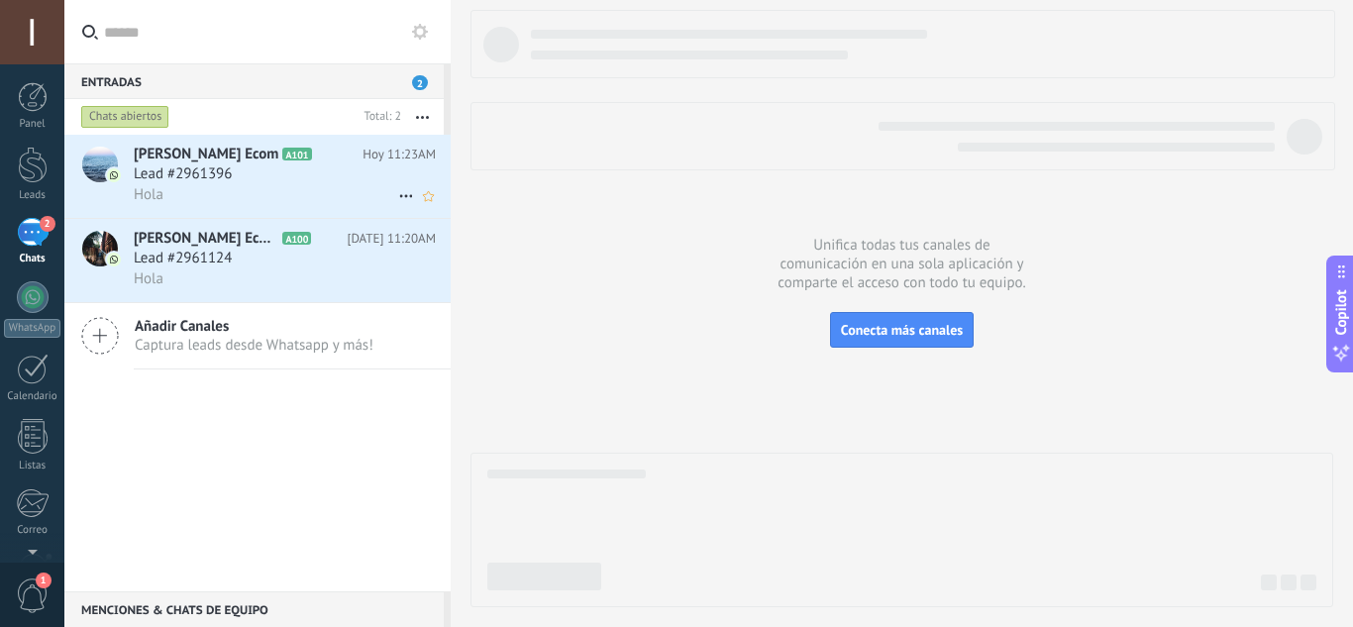
click at [285, 189] on div "Hola" at bounding box center [285, 194] width 302 height 21
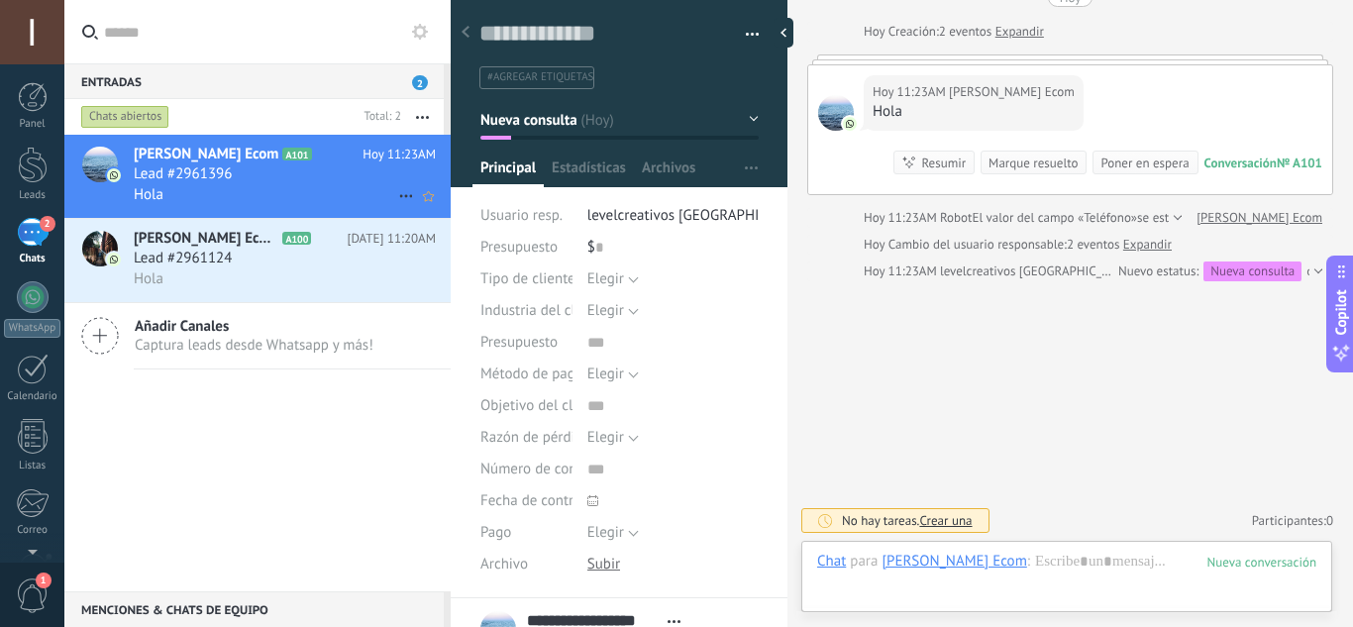
scroll to position [78, 0]
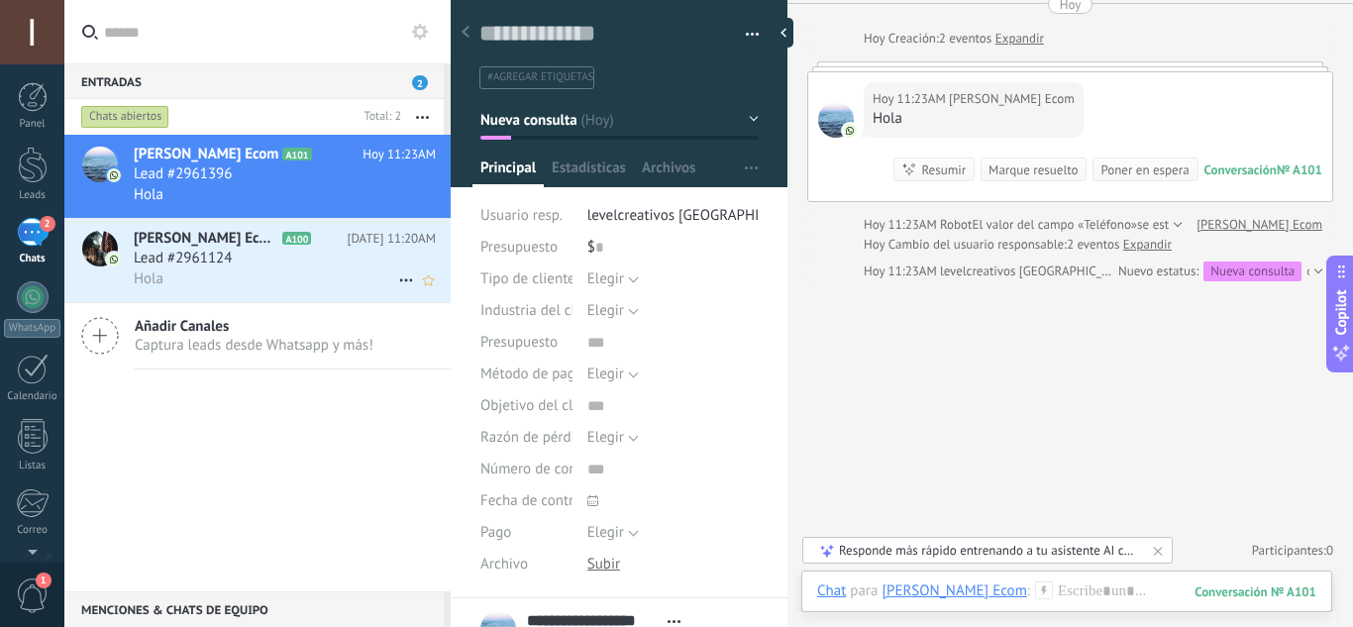
click at [284, 282] on div "Hola" at bounding box center [285, 278] width 302 height 21
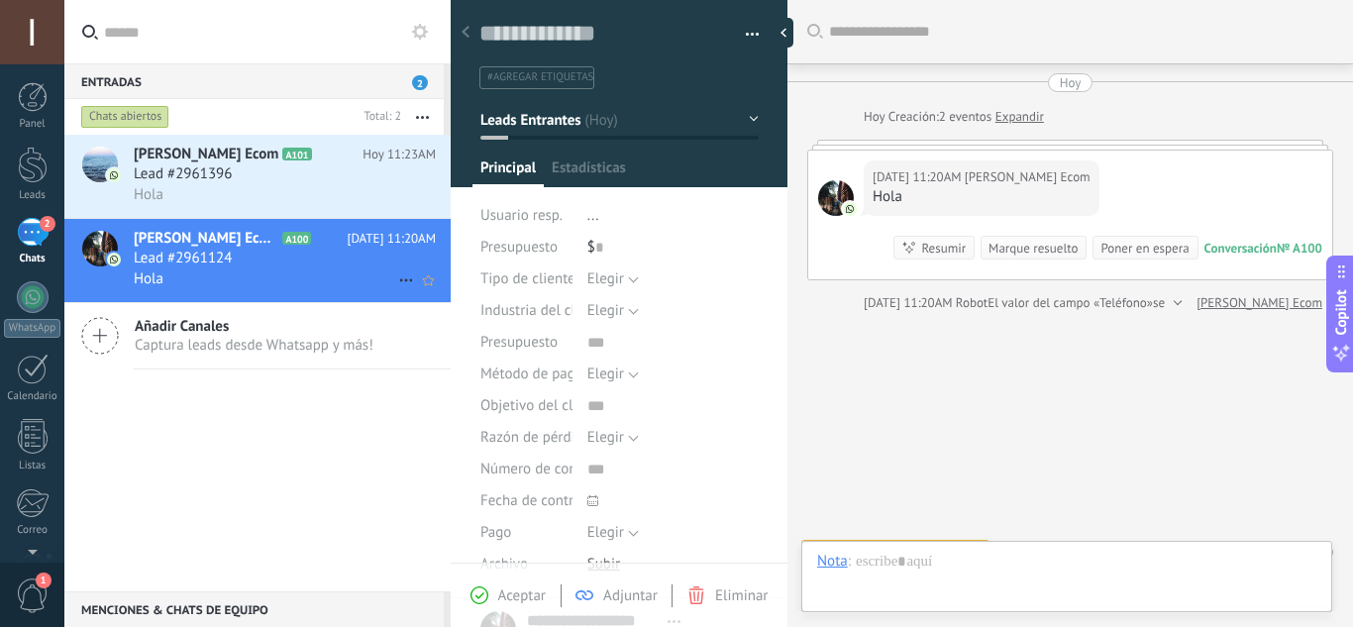
scroll to position [32, 0]
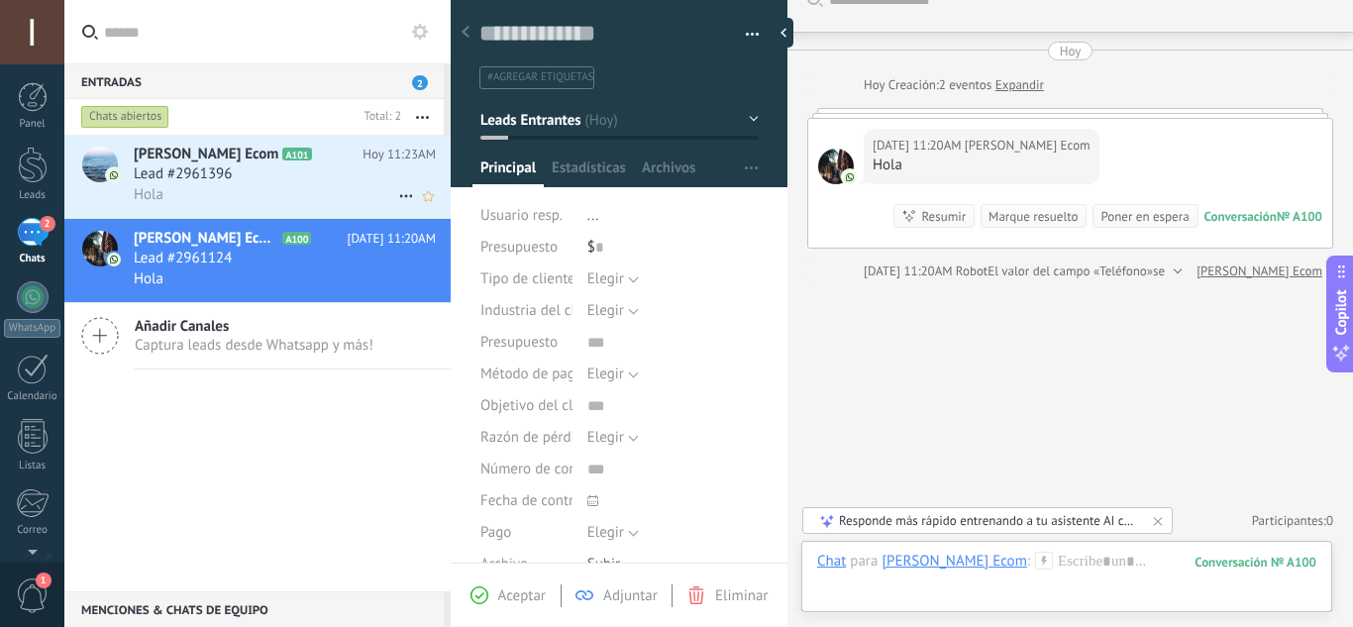
click at [322, 181] on div "Lead #2961396" at bounding box center [285, 174] width 302 height 20
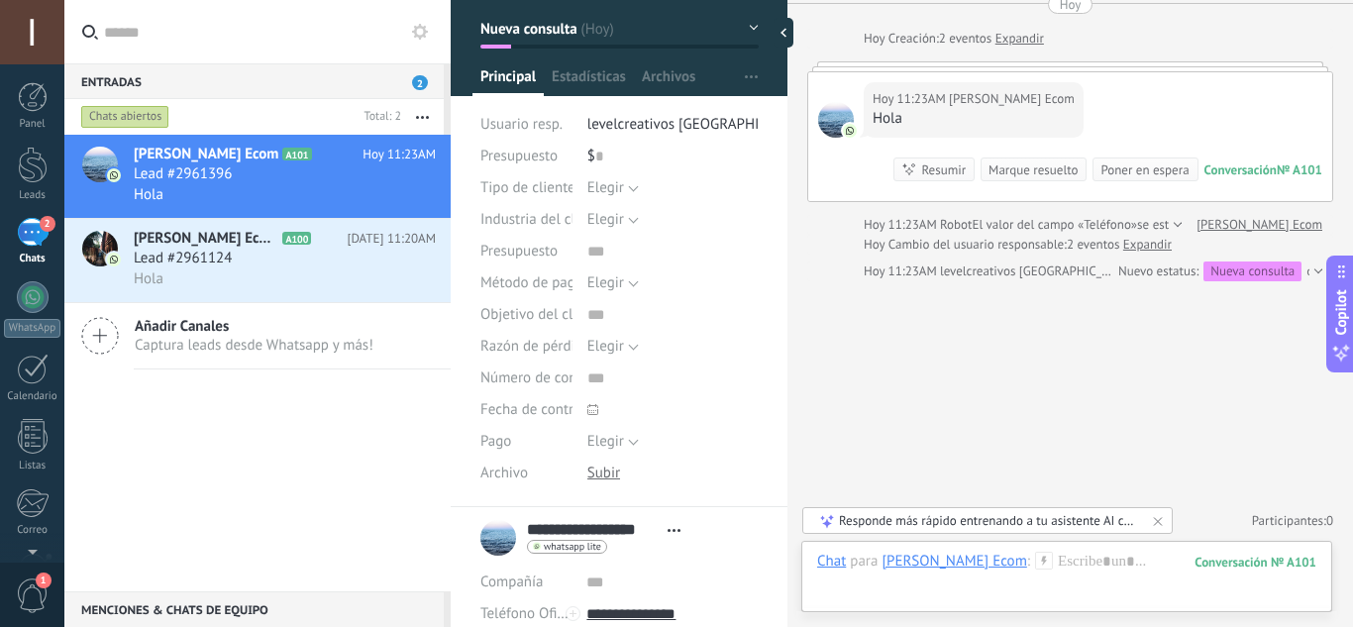
scroll to position [296, 0]
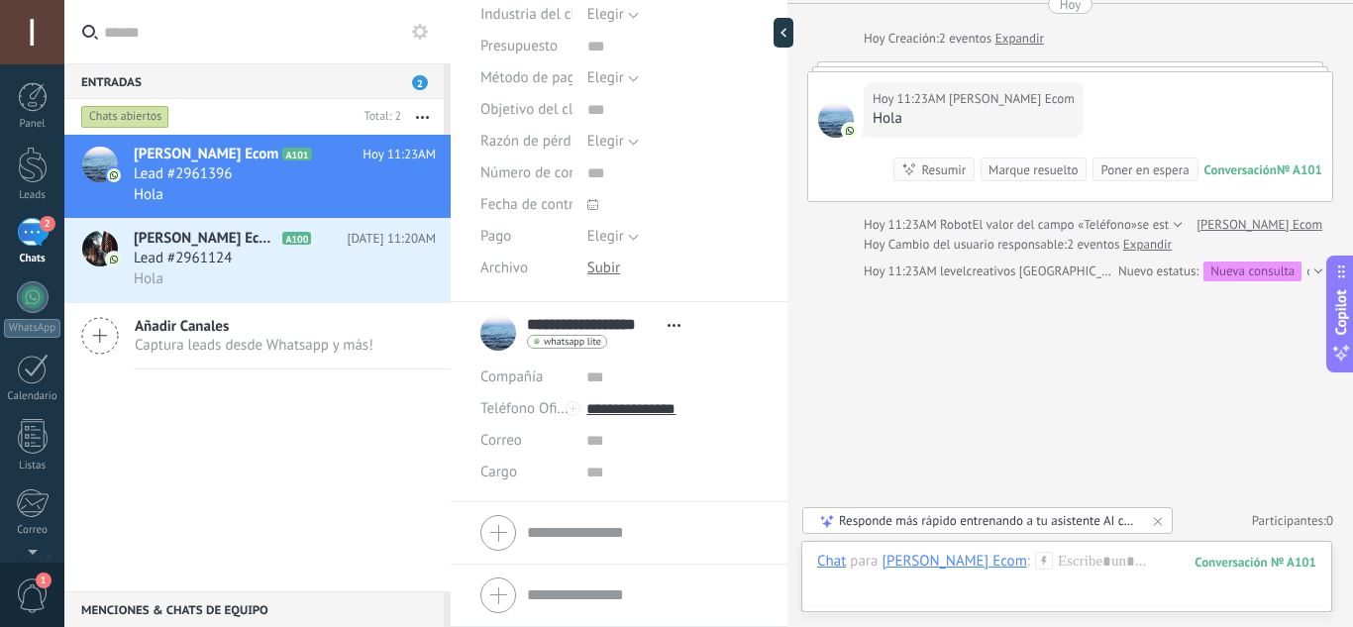
click at [669, 324] on icon at bounding box center [674, 325] width 13 height 3
click at [717, 355] on div "**********" at bounding box center [618, 333] width 277 height 50
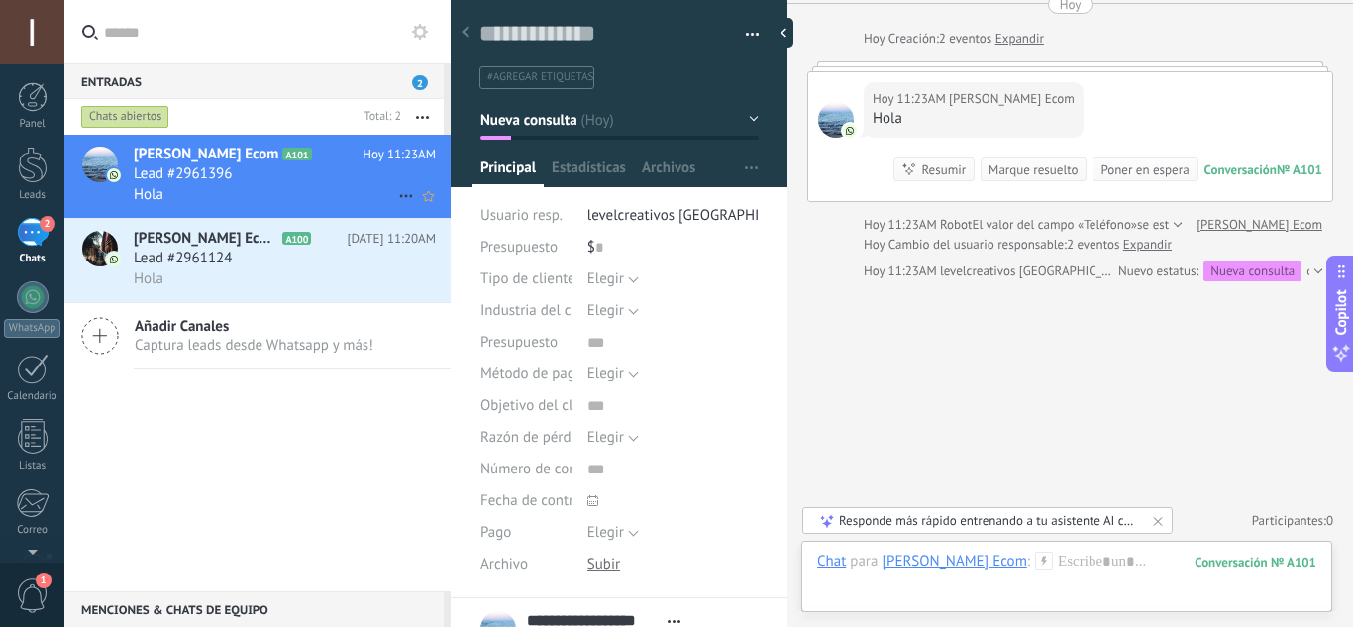
click at [279, 177] on div "Lead #2961396" at bounding box center [285, 174] width 302 height 20
click at [395, 192] on icon at bounding box center [406, 196] width 24 height 24
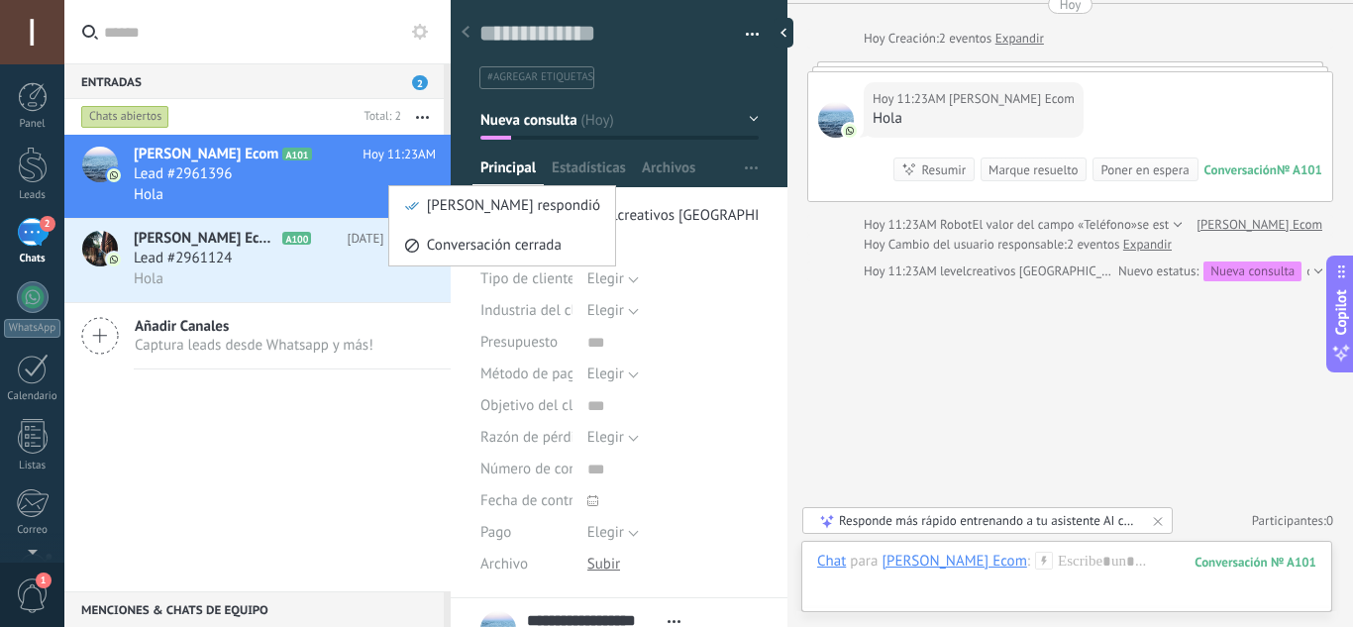
click at [290, 187] on div at bounding box center [676, 313] width 1353 height 627
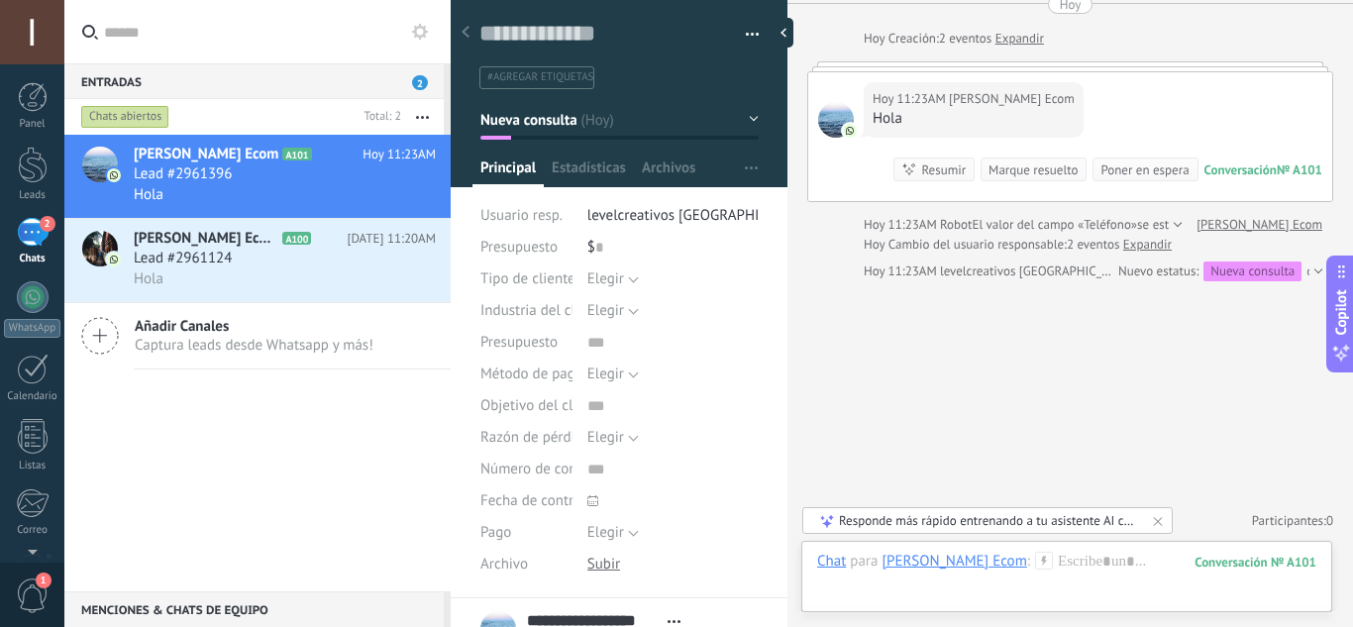
click at [33, 228] on div "2" at bounding box center [33, 232] width 32 height 29
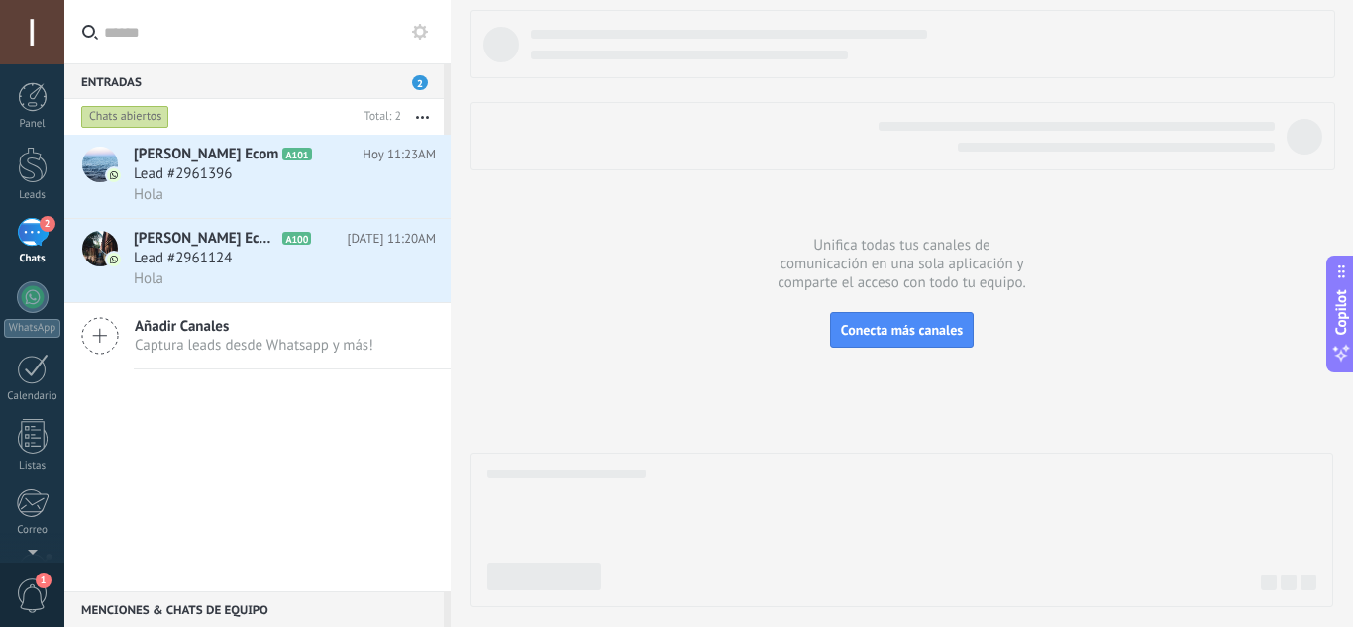
click at [184, 328] on span "Añadir Canales" at bounding box center [254, 326] width 239 height 19
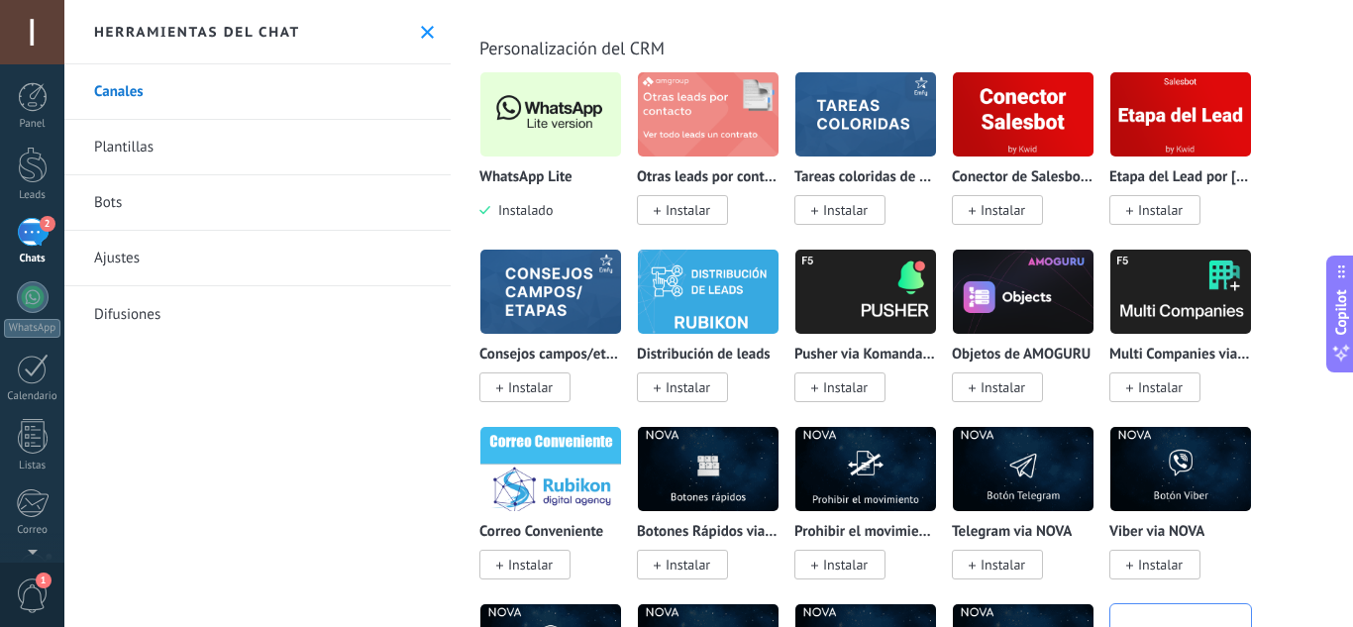
scroll to position [4953, 0]
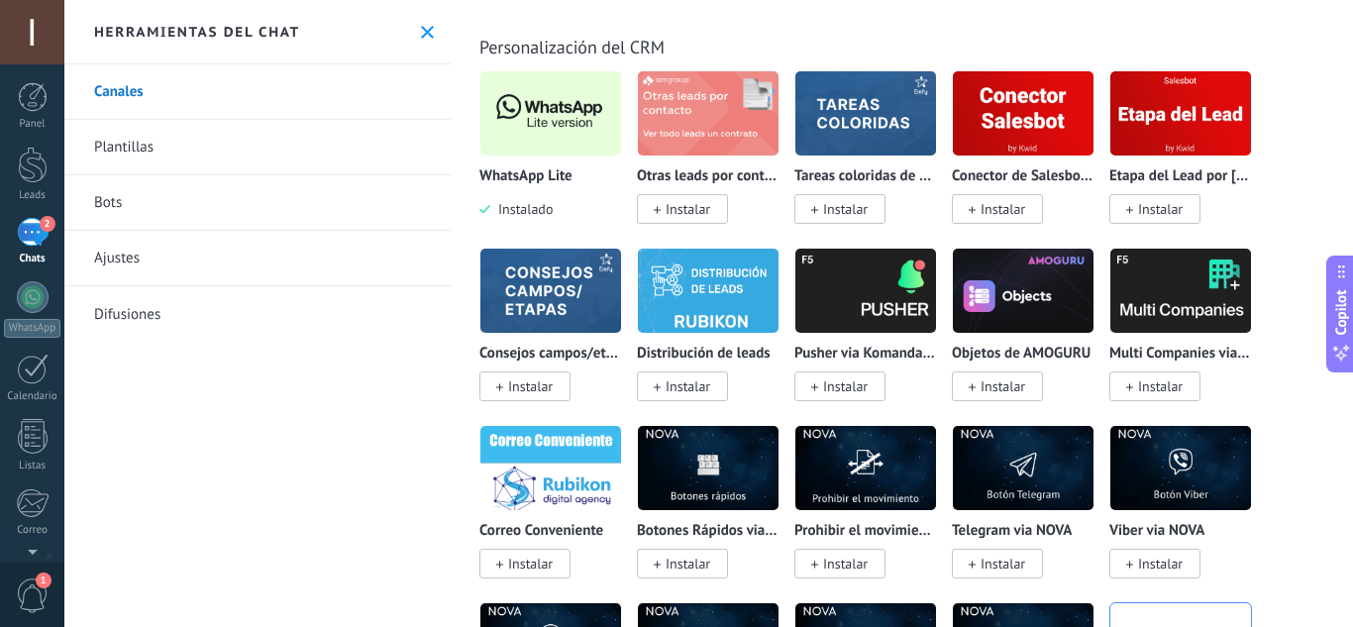
click at [545, 123] on img at bounding box center [550, 113] width 141 height 96
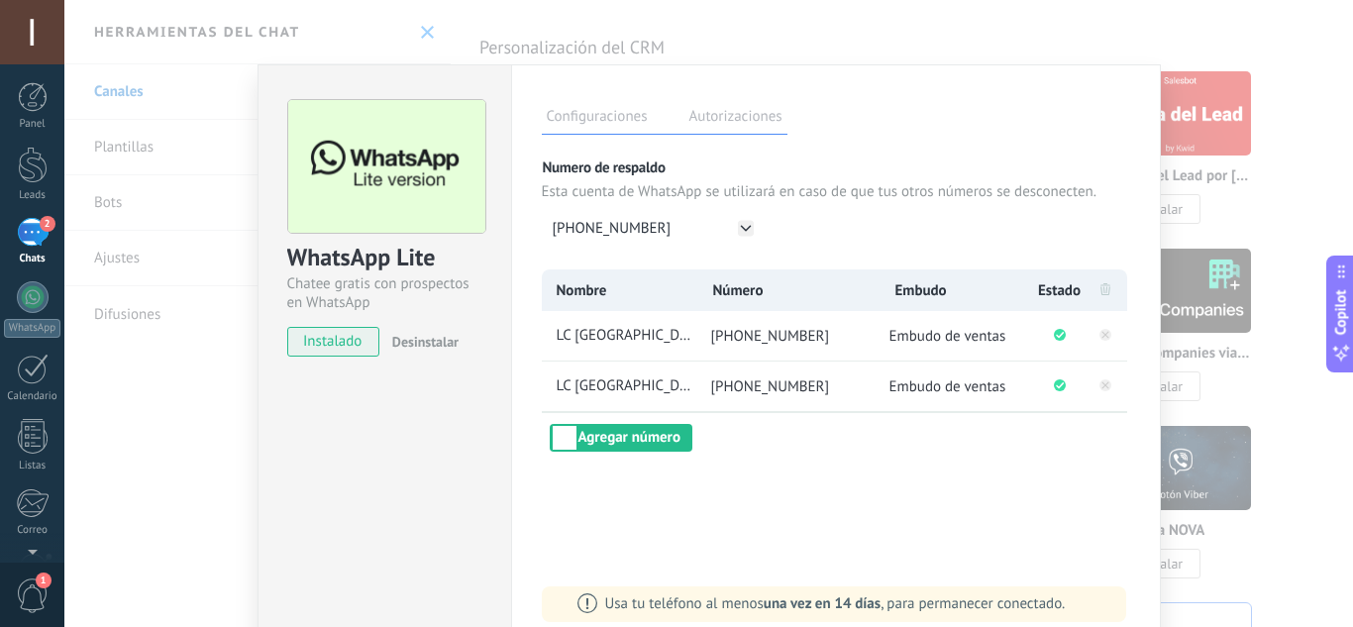
click at [784, 343] on span "[PHONE_NUMBER]" at bounding box center [770, 336] width 119 height 19
click at [741, 224] on icon at bounding box center [746, 228] width 16 height 16
click at [652, 272] on li "[PHONE_NUMBER]" at bounding box center [652, 263] width 220 height 35
click at [740, 222] on icon at bounding box center [746, 228] width 16 height 16
click at [637, 231] on div "[PHONE_NUMBER]" at bounding box center [652, 228] width 220 height 35
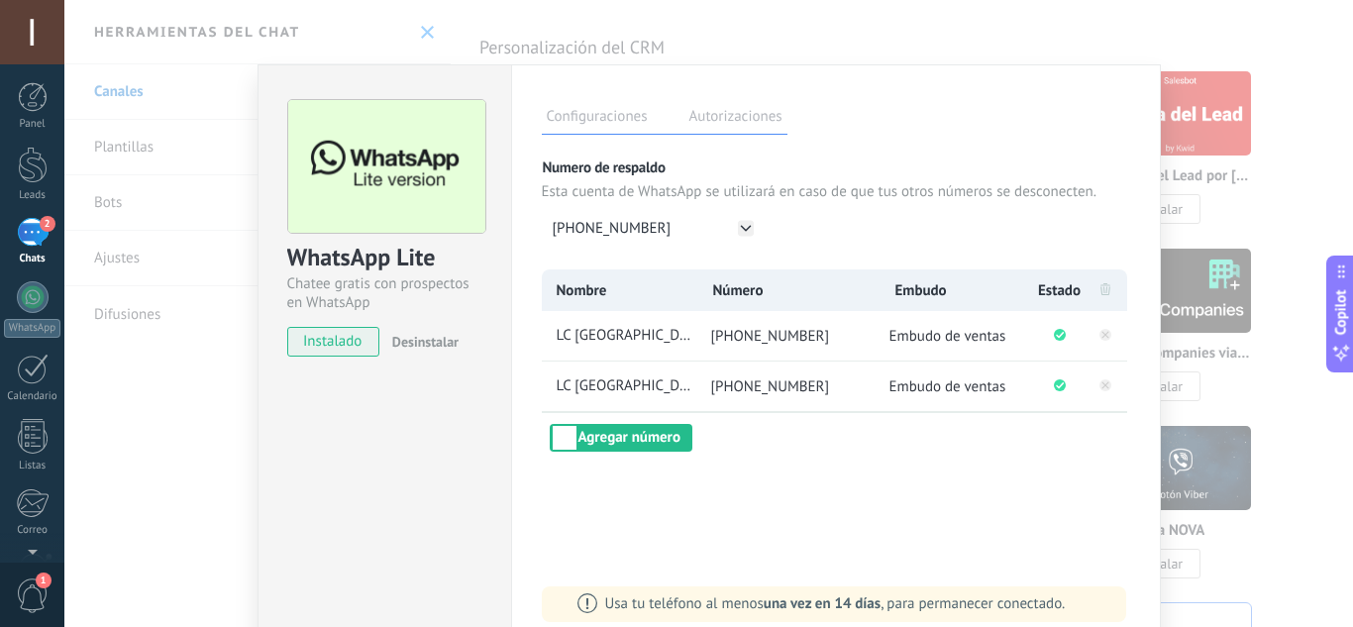
click at [128, 260] on div "WhatsApp Lite Chatee gratis con prospectos en WhatsApp instalado Desinstalar Co…" at bounding box center [708, 313] width 1289 height 627
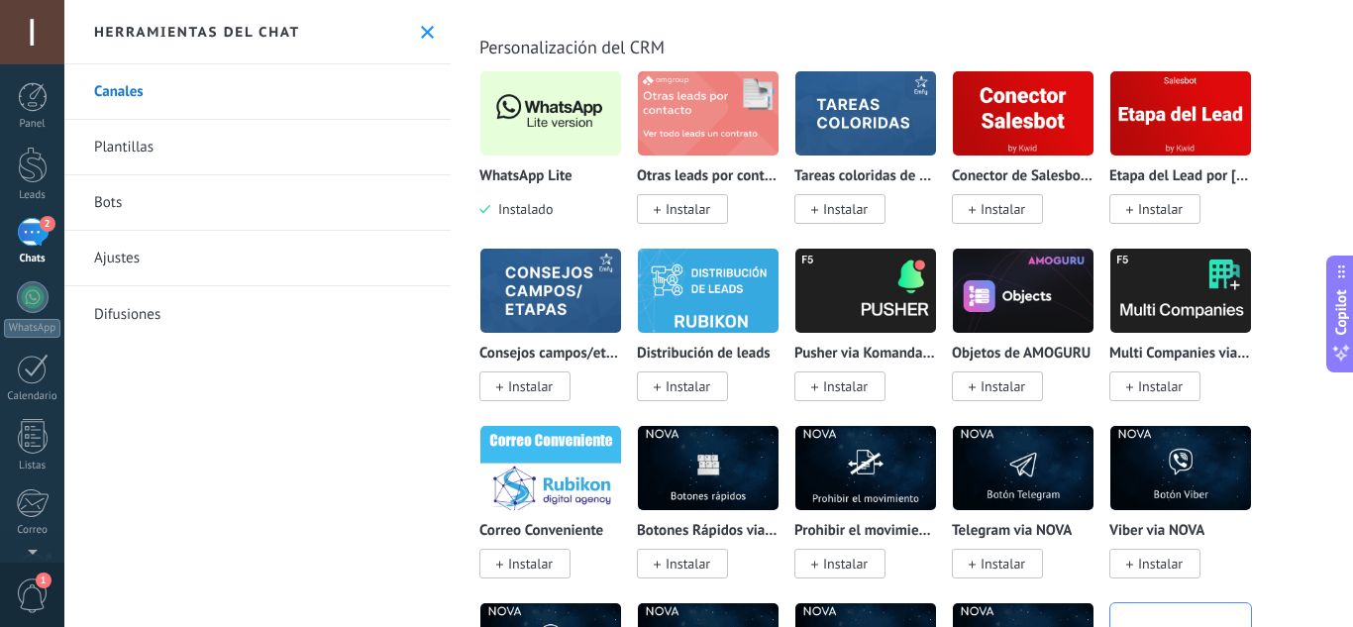
click at [128, 260] on link "Ajustes" at bounding box center [257, 258] width 386 height 55
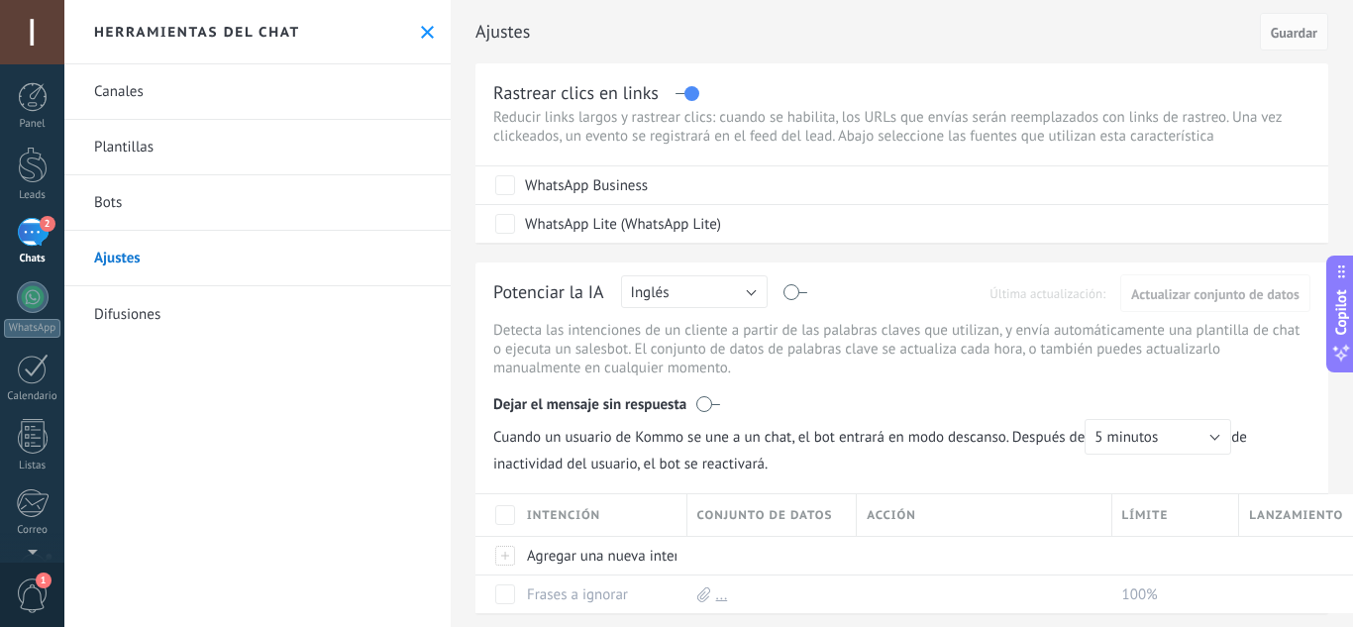
scroll to position [99, 0]
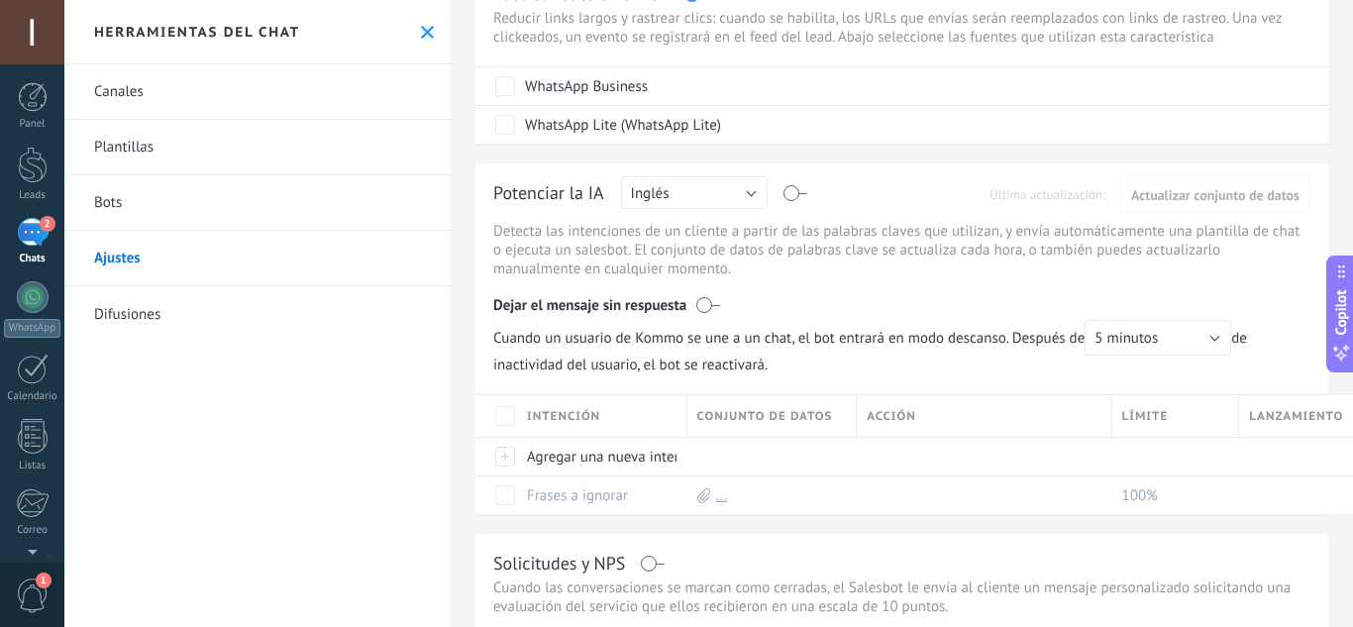
click at [795, 408] on span "Conjunto de datos" at bounding box center [765, 416] width 136 height 19
click at [786, 415] on span "Conjunto de datos" at bounding box center [765, 416] width 136 height 19
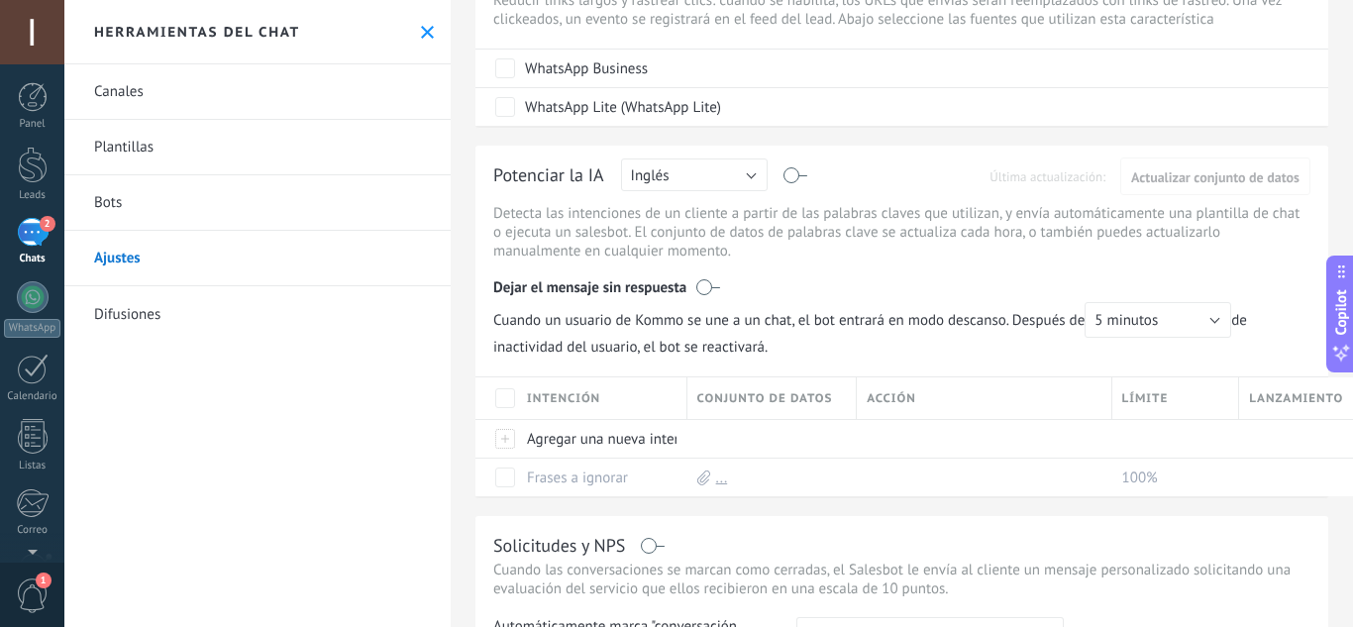
scroll to position [0, 0]
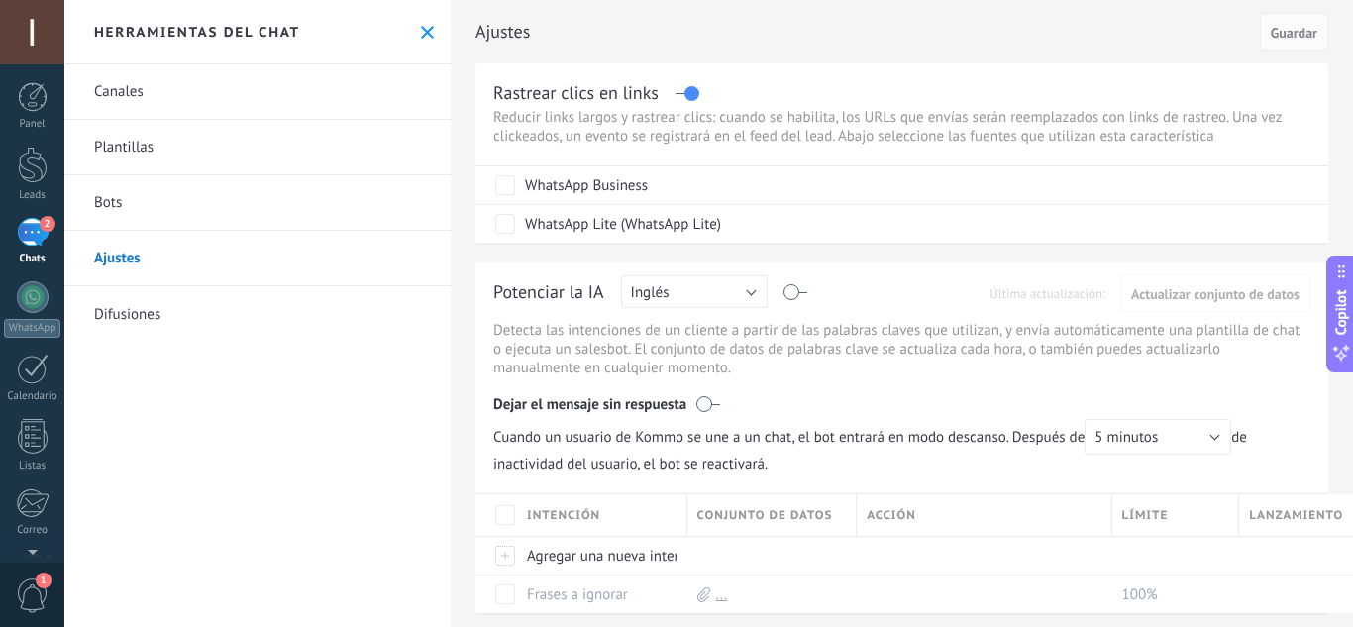
click at [145, 209] on link "Bots" at bounding box center [257, 202] width 386 height 55
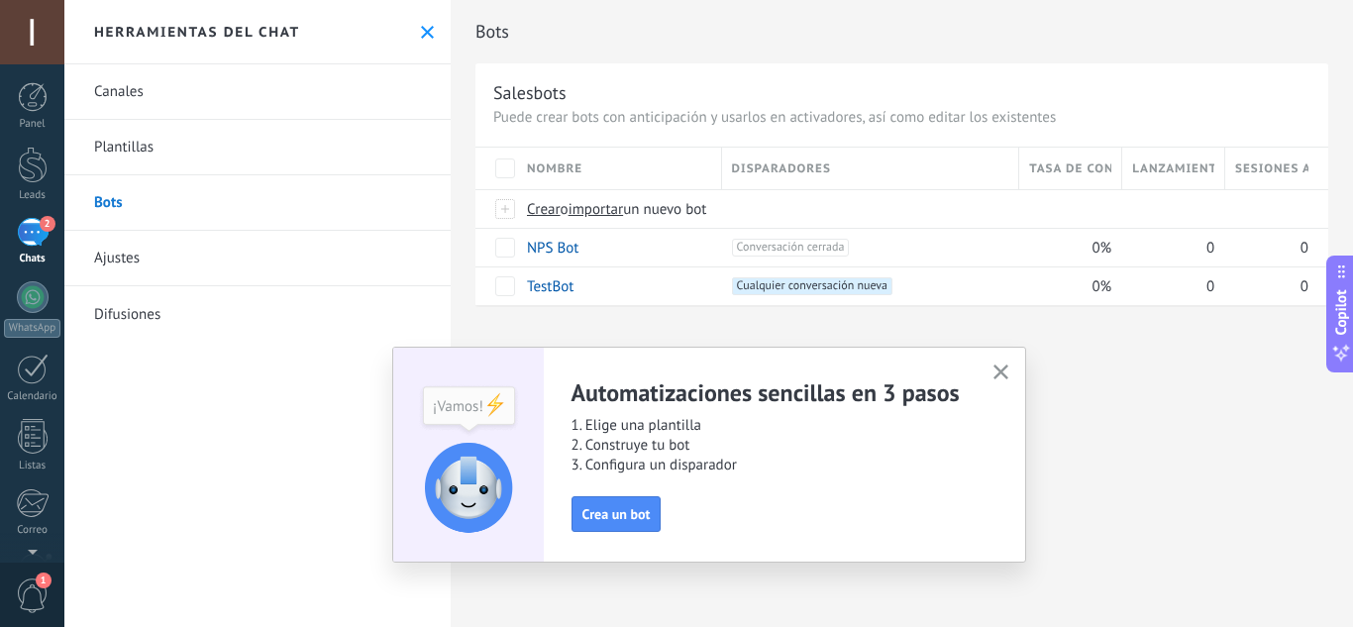
click at [1005, 372] on icon "button" at bounding box center [1001, 372] width 15 height 15
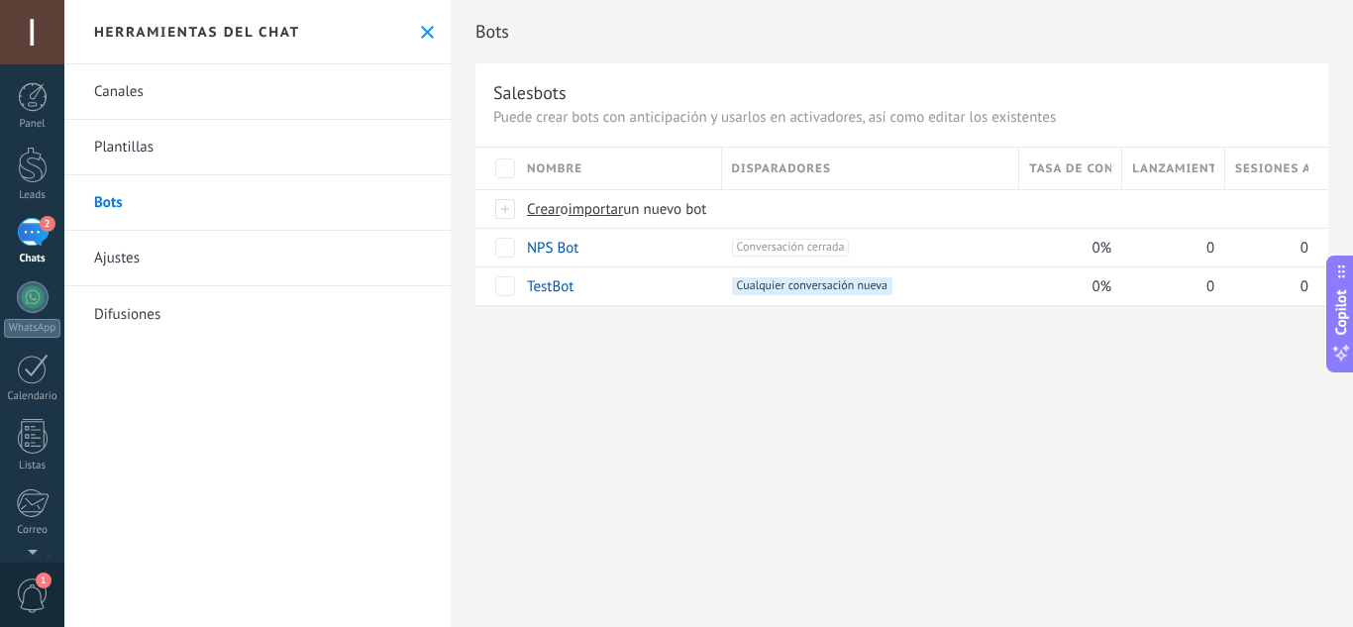
click at [133, 151] on link "Plantillas" at bounding box center [257, 147] width 386 height 55
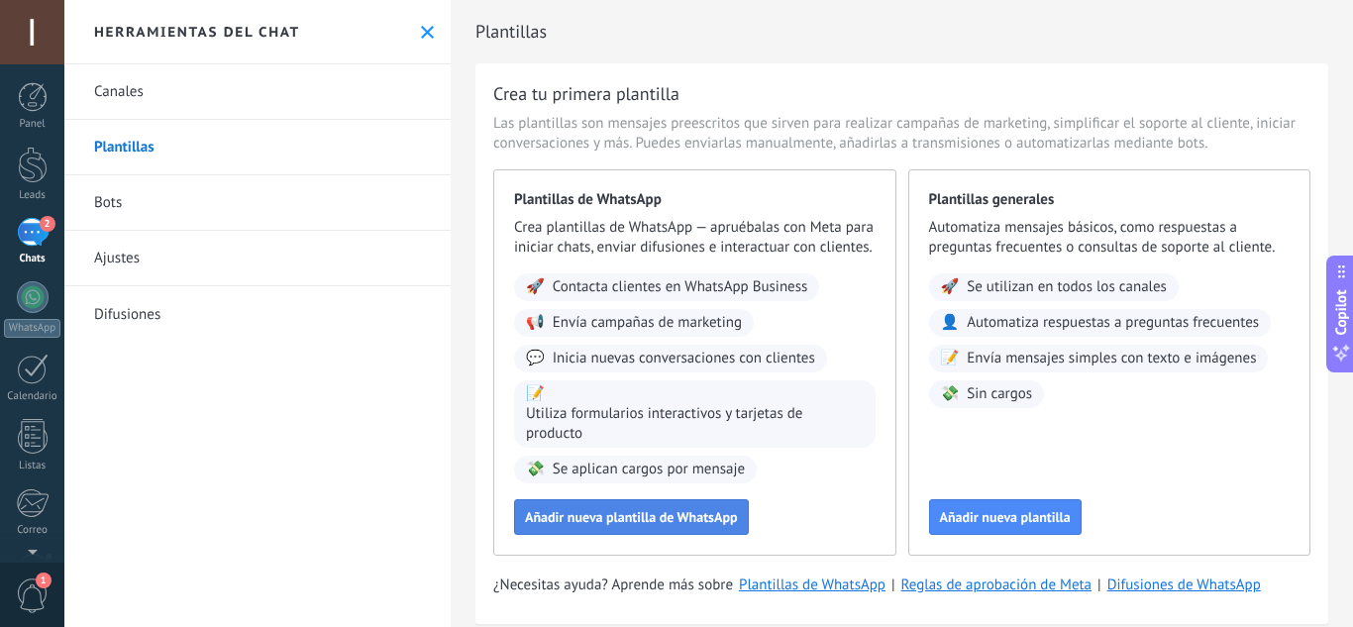
click at [672, 524] on span "Añadir nueva plantilla de WhatsApp" at bounding box center [631, 517] width 213 height 14
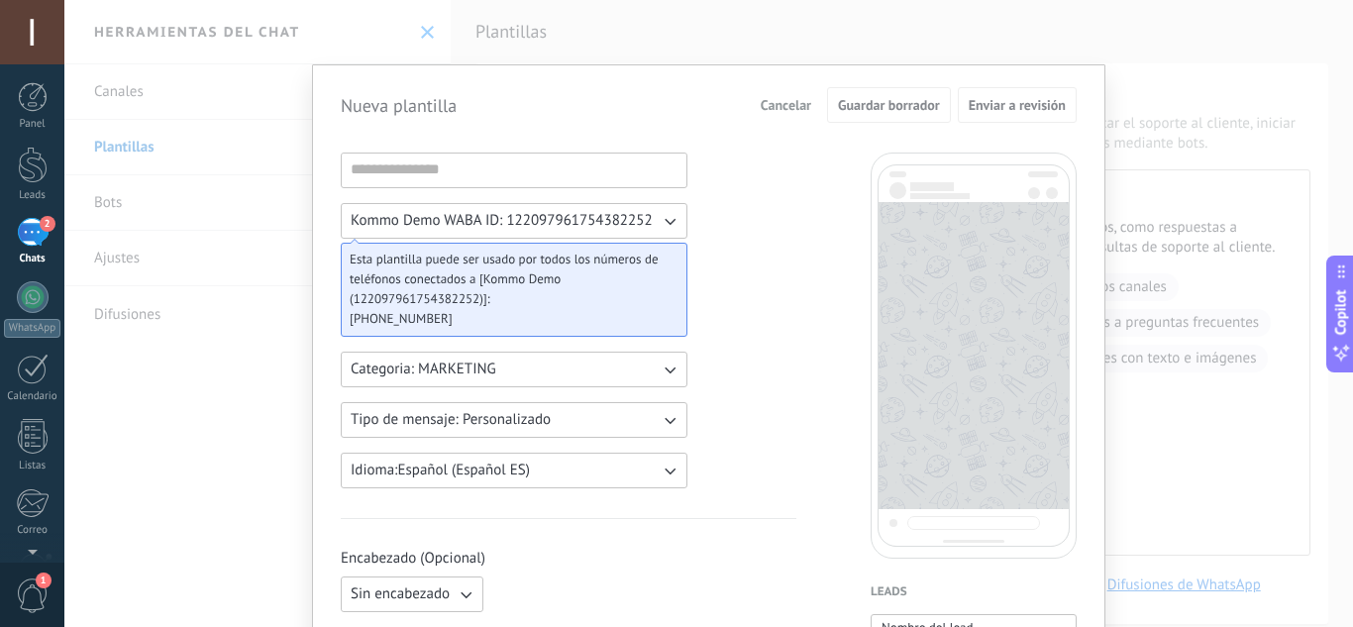
click at [581, 35] on div "Nueva plantilla Cancelar Guardar borrador Enviar a revisión Kommo Demo WABA ID:…" at bounding box center [708, 313] width 1289 height 627
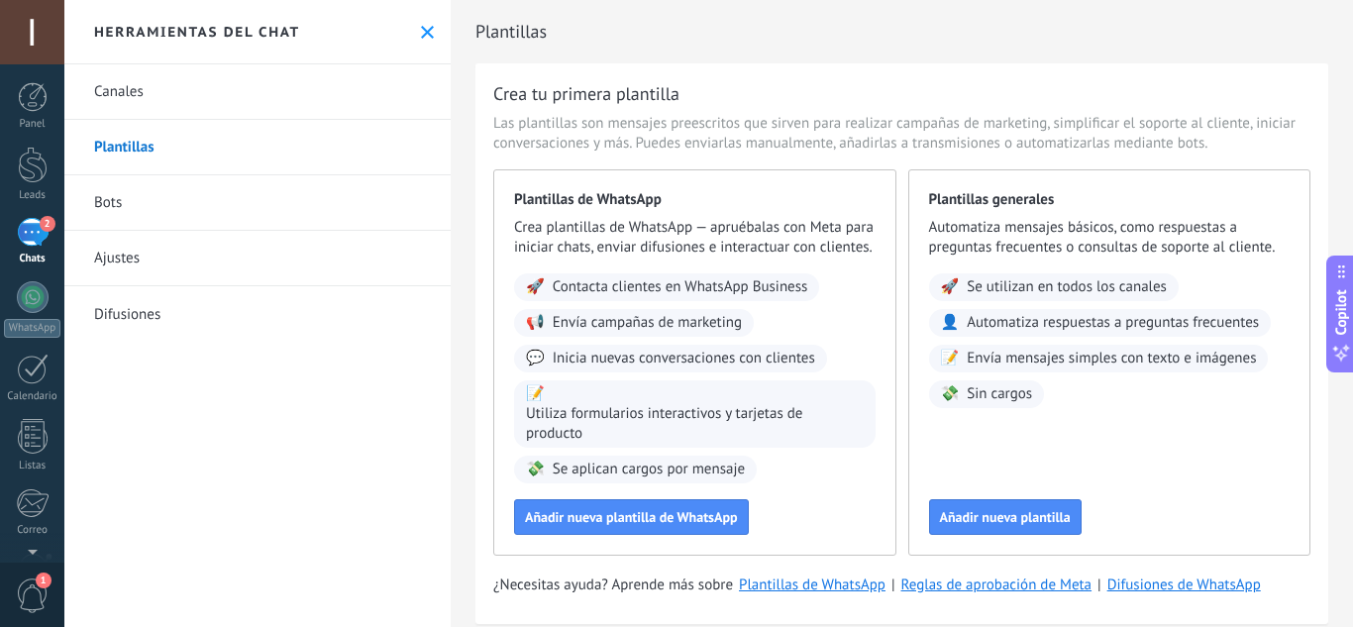
click at [141, 97] on link "Canales" at bounding box center [257, 91] width 386 height 55
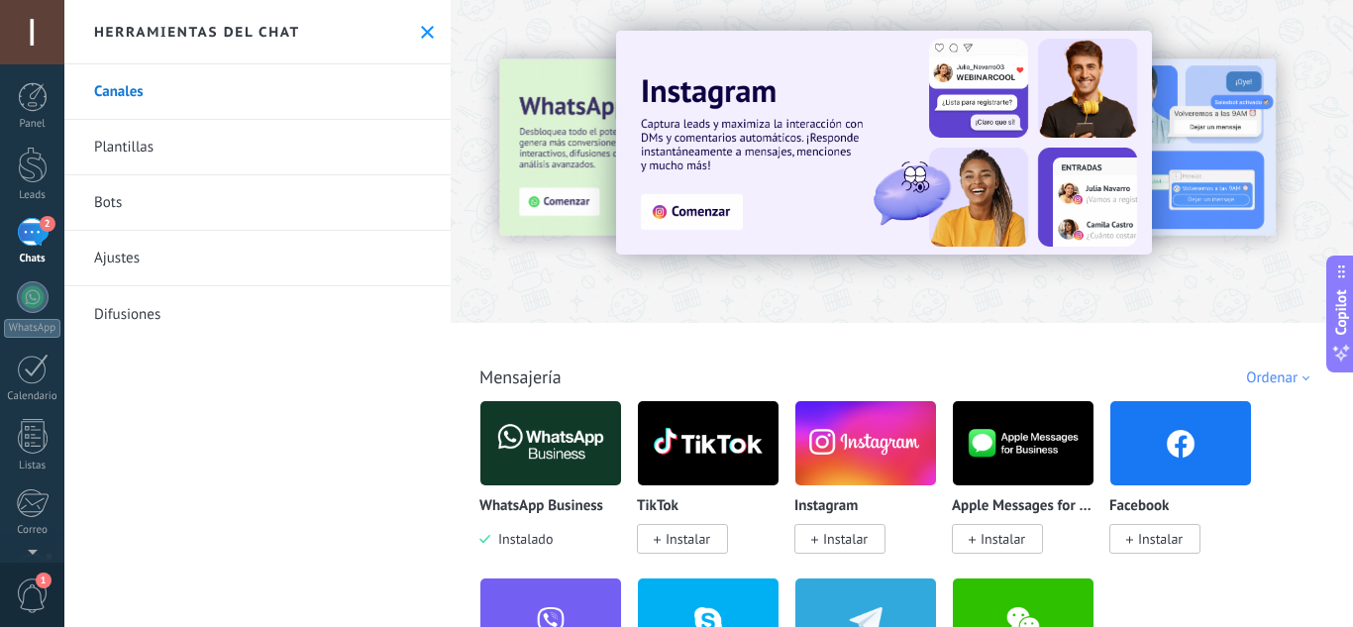
click at [560, 447] on img at bounding box center [550, 443] width 141 height 96
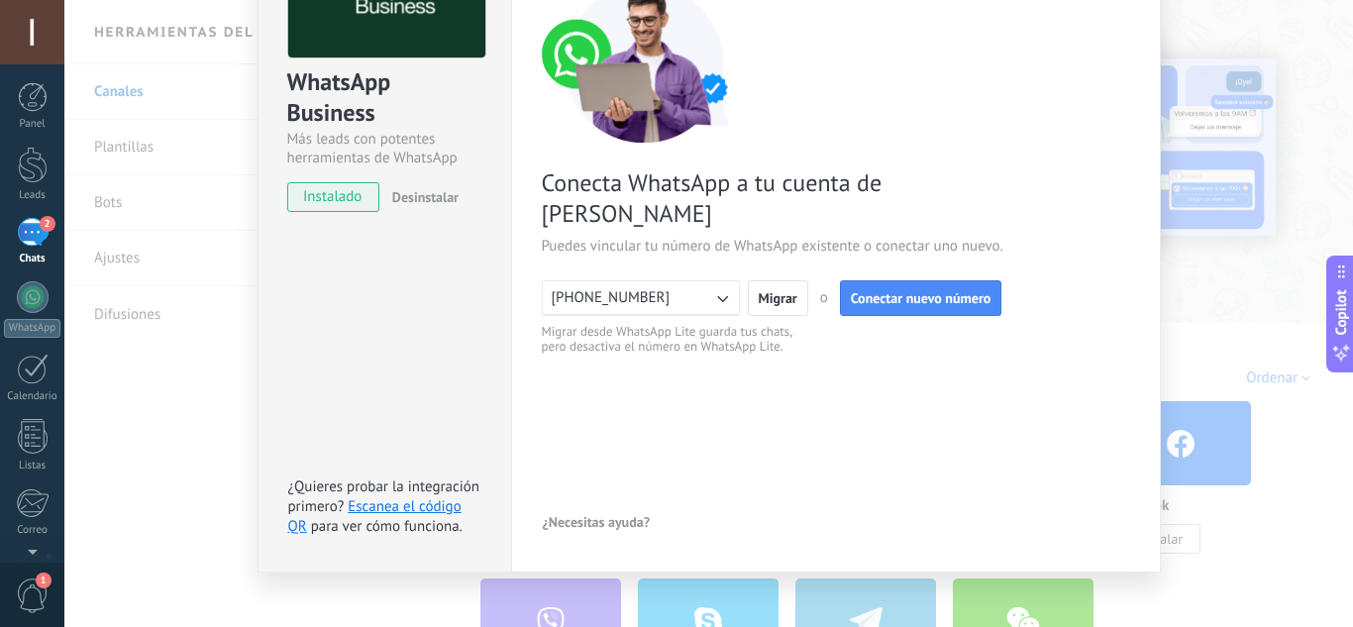
scroll to position [195, 0]
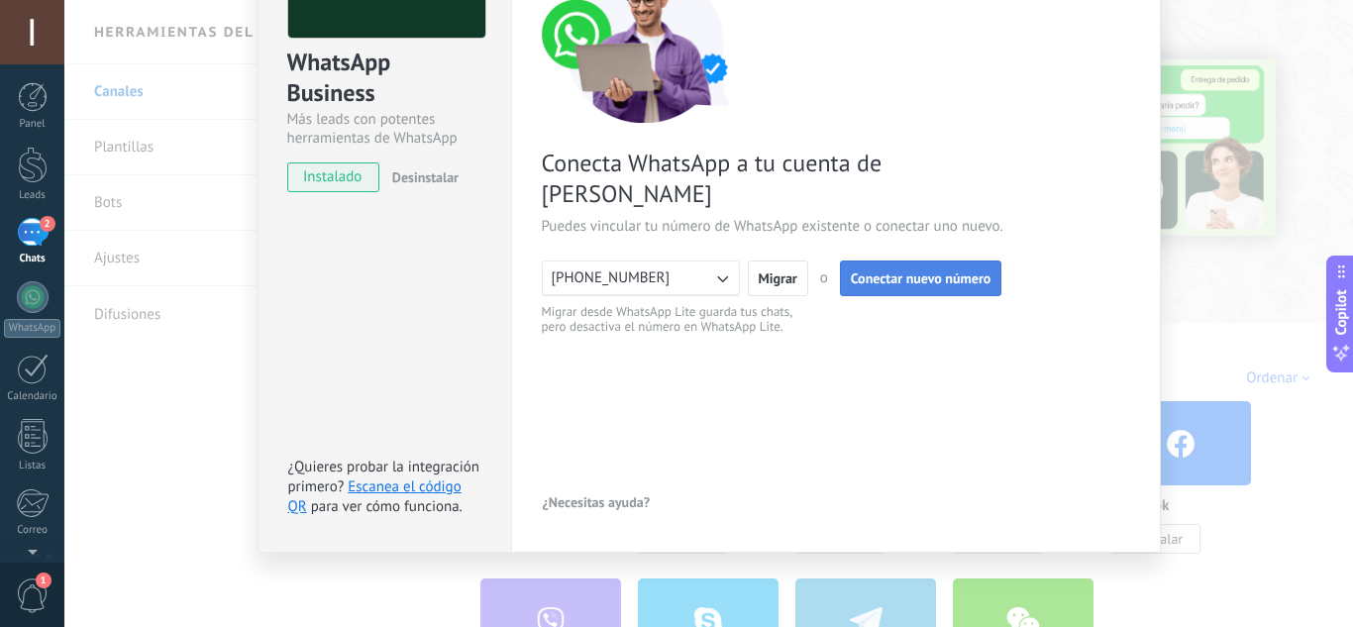
click at [904, 271] on span "Conectar nuevo número" at bounding box center [921, 278] width 141 height 14
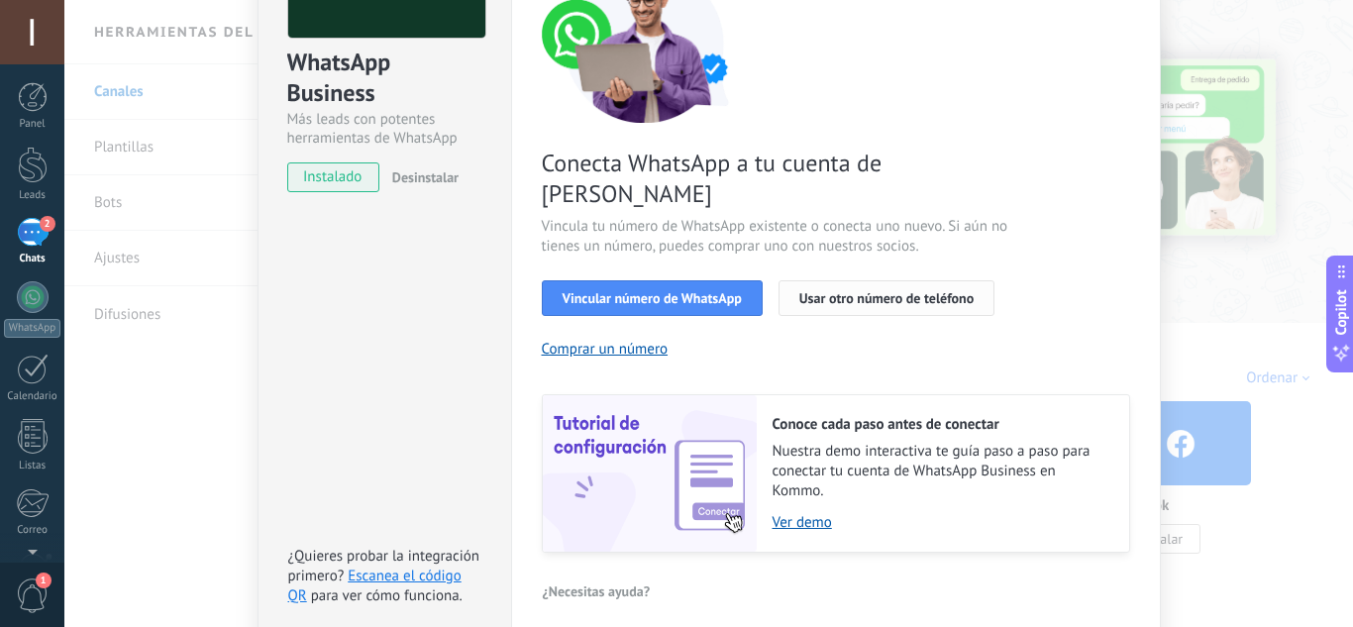
click at [884, 291] on span "Usar otro número de teléfono" at bounding box center [886, 298] width 174 height 14
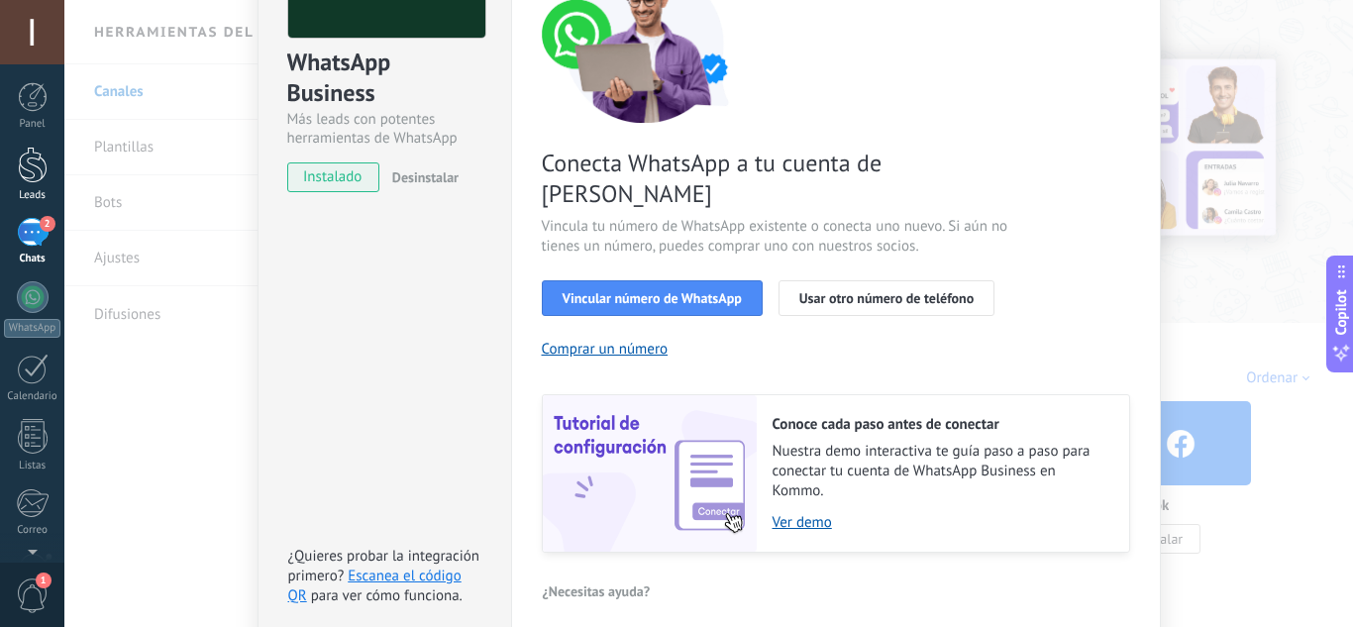
click at [23, 166] on div at bounding box center [33, 165] width 30 height 37
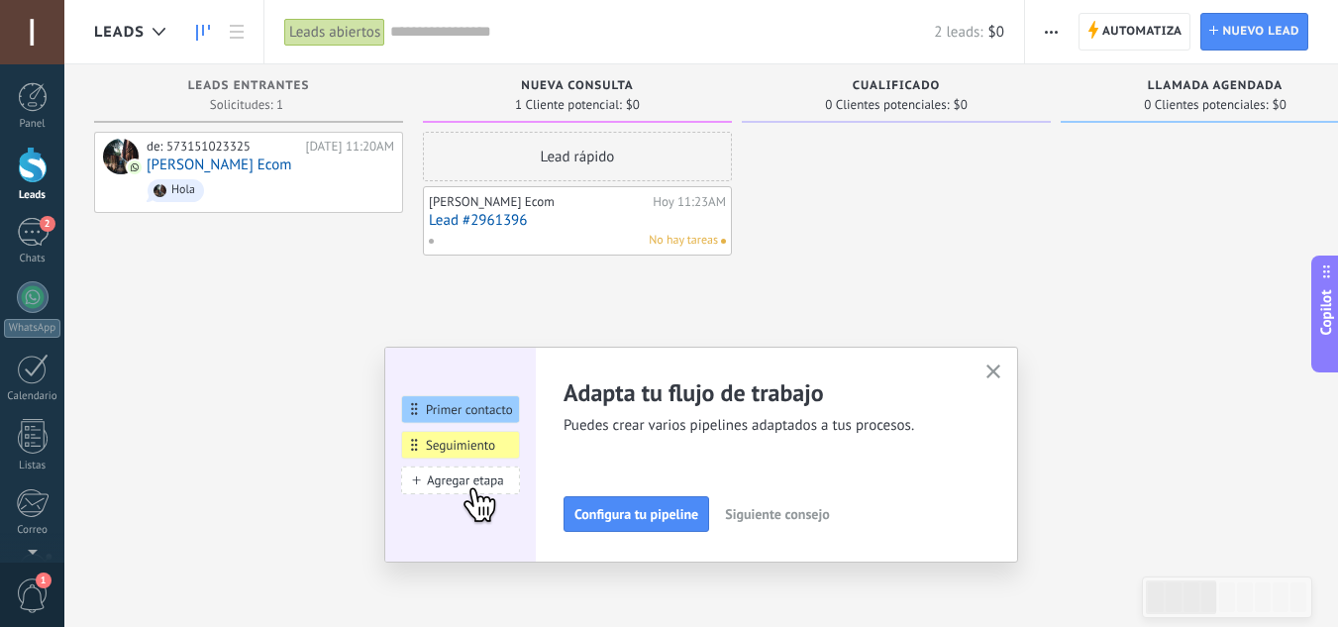
click at [993, 373] on button "button" at bounding box center [994, 373] width 25 height 27
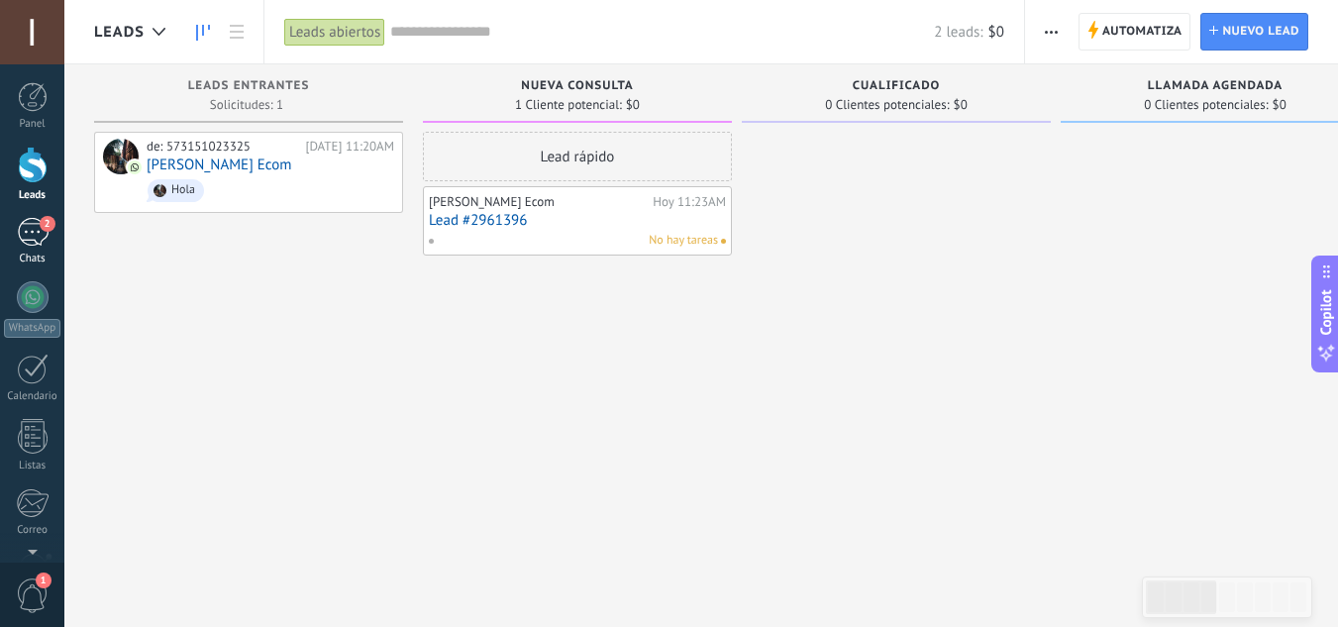
click at [23, 231] on div "2" at bounding box center [33, 232] width 32 height 29
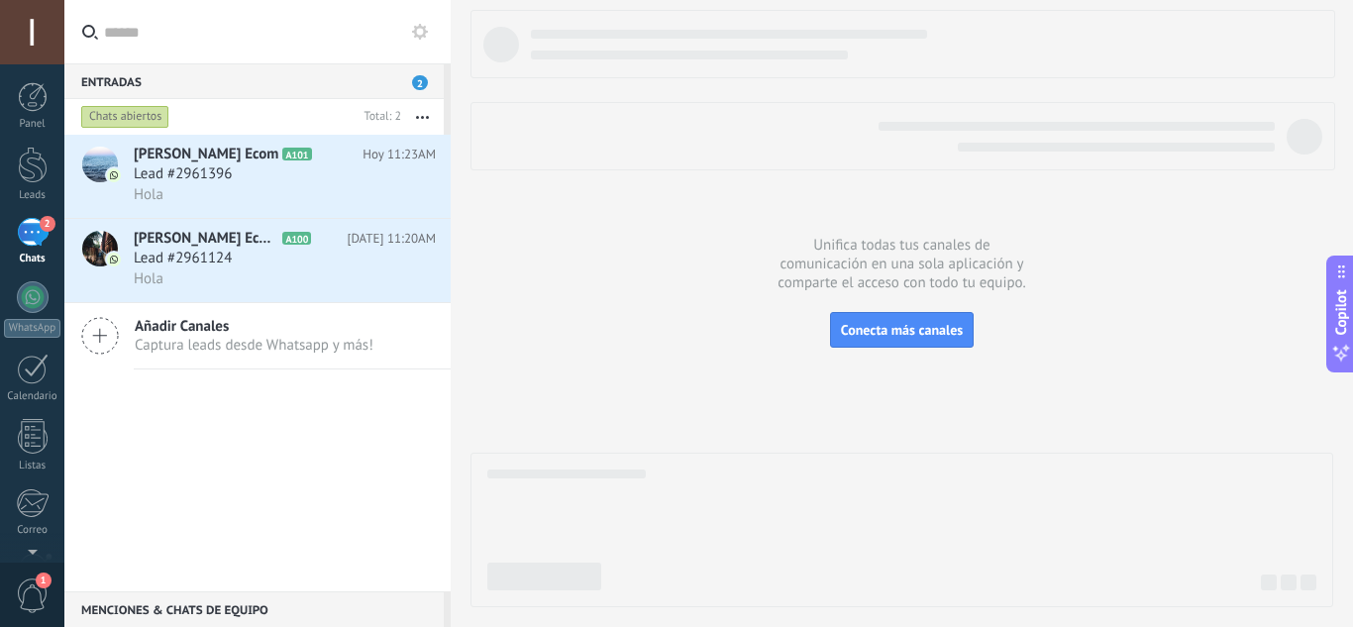
click at [183, 324] on span "Añadir Canales" at bounding box center [254, 326] width 239 height 19
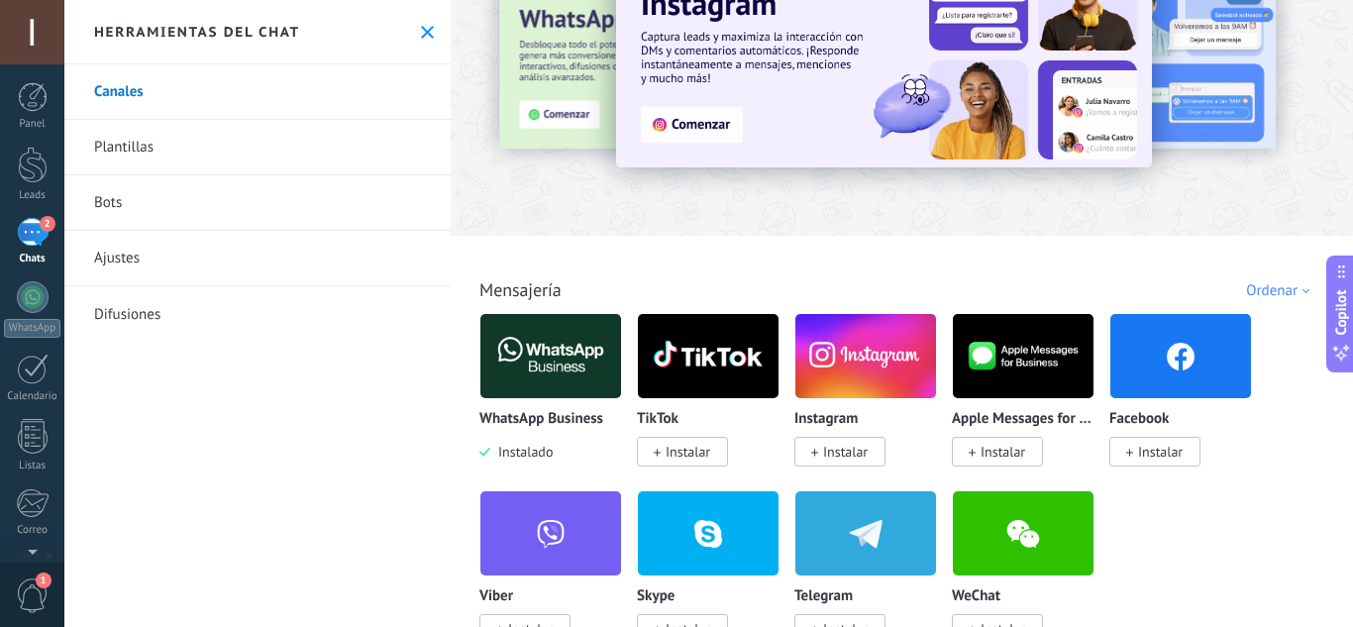
scroll to position [99, 0]
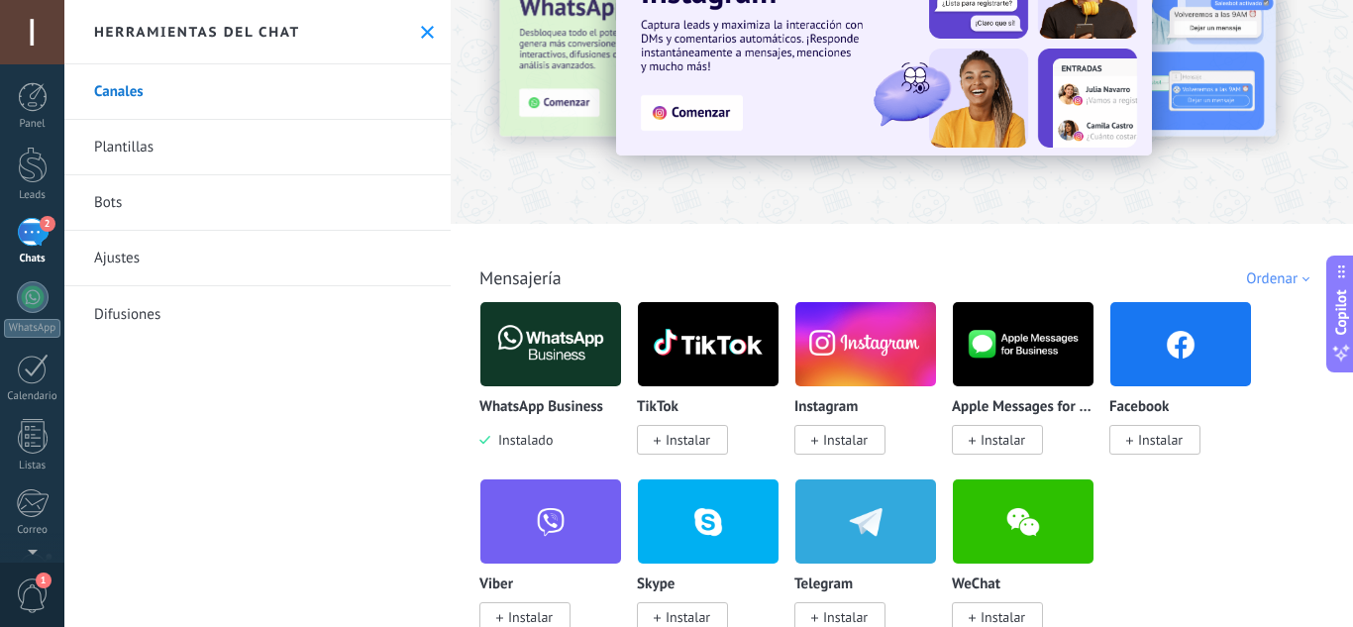
click at [874, 373] on img at bounding box center [865, 344] width 141 height 96
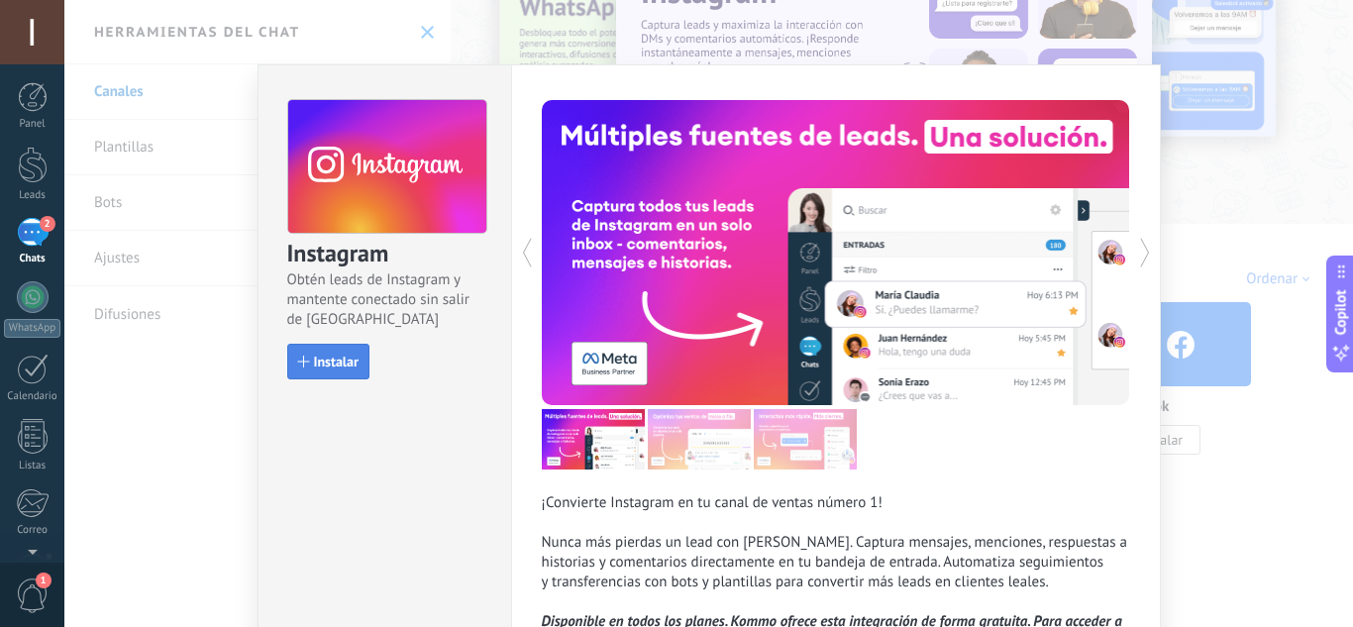
click at [325, 365] on span "Instalar" at bounding box center [336, 362] width 45 height 14
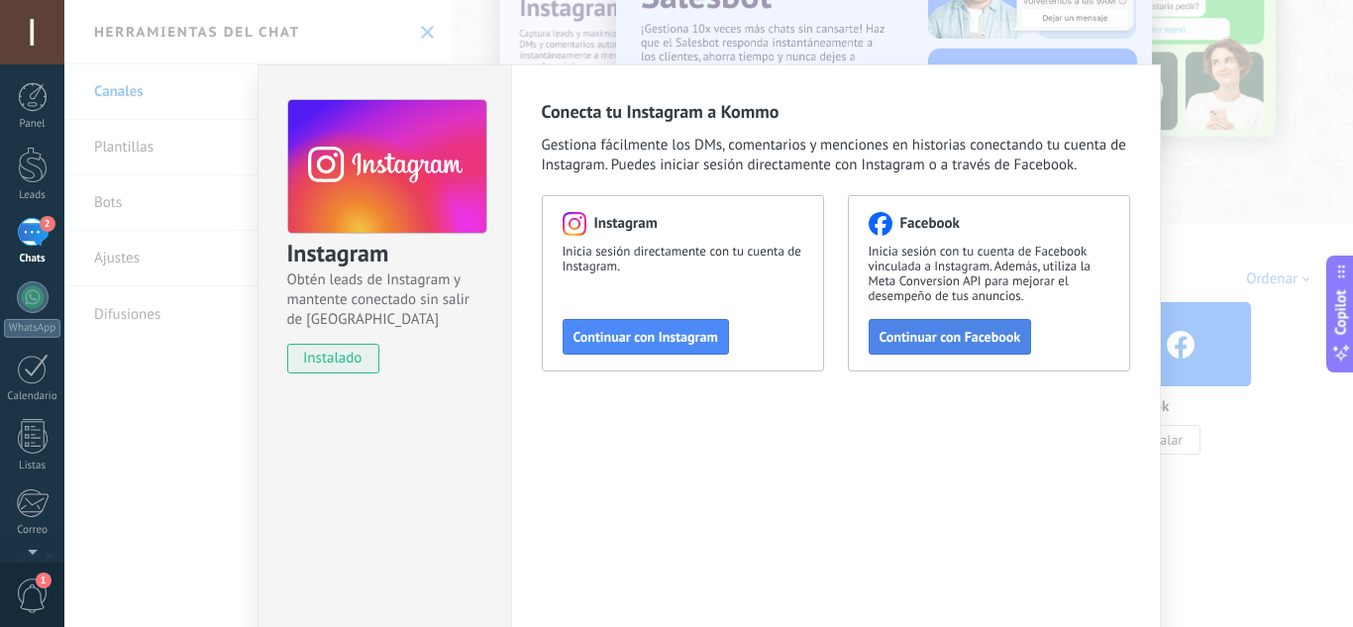
click at [942, 340] on span "Continuar con Facebook" at bounding box center [951, 337] width 142 height 14
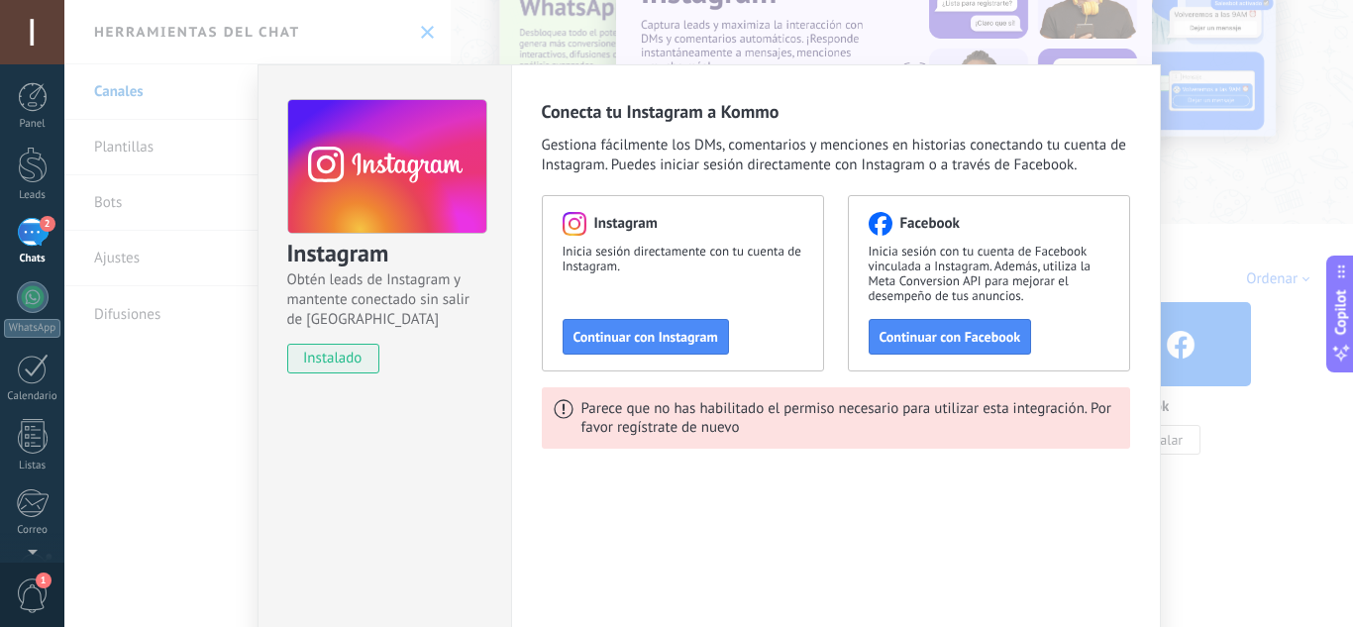
click at [27, 234] on div "2" at bounding box center [33, 232] width 32 height 29
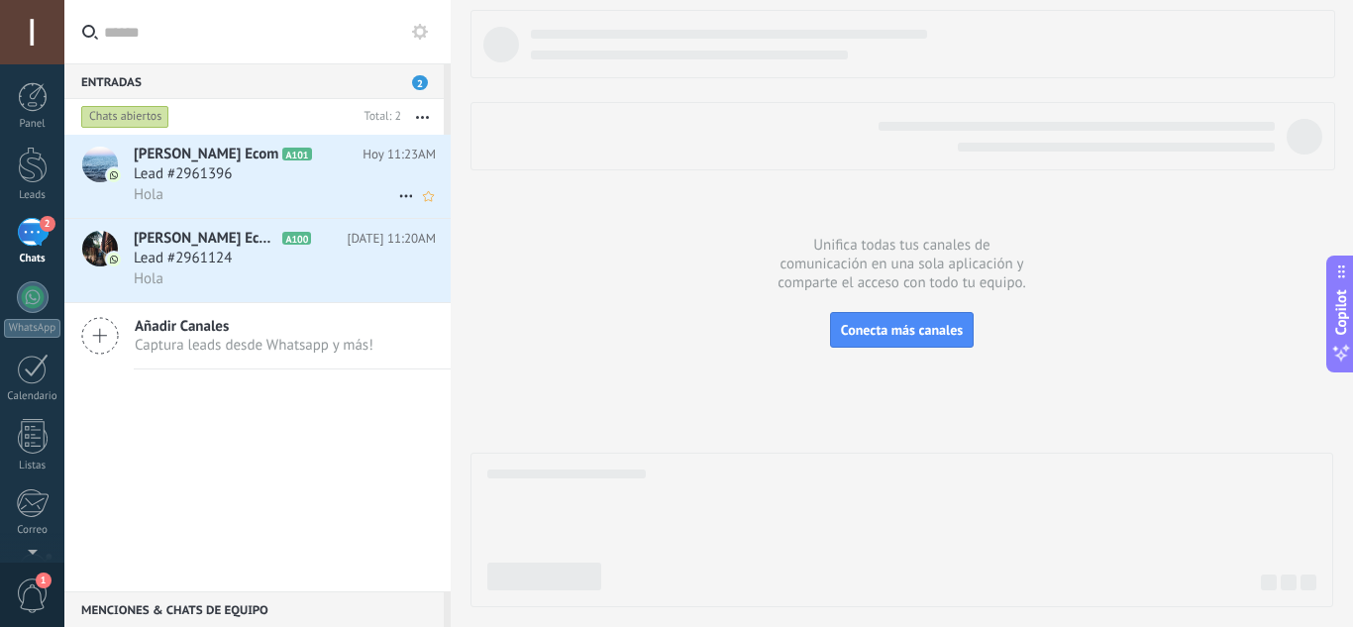
click at [253, 182] on div "Lead #2961396" at bounding box center [285, 174] width 302 height 20
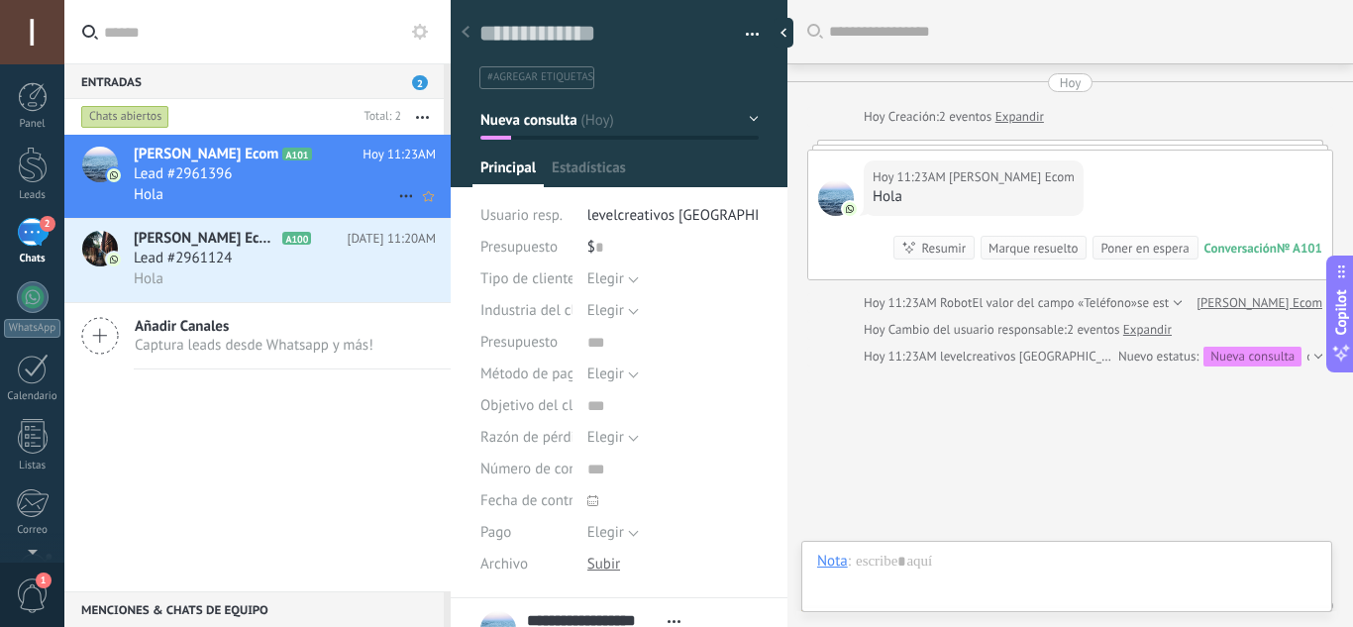
scroll to position [30, 0]
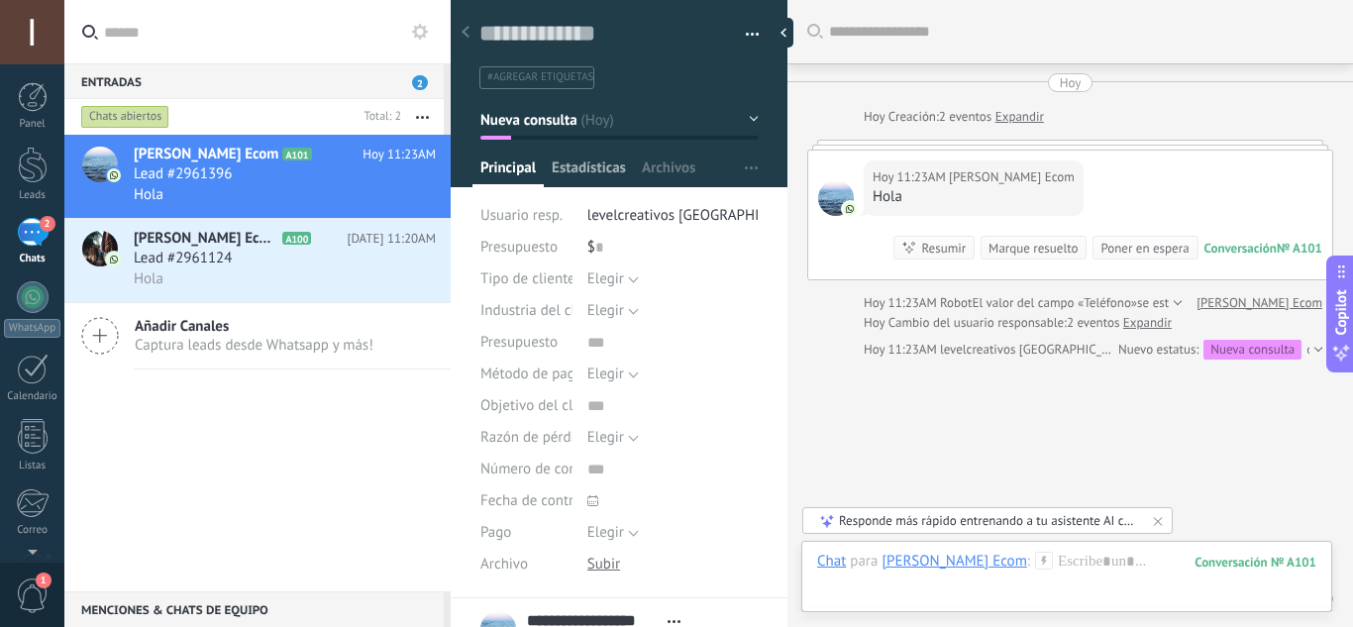
click at [592, 164] on span "Estadísticas" at bounding box center [589, 172] width 74 height 29
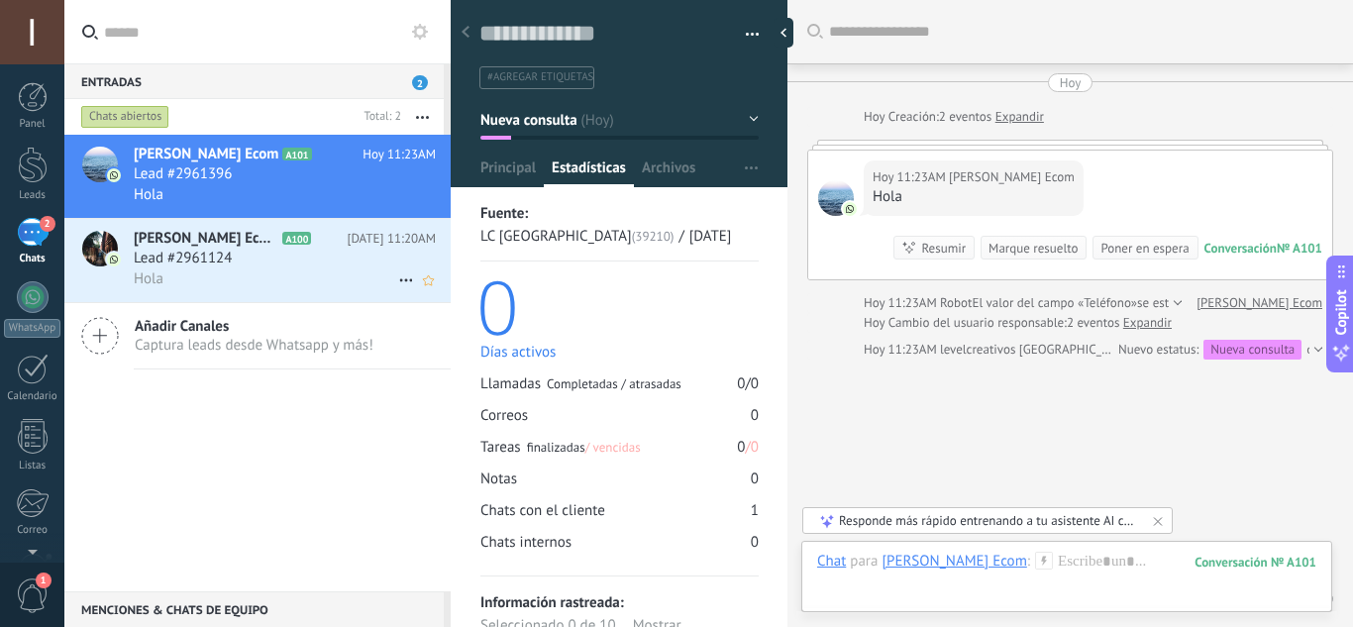
click at [314, 268] on div "Hola" at bounding box center [285, 278] width 302 height 21
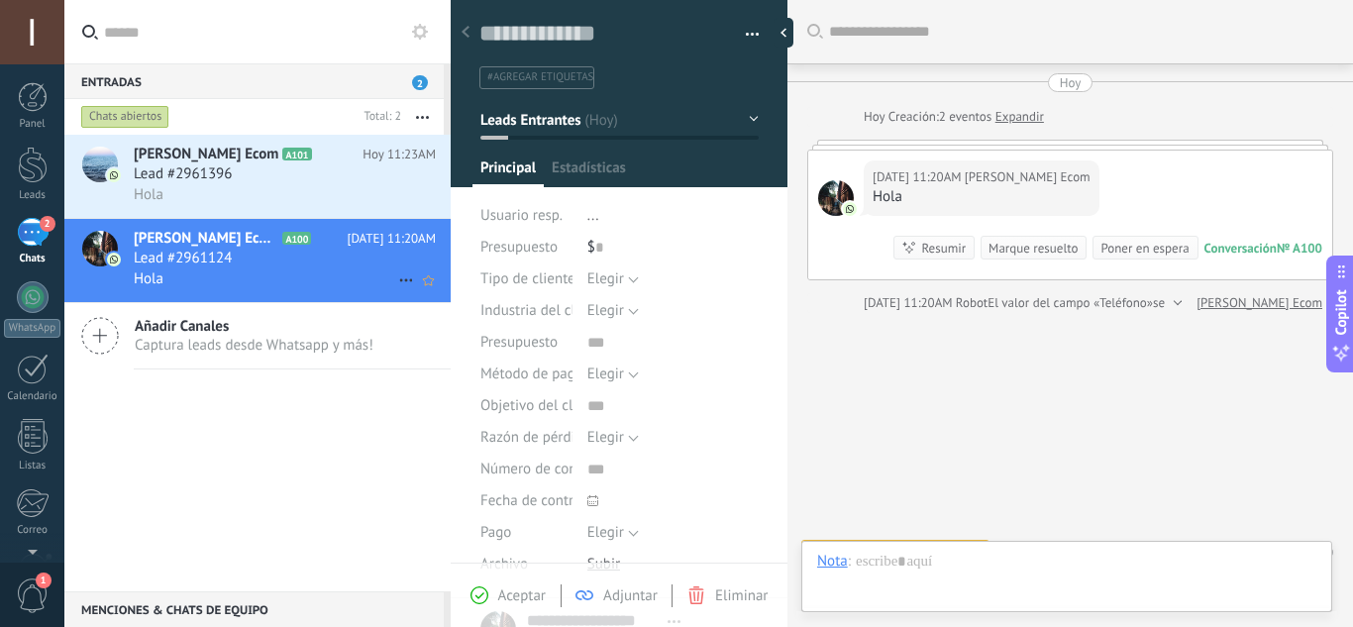
scroll to position [32, 0]
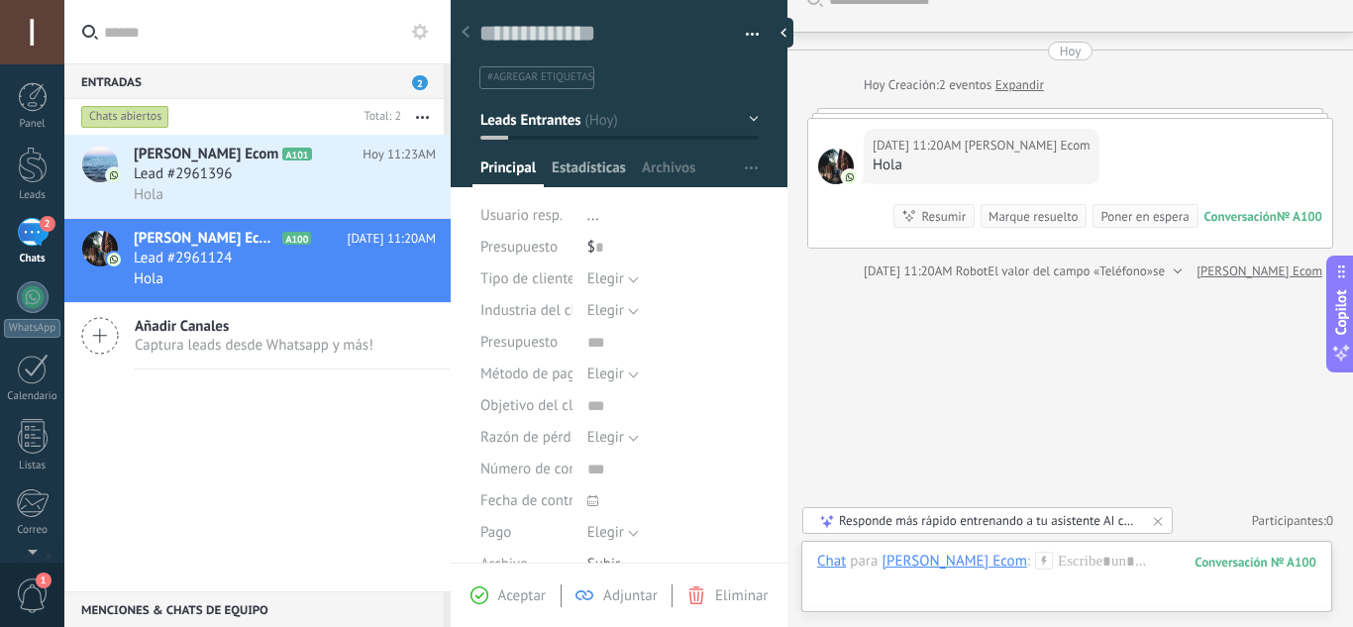
click at [596, 173] on span "Estadísticas" at bounding box center [589, 172] width 74 height 29
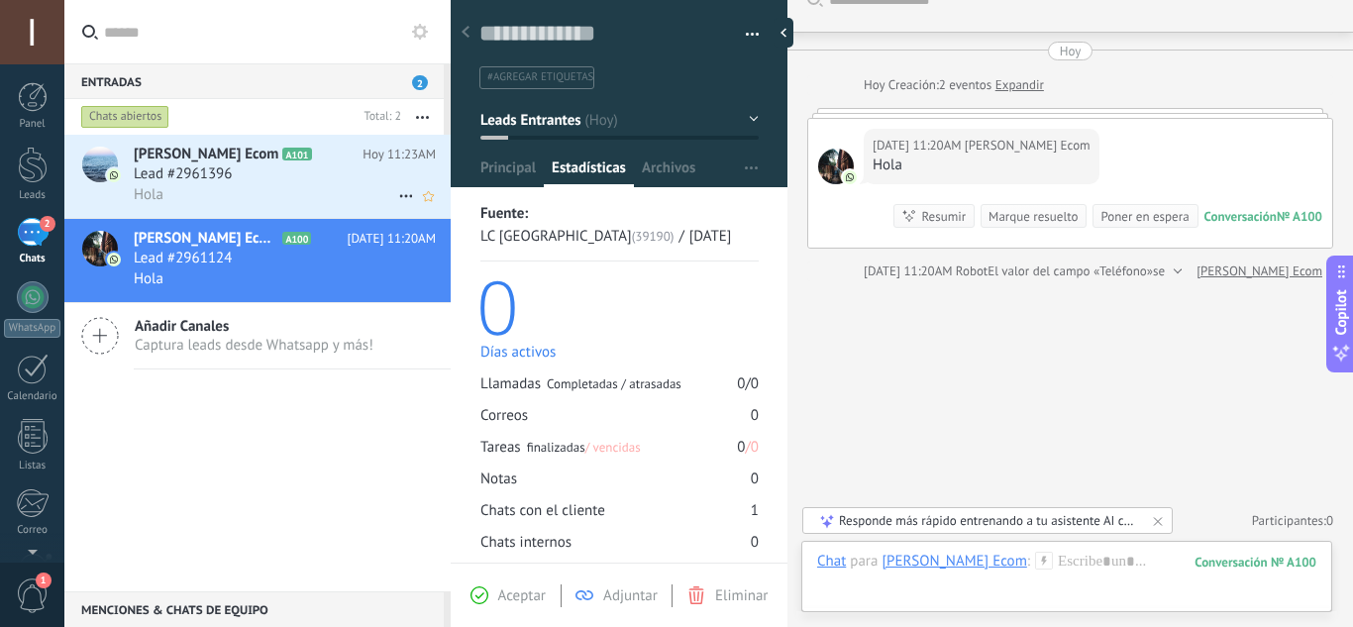
click at [286, 177] on div "Lead #2961396" at bounding box center [285, 174] width 302 height 20
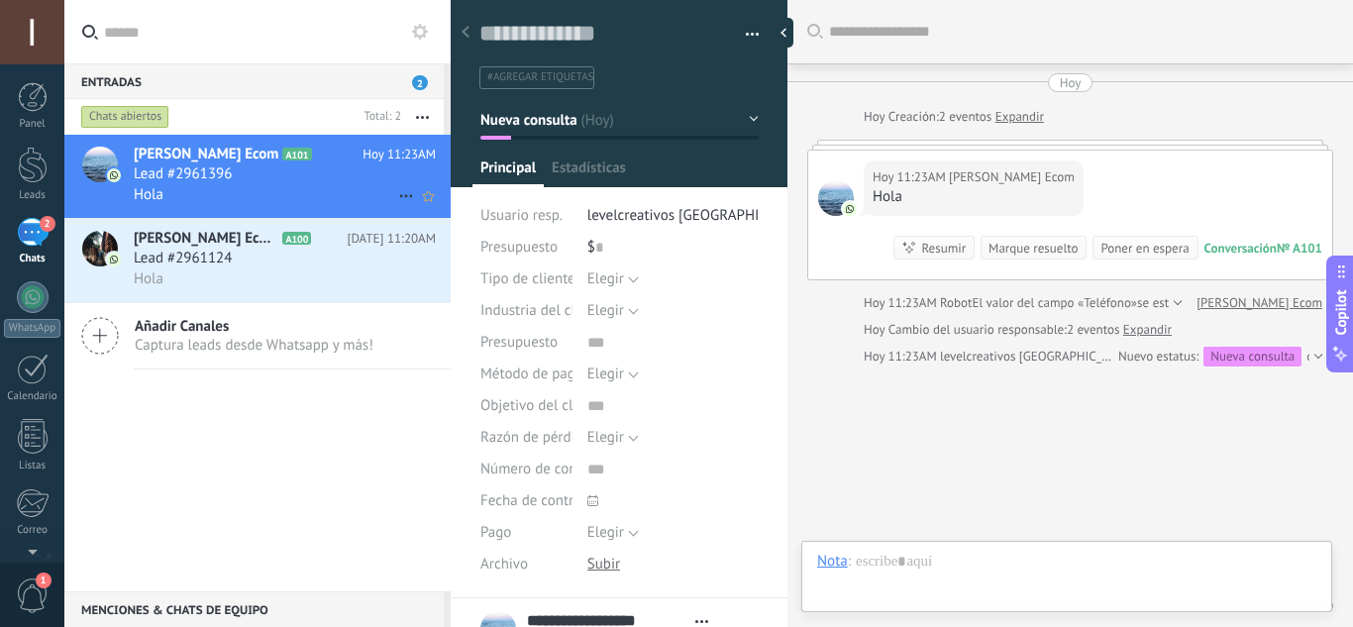
scroll to position [30, 0]
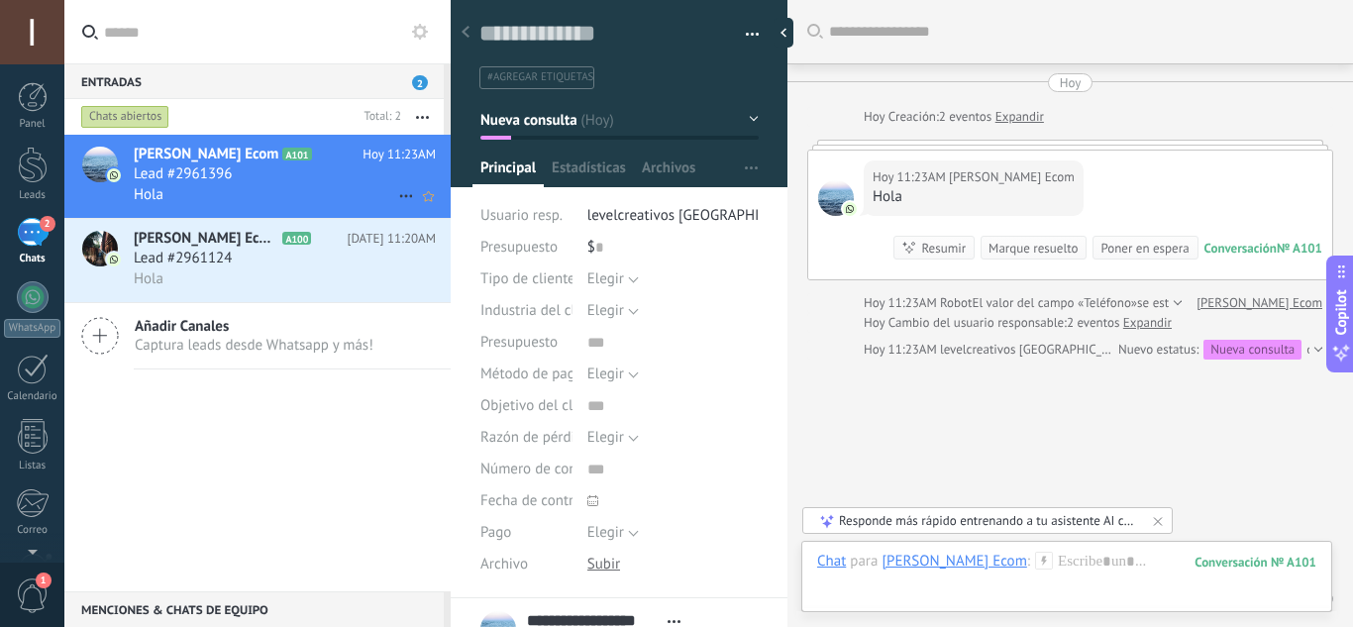
click at [399, 195] on use at bounding box center [405, 196] width 13 height 3
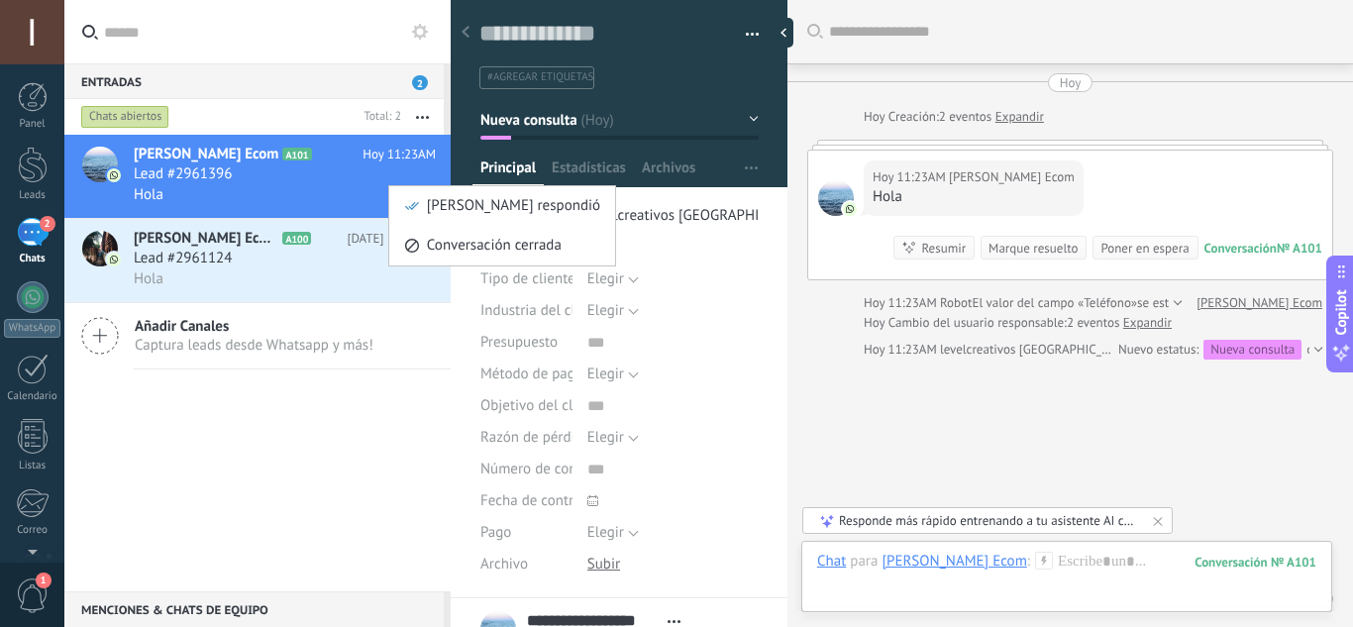
click at [276, 25] on div at bounding box center [676, 313] width 1353 height 627
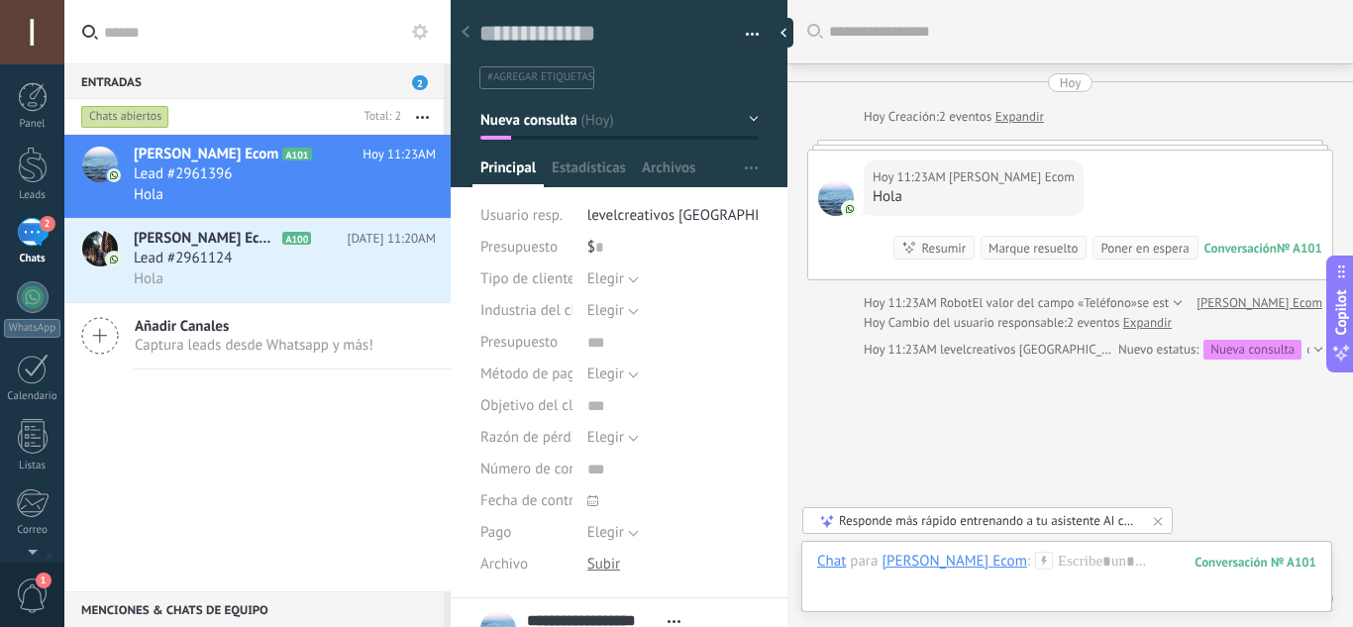
click at [193, 316] on div "Añadir Canales Captura leads desde Whatsapp y más!" at bounding box center [257, 336] width 386 height 66
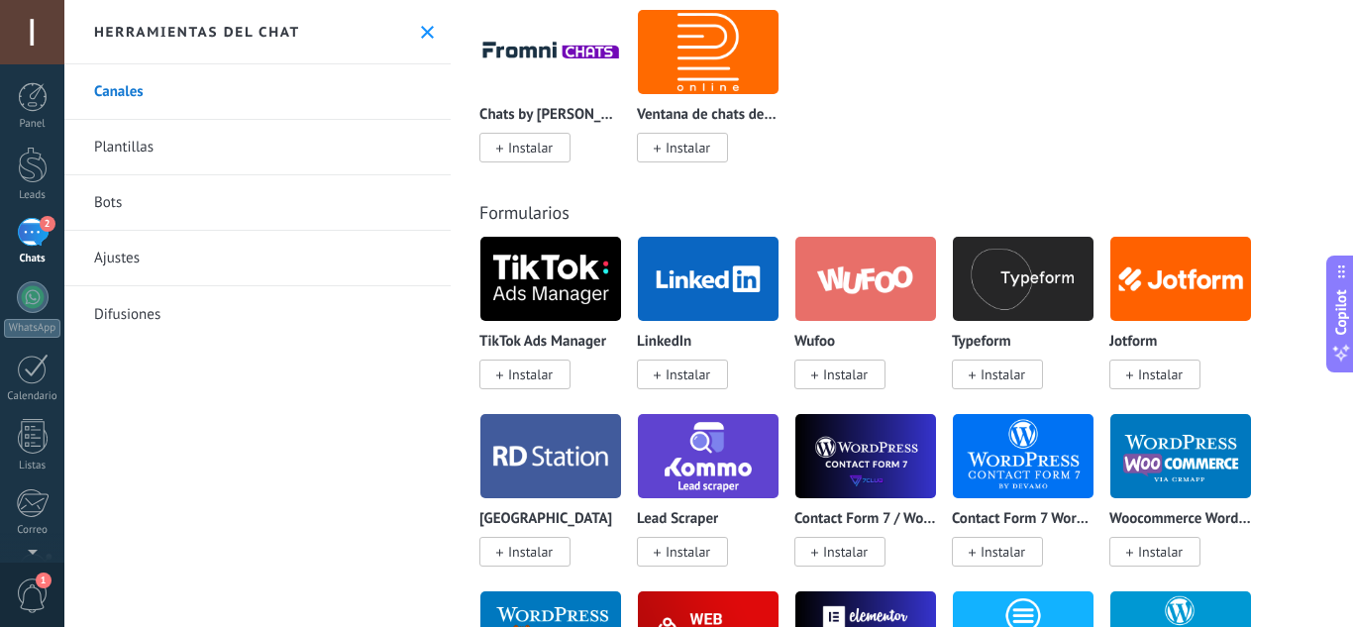
scroll to position [1783, 0]
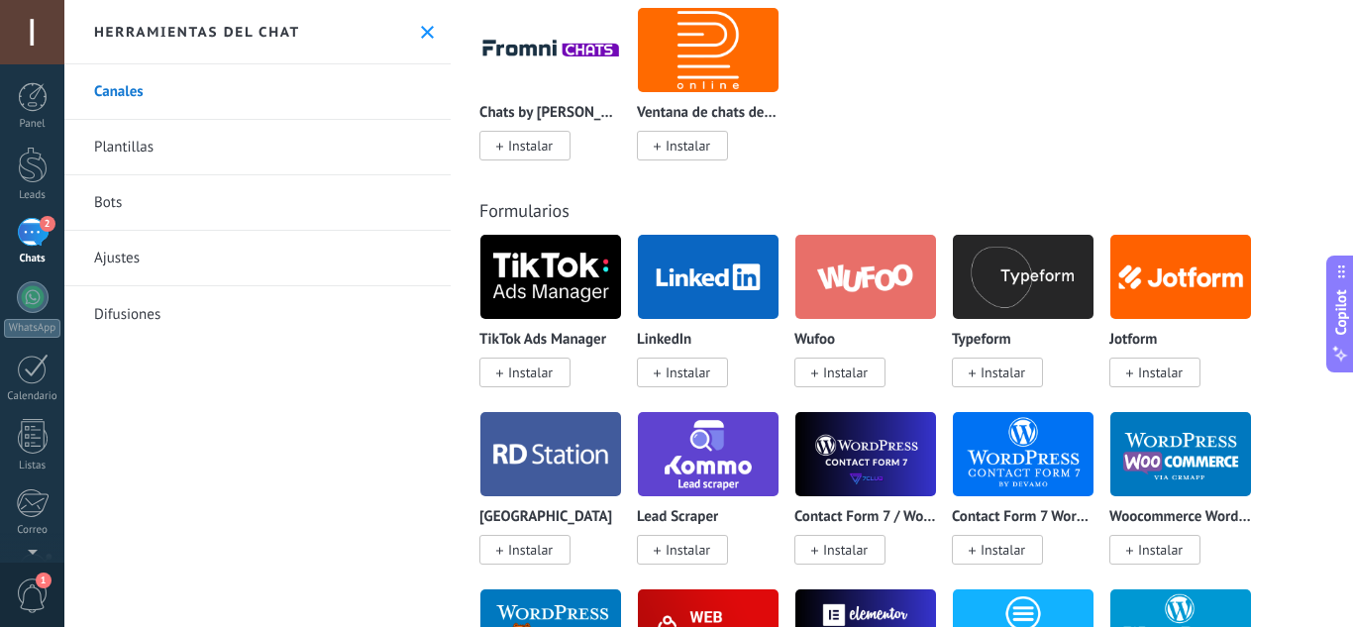
click at [48, 241] on div "2" at bounding box center [33, 232] width 32 height 29
click at [47, 229] on span "2" at bounding box center [48, 224] width 16 height 16
click at [421, 35] on use at bounding box center [427, 32] width 13 height 13
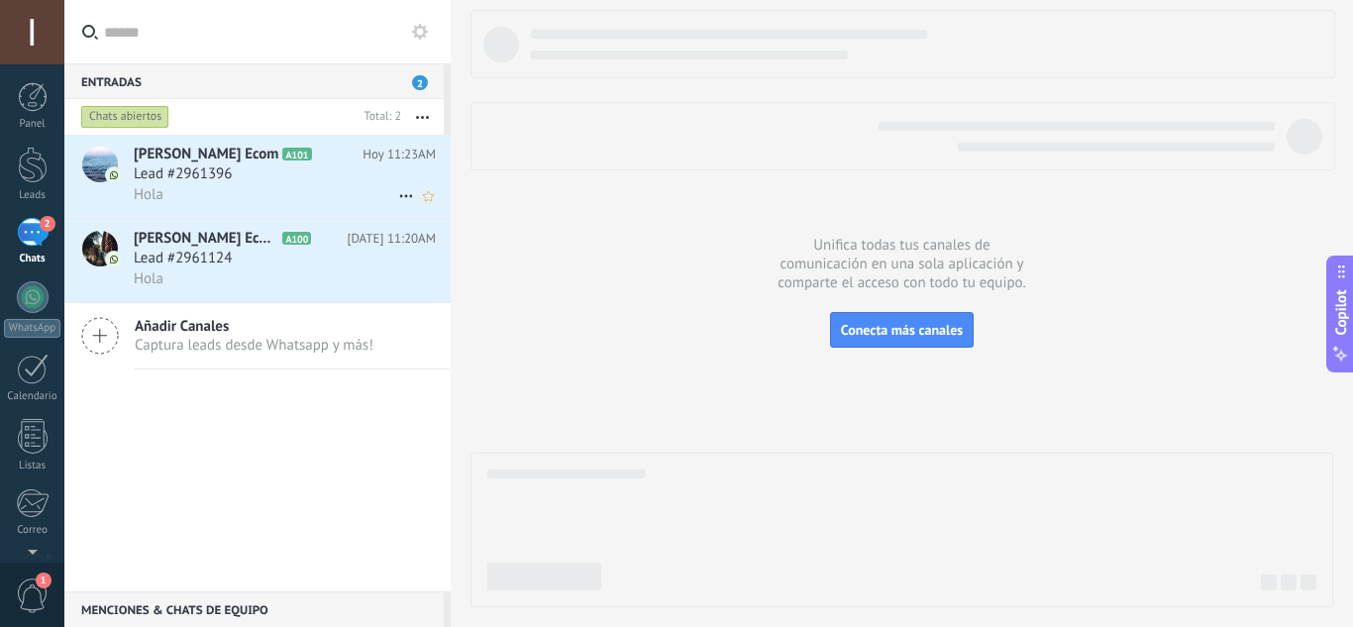
click at [220, 178] on span "Lead #2961396" at bounding box center [183, 174] width 98 height 20
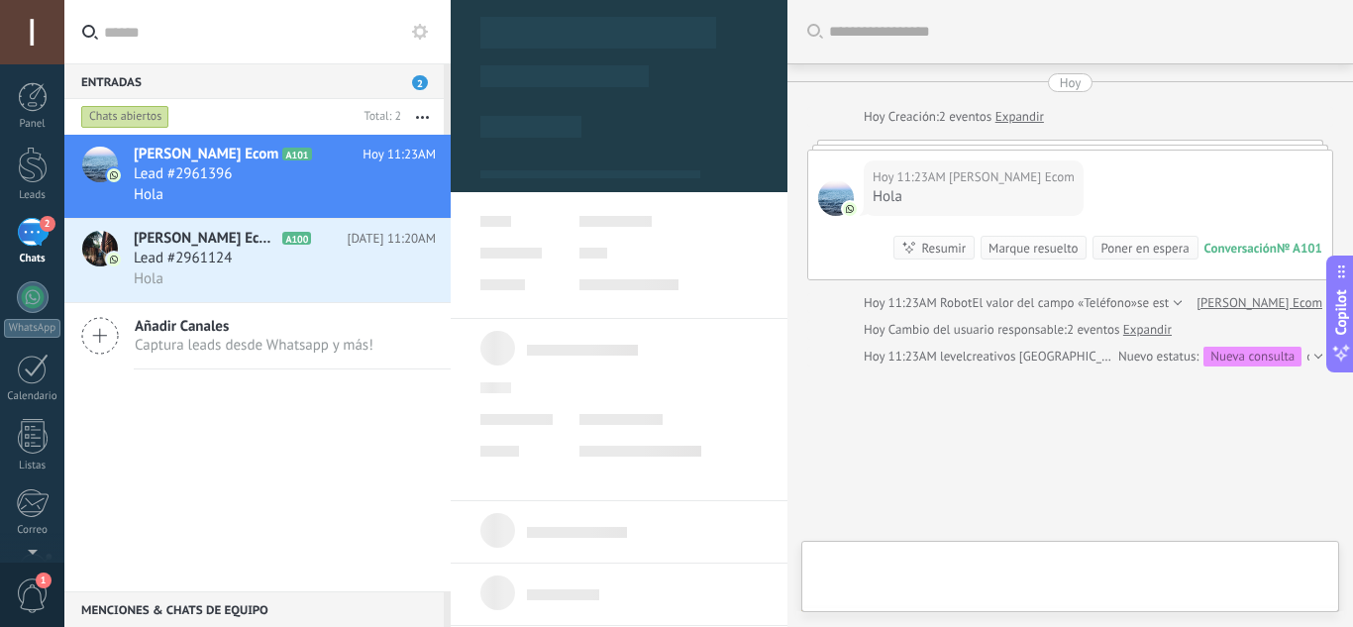
scroll to position [85, 0]
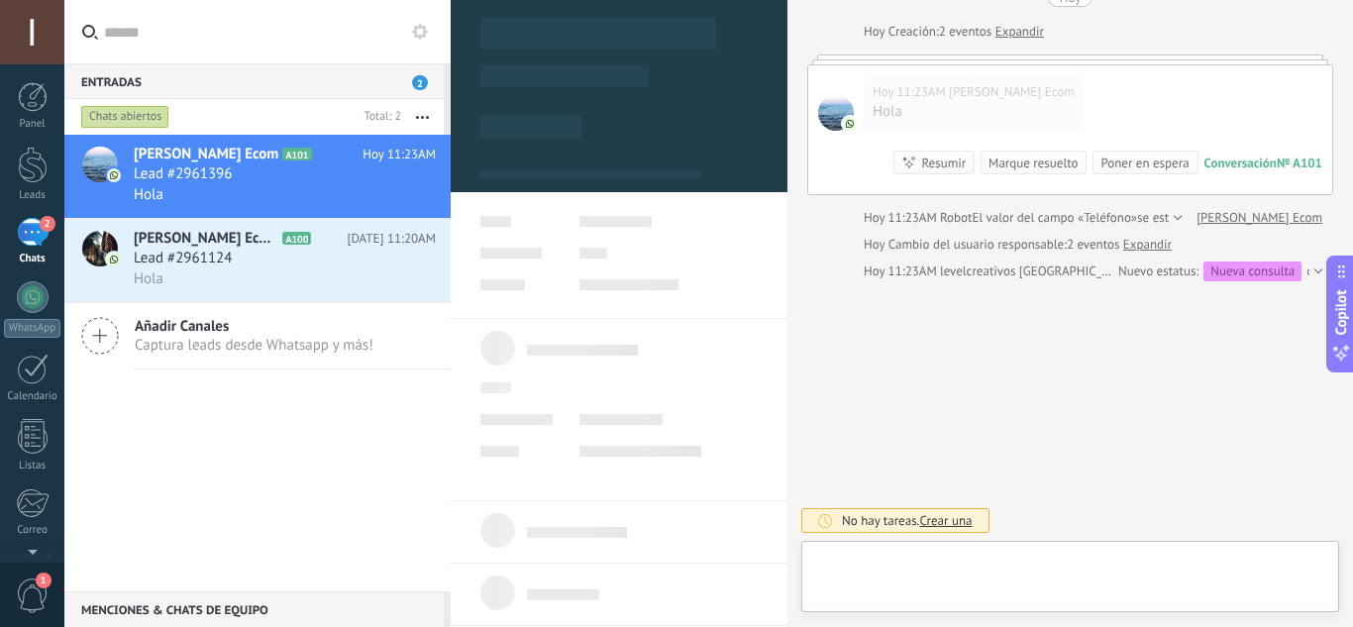
type textarea "**********"
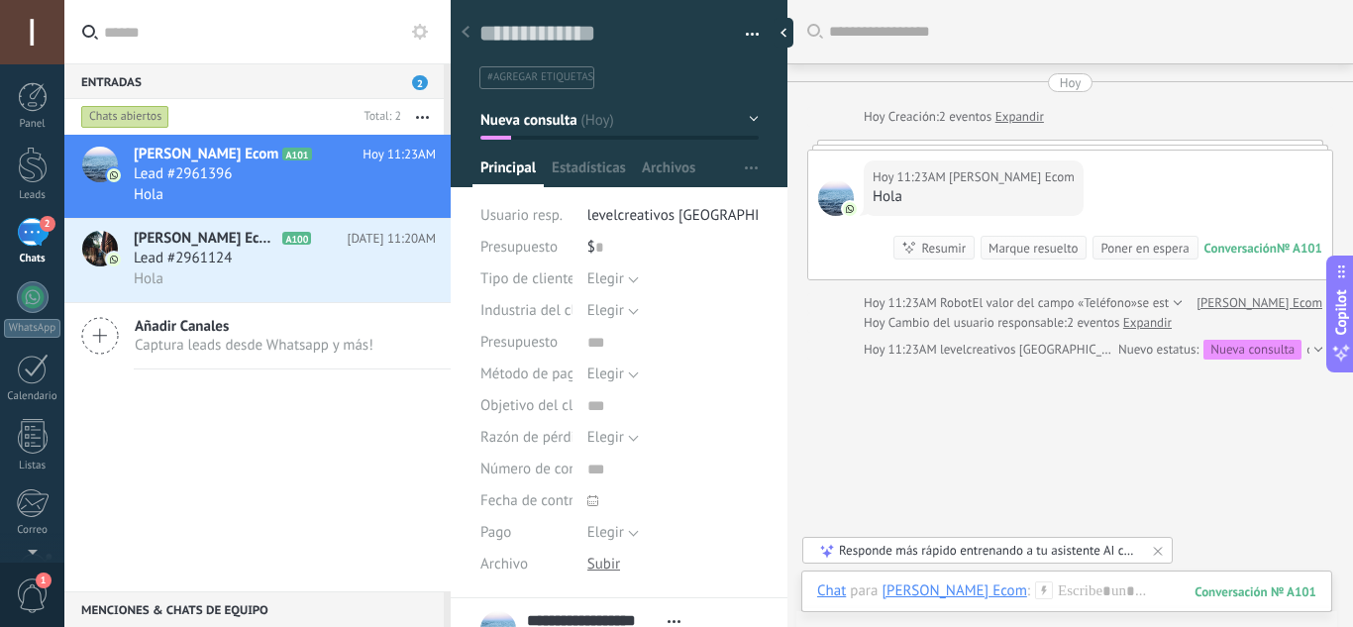
scroll to position [78, 0]
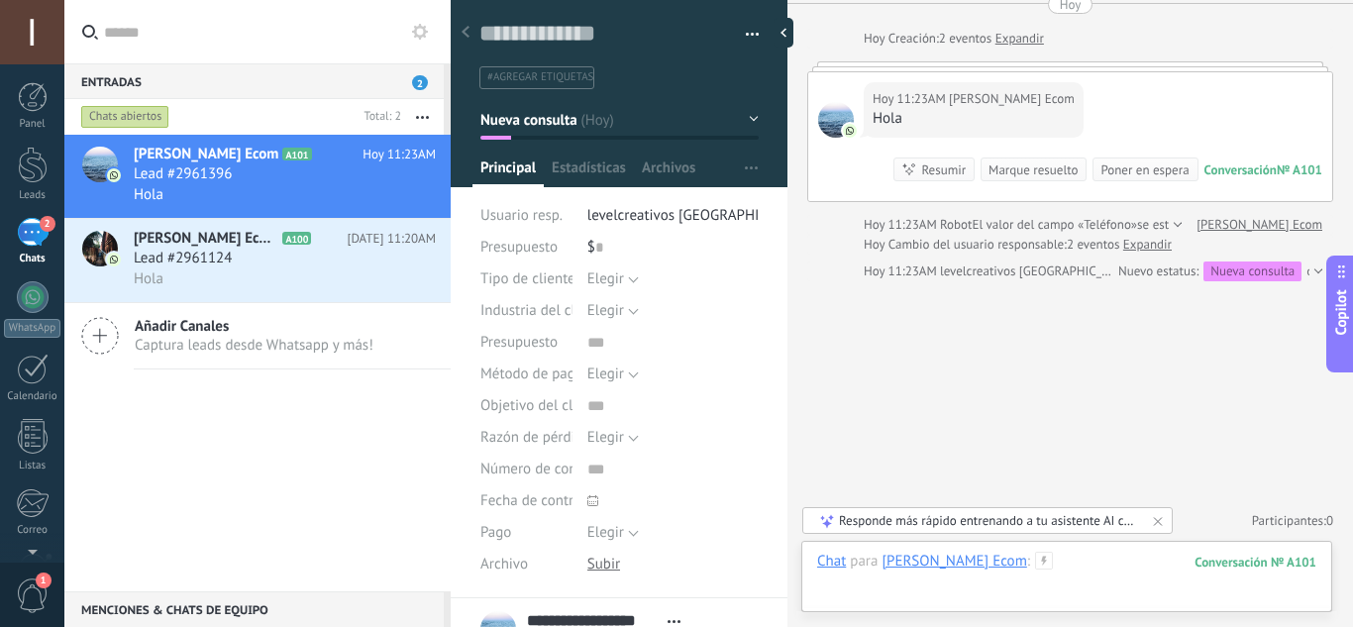
click at [1078, 568] on div at bounding box center [1066, 581] width 499 height 59
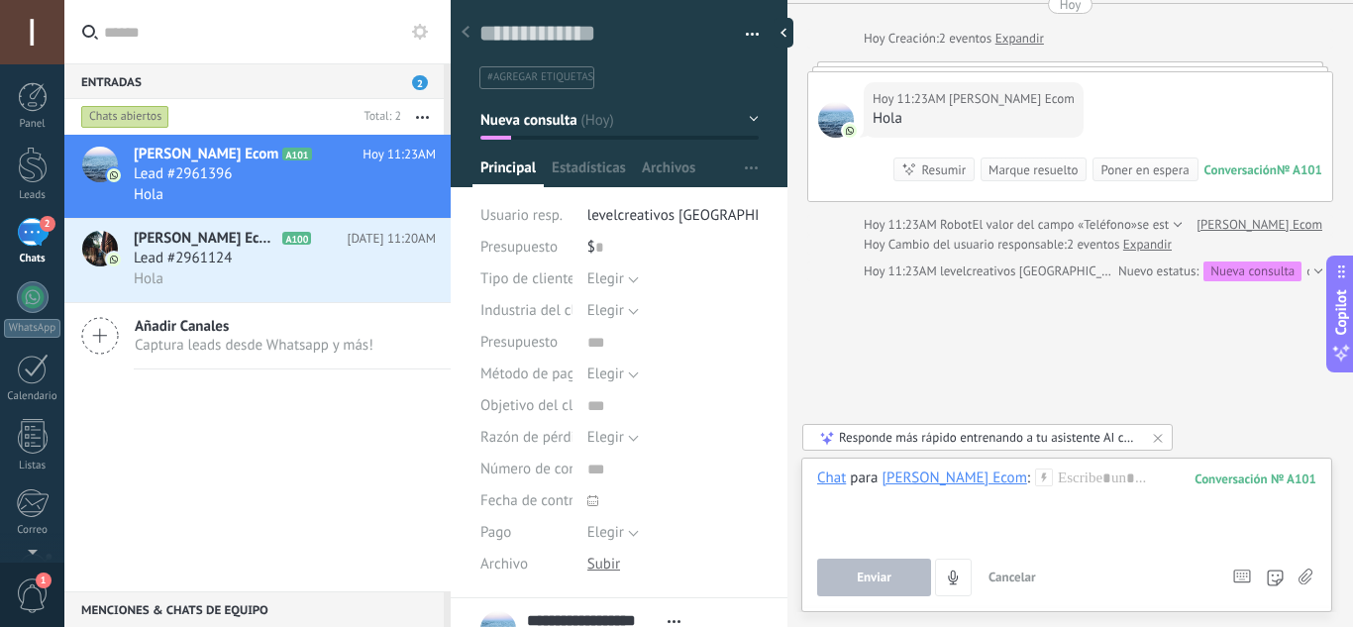
click at [843, 436] on div "Responde más rápido entrenando a tu asistente AI con tus fuentes de datos" at bounding box center [988, 437] width 299 height 17
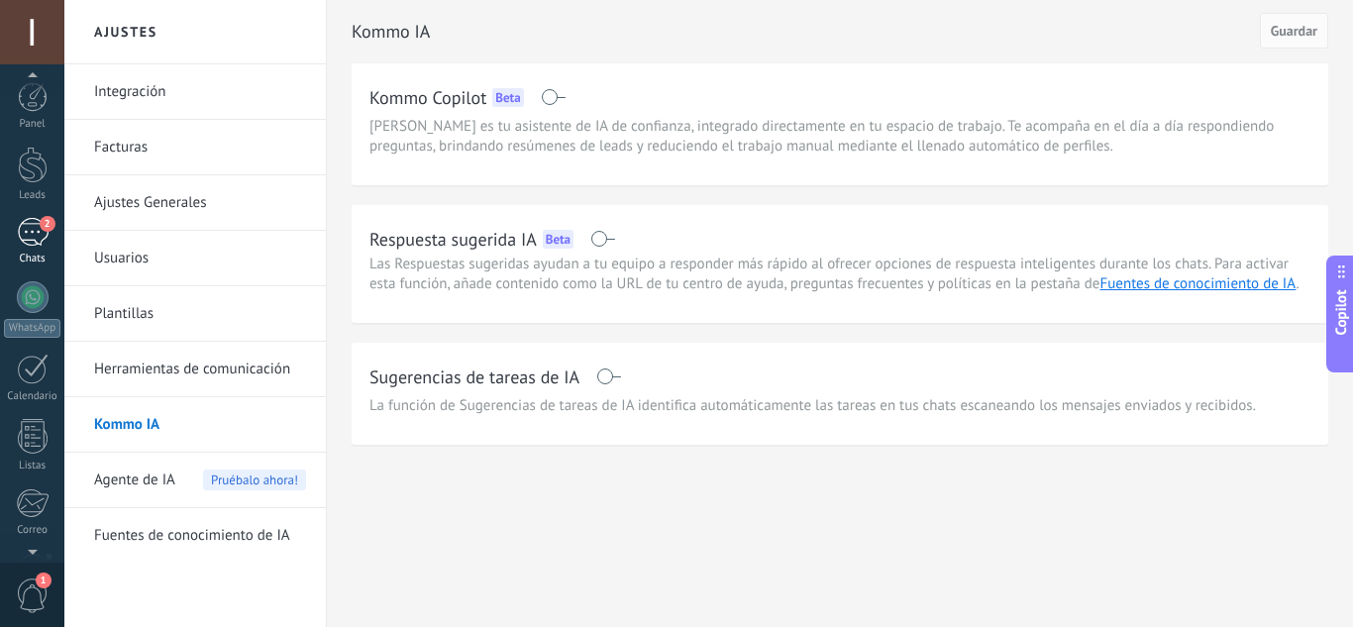
click at [31, 235] on div "2" at bounding box center [33, 232] width 32 height 29
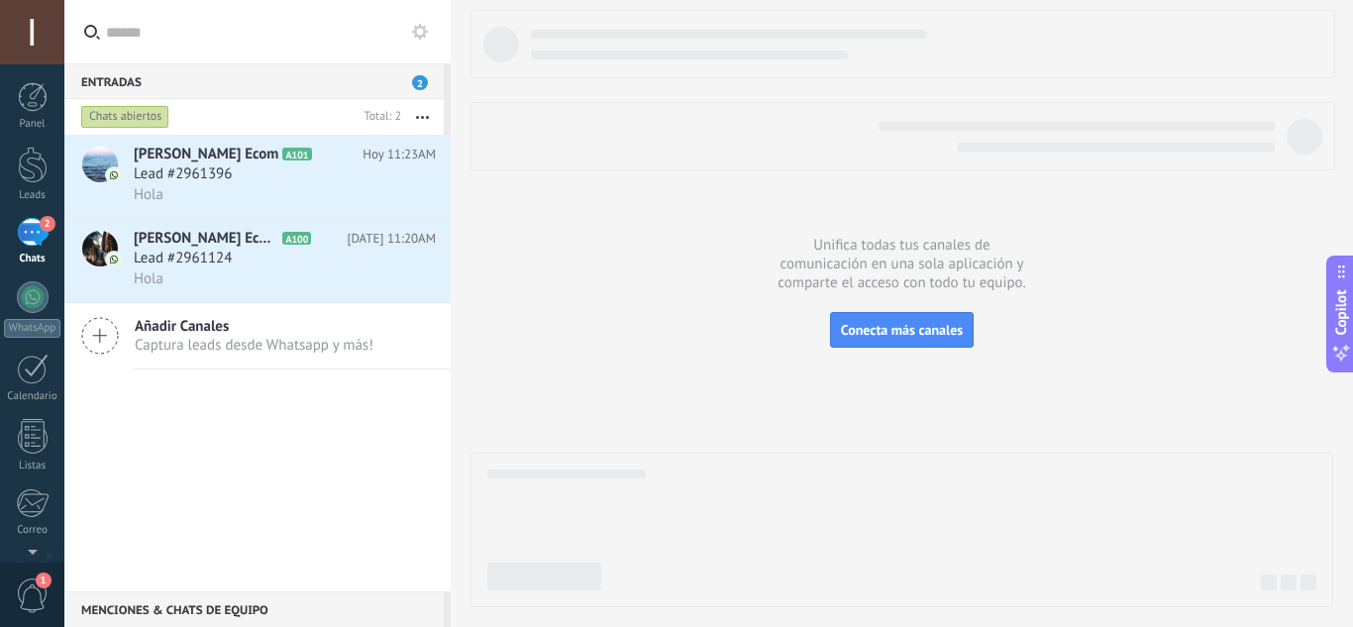
click at [42, 31] on div at bounding box center [32, 32] width 64 height 64
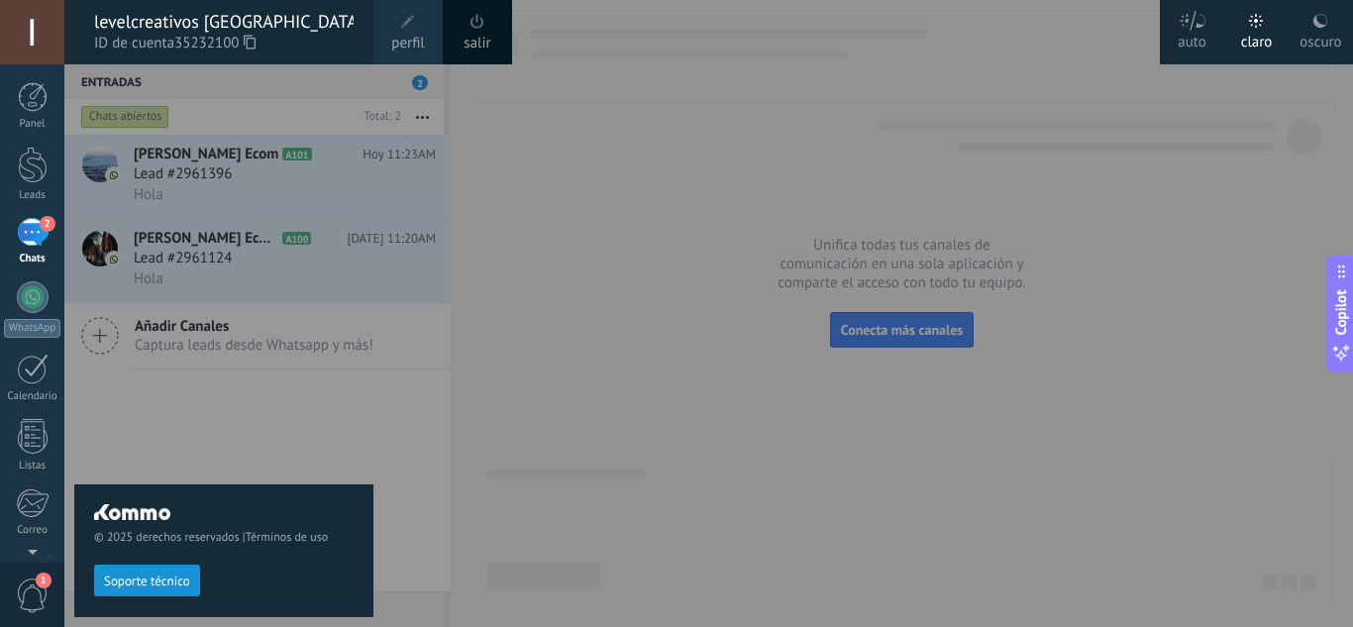
click at [477, 26] on span at bounding box center [478, 21] width 14 height 15
